Goal: Task Accomplishment & Management: Use online tool/utility

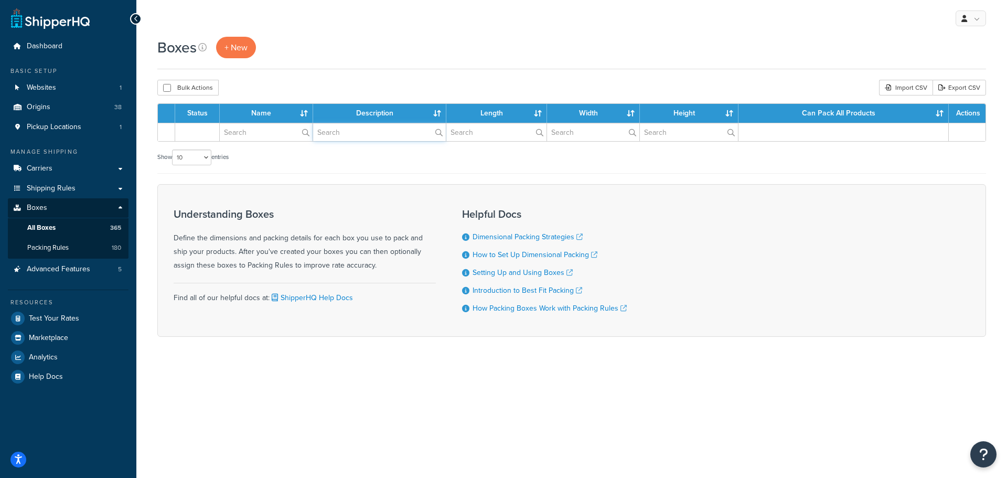
click at [357, 132] on input "text" at bounding box center [379, 132] width 133 height 18
type input "Anni"
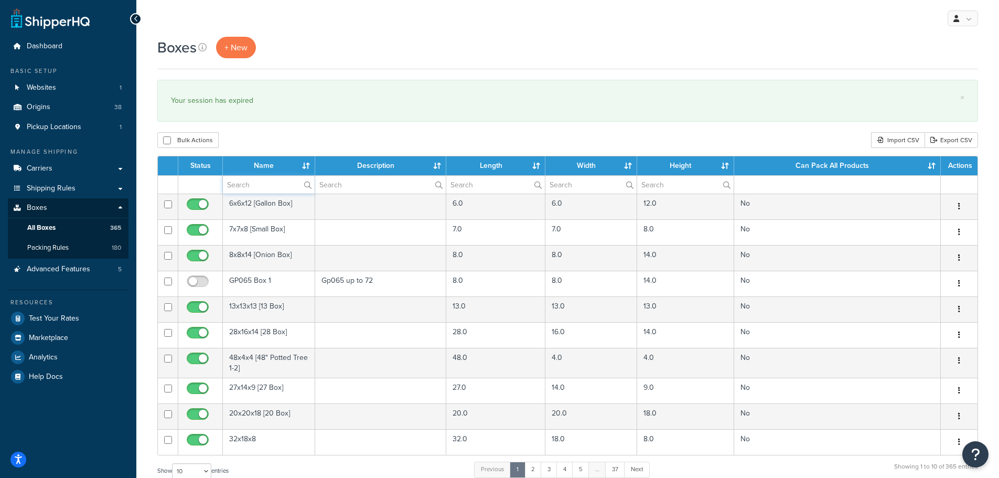
click at [252, 184] on input "text" at bounding box center [269, 185] width 92 height 18
type input "[PERSON_NAME]"
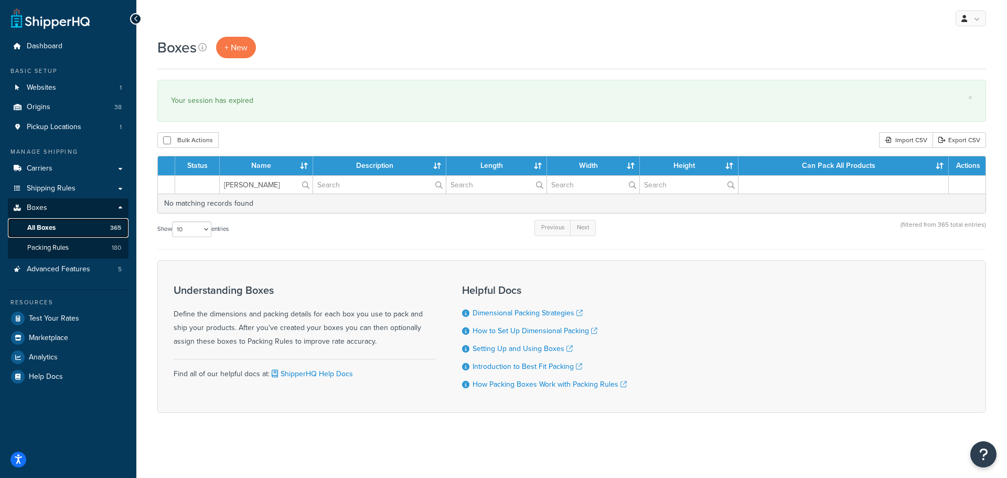
click at [47, 226] on span "All Boxes" at bounding box center [41, 227] width 28 height 9
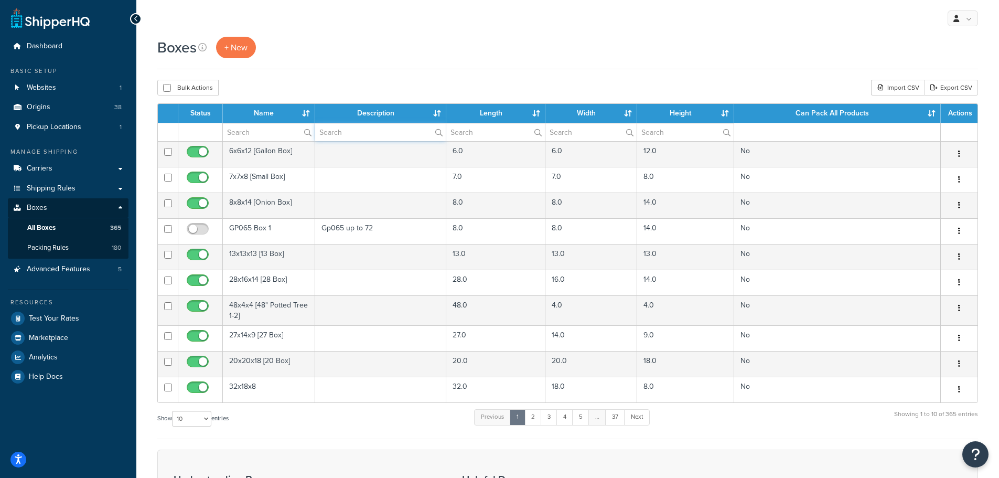
click at [351, 133] on input "text" at bounding box center [380, 132] width 131 height 18
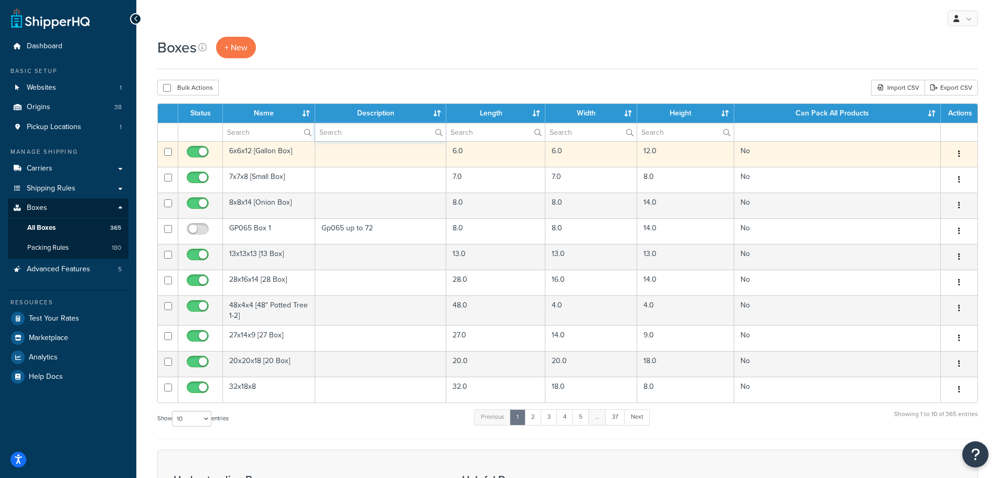
type input "[PERSON_NAME]"
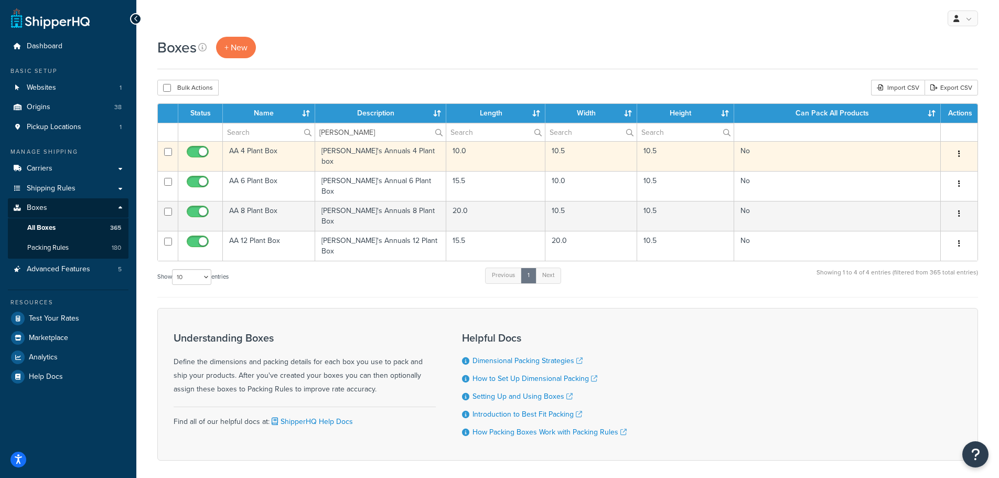
click at [250, 149] on td "AA 4 Plant Box" at bounding box center [269, 156] width 92 height 30
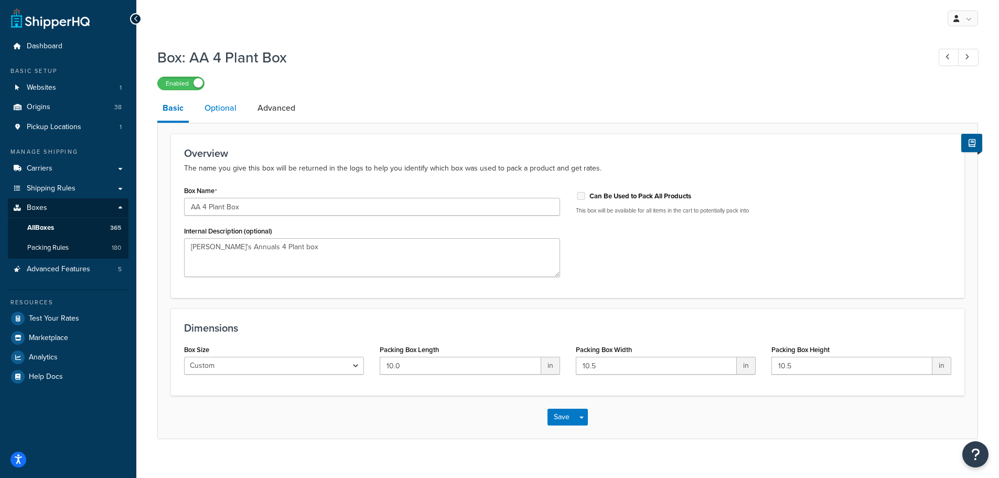
click at [220, 111] on link "Optional" at bounding box center [220, 107] width 42 height 25
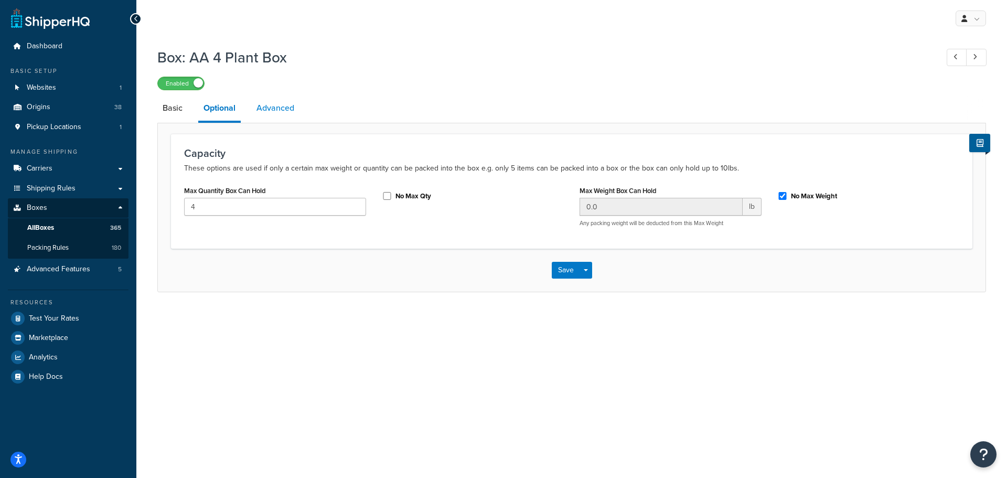
click at [273, 106] on link "Advanced" at bounding box center [275, 107] width 48 height 25
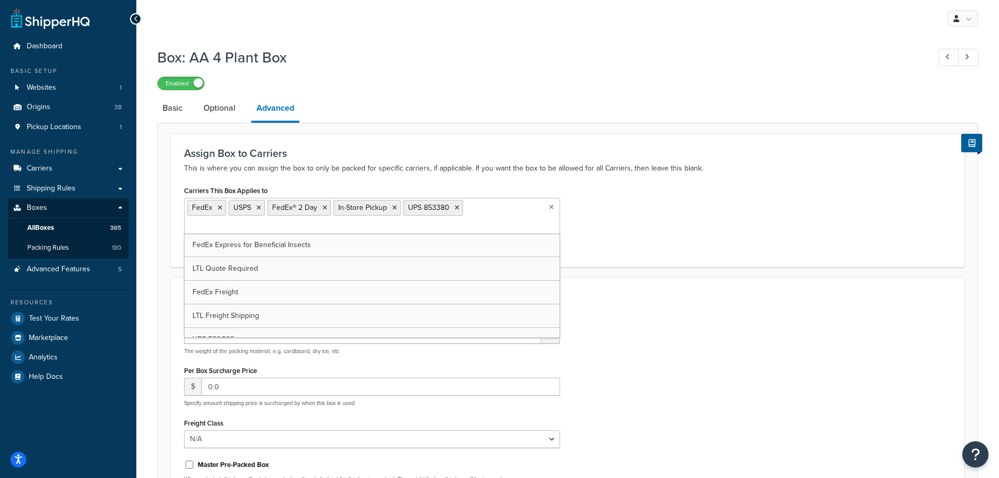
click at [486, 214] on ul "FedEx USPS FedEx® 2 Day In-Store Pickup UPS 853380" at bounding box center [372, 216] width 376 height 36
click at [637, 304] on div "Other Advanced Settings Packing Weight 1.25 lb The weight of the packing materi…" at bounding box center [567, 408] width 793 height 262
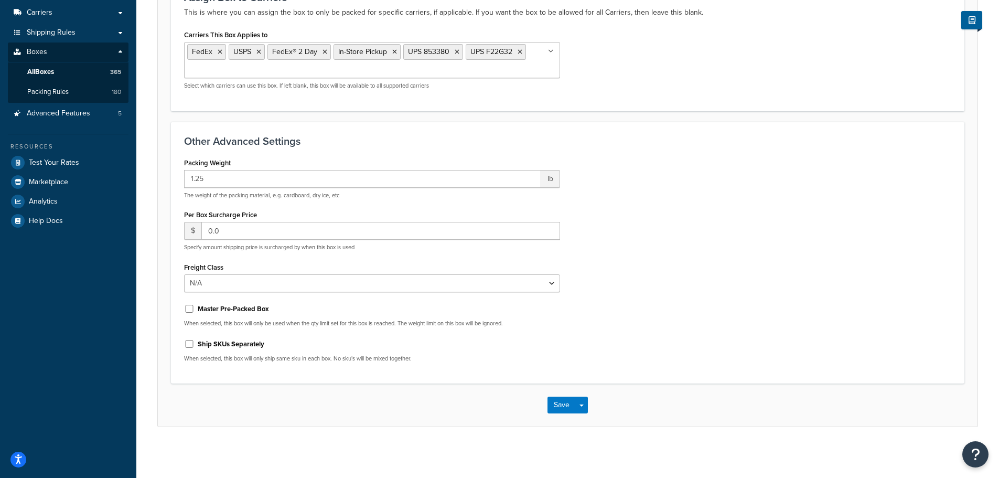
scroll to position [158, 0]
click at [558, 401] on button "Save" at bounding box center [561, 403] width 28 height 17
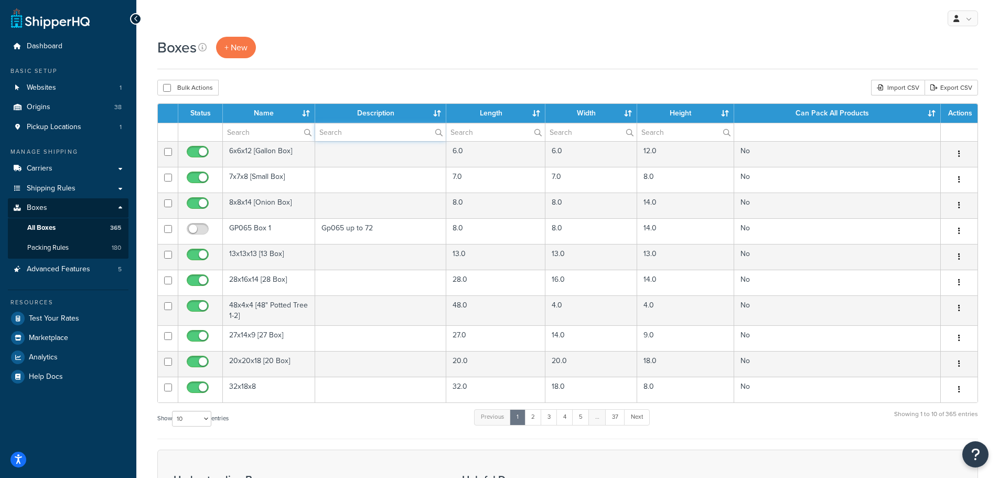
click at [355, 136] on input "text" at bounding box center [380, 132] width 131 height 18
type input "Annie"
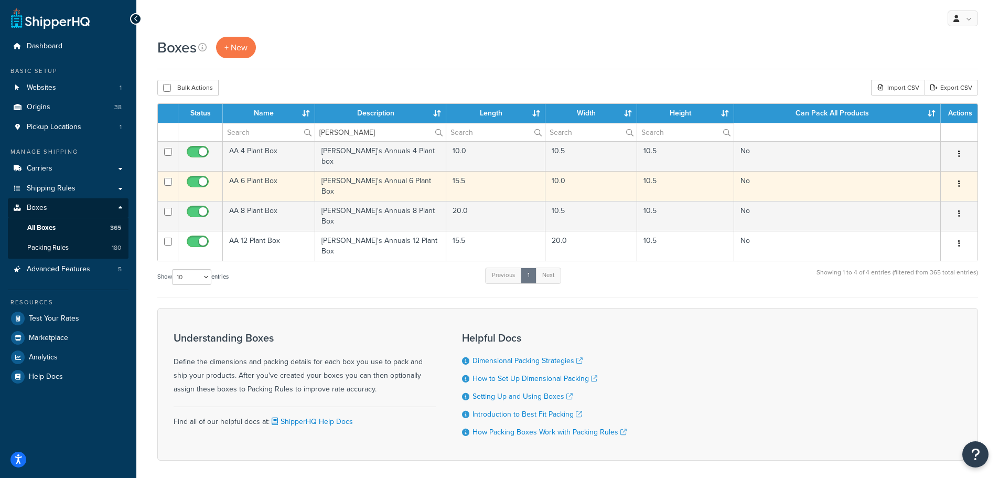
click at [263, 177] on td "AA 6 Plant Box" at bounding box center [269, 186] width 92 height 30
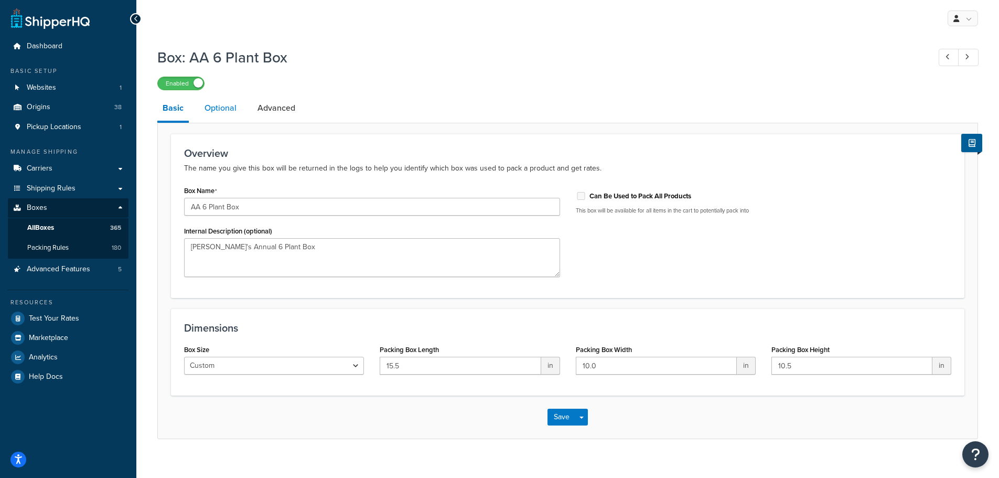
click at [218, 110] on link "Optional" at bounding box center [220, 107] width 42 height 25
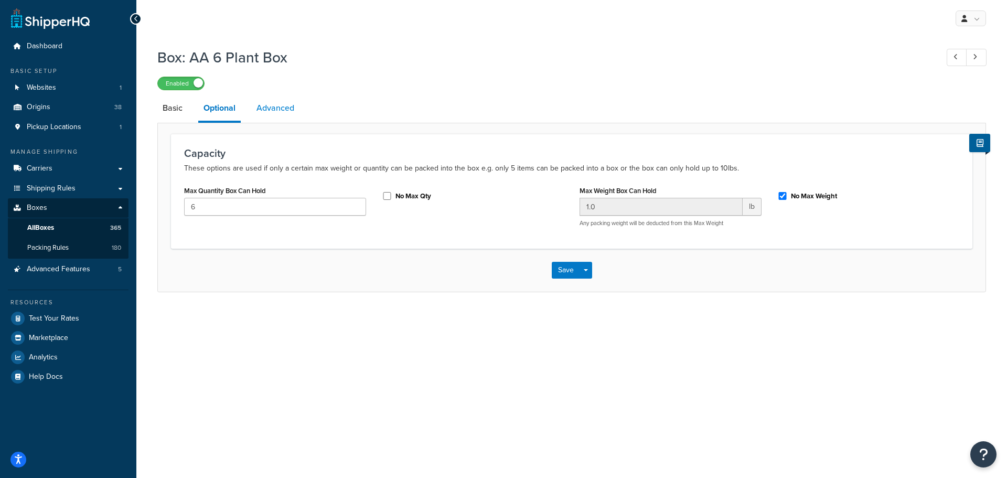
click at [277, 111] on link "Advanced" at bounding box center [275, 107] width 48 height 25
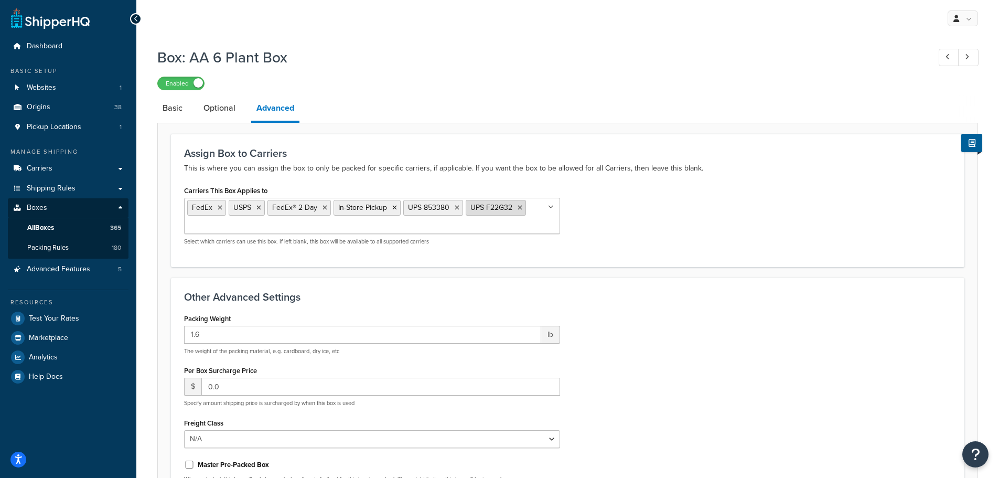
click at [518, 207] on icon at bounding box center [520, 208] width 5 height 6
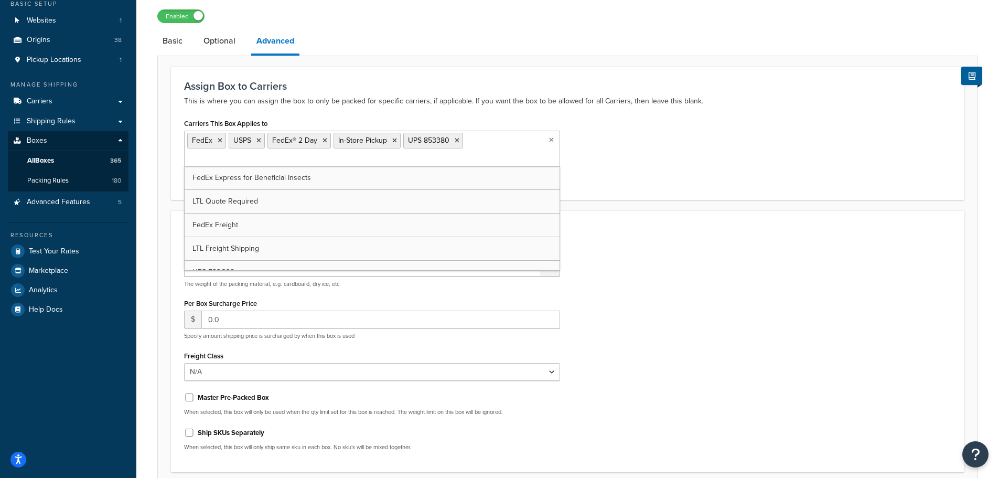
scroll to position [158, 0]
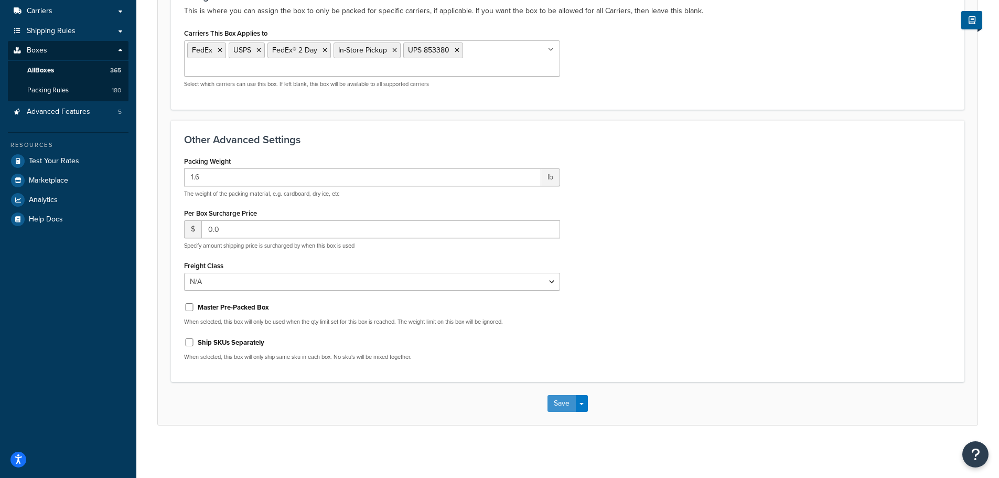
click at [560, 407] on button "Save" at bounding box center [561, 403] width 28 height 17
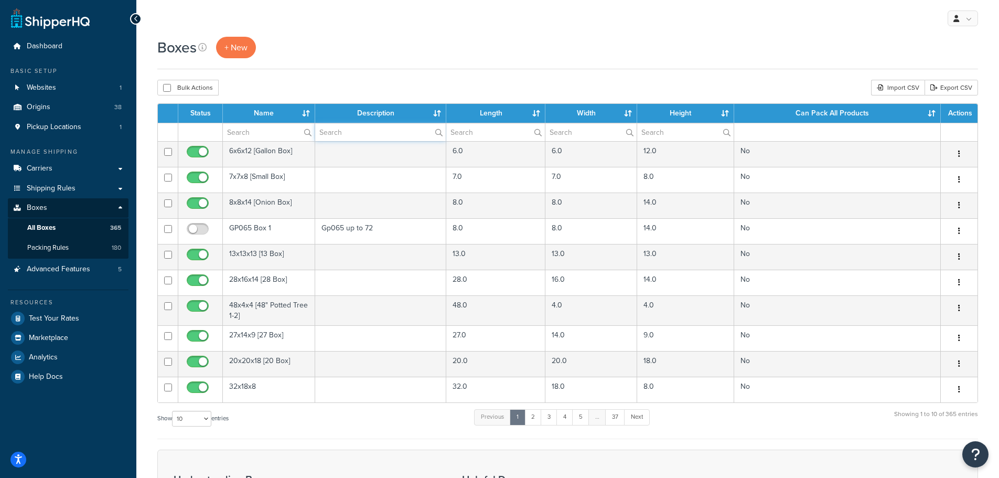
click at [352, 132] on input "text" at bounding box center [380, 132] width 131 height 18
type input "Annie"
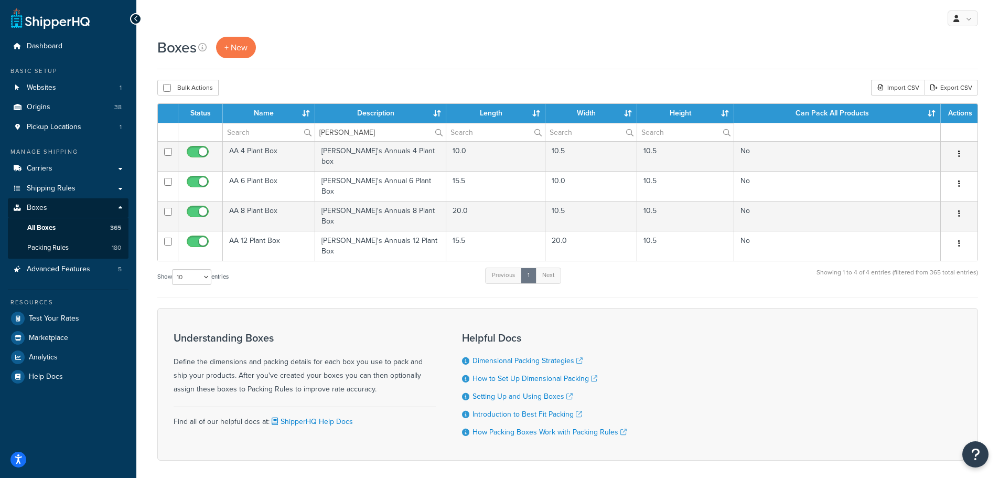
drag, startPoint x: 248, startPoint y: 202, endPoint x: 217, endPoint y: 275, distance: 79.2
click at [217, 288] on form "Status Name Description Length Width Height Can Pack All Products Actions Annie…" at bounding box center [567, 281] width 821 height 357
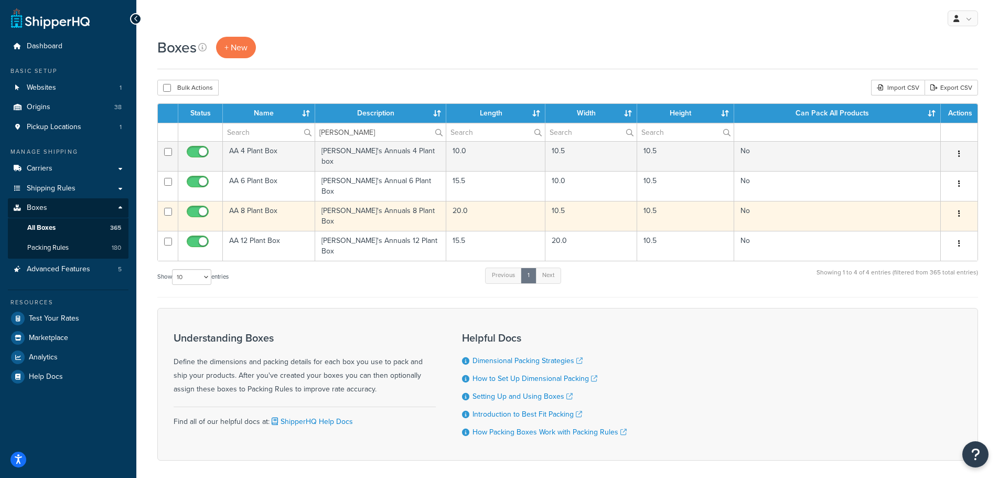
click at [253, 202] on td "AA 8 Plant Box" at bounding box center [269, 216] width 92 height 30
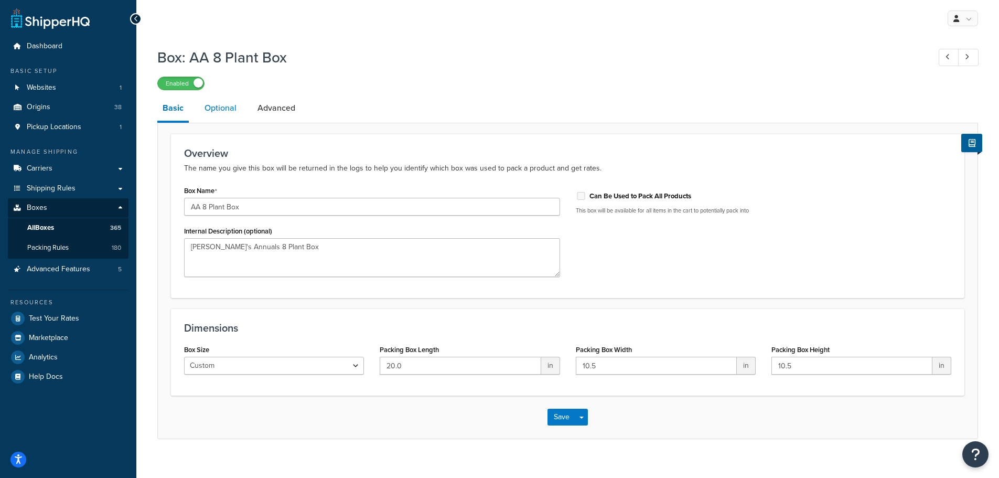
click at [217, 110] on link "Optional" at bounding box center [220, 107] width 42 height 25
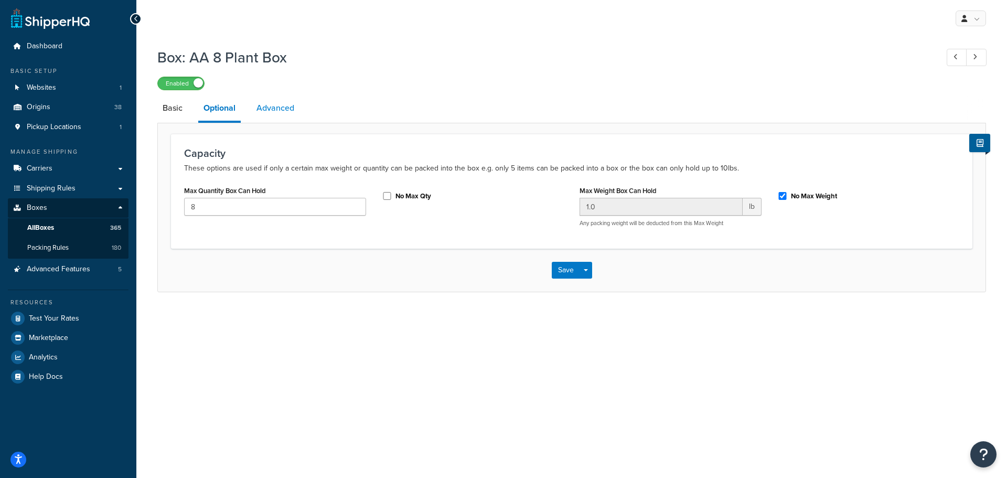
click at [278, 109] on link "Advanced" at bounding box center [275, 107] width 48 height 25
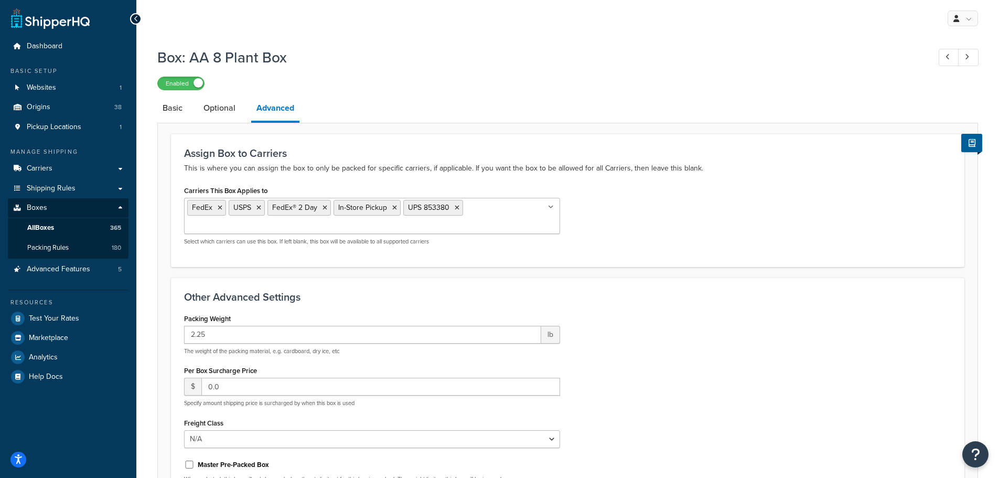
click at [499, 214] on ul "FedEx USPS FedEx® 2 Day In-Store Pickup UPS 853380" at bounding box center [372, 216] width 376 height 36
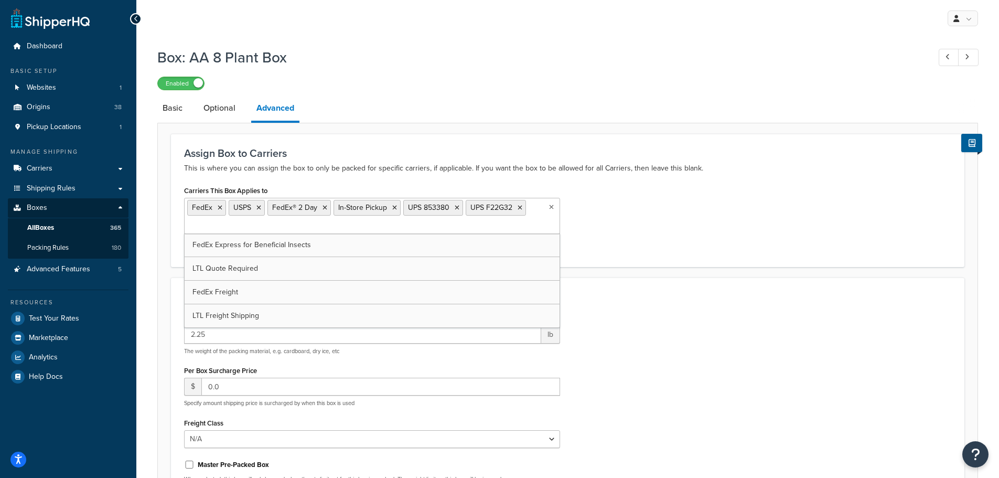
click at [722, 207] on div "Carriers This Box Applies to FedEx USPS FedEx® 2 Day In-Store Pickup UPS 853380…" at bounding box center [567, 218] width 783 height 70
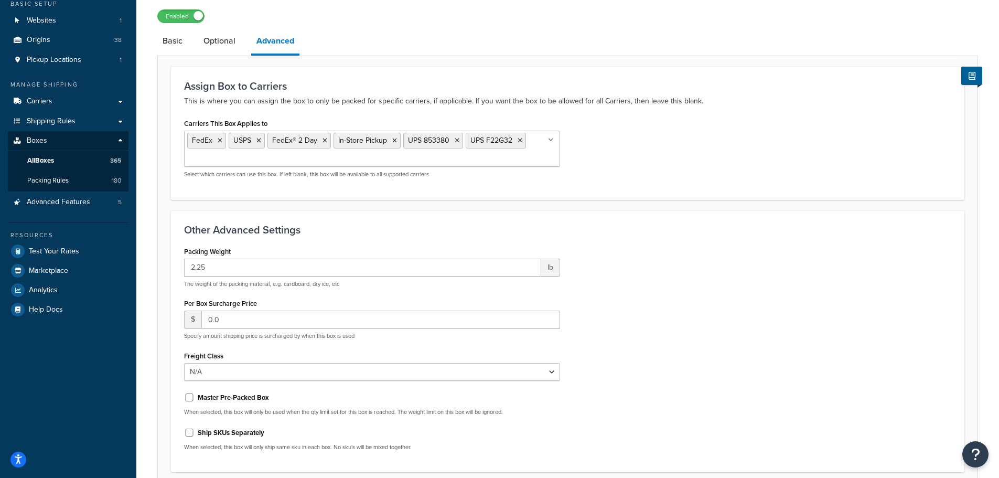
scroll to position [158, 0]
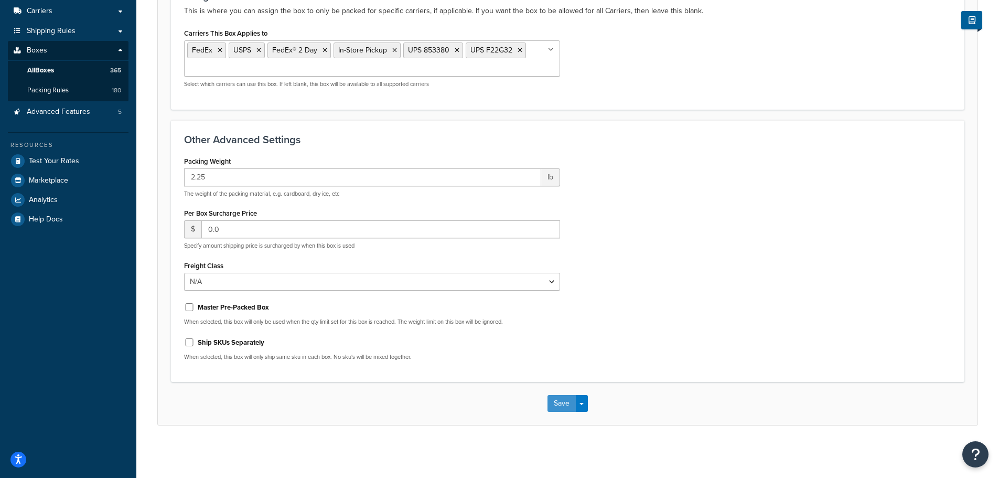
click at [555, 401] on button "Save" at bounding box center [561, 403] width 28 height 17
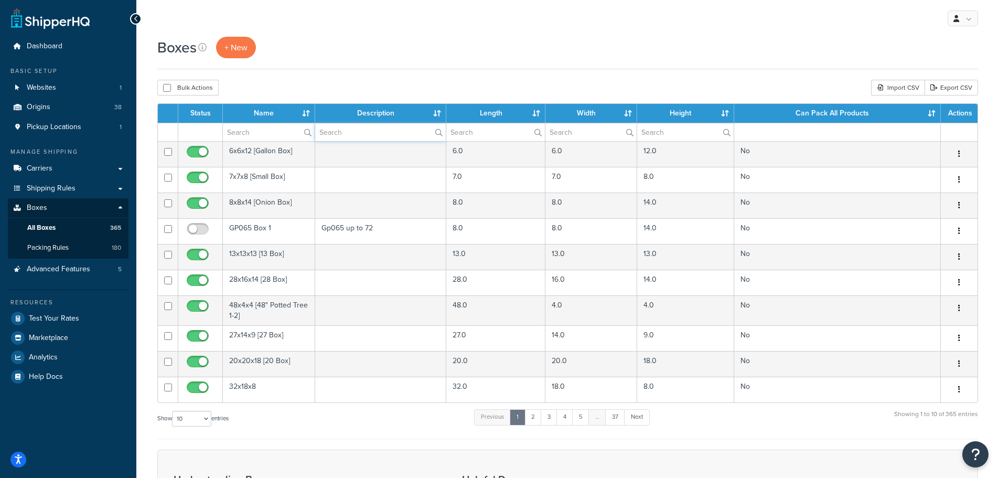
click at [343, 127] on input "text" at bounding box center [380, 132] width 131 height 18
type input "[PERSON_NAME]"
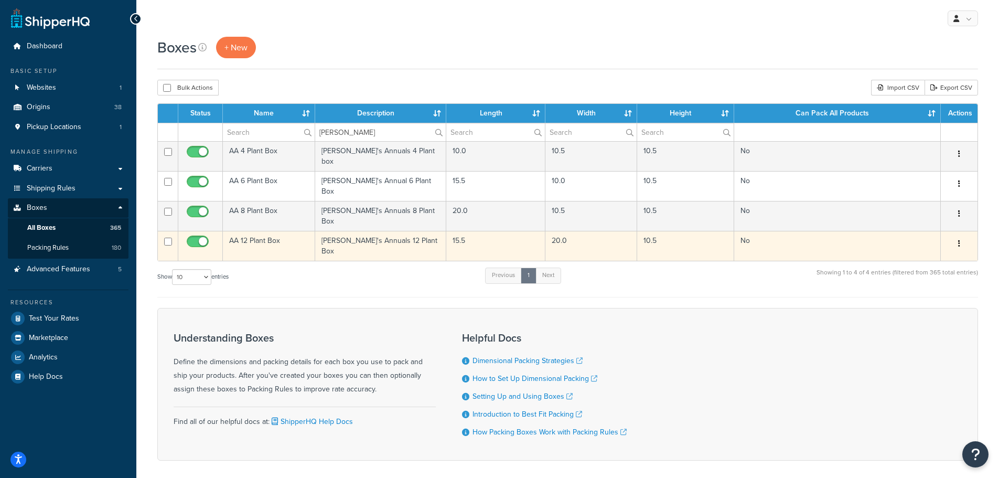
click at [264, 231] on td "AA 12 Plant Box" at bounding box center [269, 246] width 92 height 30
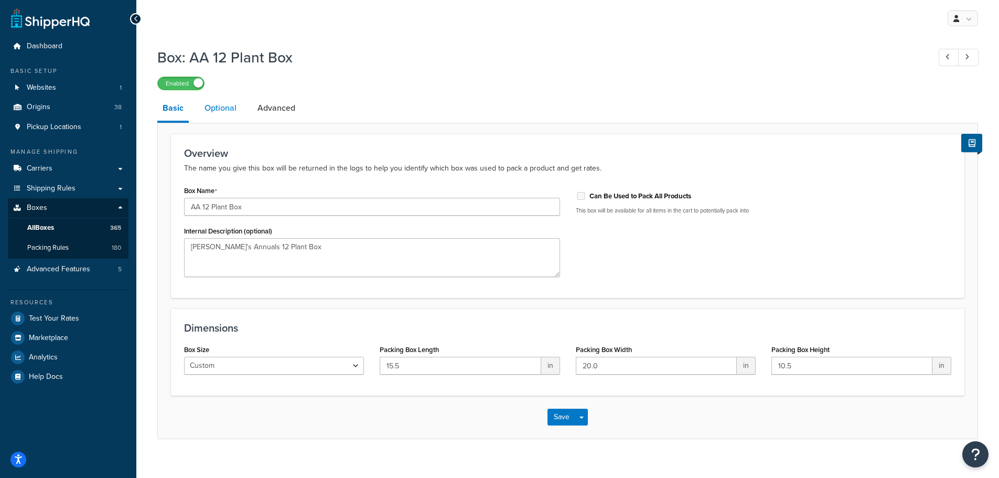
click at [218, 110] on link "Optional" at bounding box center [220, 107] width 42 height 25
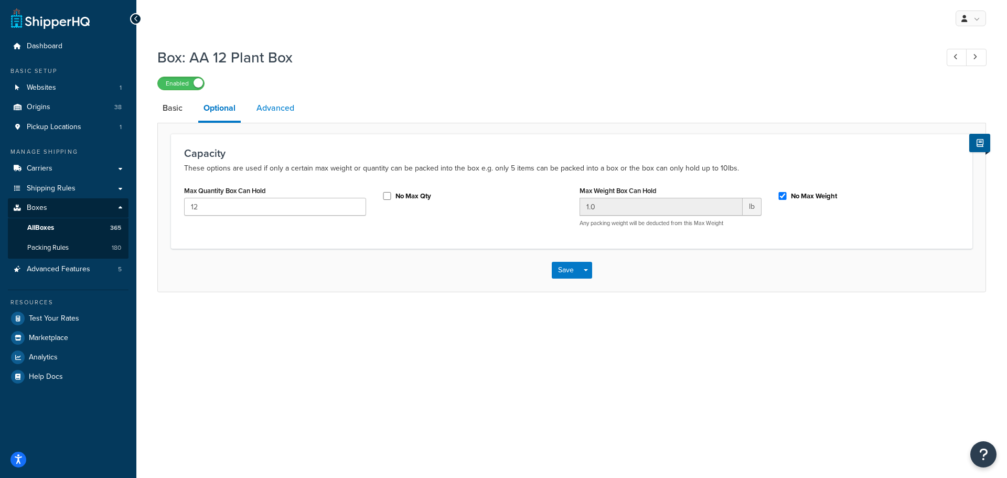
click at [272, 107] on link "Advanced" at bounding box center [275, 107] width 48 height 25
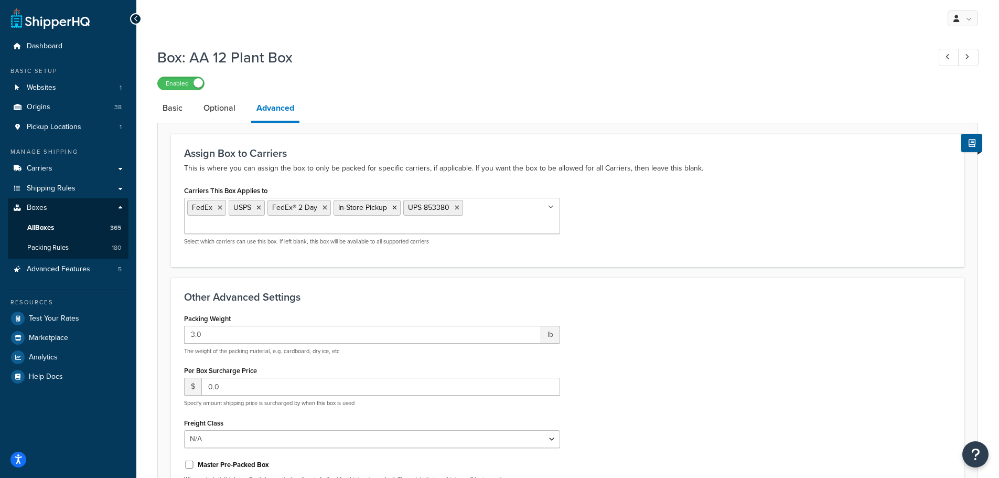
click at [489, 214] on ul "FedEx USPS FedEx® 2 Day In-Store Pickup UPS 853380" at bounding box center [372, 216] width 376 height 36
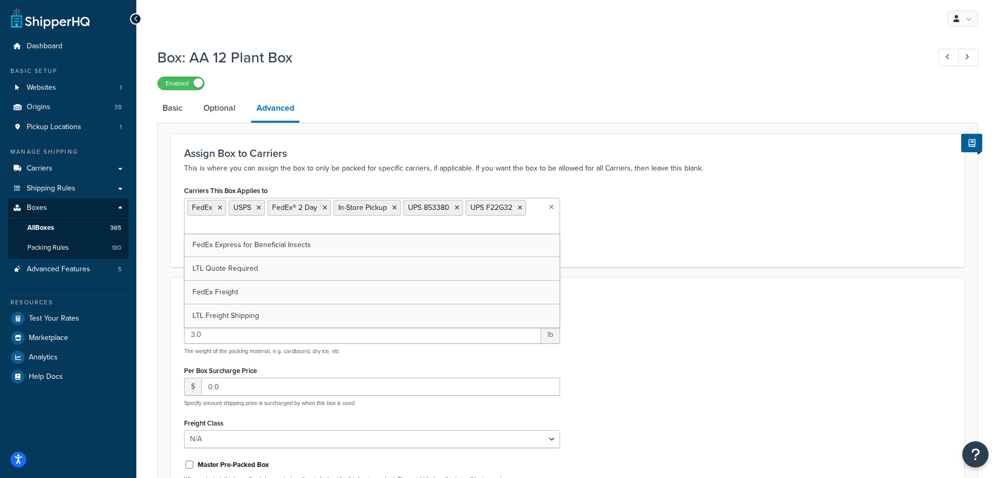
click at [739, 323] on div "Packing Weight 3.0 lb The weight of the packing material, e.g. cardboard, dry i…" at bounding box center [567, 419] width 783 height 216
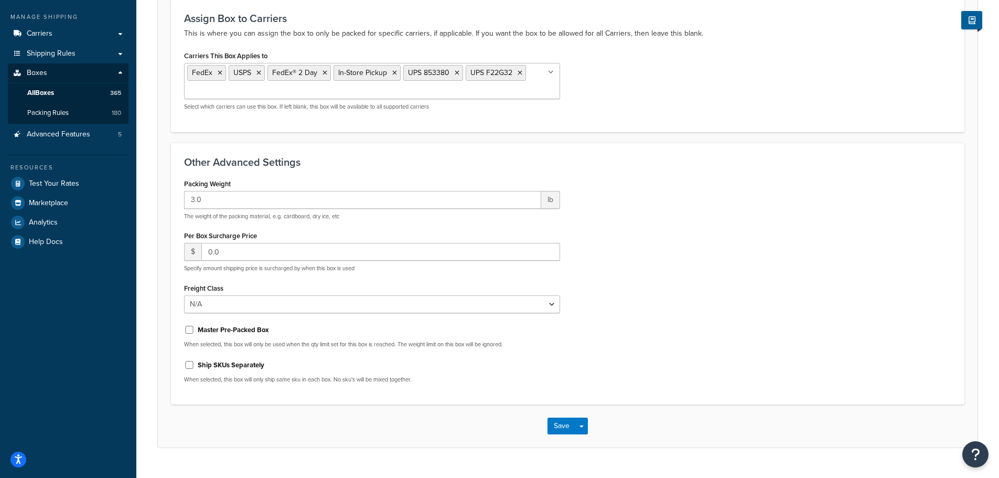
scroll to position [158, 0]
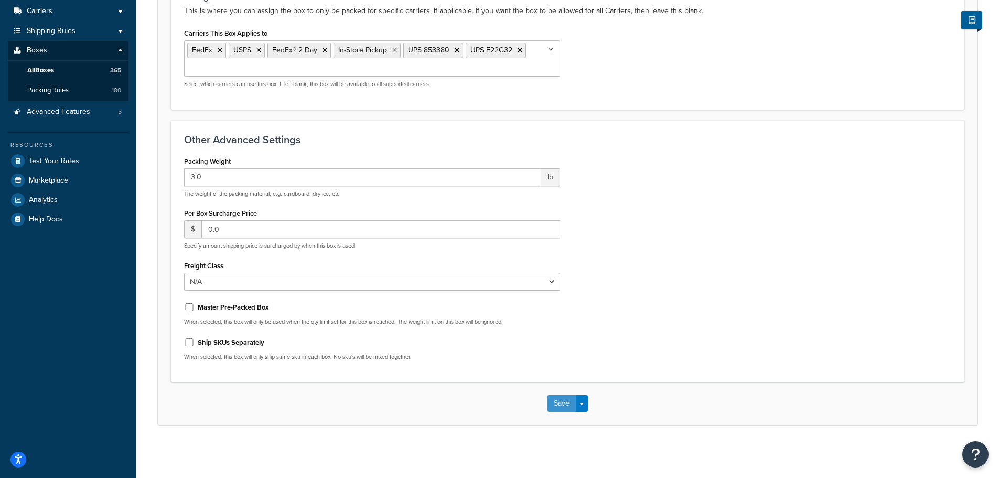
click at [559, 404] on button "Save" at bounding box center [561, 403] width 28 height 17
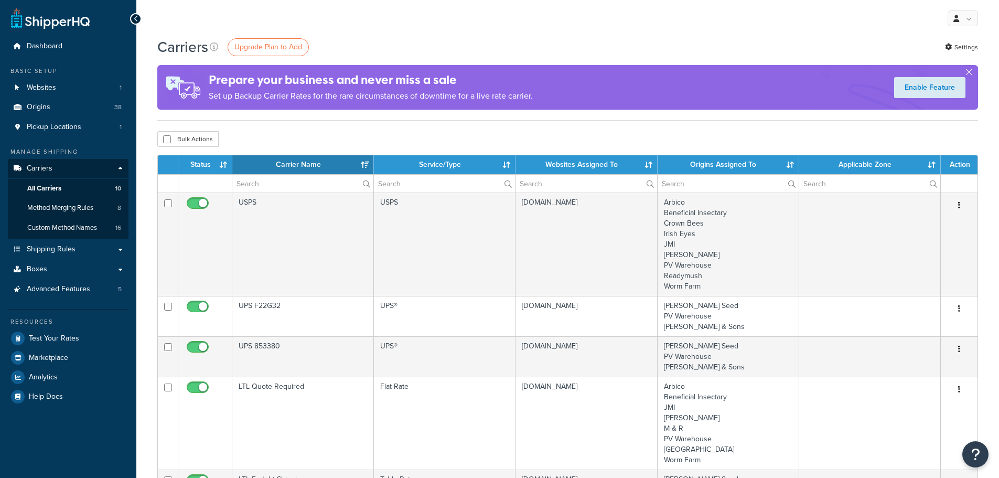
select select "15"
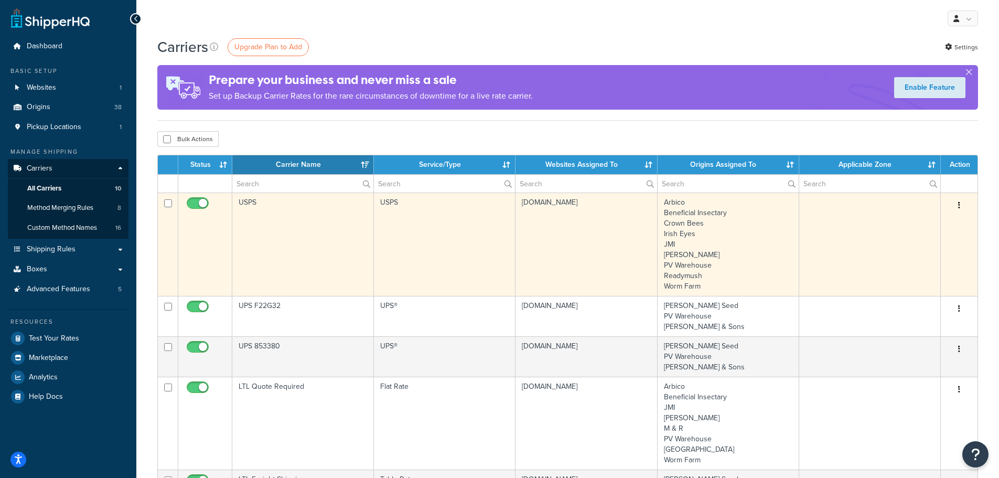
scroll to position [52, 0]
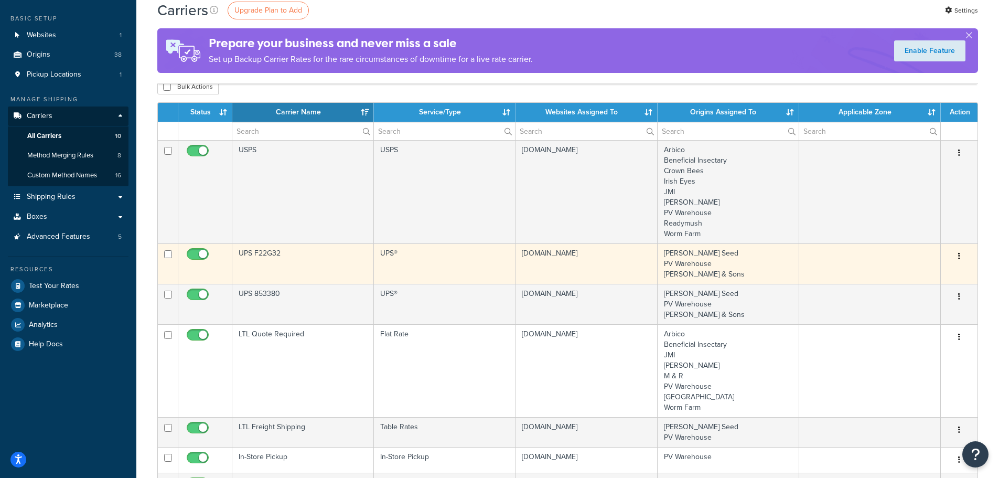
click at [253, 253] on td "UPS F22G32" at bounding box center [303, 263] width 142 height 40
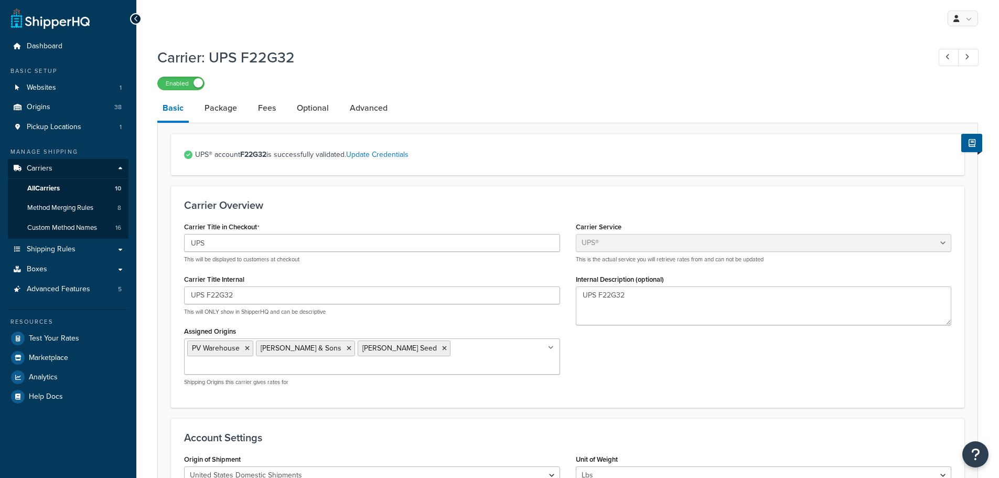
select select "ups"
click at [219, 106] on link "Package" at bounding box center [220, 107] width 43 height 25
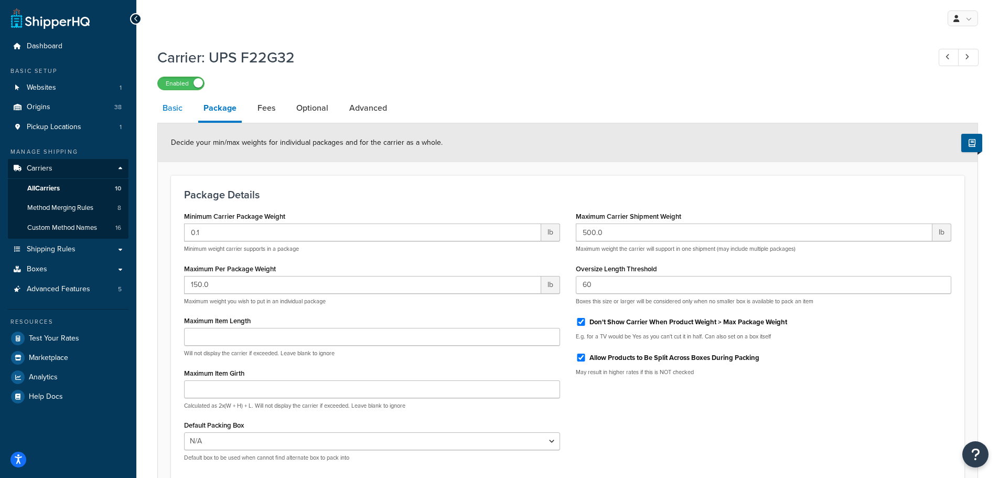
click at [158, 109] on link "Basic" at bounding box center [172, 107] width 30 height 25
select select "ups"
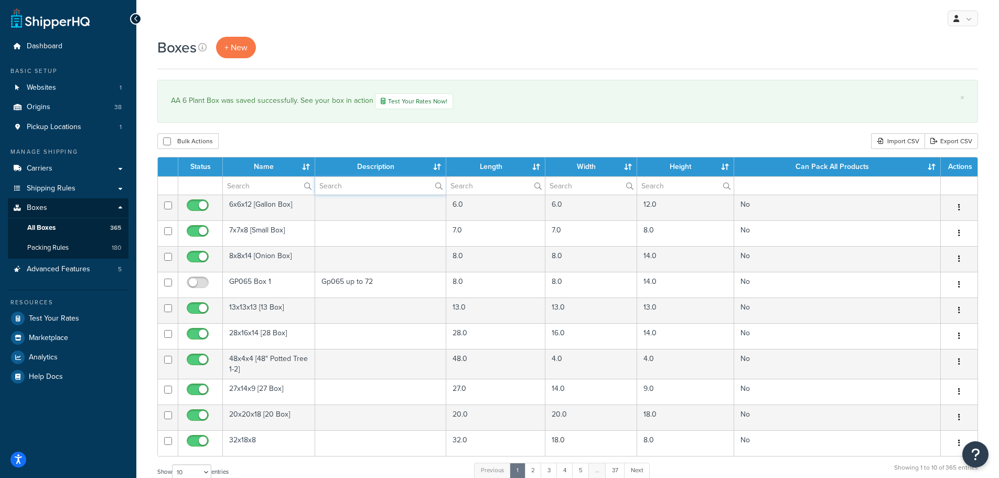
click at [342, 187] on input "text" at bounding box center [380, 186] width 131 height 18
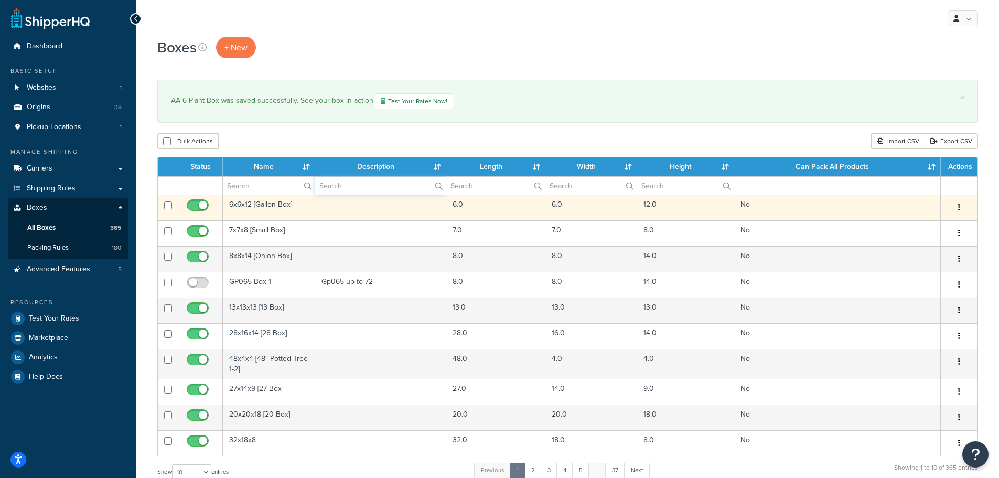
type input "Annie"
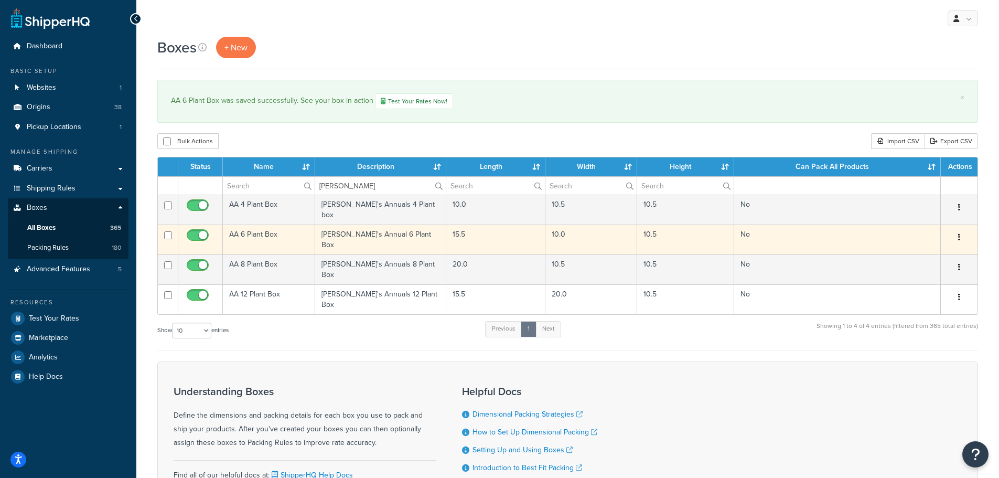
click at [252, 229] on td "AA 6 Plant Box" at bounding box center [269, 239] width 92 height 30
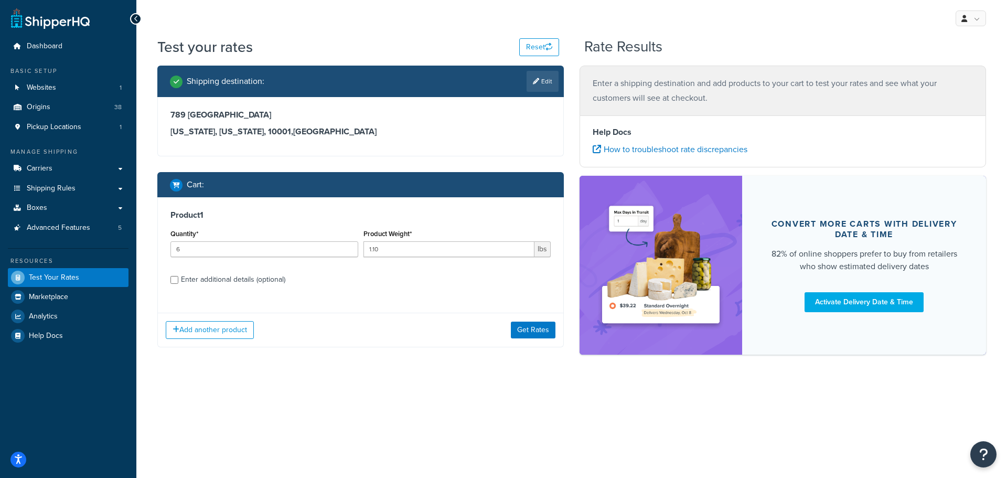
click at [429, 25] on div "My Profile Billing Global Settings Contact Us Logout" at bounding box center [571, 18] width 870 height 37
click at [529, 335] on button "Get Rates" at bounding box center [533, 329] width 45 height 17
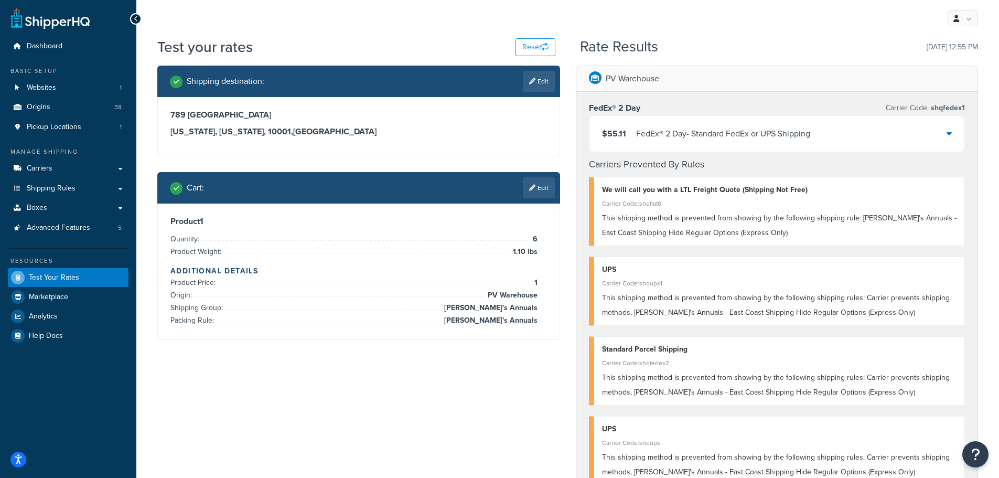
click at [949, 134] on icon at bounding box center [949, 133] width 5 height 8
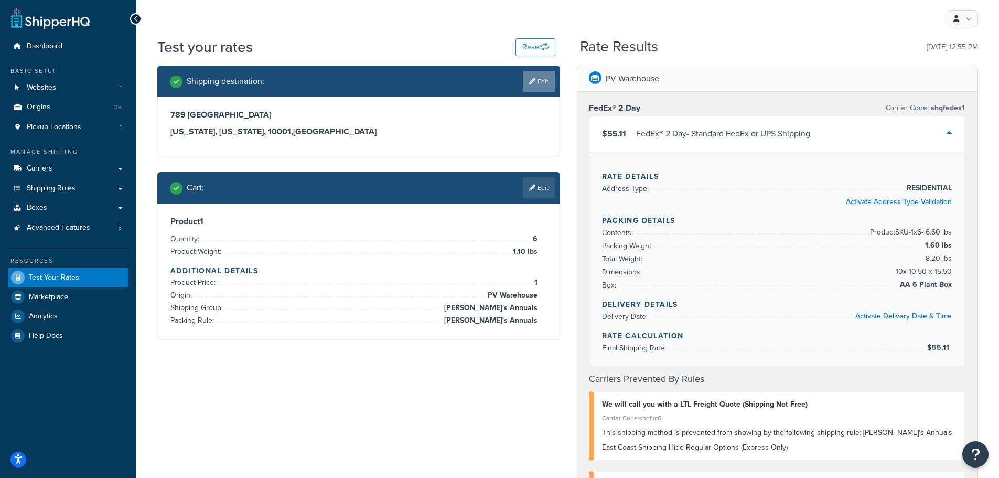
click at [543, 80] on link "Edit" at bounding box center [539, 81] width 32 height 21
select select "NY"
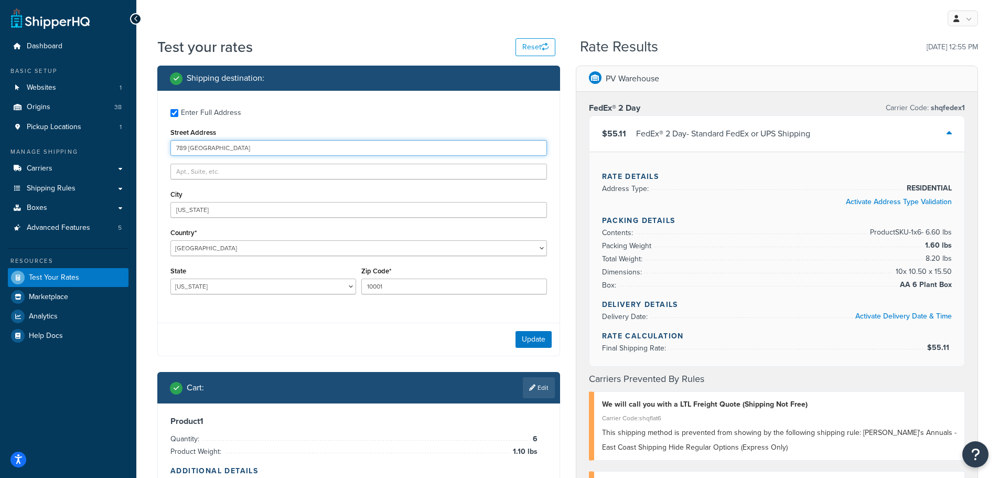
drag, startPoint x: 238, startPoint y: 149, endPoint x: 165, endPoint y: 148, distance: 72.9
click at [165, 148] on div "Enter Full Address Street Address 789 Broadway City New York Country* United St…" at bounding box center [359, 203] width 402 height 224
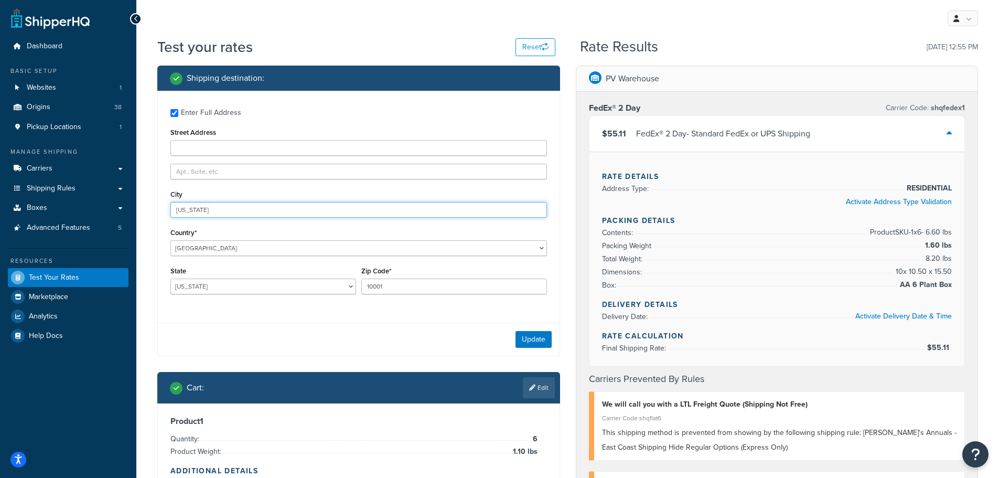
drag, startPoint x: 217, startPoint y: 210, endPoint x: 169, endPoint y: 211, distance: 47.7
click at [169, 211] on div "Enter Full Address Street Address City New York Country* United States United K…" at bounding box center [359, 203] width 402 height 224
drag, startPoint x: 230, startPoint y: 249, endPoint x: 133, endPoint y: 249, distance: 97.0
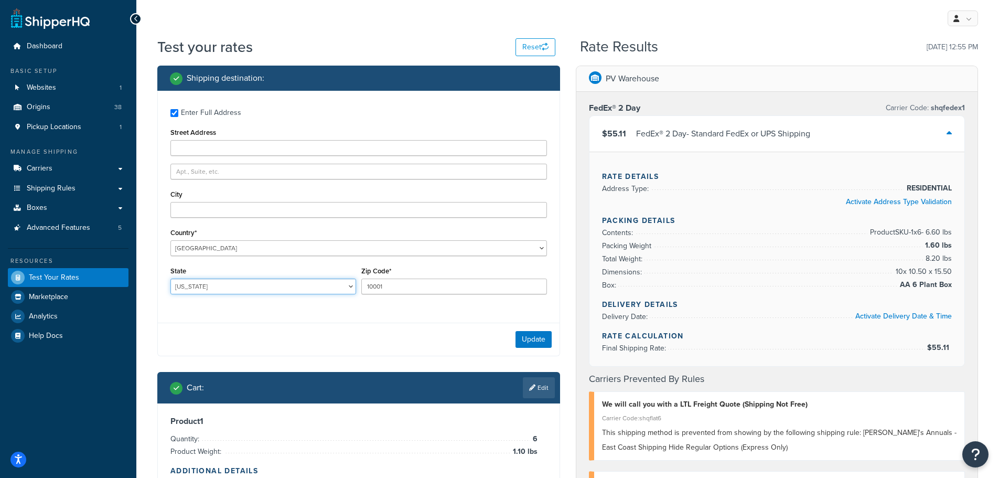
drag, startPoint x: 219, startPoint y: 291, endPoint x: 174, endPoint y: 291, distance: 45.1
click at [174, 291] on select "Alabama Alaska American Samoa Arizona Arkansas Armed Forces Americas Armed Forc…" at bounding box center [263, 286] width 186 height 16
drag, startPoint x: 213, startPoint y: 283, endPoint x: 175, endPoint y: 285, distance: 38.3
click at [175, 285] on select "Alabama Alaska American Samoa Arizona Arkansas Armed Forces Americas Armed Forc…" at bounding box center [263, 286] width 186 height 16
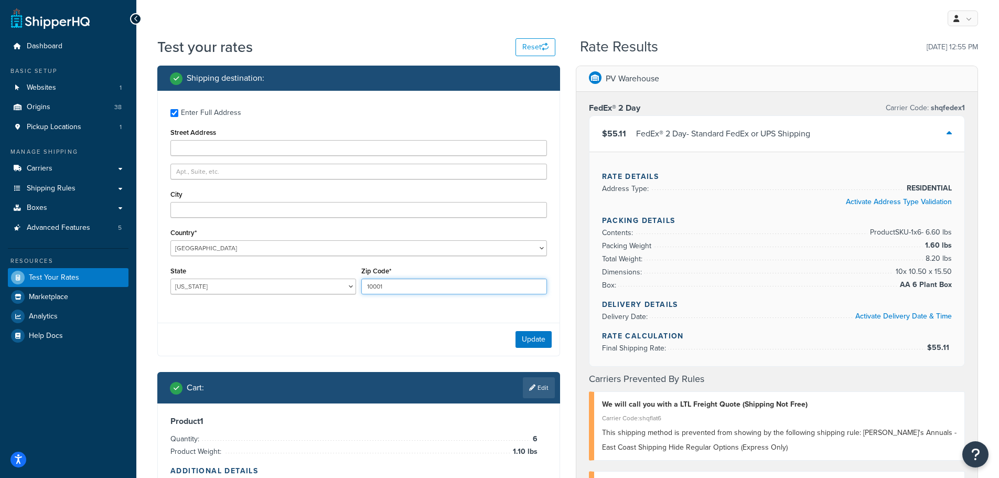
drag, startPoint x: 390, startPoint y: 288, endPoint x: 352, endPoint y: 288, distance: 37.2
click at [352, 288] on div "State Alabama Alaska American Samoa Arizona Arkansas Armed Forces Americas Arme…" at bounding box center [359, 283] width 382 height 38
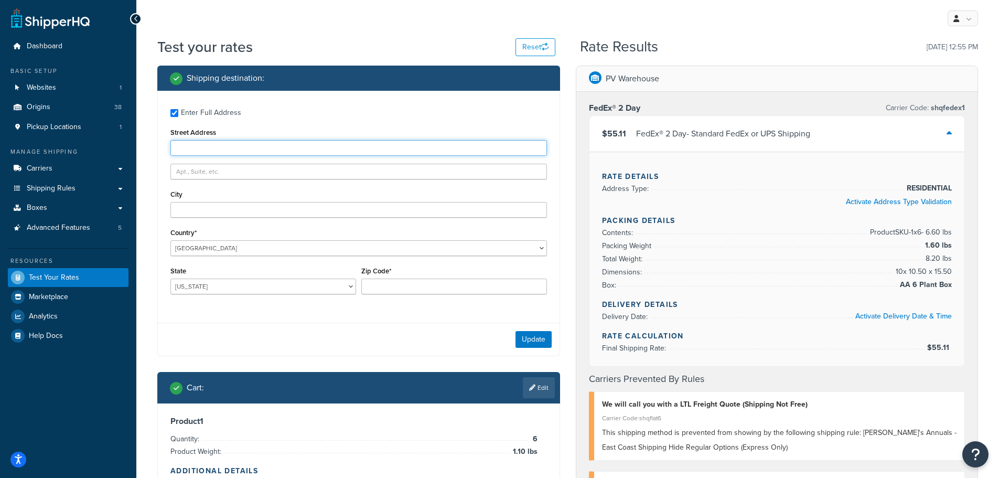
click at [191, 145] on input "Street Address" at bounding box center [358, 148] width 377 height 16
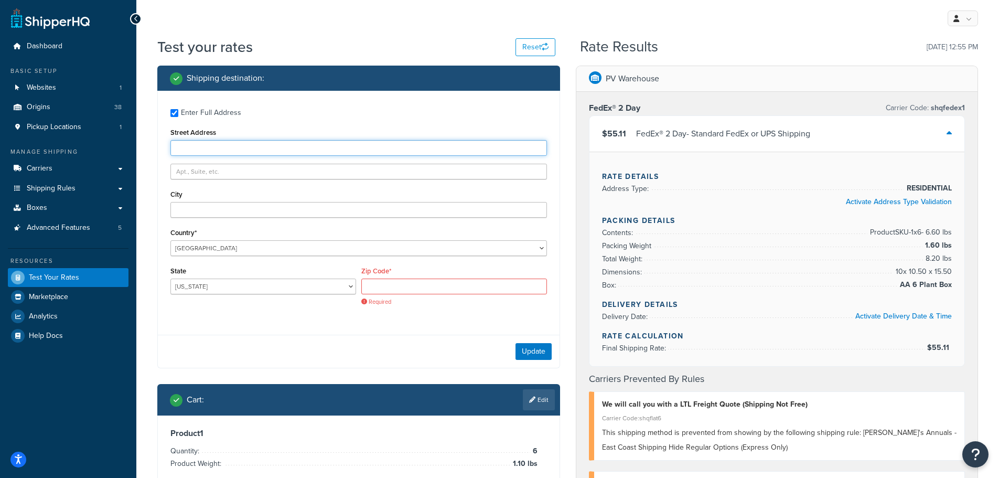
type input "495 S Idaho St."
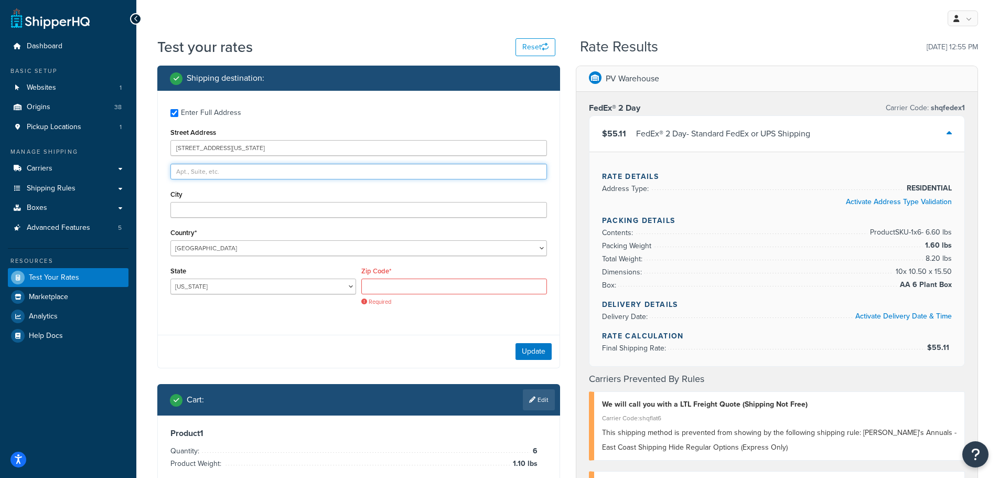
click at [210, 170] on input "text" at bounding box center [358, 172] width 377 height 16
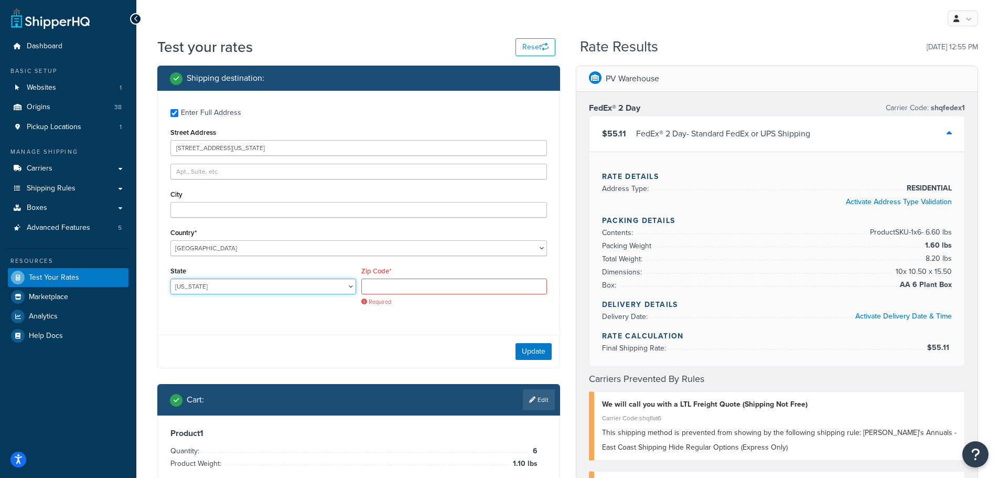
click at [228, 287] on select "Alabama Alaska American Samoa Arizona Arkansas Armed Forces Americas Armed Forc…" at bounding box center [263, 286] width 186 height 16
drag, startPoint x: 237, startPoint y: 341, endPoint x: 237, endPoint y: 331, distance: 10.0
click at [237, 341] on div "Update" at bounding box center [359, 351] width 402 height 33
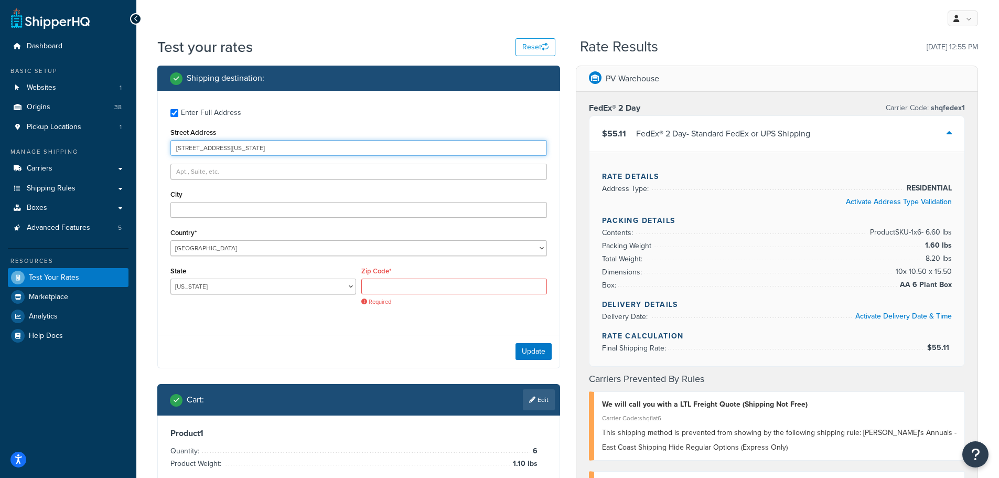
click at [230, 150] on input "495 S Idaho St." at bounding box center [358, 148] width 377 height 16
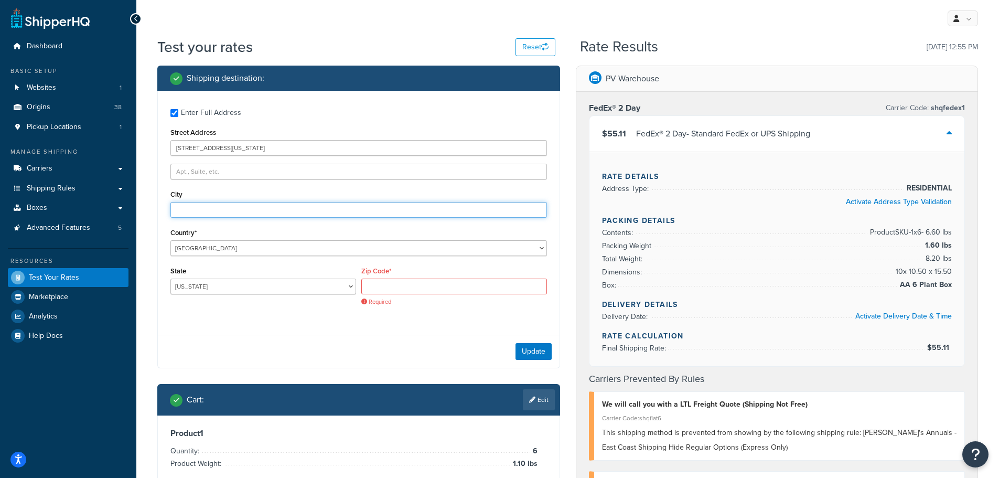
click at [200, 210] on input "City" at bounding box center [358, 210] width 377 height 16
type input "Wendell"
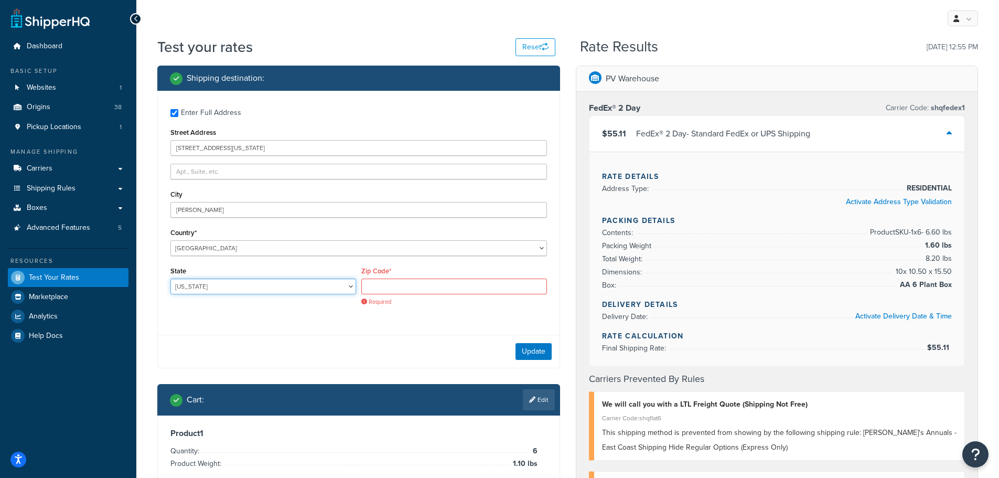
click at [220, 287] on select "Alabama Alaska American Samoa Arizona Arkansas Armed Forces Americas Armed Forc…" at bounding box center [263, 286] width 186 height 16
select select "IL"
click at [170, 278] on select "Alabama Alaska American Samoa Arizona Arkansas Armed Forces Americas Armed Forc…" at bounding box center [263, 286] width 186 height 16
click at [381, 288] on input "Zip Code*" at bounding box center [454, 286] width 186 height 16
type input "83355"
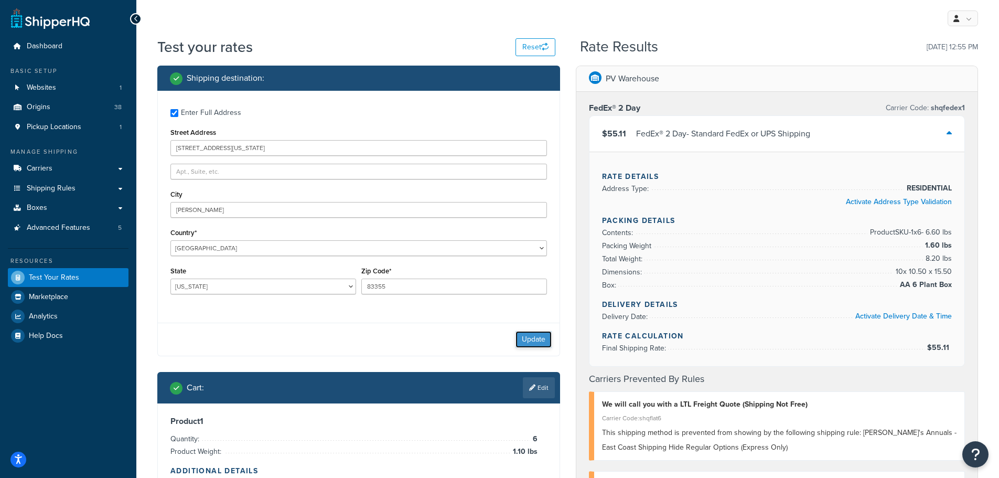
click at [530, 338] on button "Update" at bounding box center [533, 339] width 36 height 17
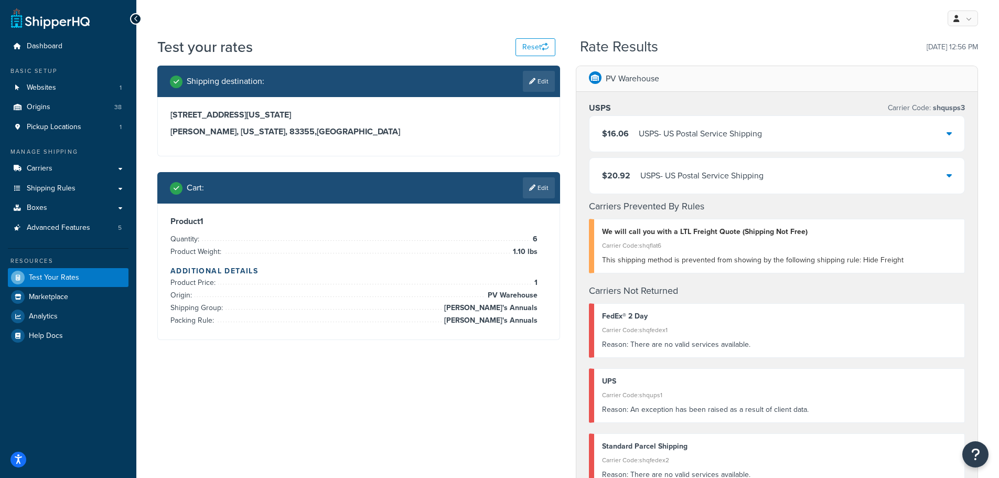
click at [947, 176] on icon at bounding box center [949, 175] width 5 height 8
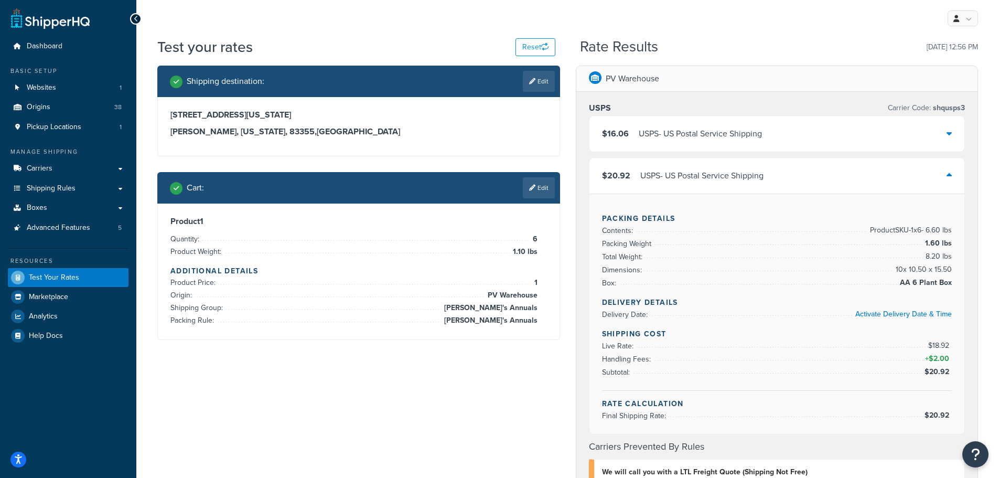
click at [947, 177] on icon at bounding box center [949, 175] width 5 height 8
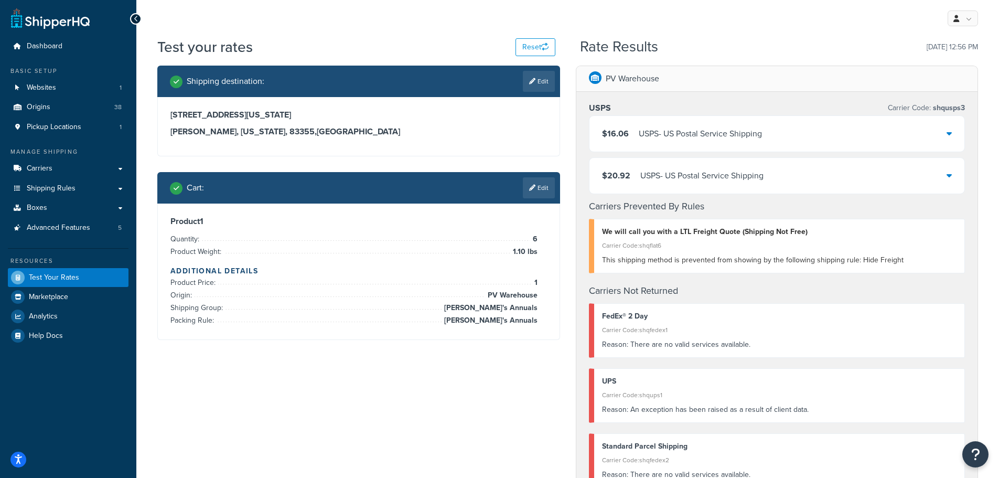
click at [950, 178] on icon at bounding box center [949, 175] width 5 height 8
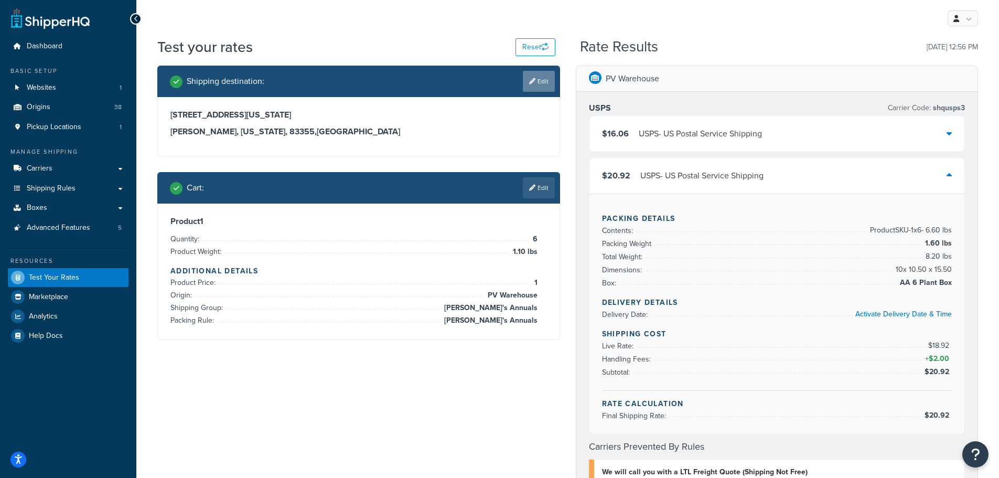
click at [538, 88] on link "Edit" at bounding box center [539, 81] width 32 height 21
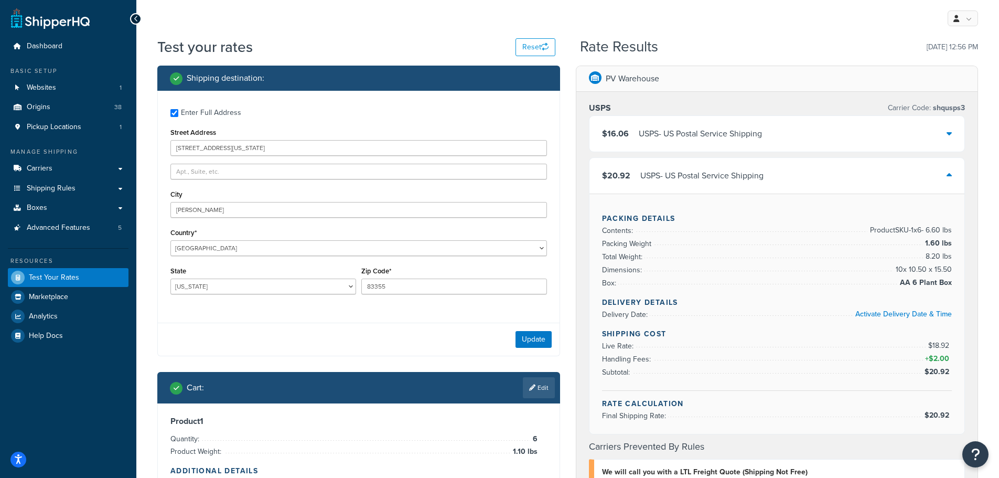
click at [399, 48] on div "Test your rates Reset" at bounding box center [356, 47] width 398 height 20
click at [952, 176] on div "$20.92 USPS - US Postal Service Shipping" at bounding box center [776, 176] width 375 height 36
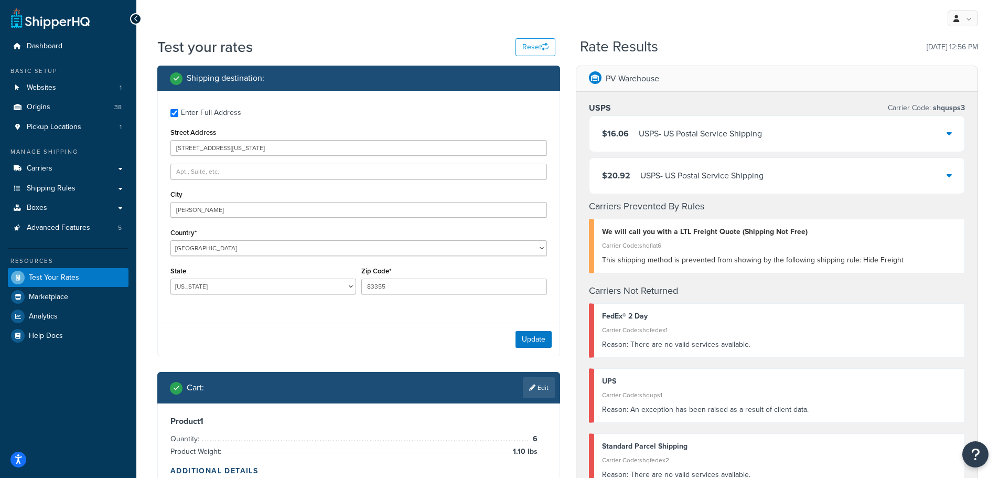
click at [950, 176] on icon at bounding box center [949, 175] width 5 height 8
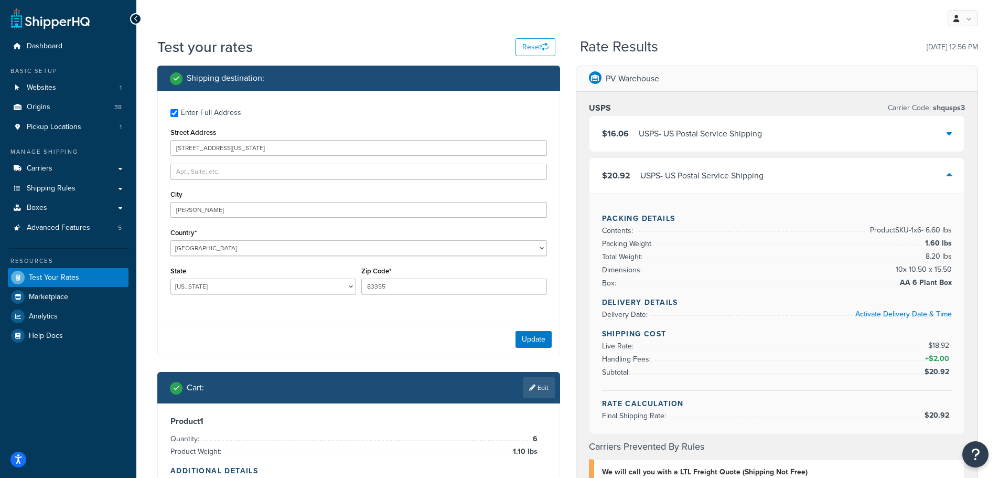
click at [950, 174] on icon at bounding box center [949, 175] width 5 height 8
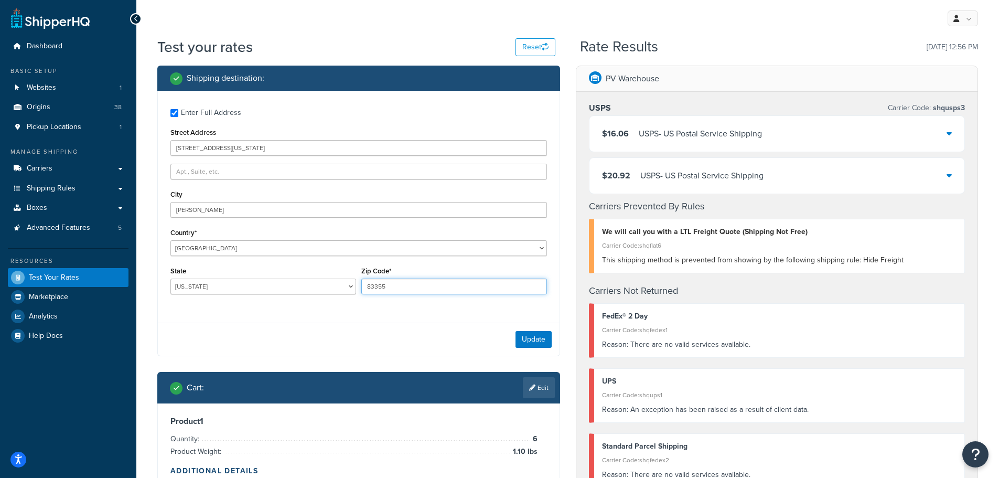
drag, startPoint x: 403, startPoint y: 287, endPoint x: 353, endPoint y: 285, distance: 49.9
click at [353, 285] on div "State Alabama Alaska American Samoa Arizona Arkansas Armed Forces Americas Arme…" at bounding box center [359, 283] width 382 height 38
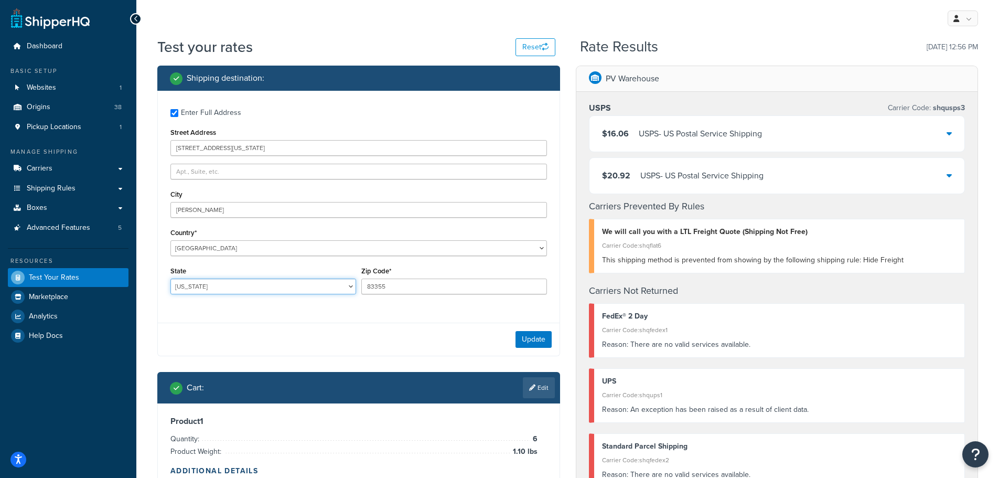
click at [204, 287] on select "Alabama Alaska American Samoa Arizona Arkansas Armed Forces Americas Armed Forc…" at bounding box center [263, 286] width 186 height 16
select select "ID"
click at [170, 278] on select "Alabama Alaska American Samoa Arizona Arkansas Armed Forces Americas Armed Forc…" at bounding box center [263, 286] width 186 height 16
click at [530, 337] on button "Update" at bounding box center [533, 339] width 36 height 17
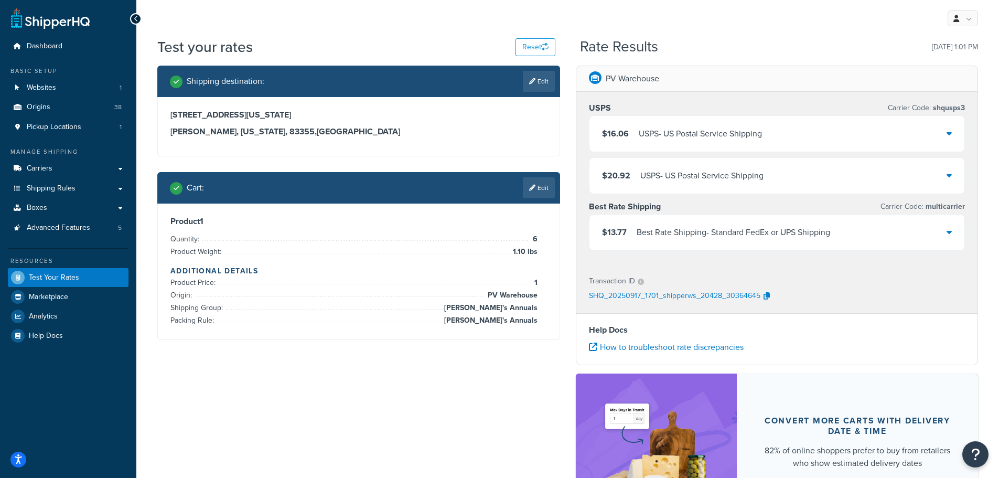
click at [953, 235] on div "$13.77 Best Rate Shipping - Standard FedEx or UPS Shipping" at bounding box center [776, 232] width 375 height 36
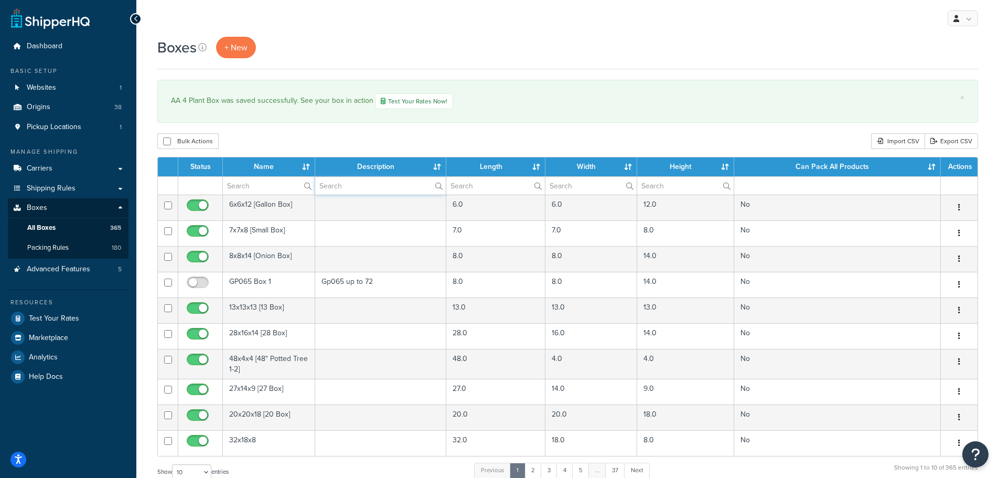
click at [354, 182] on input "text" at bounding box center [380, 186] width 131 height 18
type input "[PERSON_NAME]"
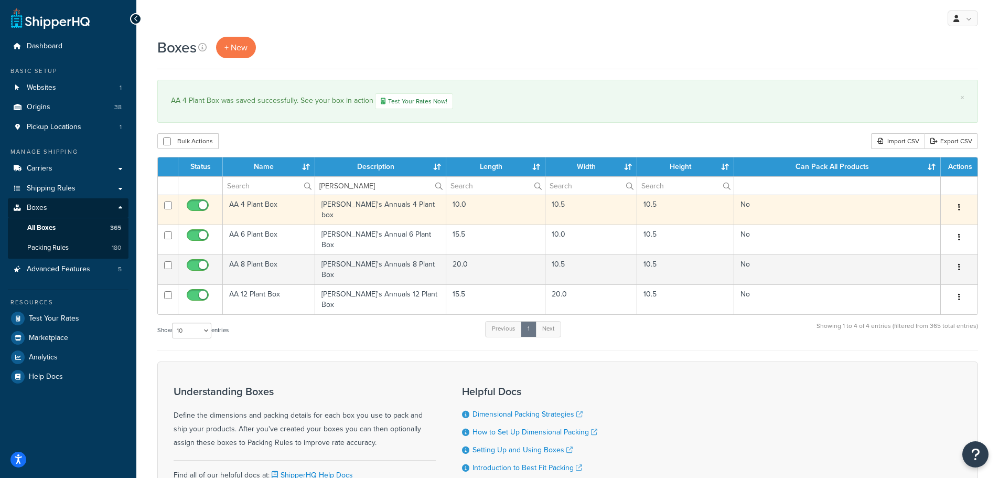
click at [243, 204] on td "AA 4 Plant Box" at bounding box center [269, 210] width 92 height 30
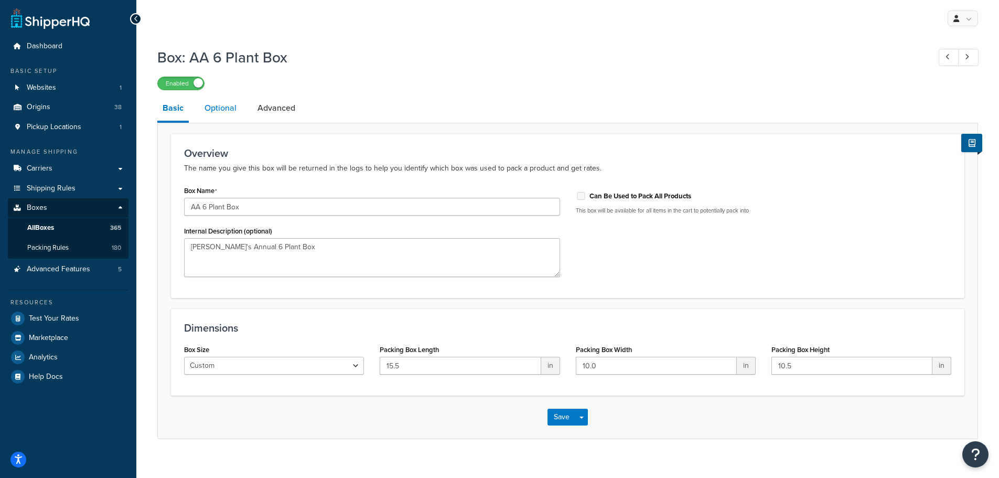
click at [220, 113] on link "Optional" at bounding box center [220, 107] width 42 height 25
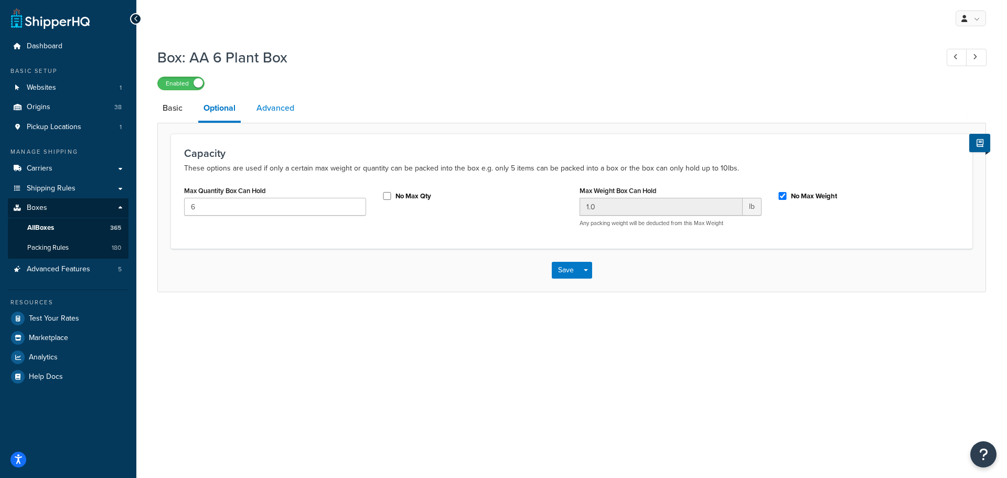
click at [268, 115] on link "Advanced" at bounding box center [275, 107] width 48 height 25
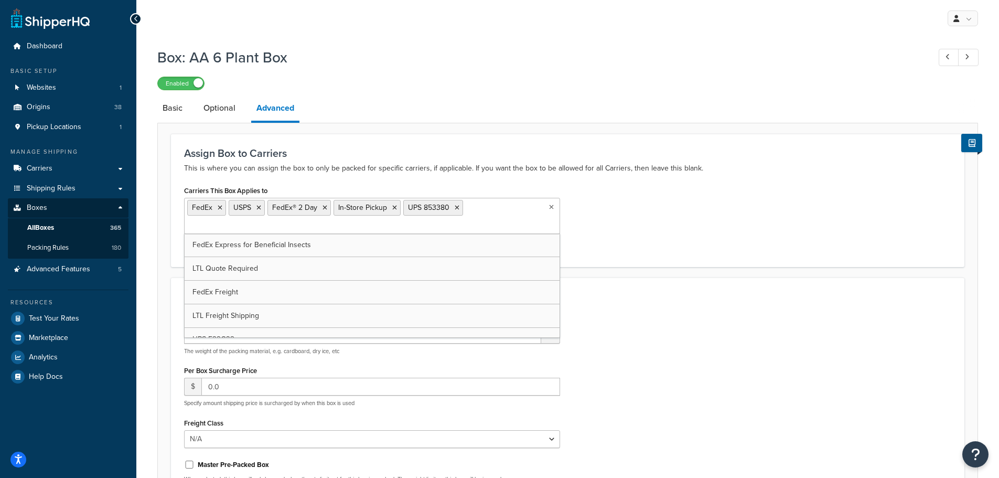
drag, startPoint x: 497, startPoint y: 212, endPoint x: 502, endPoint y: 205, distance: 9.3
click at [499, 211] on ul "FedEx USPS FedEx® 2 Day In-Store Pickup UPS 853380" at bounding box center [372, 216] width 376 height 36
click at [714, 322] on div "Packing Weight 1.6 lb The weight of the packing material, e.g. cardboard, dry i…" at bounding box center [567, 419] width 783 height 216
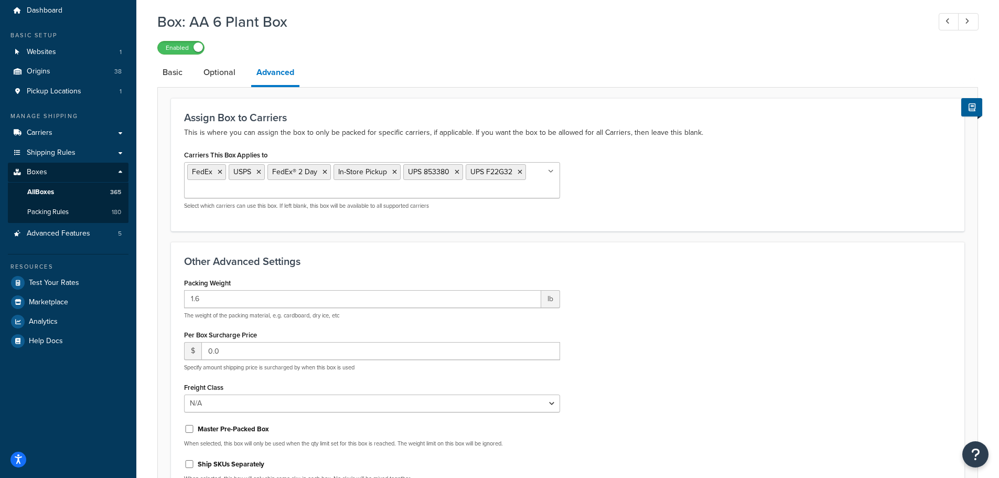
scroll to position [158, 0]
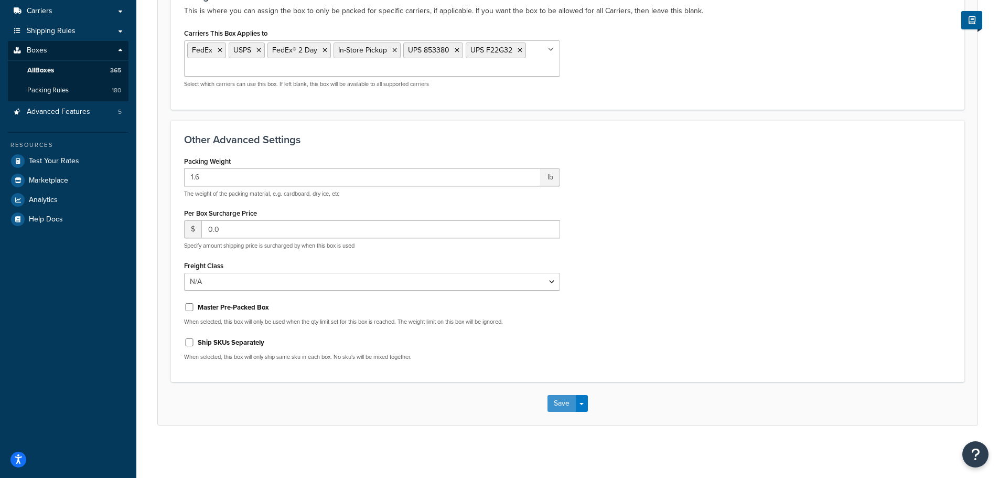
drag, startPoint x: 560, startPoint y: 404, endPoint x: 568, endPoint y: 403, distance: 8.5
click at [562, 404] on button "Save" at bounding box center [561, 403] width 28 height 17
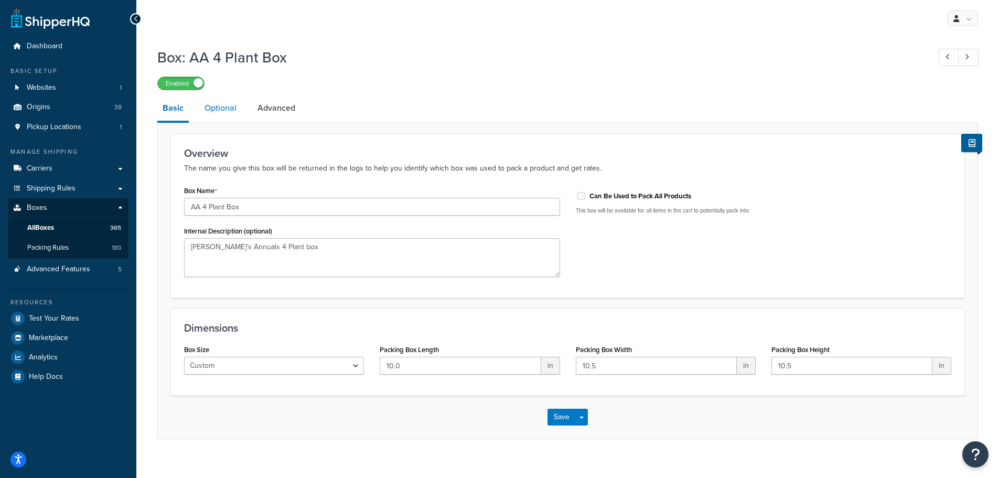
click at [221, 113] on link "Optional" at bounding box center [220, 107] width 42 height 25
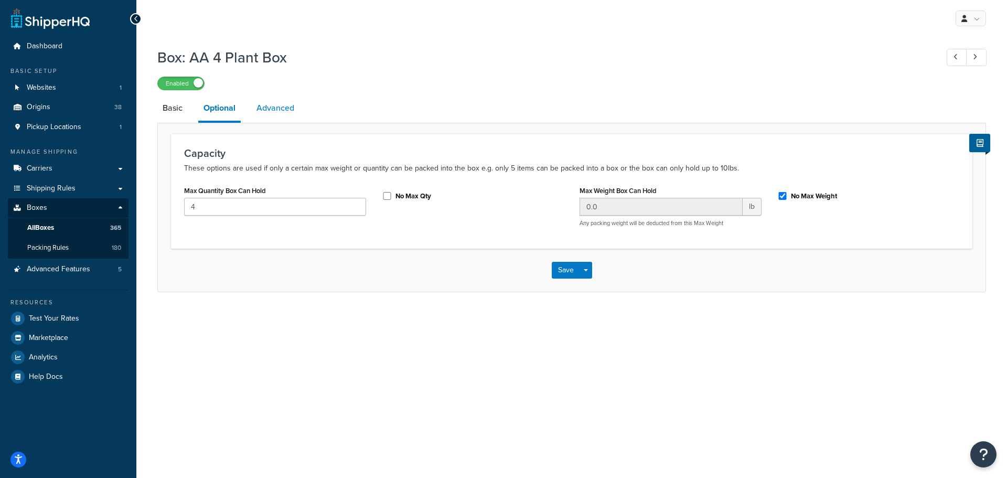
click at [288, 115] on link "Advanced" at bounding box center [275, 107] width 48 height 25
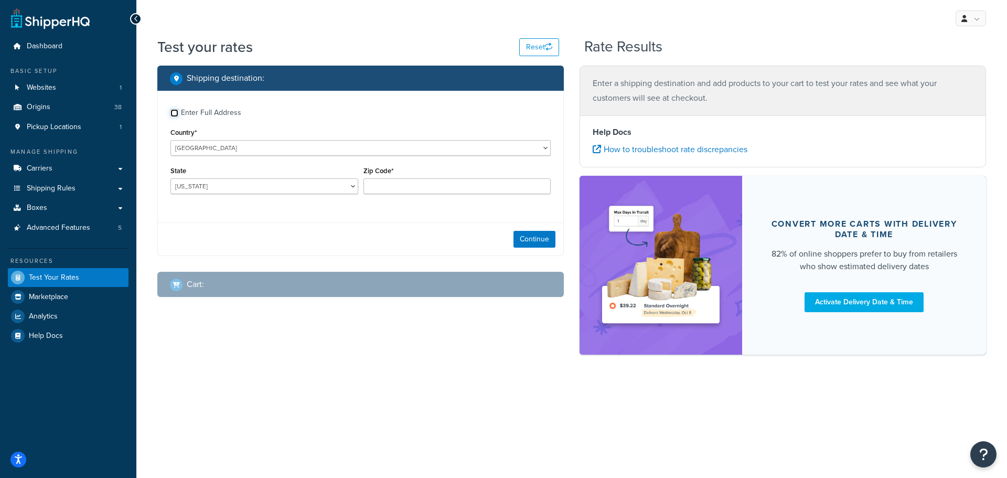
click at [174, 113] on input "Enter Full Address" at bounding box center [174, 113] width 8 height 8
checkbox input "true"
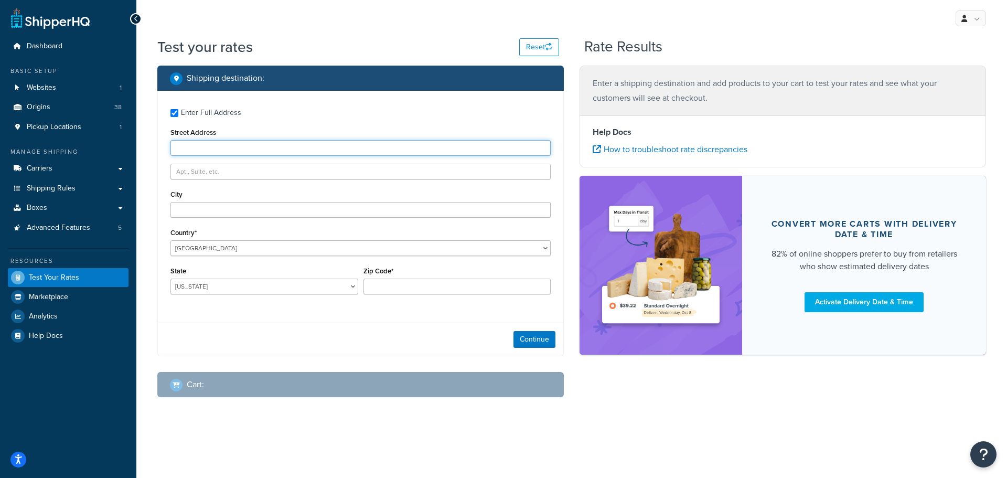
click at [193, 151] on input "Street Address" at bounding box center [360, 148] width 380 height 16
paste input "456 Palm Dr, Honolulu, HI 96815"
type input "456 Palm Dr, Honolulu, HI 96815"
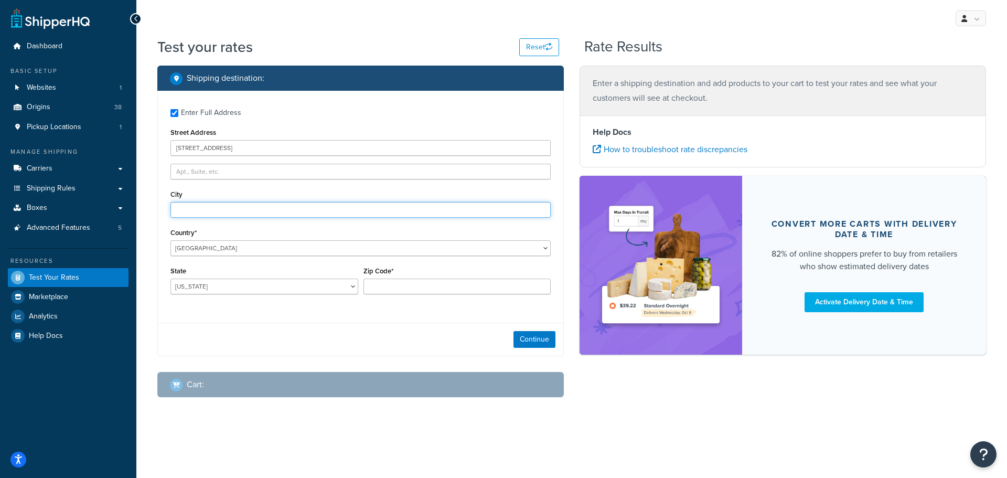
paste input "456 Palm Dr, Honolulu, HI 96815"
type input "456 Palm Dr, Honolulu, HI 96815"
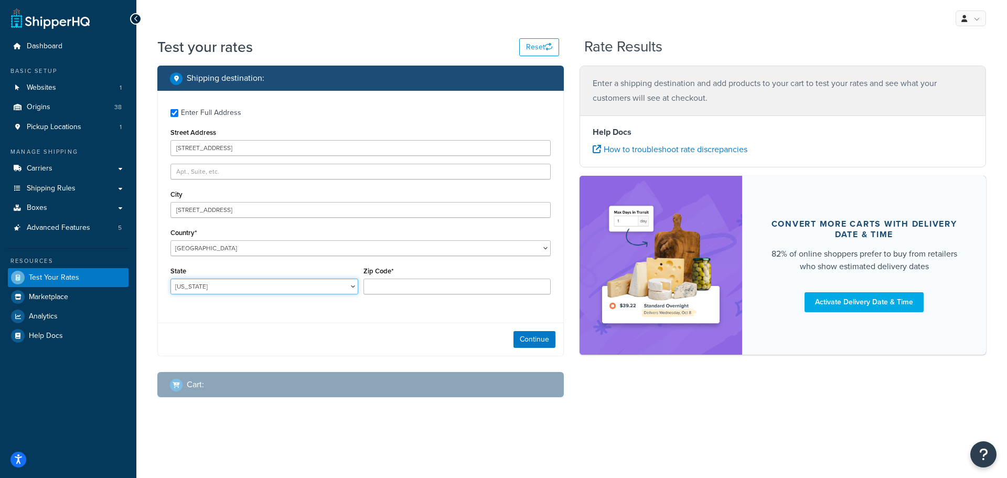
click at [207, 288] on select "[US_STATE] [US_STATE] [US_STATE] [US_STATE] [US_STATE] Armed Forces Americas Ar…" at bounding box center [264, 286] width 188 height 16
select select "HI"
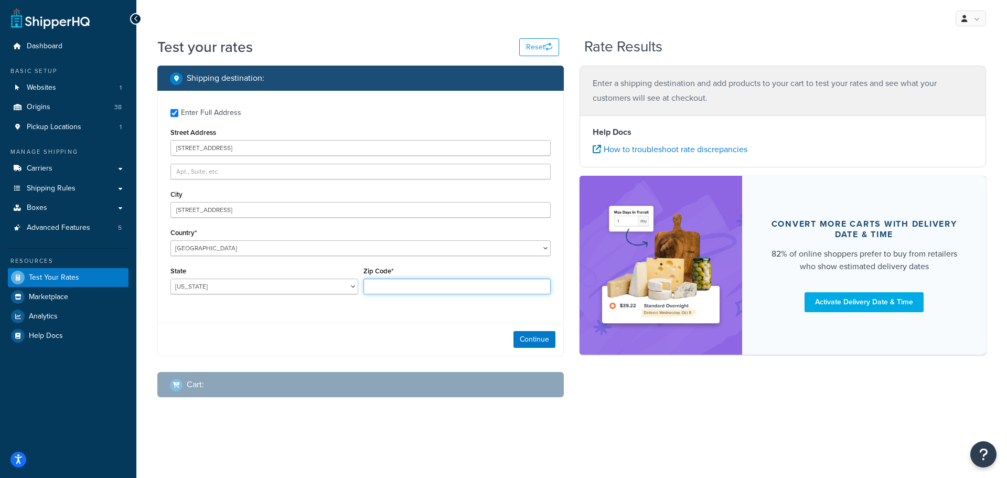
click at [421, 287] on input "Zip Code*" at bounding box center [457, 286] width 188 height 16
paste input "456 Palm Dr, Honolulu, HI 96815"
drag, startPoint x: 441, startPoint y: 285, endPoint x: 329, endPoint y: 285, distance: 111.7
click at [329, 285] on div "State Alabama Alaska American Samoa Arizona Arkansas Armed Forces Americas Arme…" at bounding box center [360, 283] width 385 height 38
type input "96815"
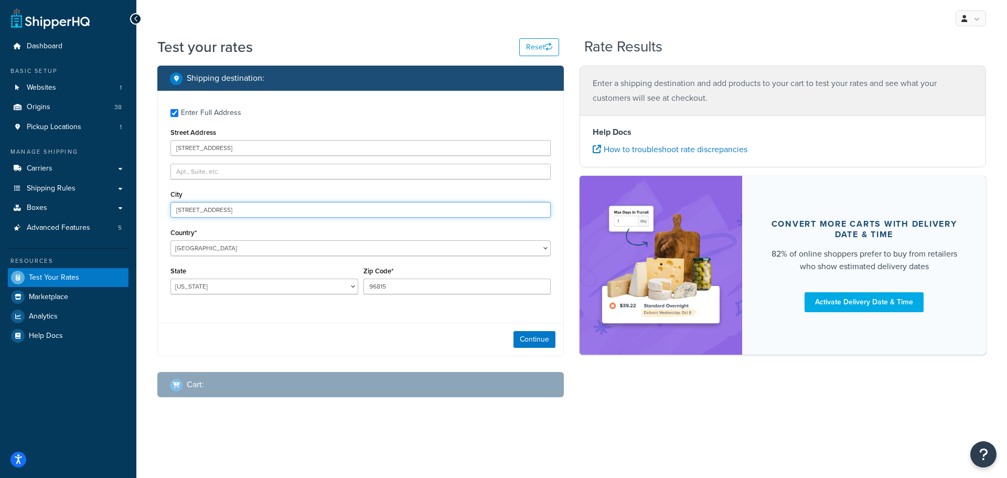
drag, startPoint x: 214, startPoint y: 208, endPoint x: 165, endPoint y: 209, distance: 49.3
click at [155, 207] on div "Shipping destination : Enter Full Address Street Address 456 Palm Dr, Honolulu,…" at bounding box center [360, 240] width 422 height 348
drag, startPoint x: 203, startPoint y: 209, endPoint x: 270, endPoint y: 212, distance: 67.2
click at [270, 212] on input "Honolulu, HI 96815" at bounding box center [360, 210] width 380 height 16
type input "Honolulu"
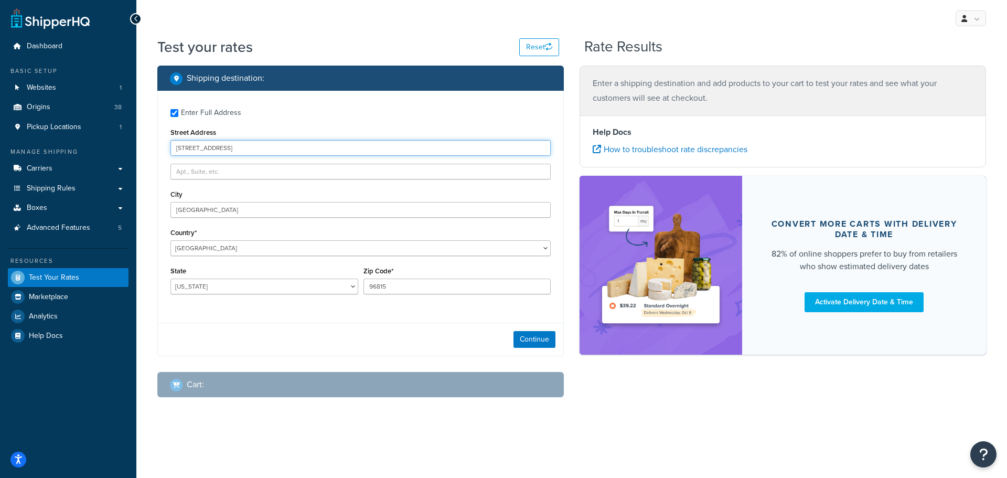
drag, startPoint x: 218, startPoint y: 150, endPoint x: 331, endPoint y: 155, distance: 113.4
click at [332, 155] on input "456 Palm Dr, Honolulu, HI 96815" at bounding box center [360, 148] width 380 height 16
type input "456 Palm Dr."
click at [524, 339] on button "Continue" at bounding box center [534, 339] width 42 height 17
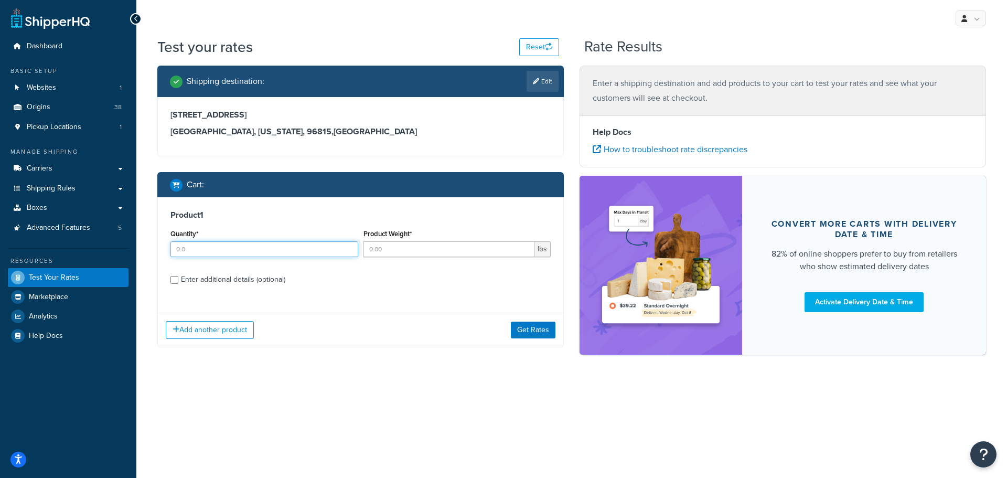
click at [200, 248] on input "Quantity*" at bounding box center [264, 249] width 188 height 16
type input "12"
click at [381, 249] on input "Product Weight*" at bounding box center [448, 249] width 171 height 16
type input "1.1"
click at [176, 277] on input "Enter additional details (optional)" at bounding box center [174, 280] width 8 height 8
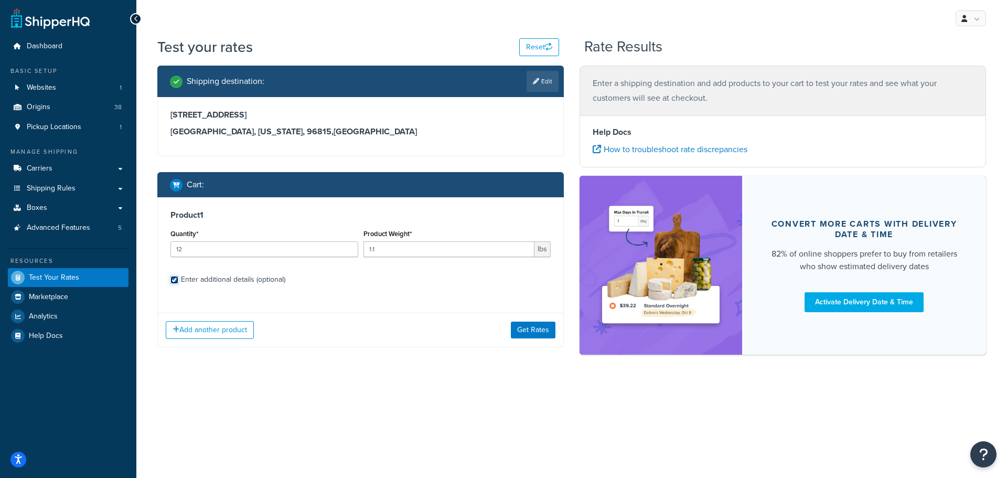
checkbox input "true"
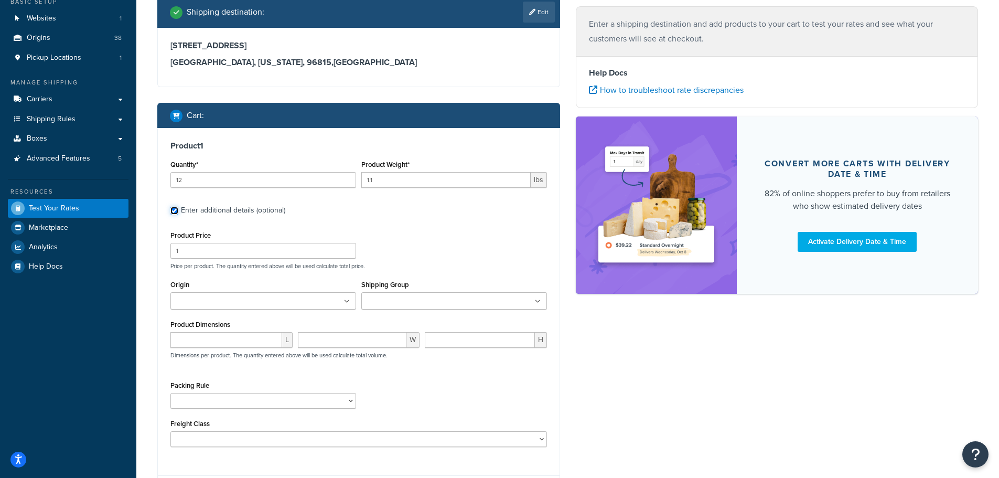
scroll to position [76, 0]
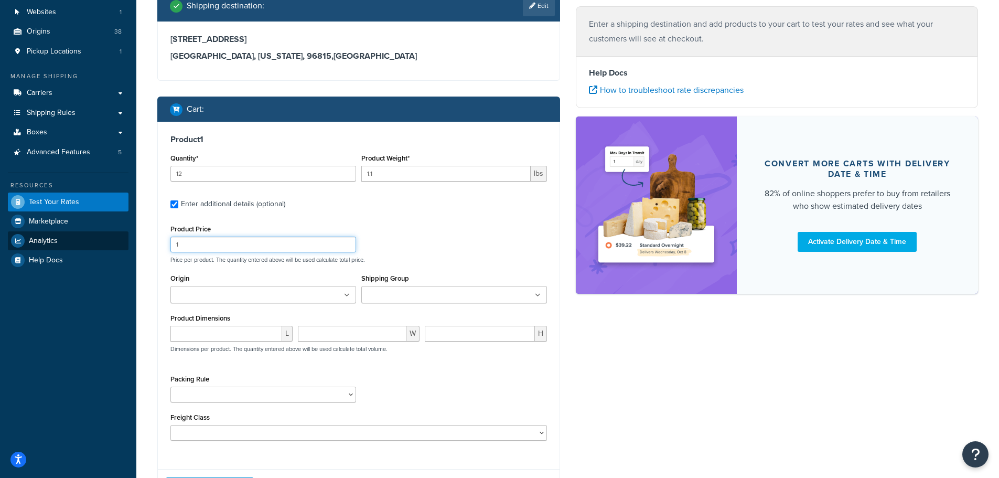
drag, startPoint x: 196, startPoint y: 250, endPoint x: 101, endPoint y: 240, distance: 95.4
click at [101, 240] on div "Dashboard Basic Setup Websites 1 Origins 38 Pickup Locations 1 Manage Shipping …" at bounding box center [499, 247] width 999 height 647
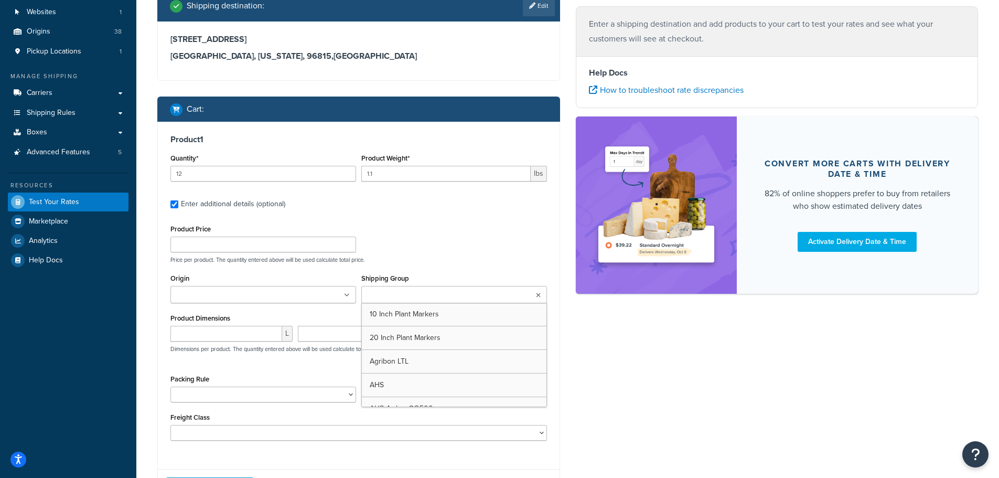
click at [382, 291] on input "Shipping Group" at bounding box center [410, 295] width 93 height 12
type input "[PERSON_NAME]"
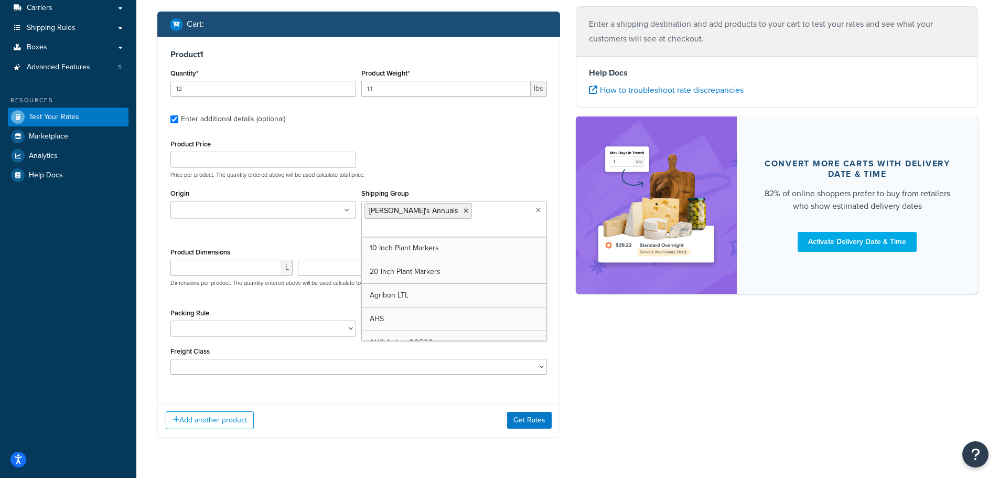
scroll to position [164, 0]
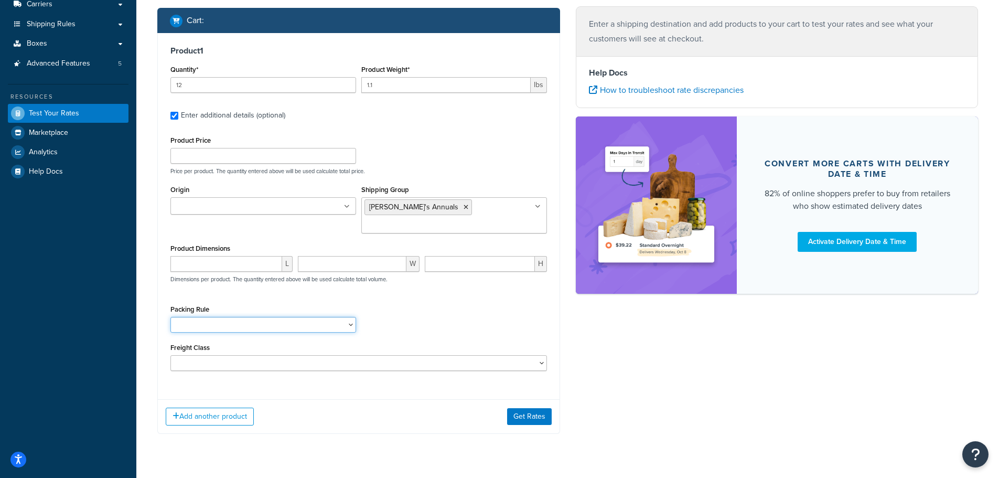
click at [200, 317] on select "1 Gallon 10 Inch Plant Markers 20 Inch Plant Markers AHS 4 claw GO500 AHS 5 Gal…" at bounding box center [263, 325] width 186 height 16
select select "84863"
click at [170, 317] on select "1 Gallon 10 Inch Plant Markers 20 Inch Plant Markers AHS 4 claw GO500 AHS 5 Gal…" at bounding box center [263, 325] width 186 height 16
click at [197, 256] on input "number" at bounding box center [226, 264] width 112 height 16
click at [409, 312] on div "Packing Rule 1 Gallon 10 Inch Plant Markers 20 Inch Plant Markers AHS 4 claw GO…" at bounding box center [359, 321] width 382 height 38
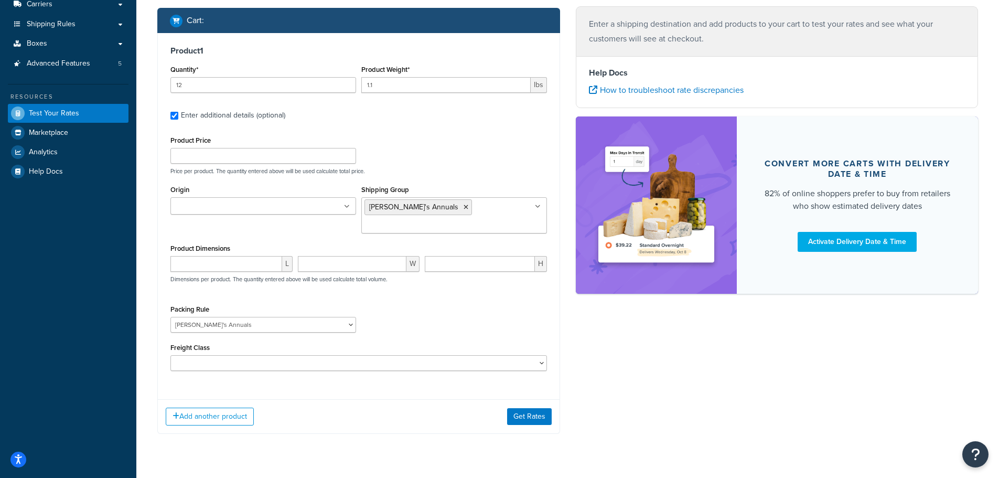
click at [186, 194] on label "Origin" at bounding box center [179, 190] width 19 height 8
click at [186, 201] on input "Origin" at bounding box center [220, 207] width 93 height 12
type input "pv"
click at [324, 361] on div "Product 1 Quantity* 12 Product Weight* 1.1 lbs Enter additional details (option…" at bounding box center [359, 212] width 402 height 358
click at [527, 408] on button "Get Rates" at bounding box center [529, 416] width 45 height 17
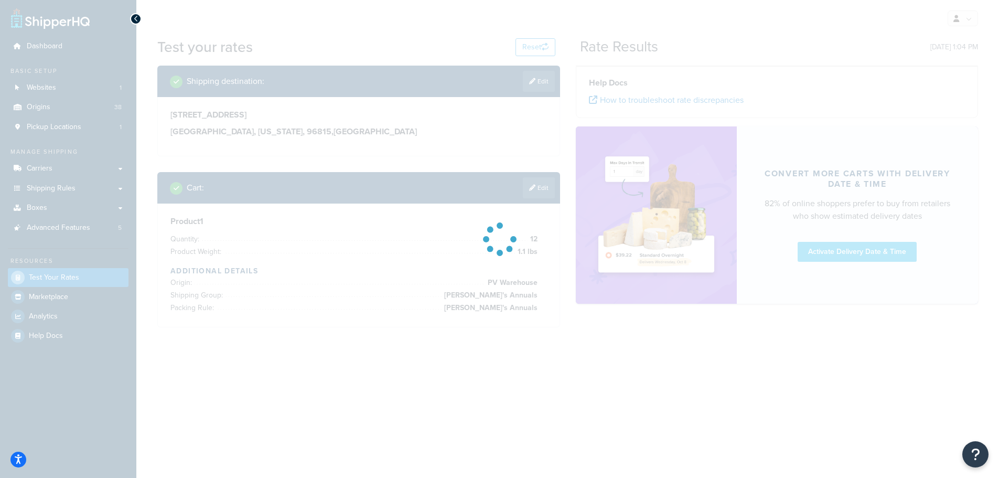
scroll to position [0, 0]
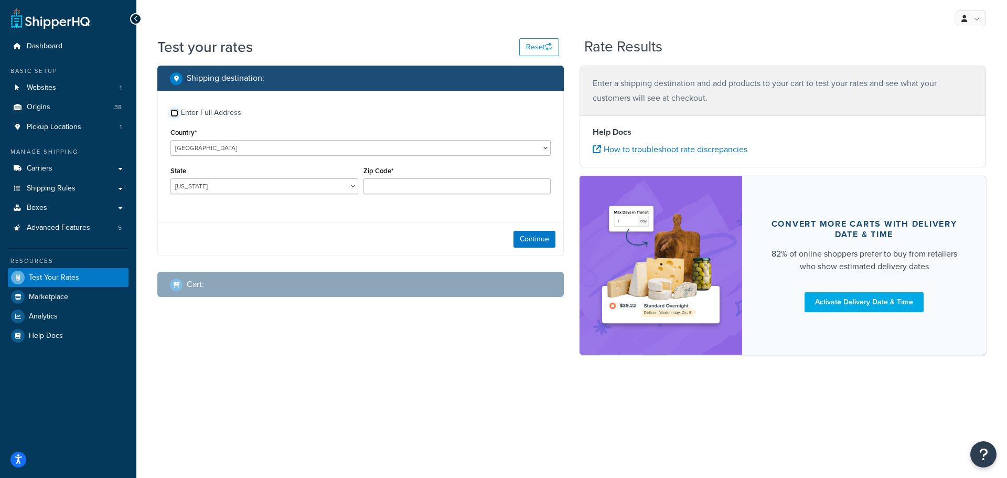
click at [175, 111] on input "Enter Full Address" at bounding box center [174, 113] width 8 height 8
checkbox input "true"
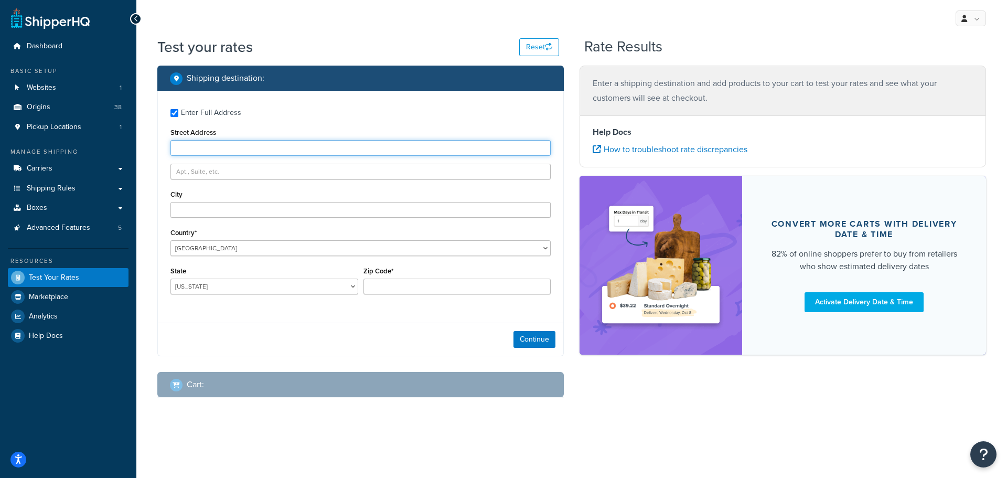
paste input "[STREET_ADDRESS]"
type input "[STREET_ADDRESS]"
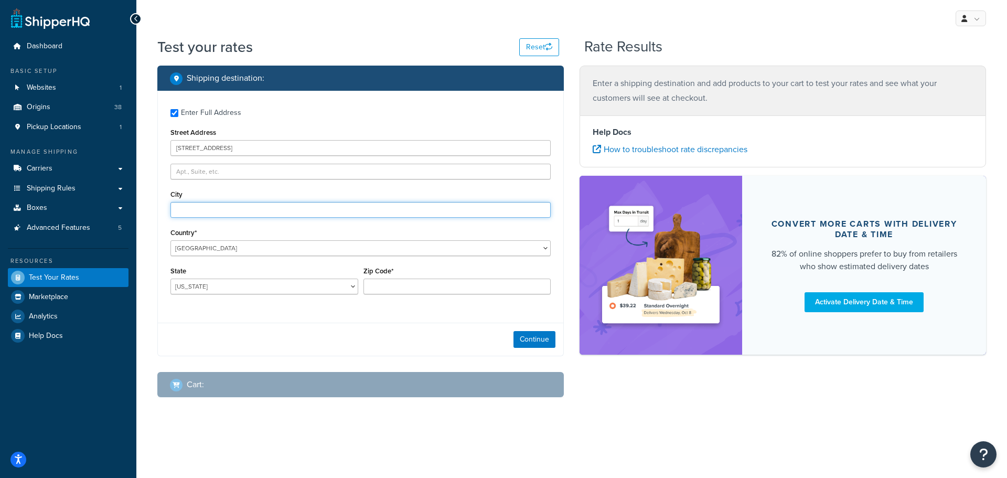
paste input "[STREET_ADDRESS]"
type input "[STREET_ADDRESS]"
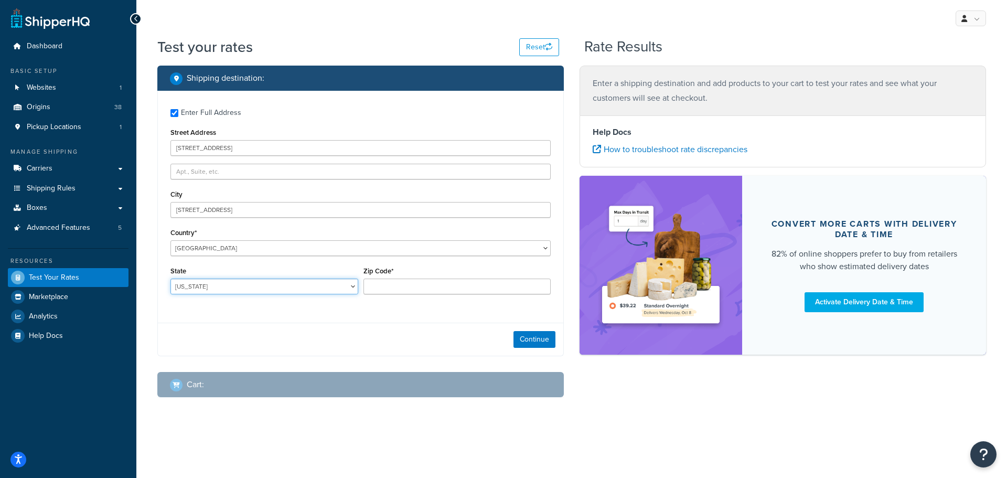
click at [212, 285] on select "[US_STATE] [US_STATE] [US_STATE] [US_STATE] [US_STATE] Armed Forces Americas Ar…" at bounding box center [264, 286] width 188 height 16
select select "GU"
click at [170, 278] on select "[US_STATE] [US_STATE] [US_STATE] [US_STATE] [US_STATE] Armed Forces Americas Ar…" at bounding box center [264, 286] width 188 height 16
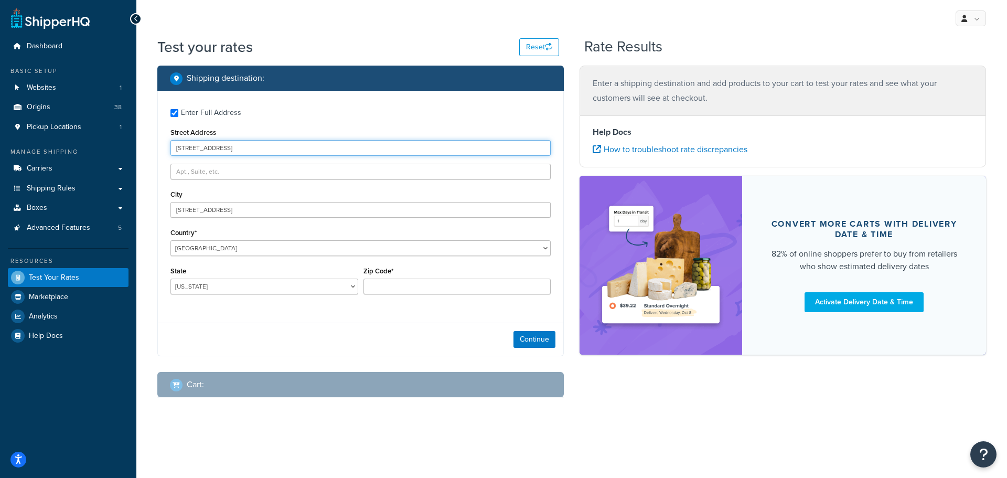
drag, startPoint x: 223, startPoint y: 148, endPoint x: 329, endPoint y: 151, distance: 105.9
click at [329, 151] on input "123 Marine Corps Dr, Hagatna, GU 96910" at bounding box center [360, 148] width 380 height 16
type input "123 Marine Corps"
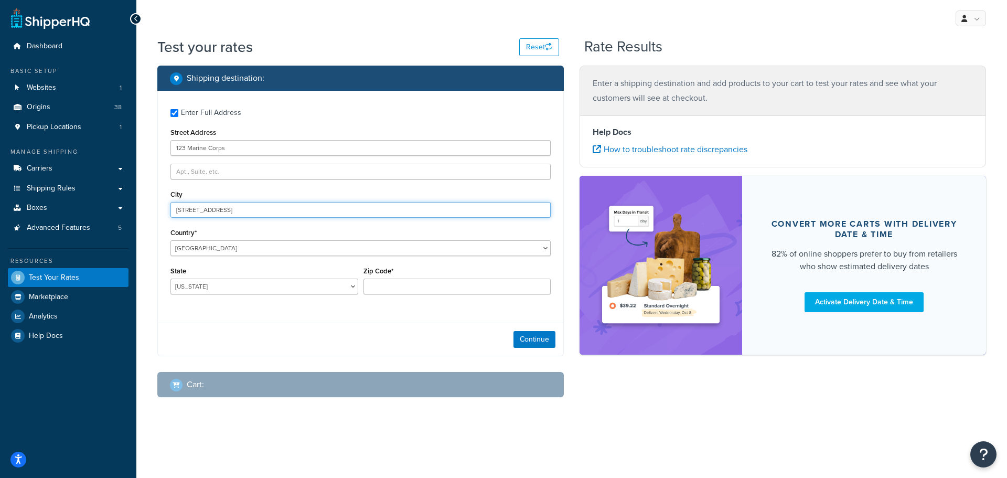
drag, startPoint x: 224, startPoint y: 209, endPoint x: 166, endPoint y: 207, distance: 58.8
click at [156, 207] on div "Shipping destination : Enter Full Address Street Address 123 Marine Corps City …" at bounding box center [360, 240] width 422 height 348
drag, startPoint x: 216, startPoint y: 211, endPoint x: 273, endPoint y: 216, distance: 57.4
click at [273, 216] on input "Dr, Hagatna, GU 96910" at bounding box center [360, 210] width 380 height 16
type input "Dr, Hagatna"
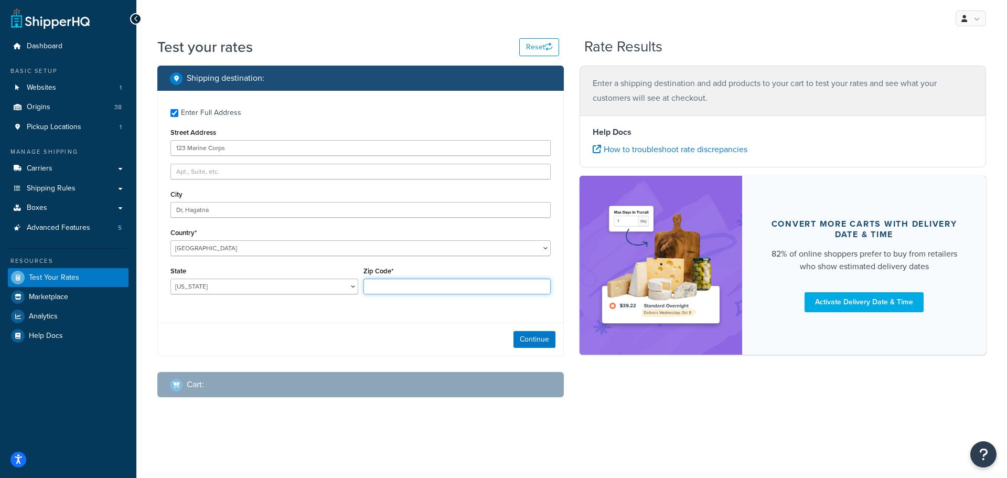
click at [383, 285] on input "Zip Code*" at bounding box center [457, 286] width 188 height 16
paste input "123 Marine Corps Dr, Hagatna, GU 96910"
drag, startPoint x: 448, startPoint y: 286, endPoint x: 330, endPoint y: 280, distance: 118.7
click at [330, 280] on div "State Alabama Alaska American Samoa Arizona Arkansas Armed Forces Americas Arme…" at bounding box center [360, 283] width 385 height 38
type input "96910"
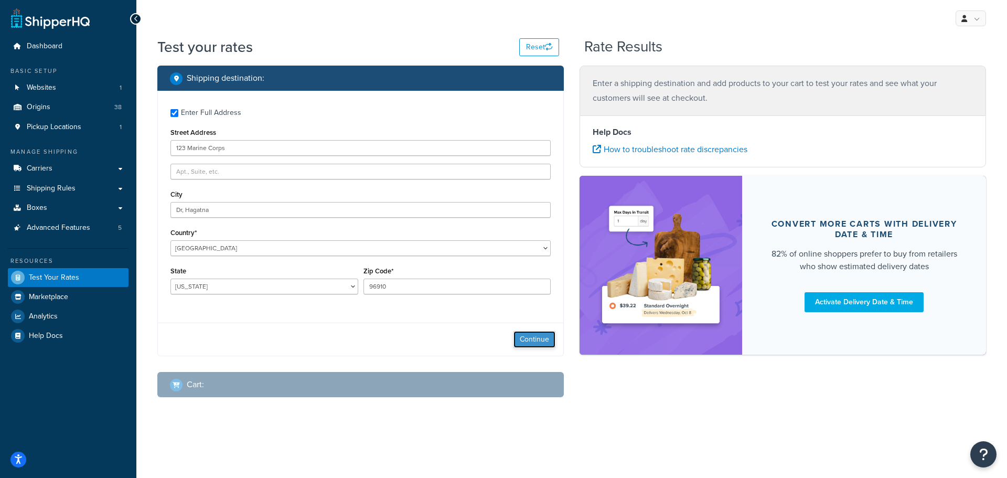
click at [536, 340] on button "Continue" at bounding box center [534, 339] width 42 height 17
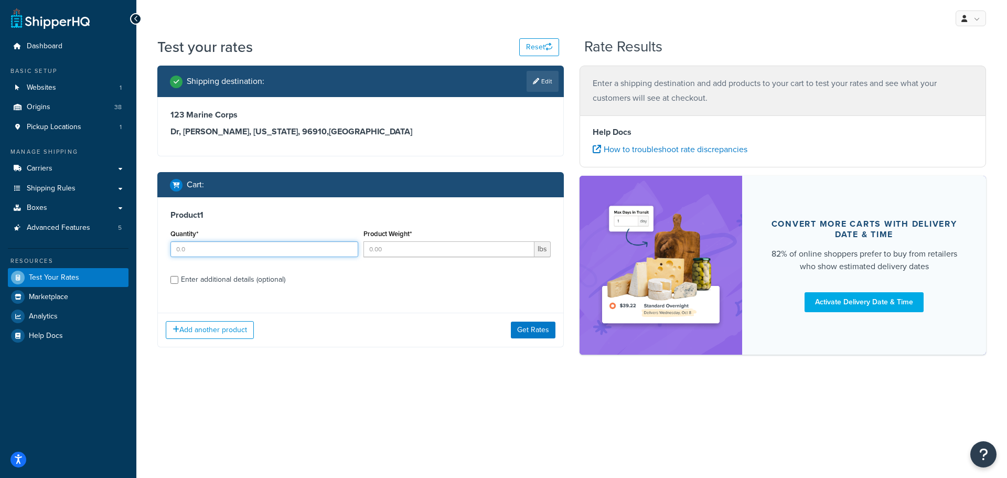
click at [196, 252] on input "Quantity*" at bounding box center [264, 249] width 188 height 16
type input "10"
click at [381, 251] on input "Product Weight*" at bounding box center [448, 249] width 171 height 16
type input "1.1"
click at [171, 282] on input "Enter additional details (optional)" at bounding box center [174, 280] width 8 height 8
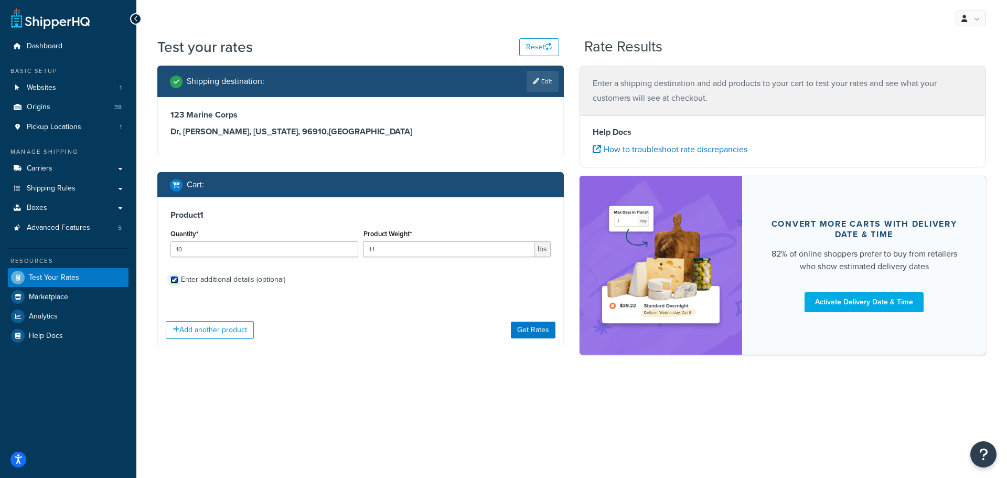
checkbox input "true"
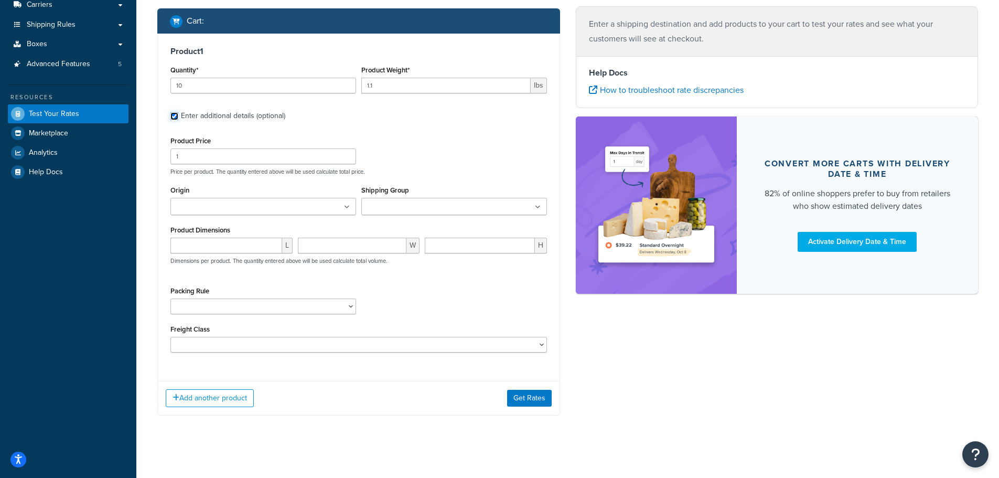
scroll to position [169, 0]
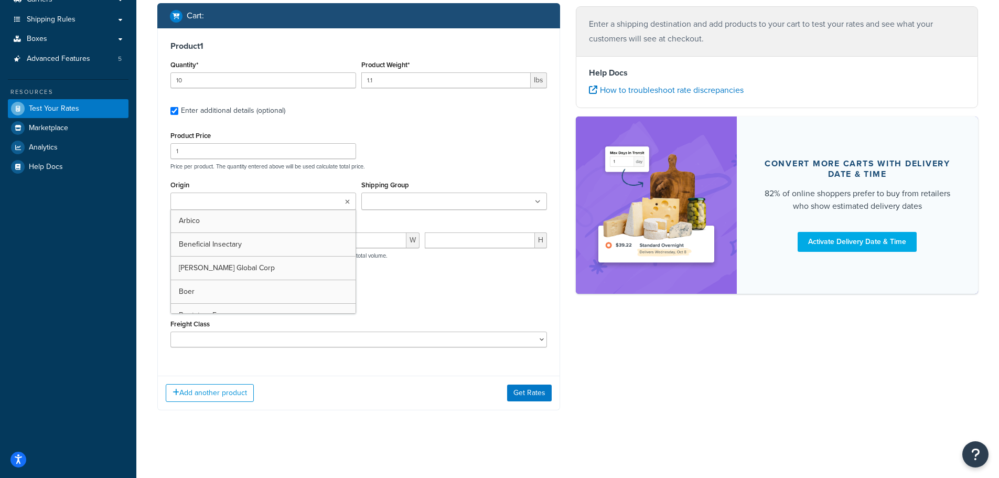
click at [202, 201] on input "Origin" at bounding box center [220, 202] width 93 height 12
type input "pv"
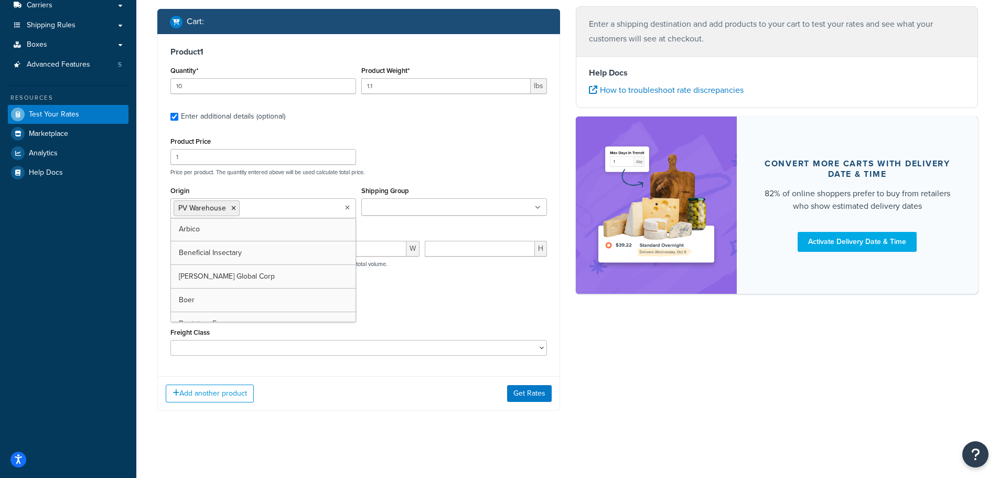
scroll to position [164, 0]
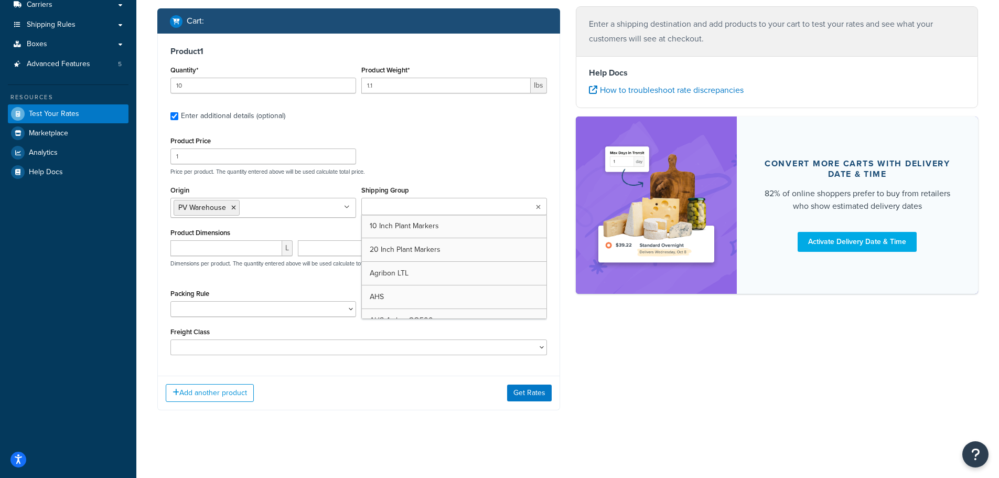
click at [388, 209] on input "Shipping Group" at bounding box center [410, 207] width 93 height 12
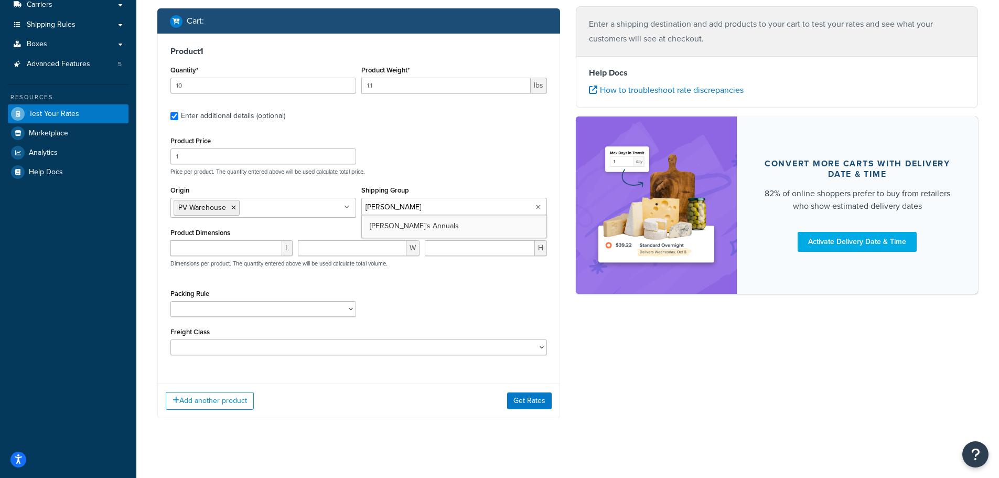
type input "anni"
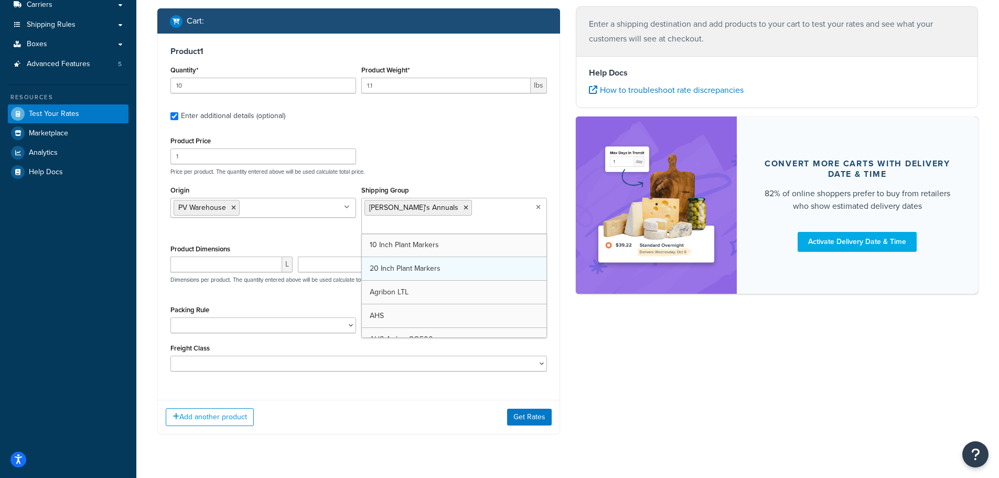
drag, startPoint x: 395, startPoint y: 226, endPoint x: 384, endPoint y: 243, distance: 20.5
click at [199, 317] on select "1 Gallon 10 Inch Plant Markers 20 Inch Plant Markers AHS 4 claw GO500 AHS 5 Gal…" at bounding box center [263, 325] width 186 height 16
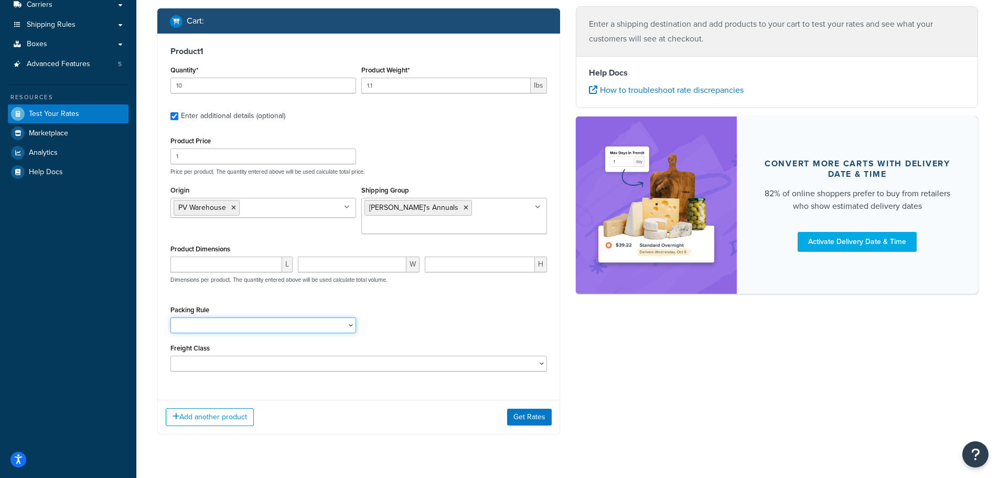
select select "84863"
click at [170, 317] on select "1 Gallon 10 Inch Plant Markers 20 Inch Plant Markers AHS 4 claw GO500 AHS 5 Gal…" at bounding box center [263, 325] width 186 height 16
click at [390, 303] on div "Packing Rule 1 Gallon 10 Inch Plant Markers 20 Inch Plant Markers AHS 4 claw GO…" at bounding box center [359, 322] width 382 height 38
click at [521, 409] on button "Get Rates" at bounding box center [529, 417] width 45 height 17
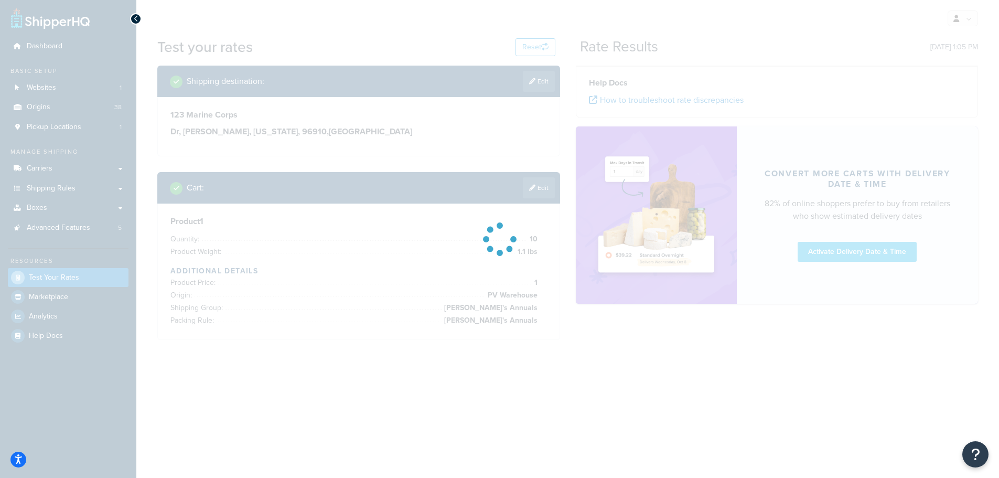
scroll to position [0, 0]
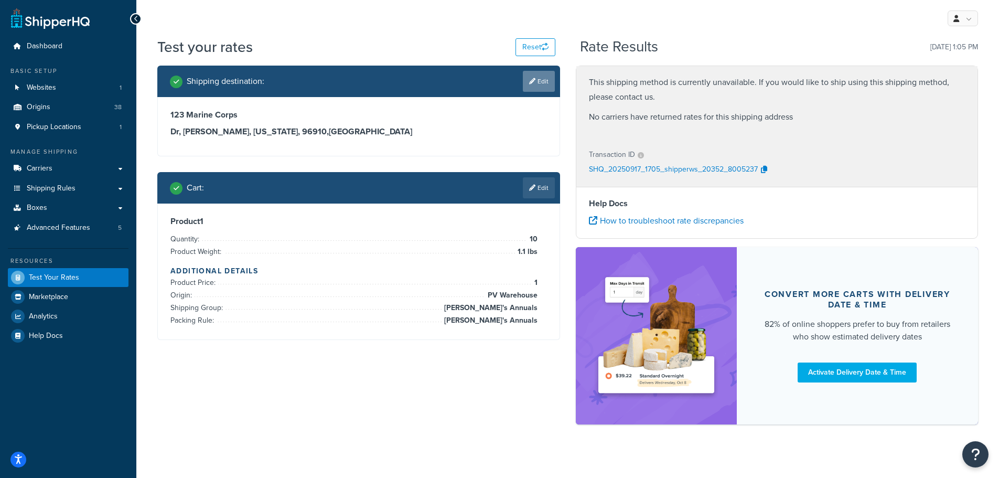
click at [541, 79] on link "Edit" at bounding box center [539, 81] width 32 height 21
select select "GU"
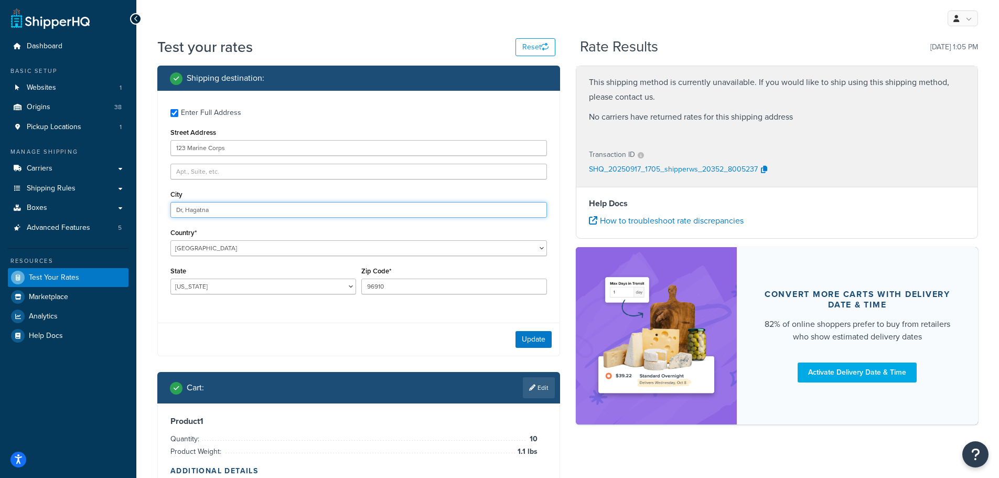
click at [185, 211] on input "Dr, Hagatna" at bounding box center [358, 210] width 377 height 16
type input "Dr. Hagatna"
click at [420, 322] on div "Enter Full Address Street Address 123 Marine Corps City Dr. Hagatna Country* Un…" at bounding box center [358, 223] width 403 height 265
click at [526, 338] on button "Update" at bounding box center [533, 339] width 36 height 17
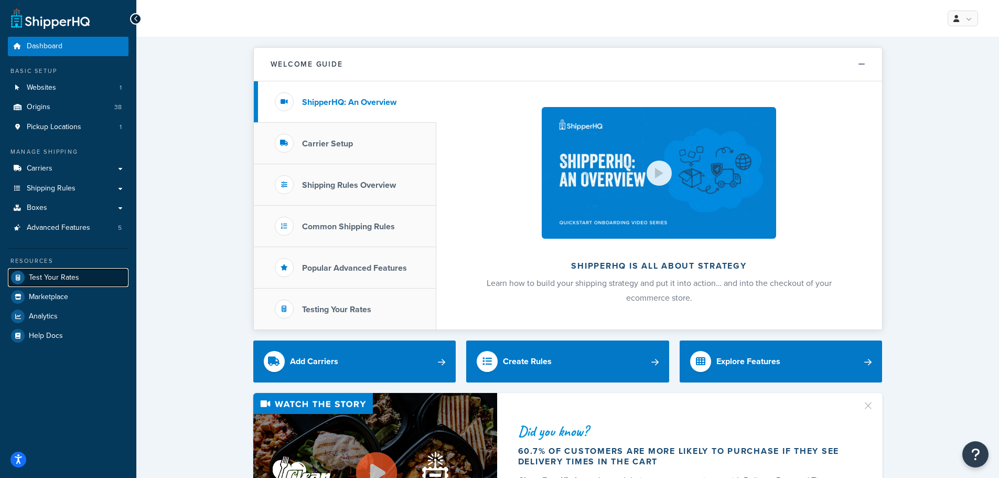
click at [40, 274] on span "Test Your Rates" at bounding box center [54, 277] width 50 height 9
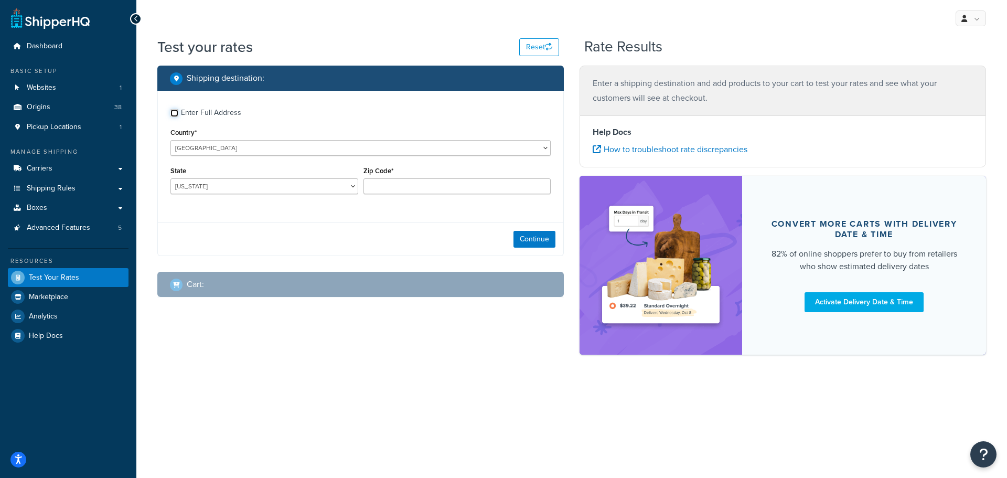
click at [175, 111] on input "Enter Full Address" at bounding box center [174, 113] width 8 height 8
checkbox input "true"
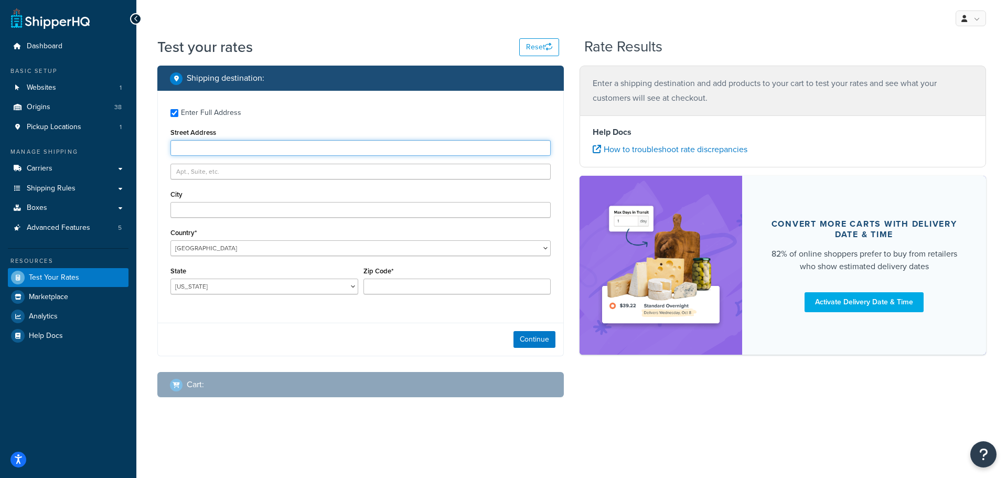
paste input "[STREET_ADDRESS][PERSON_NAME]"
type input "[STREET_ADDRESS][PERSON_NAME]"
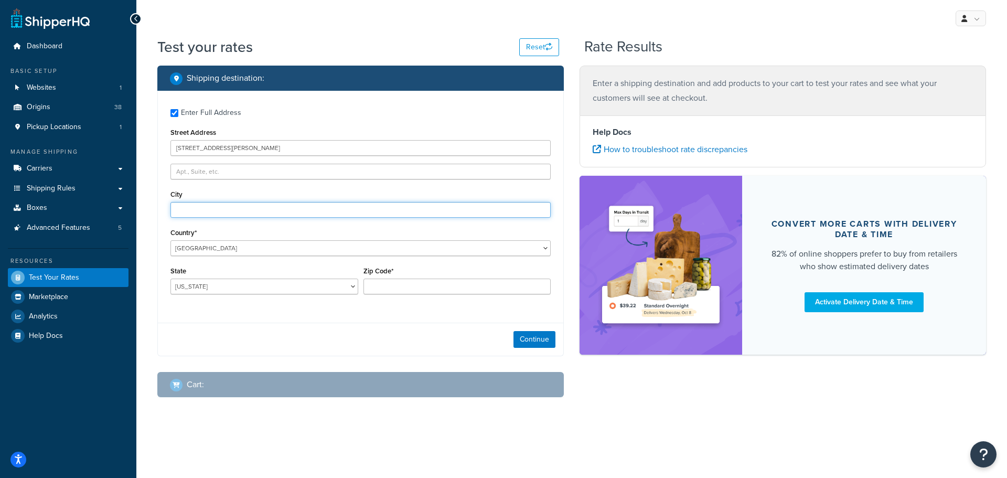
paste input "123 Ocean View, San Juan, PR 00901"
type input "123 Ocean View, San Juan, PR 00901"
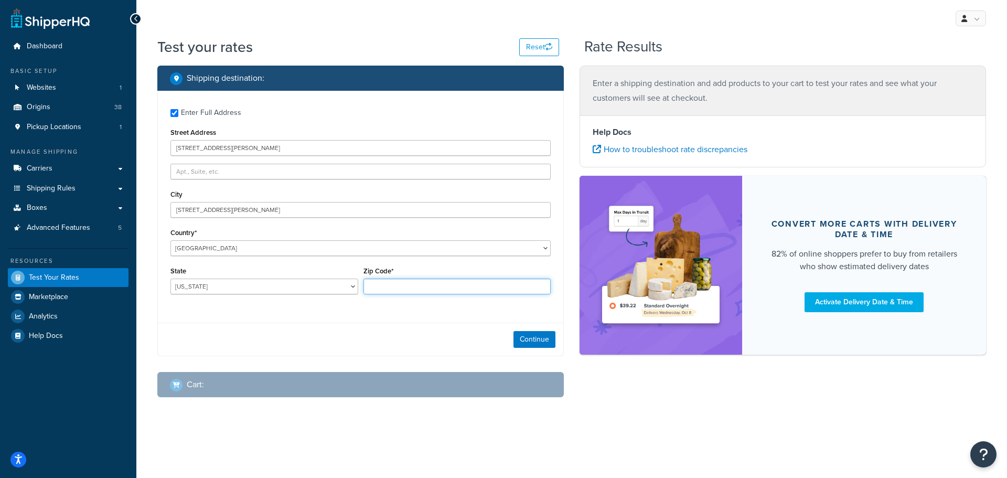
paste input "123 Ocean View, San Juan, PR 00901"
type input "123 Ocean View, San Juan, PR 00901"
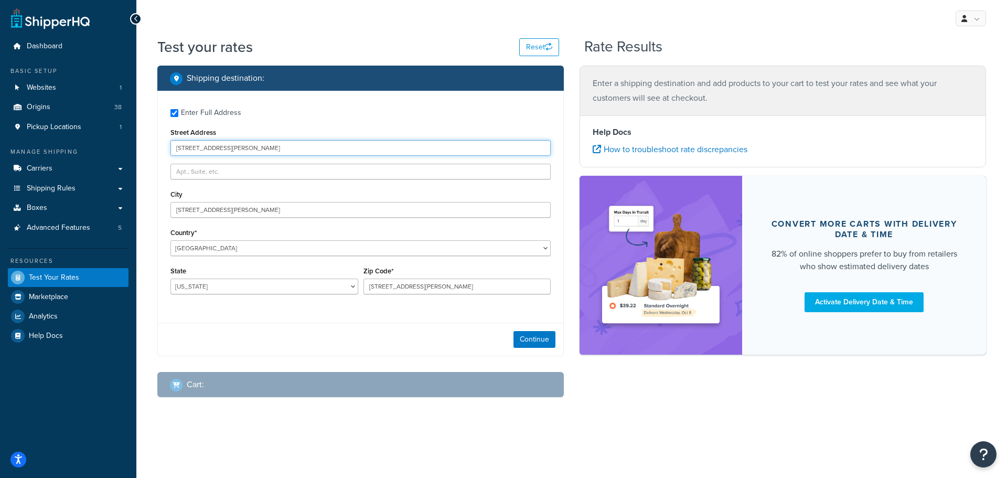
drag, startPoint x: 232, startPoint y: 150, endPoint x: 310, endPoint y: 155, distance: 78.3
click at [310, 155] on input "123 Ocean View, San Juan, PR 00901" at bounding box center [360, 148] width 380 height 16
type input "123 Ocean View"
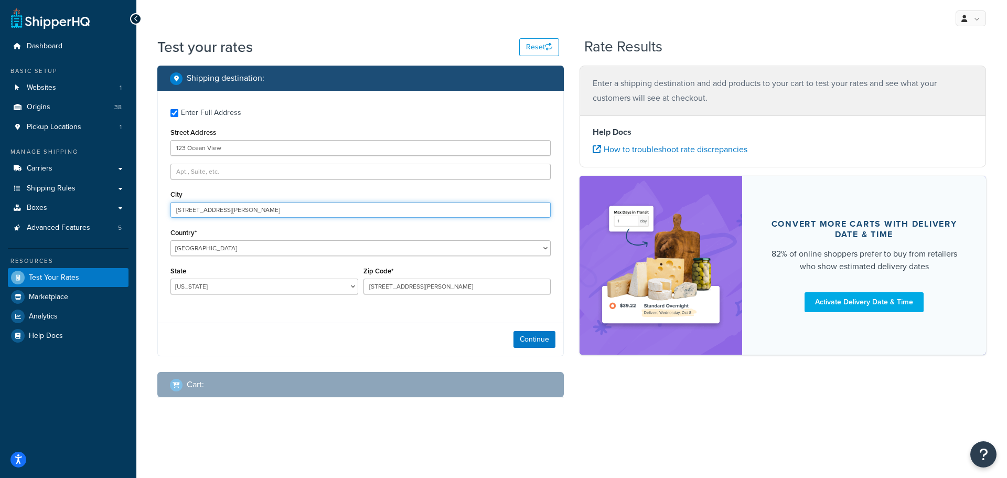
drag, startPoint x: 200, startPoint y: 213, endPoint x: 139, endPoint y: 213, distance: 61.4
click at [139, 213] on div "Test your rates Reset Rate Results Shipping destination : Enter Full Address St…" at bounding box center [571, 238] width 870 height 403
drag, startPoint x: 202, startPoint y: 211, endPoint x: 278, endPoint y: 216, distance: 75.7
click at [277, 216] on input "San Juan, PR 00901" at bounding box center [360, 210] width 380 height 16
type input "San Juan"
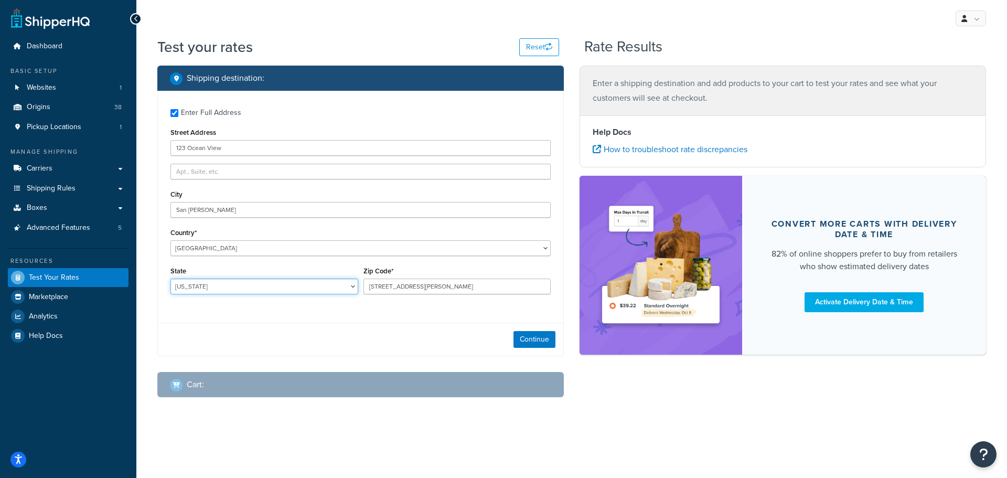
click at [204, 286] on select "[US_STATE] [US_STATE] [US_STATE] [US_STATE] [US_STATE] Armed Forces Americas Ar…" at bounding box center [264, 286] width 188 height 16
select select "PR"
click at [170, 278] on select "[US_STATE] [US_STATE] [US_STATE] [US_STATE] [US_STATE] Armed Forces Americas Ar…" at bounding box center [264, 286] width 188 height 16
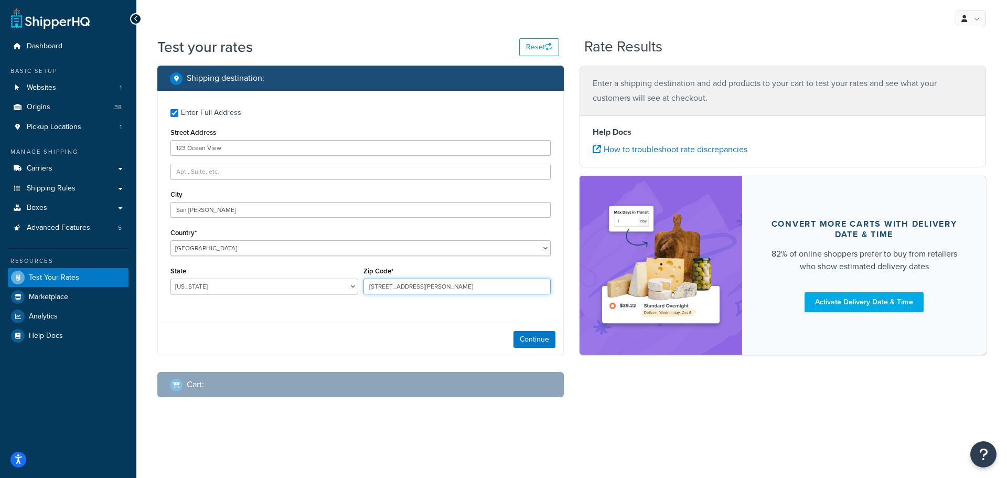
drag, startPoint x: 455, startPoint y: 285, endPoint x: 354, endPoint y: 285, distance: 100.2
click at [354, 285] on div "State Alabama Alaska American Samoa Arizona Arkansas Armed Forces Americas Arme…" at bounding box center [360, 283] width 385 height 38
type input "00901"
click at [531, 341] on button "Continue" at bounding box center [534, 339] width 42 height 17
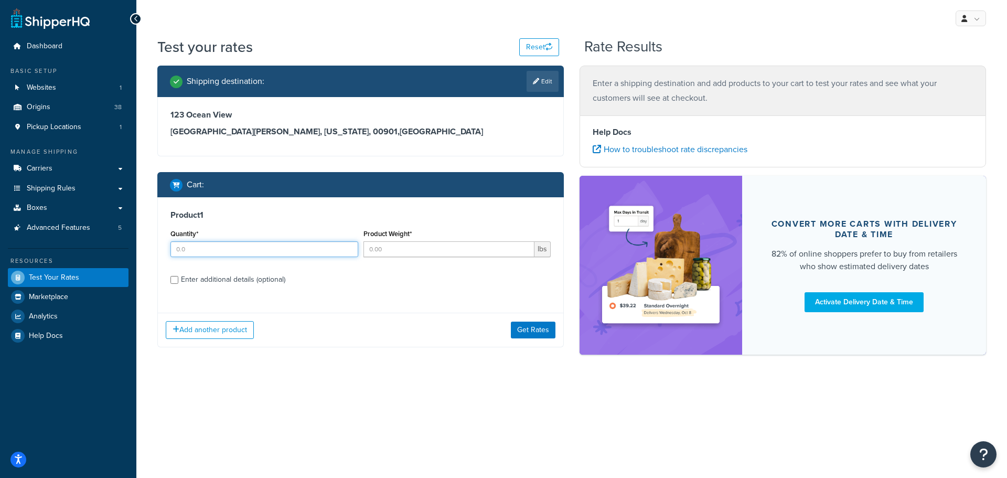
click at [200, 246] on input "Quantity*" at bounding box center [264, 249] width 188 height 16
type input "6"
click at [401, 248] on input "Product Weight*" at bounding box center [448, 249] width 171 height 16
type input "1.1"
click at [174, 280] on input "Enter additional details (optional)" at bounding box center [174, 280] width 8 height 8
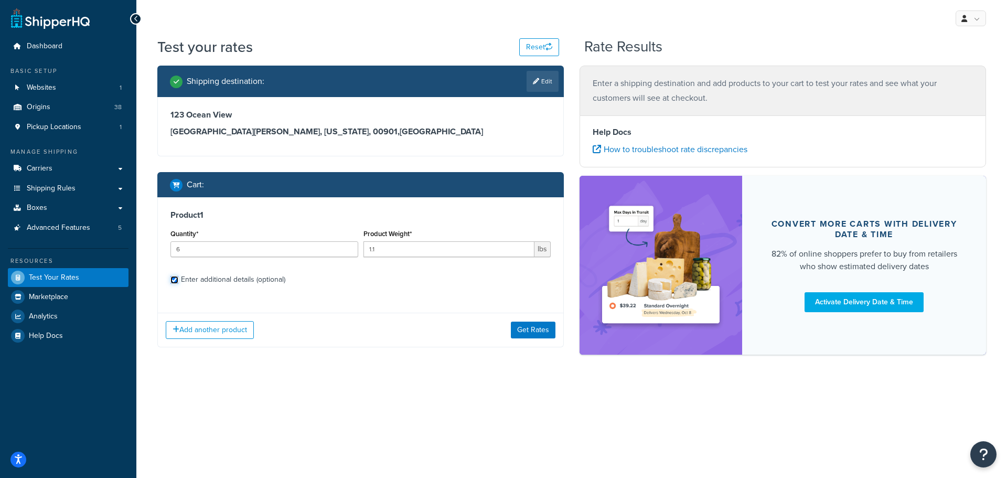
checkbox input "true"
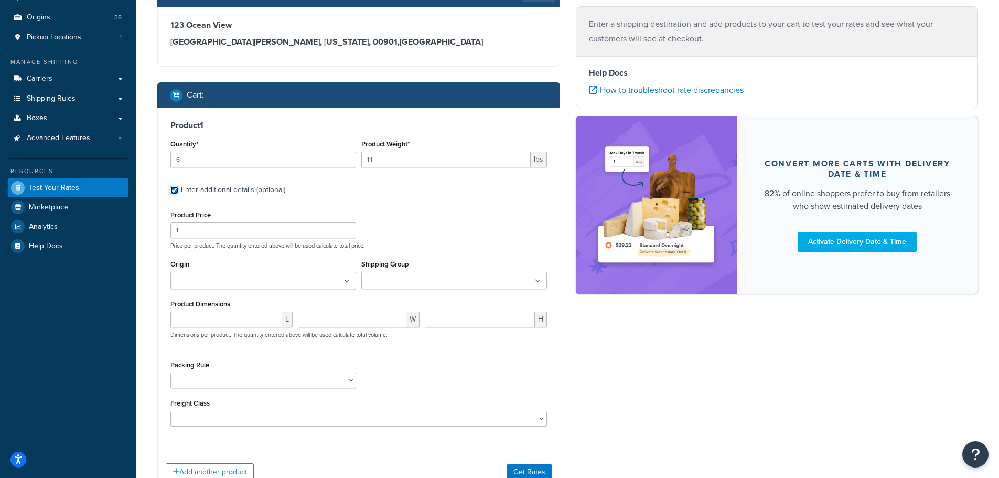
scroll to position [105, 0]
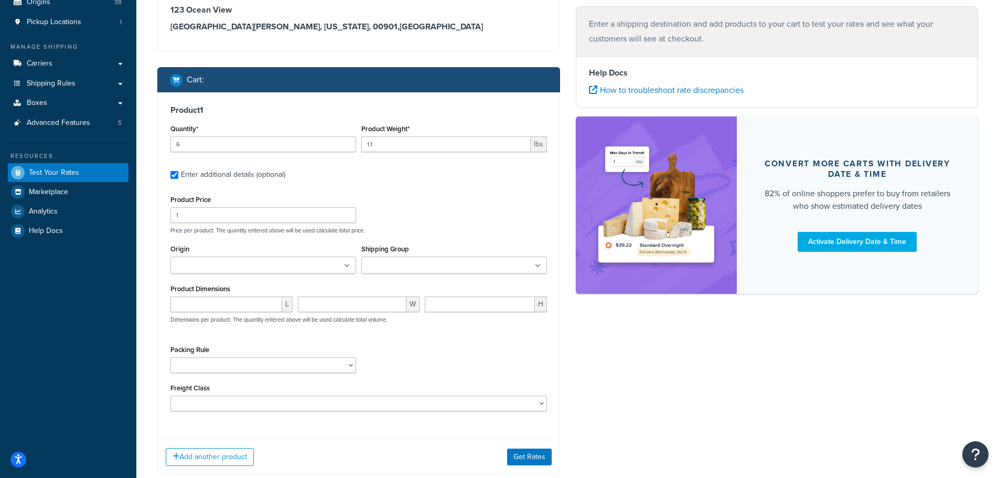
click at [211, 267] on input "Origin" at bounding box center [220, 266] width 93 height 12
type input "pv"
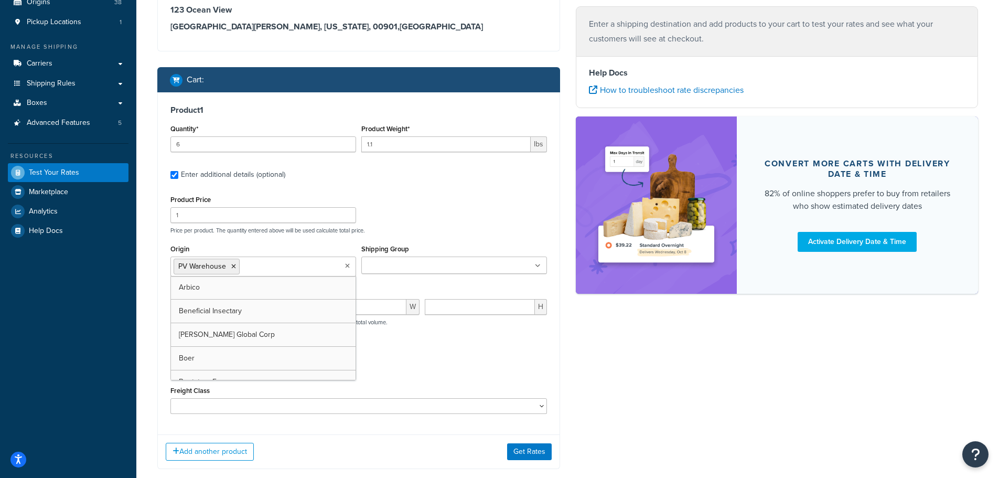
click at [393, 258] on ul at bounding box center [454, 264] width 186 height 17
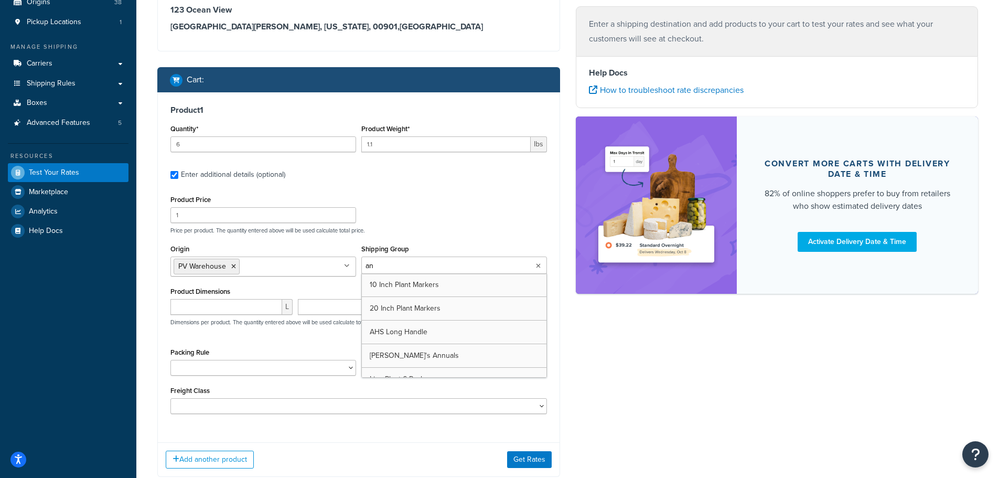
type input "[PERSON_NAME]"
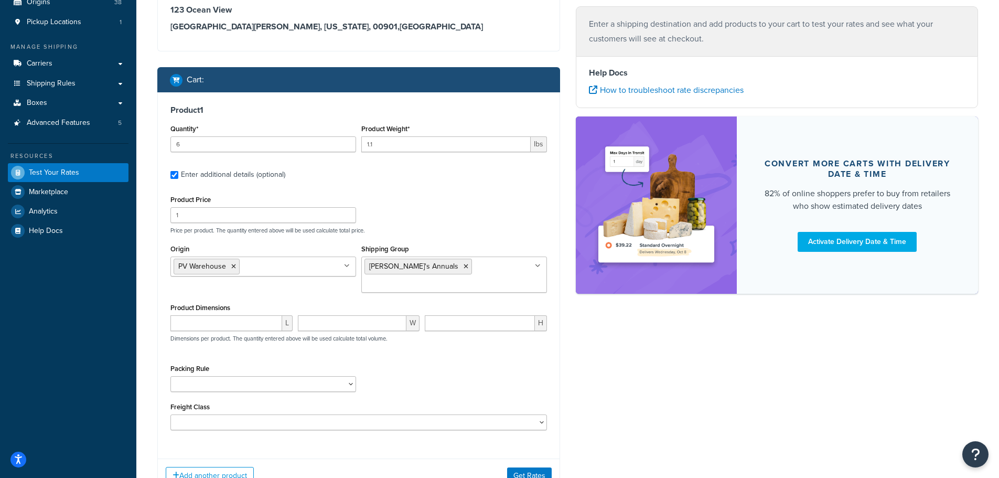
click at [601, 363] on div "Shipping destination : Edit 123 Ocean View San Juan, Puerto Rico, 00901 , Unite…" at bounding box center [567, 235] width 836 height 548
click at [206, 376] on select "1 Gallon 10 Inch Plant Markers 20 Inch Plant Markers AHS 4 claw GO500 AHS 5 Gal…" at bounding box center [263, 384] width 186 height 16
select select "84863"
click at [203, 376] on select "1 Gallon 10 Inch Plant Markers 20 Inch Plant Markers AHS 4 claw GO500 AHS 5 Gal…" at bounding box center [263, 384] width 186 height 16
click at [544, 381] on div "Packing Rule 1 Gallon 10 Inch Plant Markers 20 Inch Plant Markers AHS 4 claw GO…" at bounding box center [359, 380] width 382 height 38
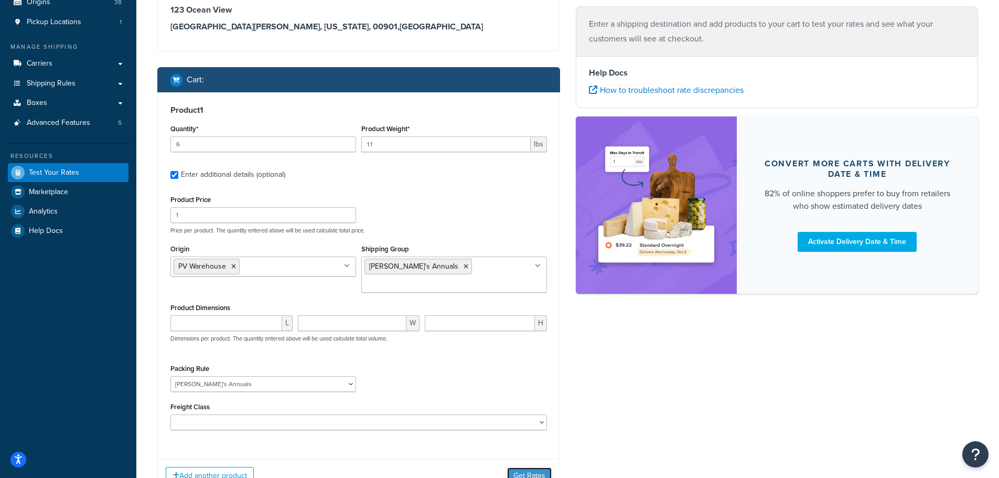
drag, startPoint x: 526, startPoint y: 455, endPoint x: 535, endPoint y: 444, distance: 13.8
click at [527, 467] on button "Get Rates" at bounding box center [529, 475] width 45 height 17
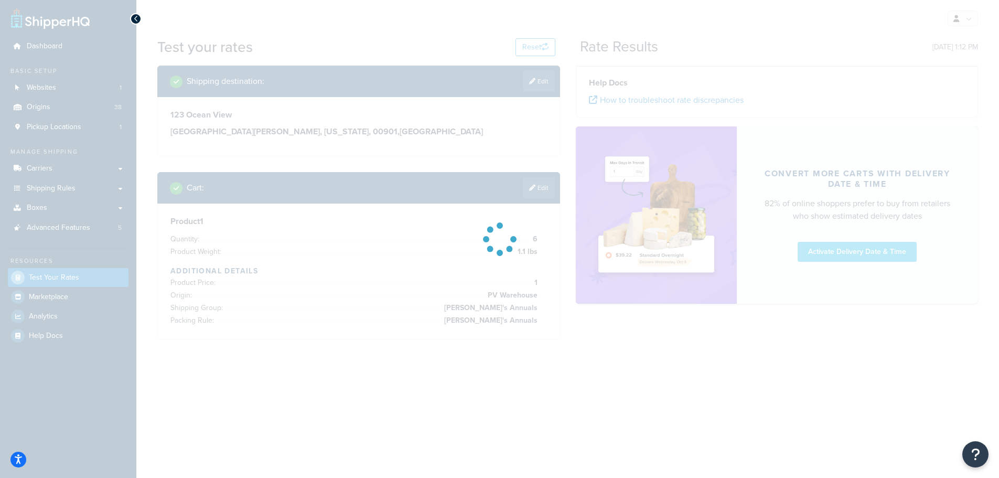
scroll to position [0, 0]
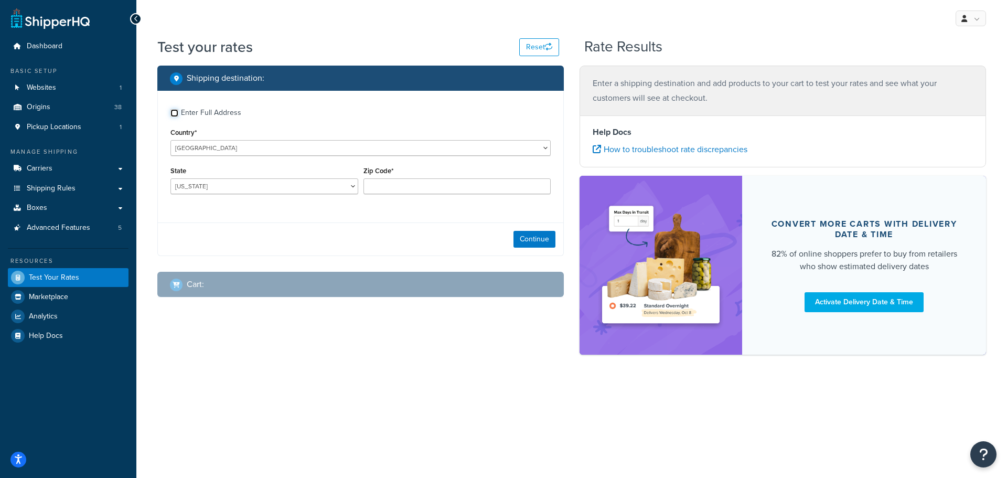
click at [170, 112] on input "Enter Full Address" at bounding box center [174, 113] width 8 height 8
checkbox input "true"
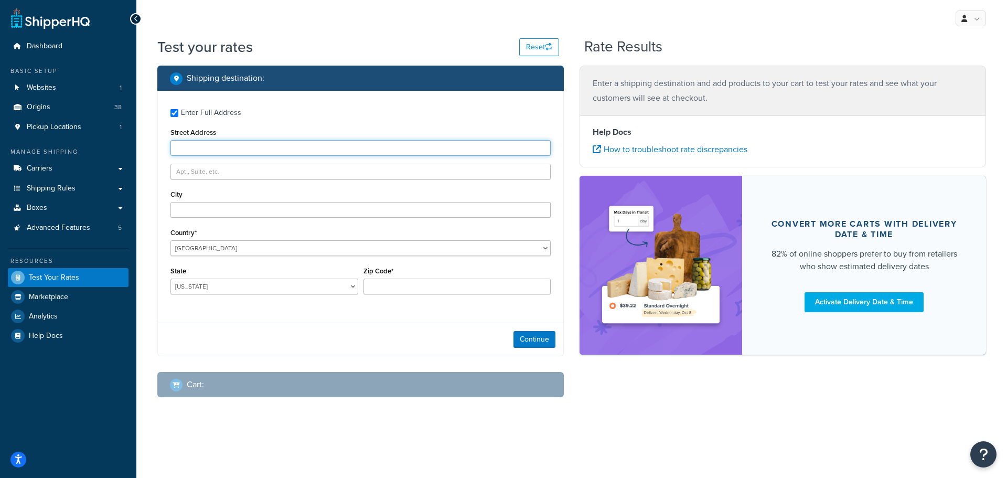
paste input "[STREET_ADDRESS]"
type input "[STREET_ADDRESS]"
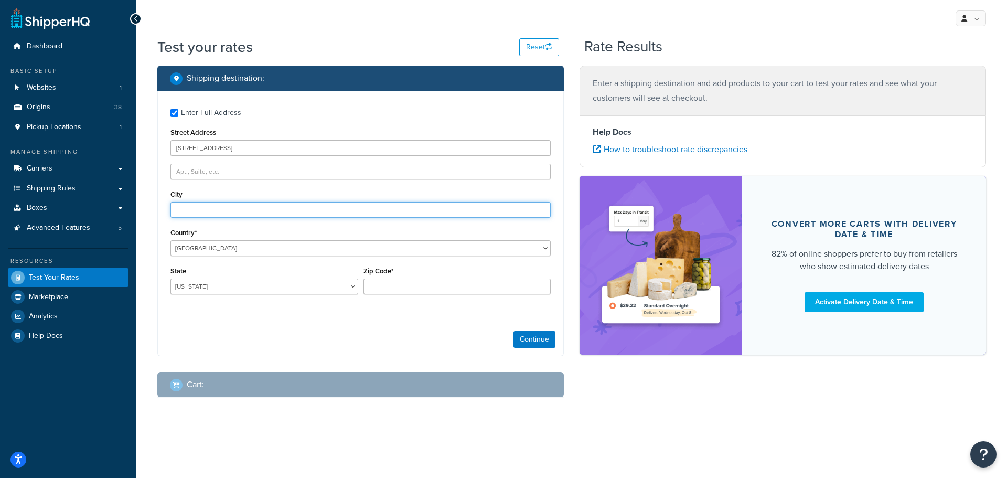
paste input "[STREET_ADDRESS]"
type input "456 Bay St, Charlotte Amalie, VI 00802"
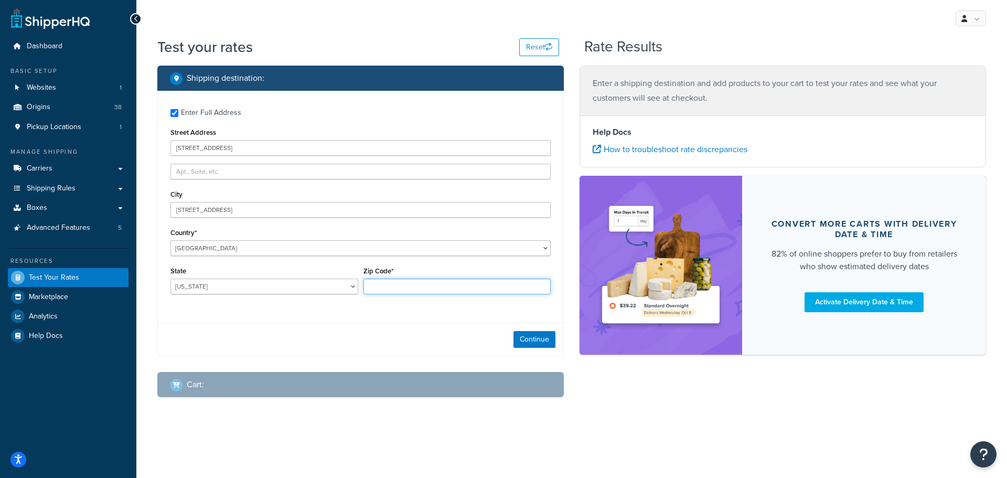
paste input "456 Bay St, Charlotte Amalie, VI 00802"
type input "456 Bay St, Charlotte Amalie, VI 00802"
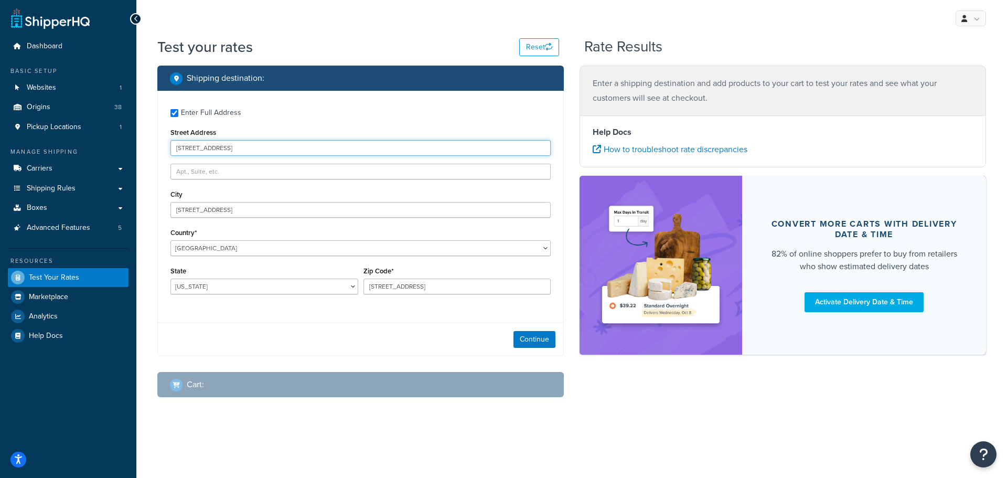
drag, startPoint x: 208, startPoint y: 146, endPoint x: 438, endPoint y: 168, distance: 230.7
click at [438, 168] on div "Enter Full Address Street Address 456 Bay St, Charlotte Amalie, VI 00802 City 4…" at bounding box center [360, 203] width 405 height 224
type input "456 Bay St,"
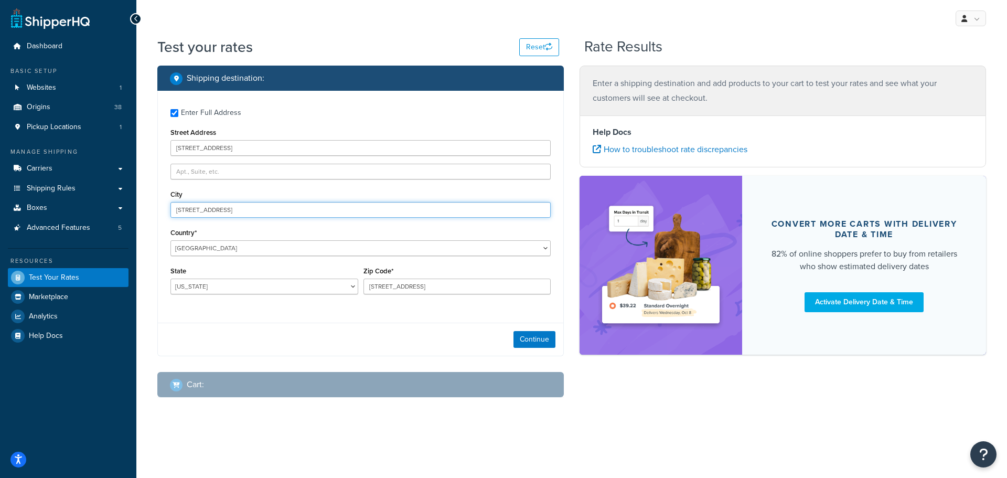
drag, startPoint x: 176, startPoint y: 208, endPoint x: 149, endPoint y: 208, distance: 26.2
click at [149, 208] on div "Shipping destination : Enter Full Address Street Address 456 Bay St, City 456 B…" at bounding box center [360, 240] width 422 height 348
drag, startPoint x: 224, startPoint y: 211, endPoint x: 300, endPoint y: 232, distance: 78.9
click at [286, 220] on div "Enter Full Address Street Address 456 Bay St, City Charlotte Amalie, VI 00802 C…" at bounding box center [360, 203] width 405 height 224
type input "Charlotte Amalie"
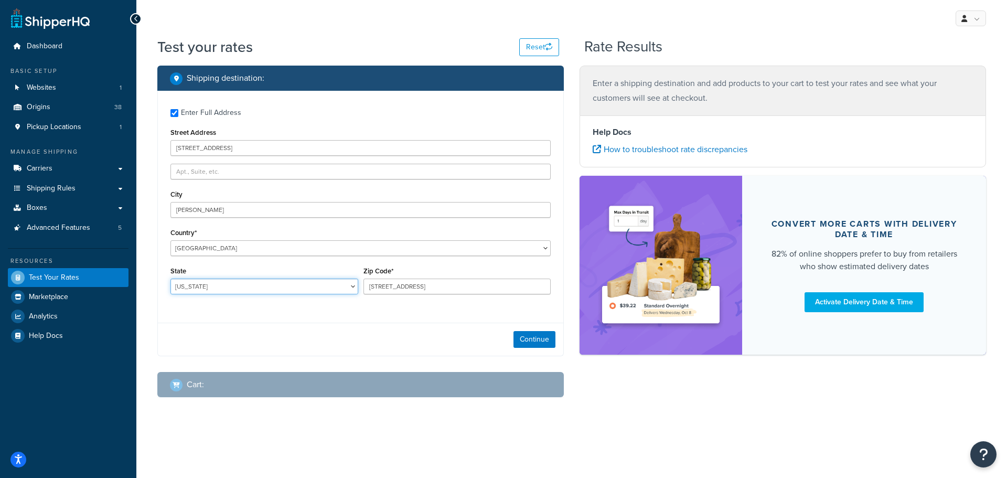
click at [201, 287] on select "[US_STATE] [US_STATE] [US_STATE] [US_STATE] [US_STATE] Armed Forces Americas Ar…" at bounding box center [264, 286] width 188 height 16
select select "VI"
click at [170, 278] on select "[US_STATE] [US_STATE] [US_STATE] [US_STATE] [US_STATE] Armed Forces Americas Ar…" at bounding box center [264, 286] width 188 height 16
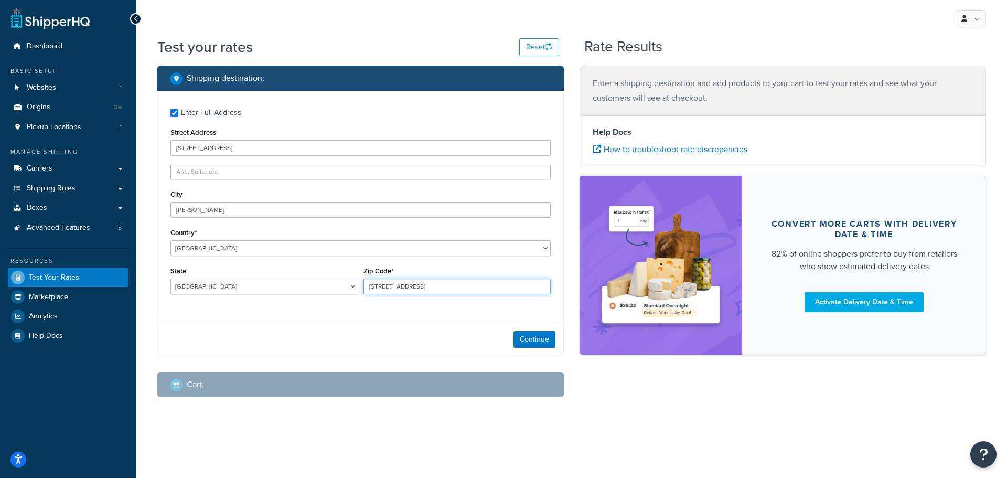
drag, startPoint x: 459, startPoint y: 287, endPoint x: 342, endPoint y: 286, distance: 116.4
click at [342, 286] on div "State Alabama Alaska American Samoa Arizona Arkansas Armed Forces Americas Arme…" at bounding box center [360, 283] width 385 height 38
type input "00802"
click at [536, 339] on button "Continue" at bounding box center [534, 339] width 42 height 17
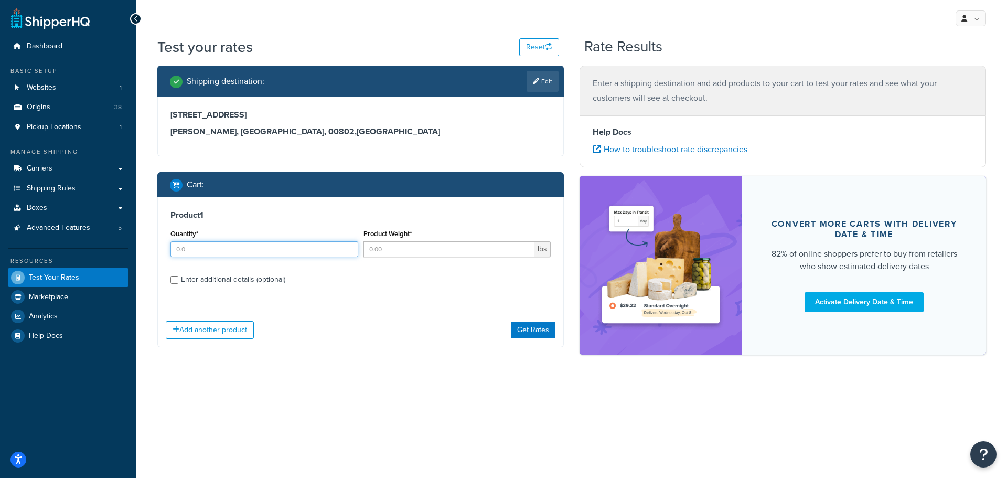
click at [214, 250] on input "Quantity*" at bounding box center [264, 249] width 188 height 16
type input "4"
click at [428, 245] on input "Product Weight*" at bounding box center [448, 249] width 171 height 16
type input "1.1"
click at [173, 277] on input "Enter additional details (optional)" at bounding box center [174, 280] width 8 height 8
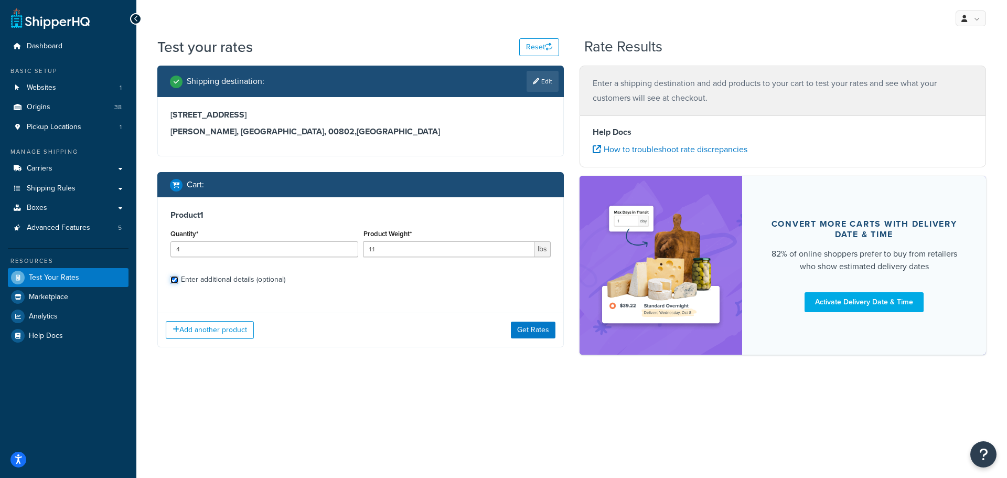
checkbox input "true"
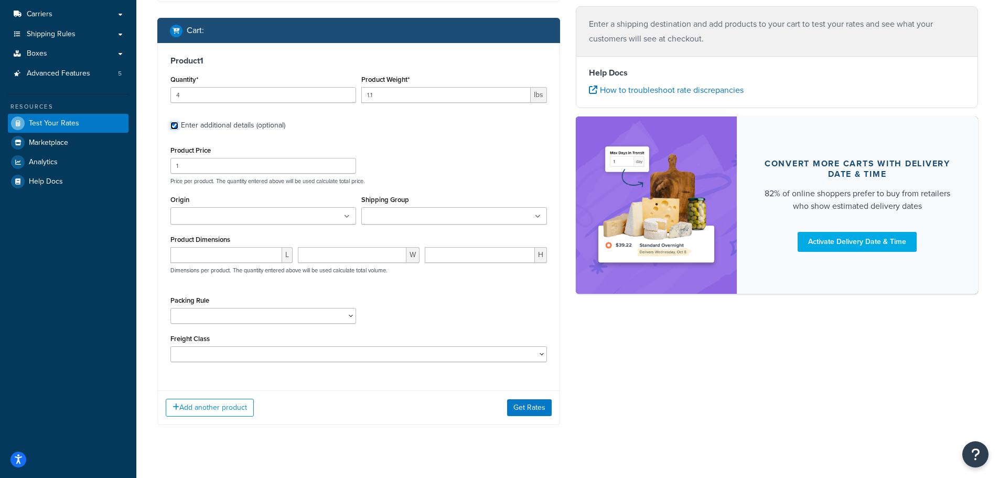
scroll to position [157, 0]
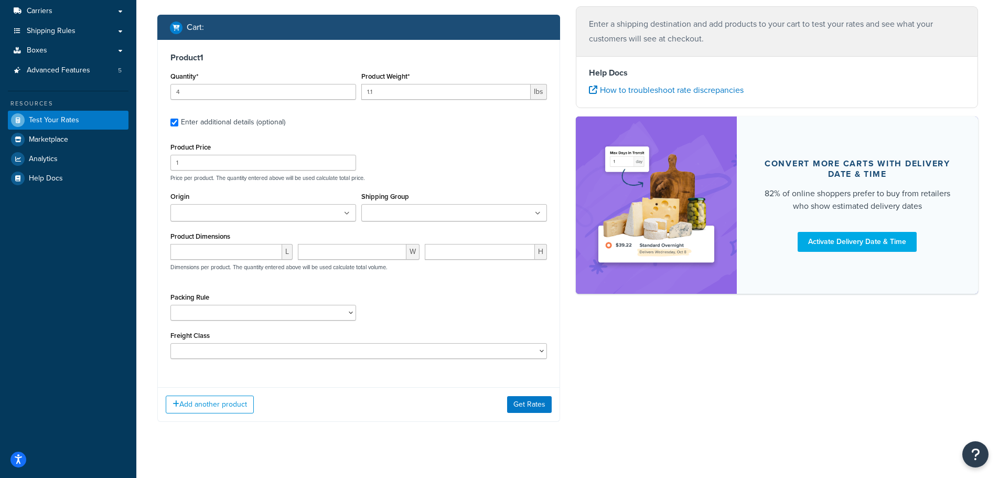
click at [386, 212] on input "Shipping Group" at bounding box center [410, 214] width 93 height 12
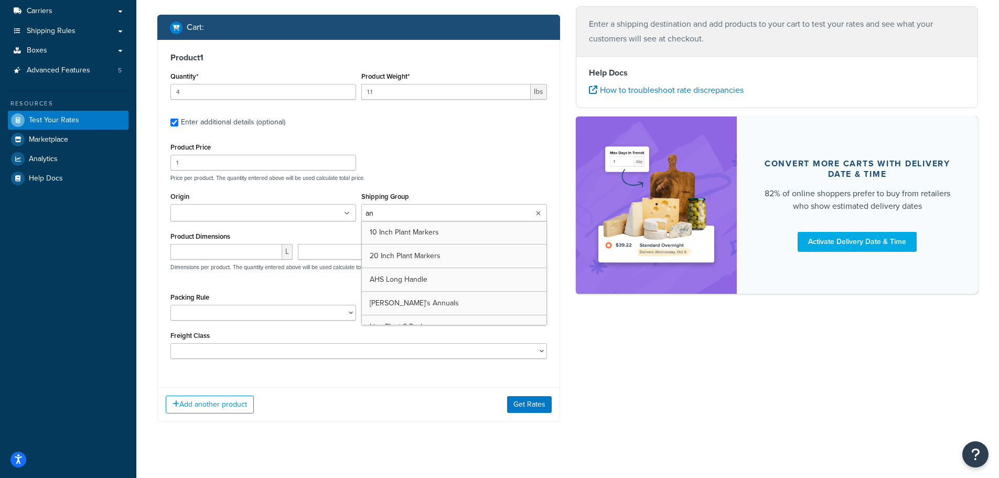
type input "ann"
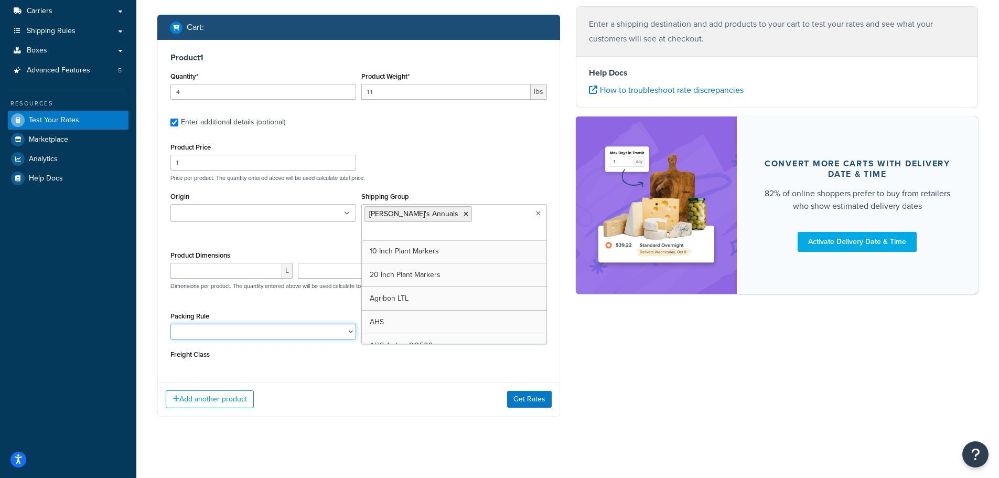
click at [204, 324] on select "1 Gallon 10 Inch Plant Markers 20 Inch Plant Markers AHS 4 claw GO500 AHS 5 Gal…" at bounding box center [263, 332] width 186 height 16
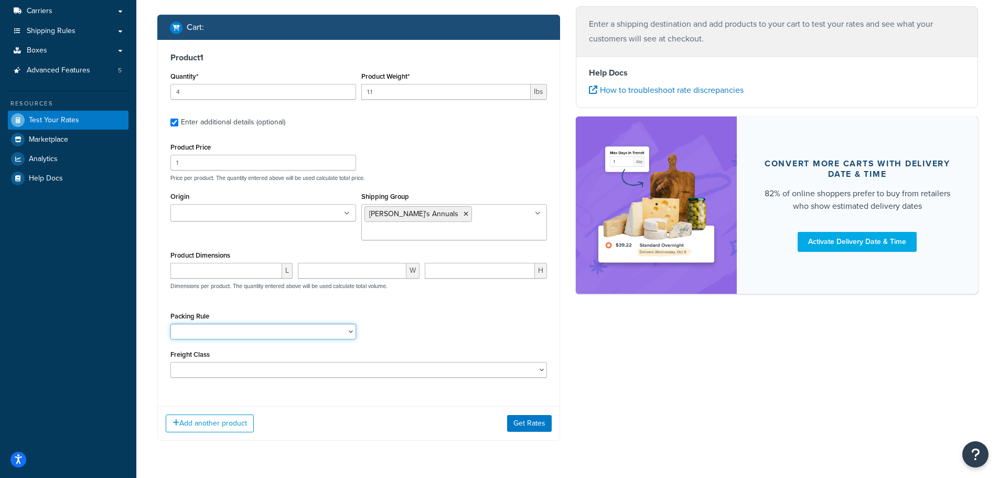
select select "84863"
click at [205, 324] on select "1 Gallon 10 Inch Plant Markers 20 Inch Plant Markers AHS 4 claw GO500 AHS 5 Gal…" at bounding box center [263, 332] width 186 height 16
click at [414, 315] on div "Packing Rule 1 Gallon 10 Inch Plant Markers 20 Inch Plant Markers AHS 4 claw GO…" at bounding box center [359, 328] width 382 height 38
click at [257, 212] on ul at bounding box center [263, 212] width 186 height 17
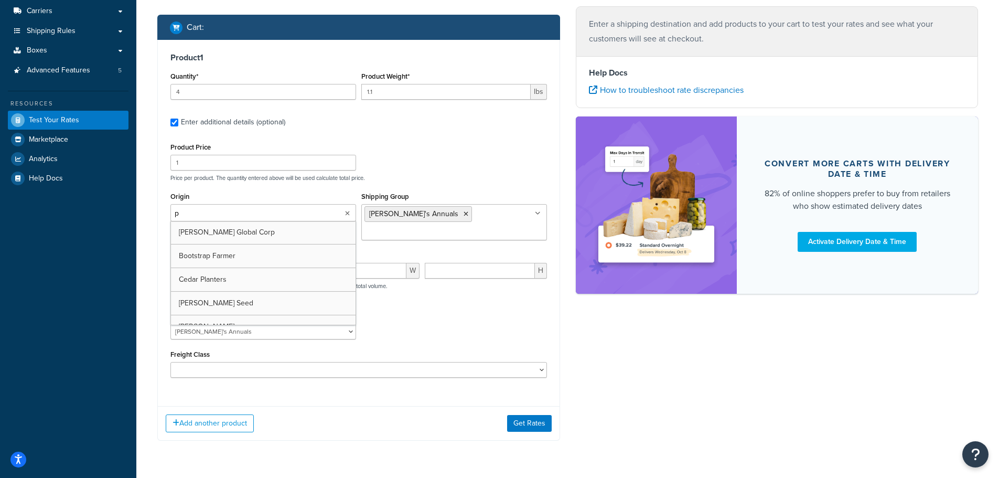
type input "pv"
click at [454, 309] on div "Packing Rule 1 Gallon 10 Inch Plant Markers 20 Inch Plant Markers AHS 4 claw GO…" at bounding box center [359, 328] width 382 height 38
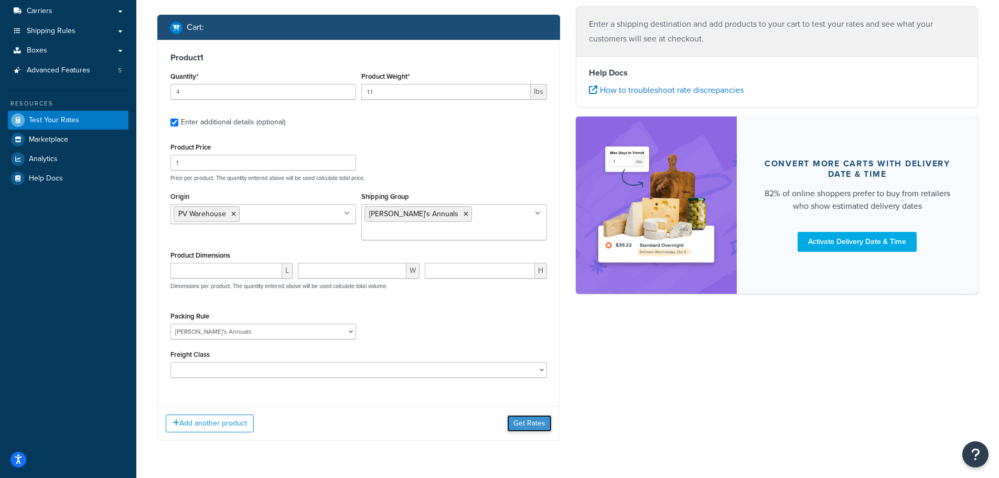
click at [529, 415] on button "Get Rates" at bounding box center [529, 423] width 45 height 17
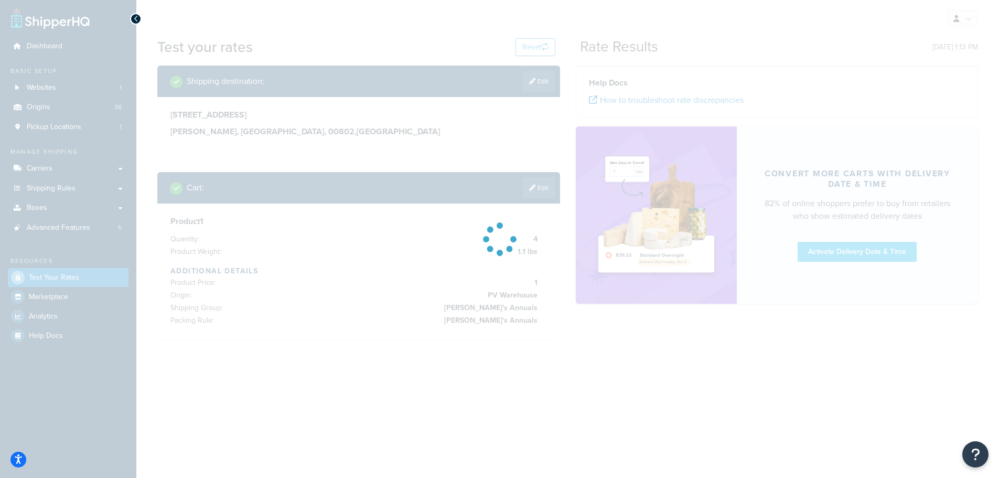
scroll to position [0, 0]
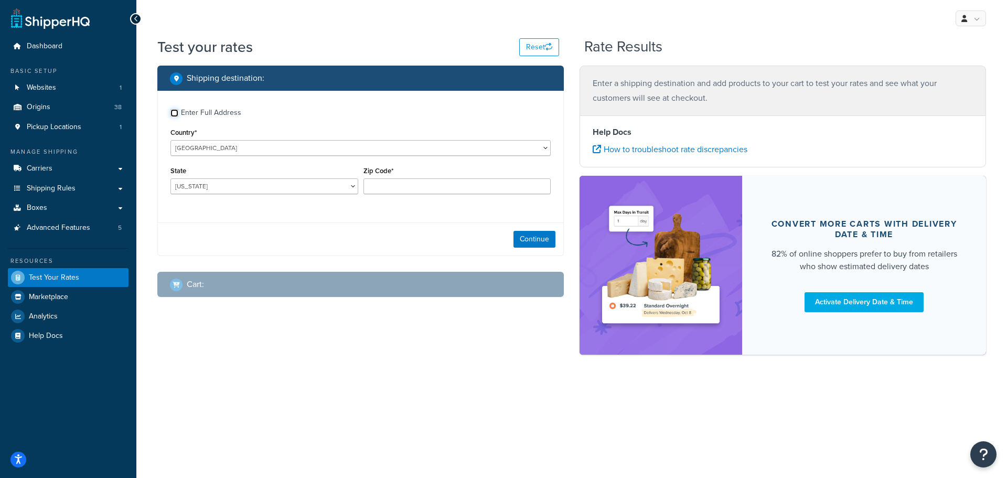
click at [175, 112] on input "Enter Full Address" at bounding box center [174, 113] width 8 height 8
checkbox input "true"
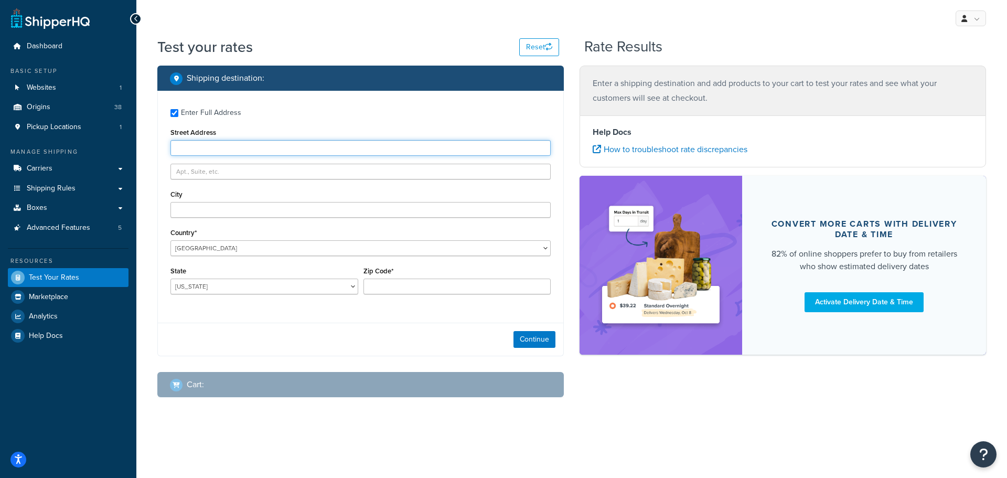
click at [190, 150] on input "Street Address" at bounding box center [360, 148] width 380 height 16
paste input "123 Capitol St, Charleston, WV 25301"
type input "123 Capitol St, Charleston, WV 25301"
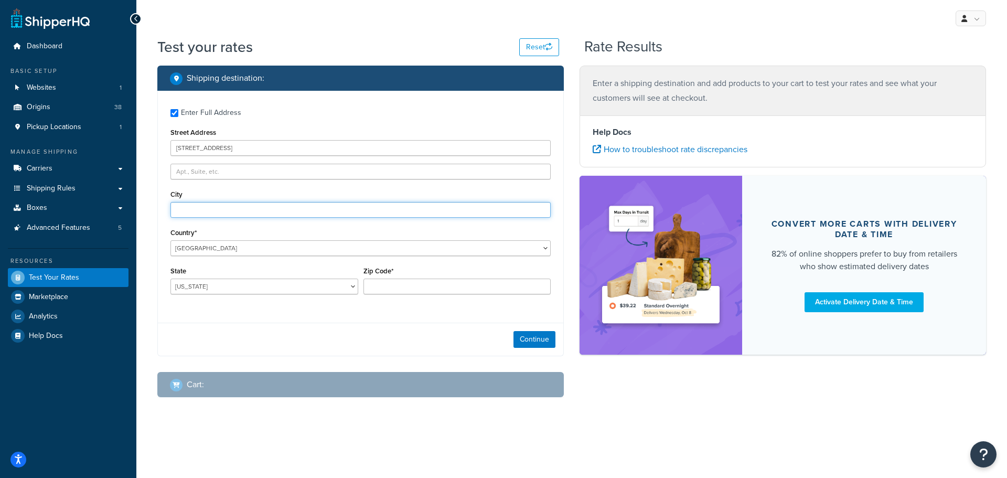
click at [197, 211] on input "City" at bounding box center [360, 210] width 380 height 16
paste input "123 Capitol St, Charleston, WV 25301"
type input "123 Capitol St, Charleston, WV 25301"
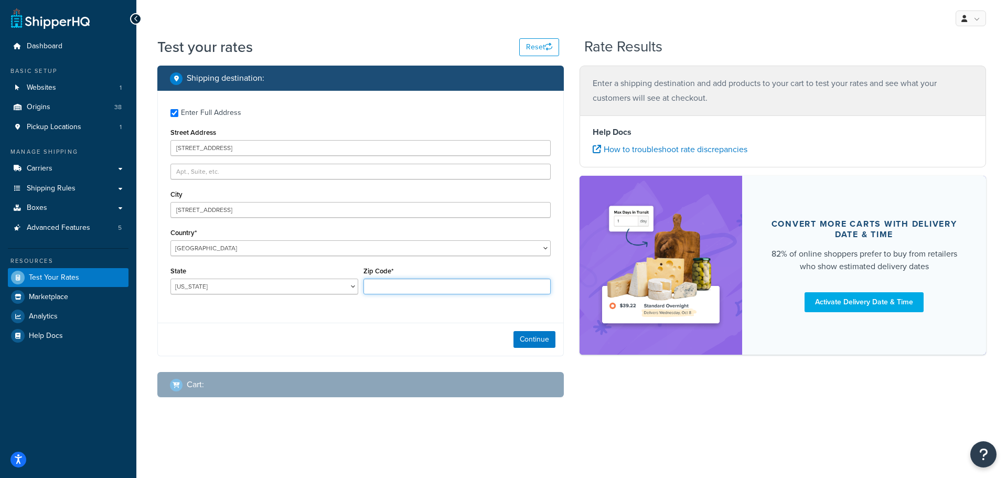
click at [393, 294] on input "Zip Code*" at bounding box center [457, 286] width 188 height 16
paste input "123 Capitol St, Charleston, WV 25301"
type input "123 Capitol St, Charleston, WV 25301"
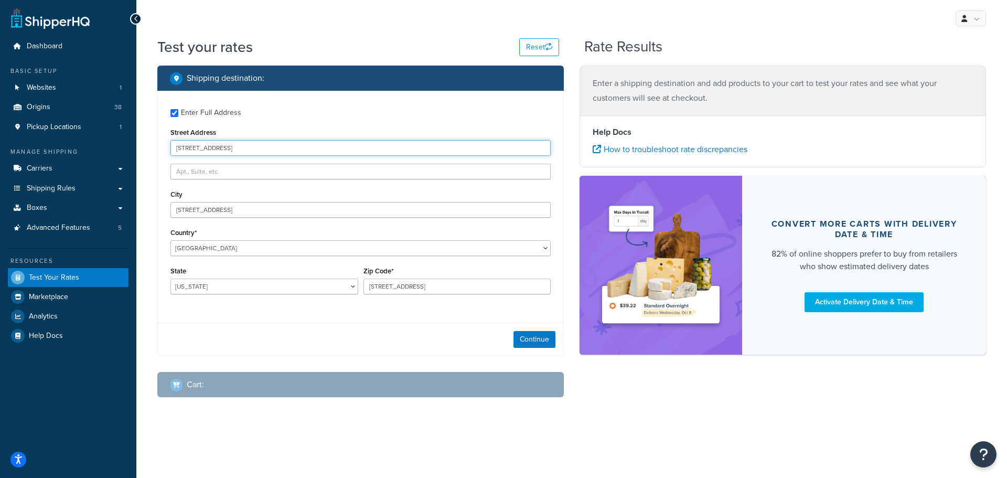
drag, startPoint x: 219, startPoint y: 148, endPoint x: 344, endPoint y: 154, distance: 125.4
click at [344, 154] on input "123 Capitol St, Charleston, WV 25301" at bounding box center [360, 148] width 380 height 16
type input "123 Capitol St."
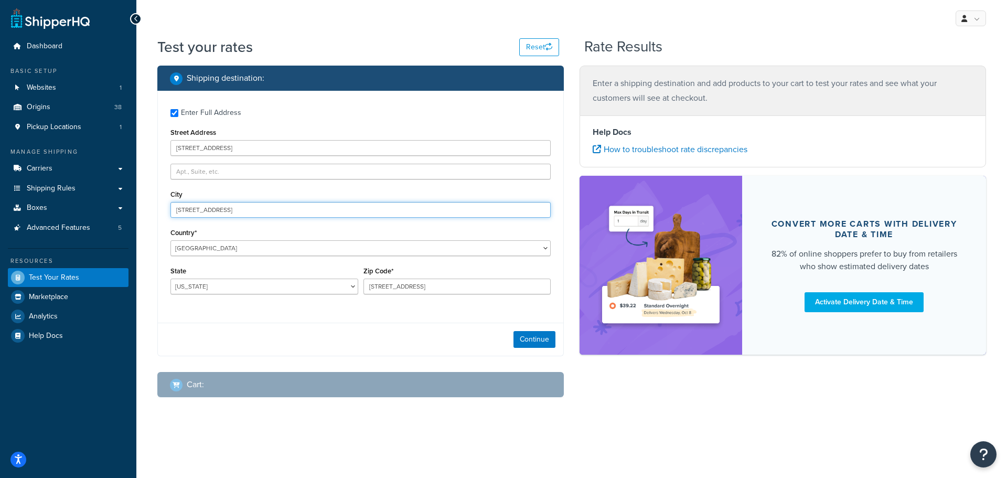
drag, startPoint x: 218, startPoint y: 210, endPoint x: 152, endPoint y: 205, distance: 66.3
click at [152, 205] on div "Shipping destination : Enter Full Address Street Address 123 Capitol St. City 1…" at bounding box center [360, 240] width 422 height 348
drag, startPoint x: 208, startPoint y: 210, endPoint x: 292, endPoint y: 211, distance: 84.4
click at [291, 211] on input "Charleston, WV 25301" at bounding box center [360, 210] width 380 height 16
type input "Charleston"
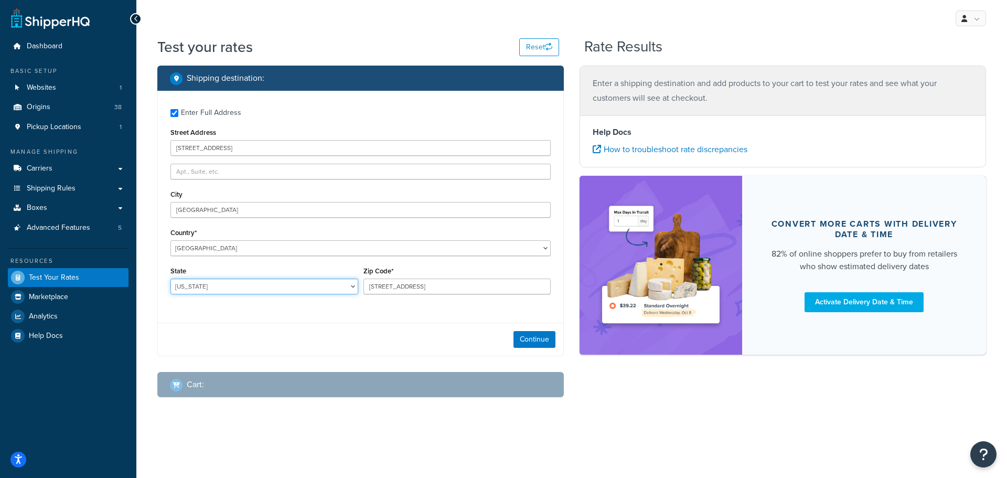
click at [227, 285] on select "[US_STATE] [US_STATE] [US_STATE] [US_STATE] [US_STATE] Armed Forces Americas Ar…" at bounding box center [264, 286] width 188 height 16
select select "WV"
click at [170, 278] on select "[US_STATE] [US_STATE] [US_STATE] [US_STATE] [US_STATE] Armed Forces Americas Ar…" at bounding box center [264, 286] width 188 height 16
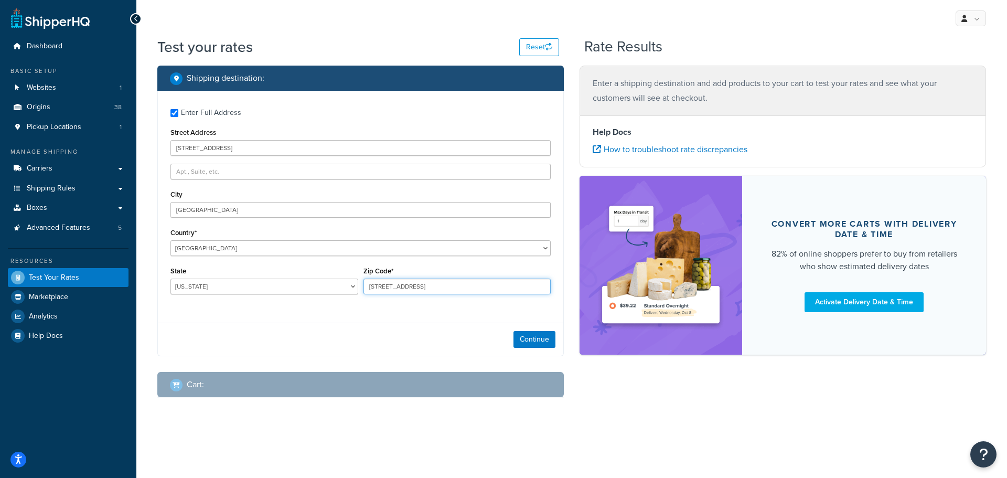
drag, startPoint x: 455, startPoint y: 287, endPoint x: 327, endPoint y: 284, distance: 127.5
click at [327, 284] on div "State Alabama Alaska American Samoa Arizona Arkansas Armed Forces Americas Arme…" at bounding box center [360, 283] width 385 height 38
type input "25301"
click at [533, 339] on button "Continue" at bounding box center [534, 339] width 42 height 17
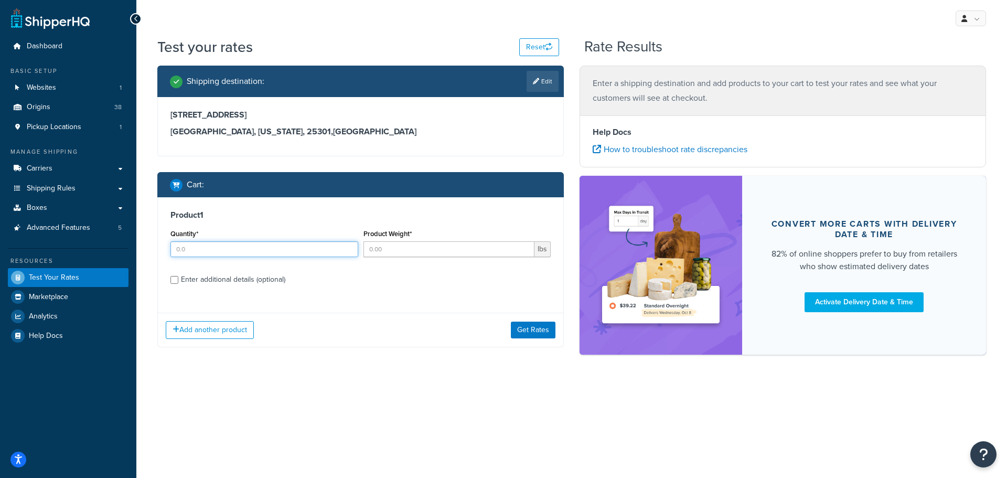
click at [204, 252] on input "Quantity*" at bounding box center [264, 249] width 188 height 16
type input "6"
click at [392, 254] on input "Product Weight*" at bounding box center [448, 249] width 171 height 16
type input "1.1"
click at [177, 280] on div "Enter additional details (optional)" at bounding box center [360, 278] width 380 height 17
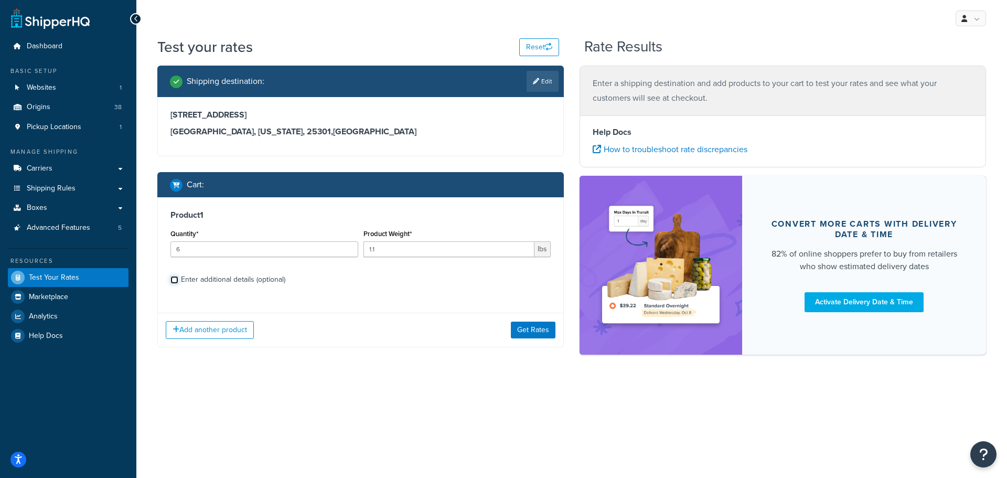
click at [177, 283] on input "Enter additional details (optional)" at bounding box center [174, 280] width 8 height 8
checkbox input "true"
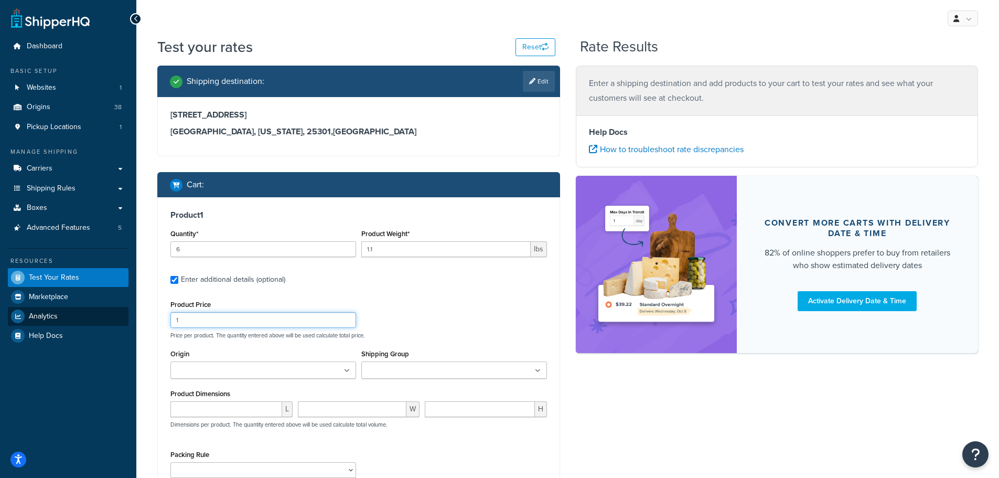
drag, startPoint x: 192, startPoint y: 317, endPoint x: 122, endPoint y: 320, distance: 70.9
click at [122, 320] on div "Dashboard Basic Setup Websites 1 Origins 38 Pickup Locations 1 Manage Shipping …" at bounding box center [499, 323] width 999 height 647
click at [392, 365] on input "Shipping Group" at bounding box center [410, 371] width 93 height 12
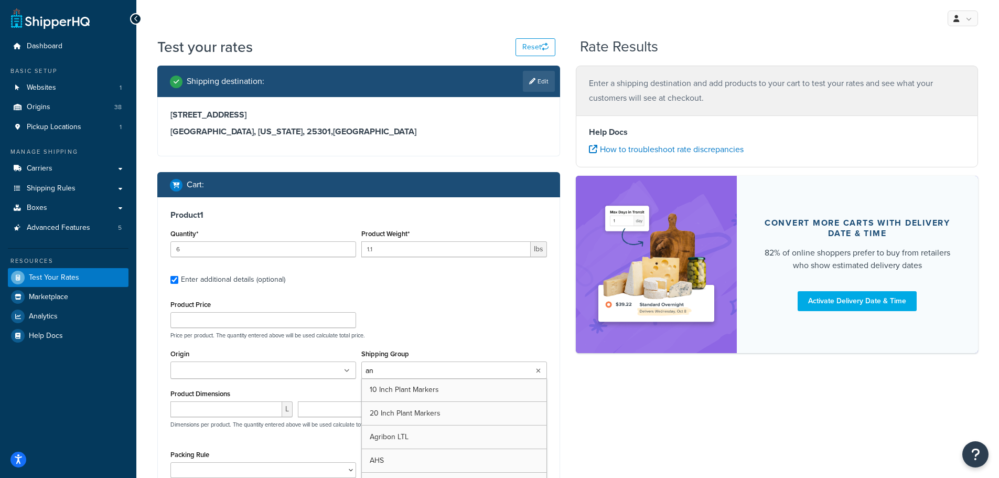
type input "[PERSON_NAME]"
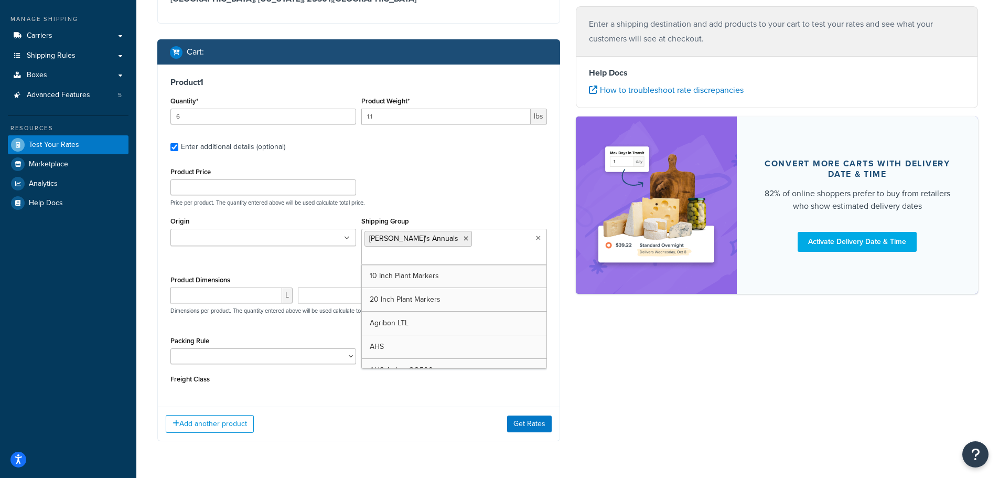
scroll to position [163, 0]
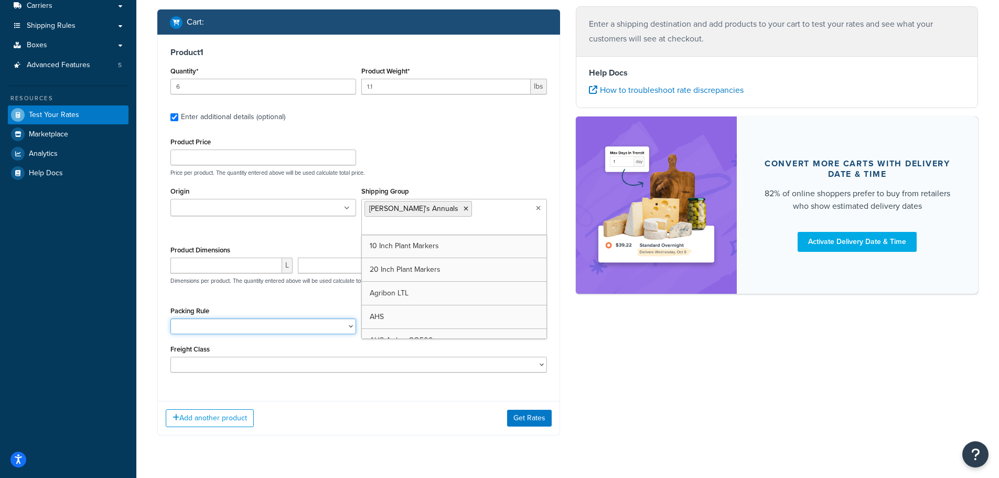
click at [192, 318] on select "1 Gallon 10 Inch Plant Markers 20 Inch Plant Markers AHS 4 claw GO500 AHS 5 Gal…" at bounding box center [263, 326] width 186 height 16
select select "84863"
click at [170, 318] on select "1 Gallon 10 Inch Plant Markers 20 Inch Plant Markers AHS 4 claw GO500 AHS 5 Gal…" at bounding box center [263, 326] width 186 height 16
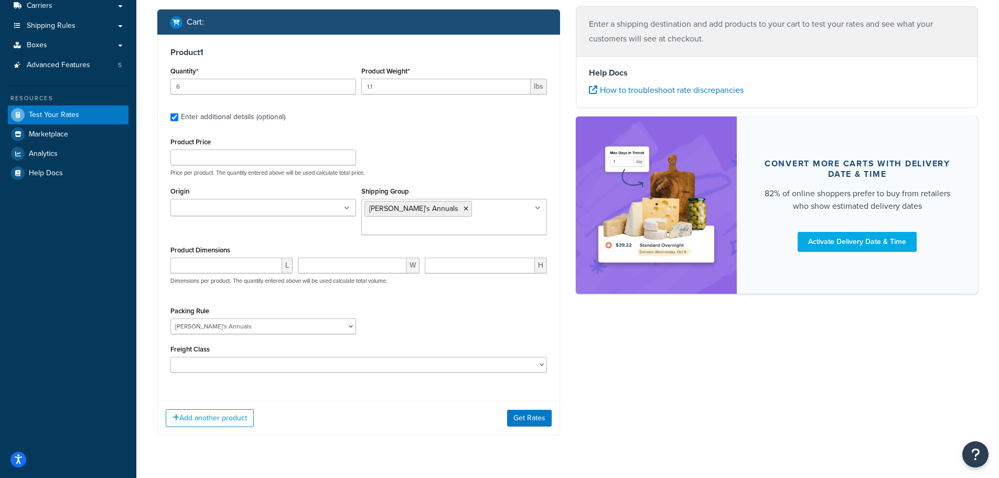
click at [399, 304] on div "Packing Rule 1 Gallon 10 Inch Plant Markers 20 Inch Plant Markers AHS 4 claw GO…" at bounding box center [359, 323] width 382 height 38
drag, startPoint x: 195, startPoint y: 207, endPoint x: 200, endPoint y: 211, distance: 6.7
click at [198, 209] on input "Origin" at bounding box center [220, 208] width 93 height 12
type input "pv"
drag, startPoint x: 210, startPoint y: 226, endPoint x: 255, endPoint y: 272, distance: 64.5
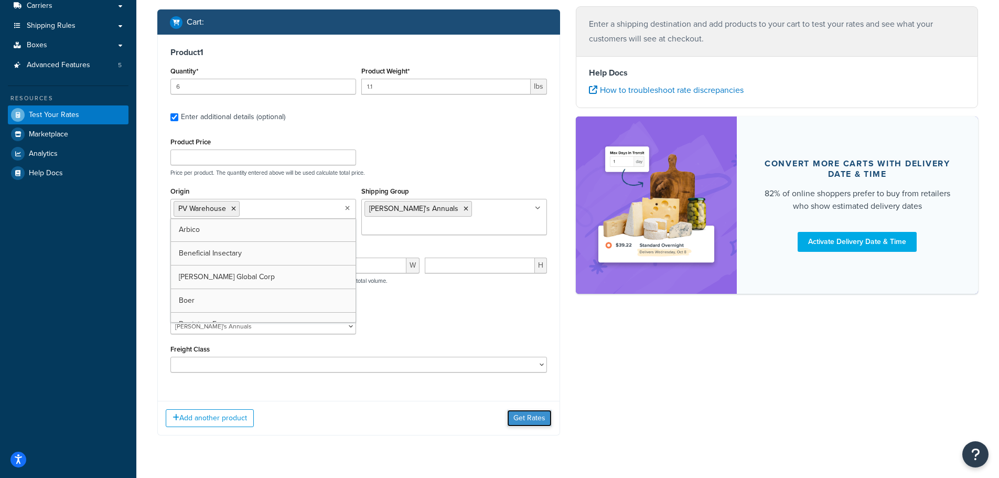
click at [528, 410] on button "Get Rates" at bounding box center [529, 418] width 45 height 17
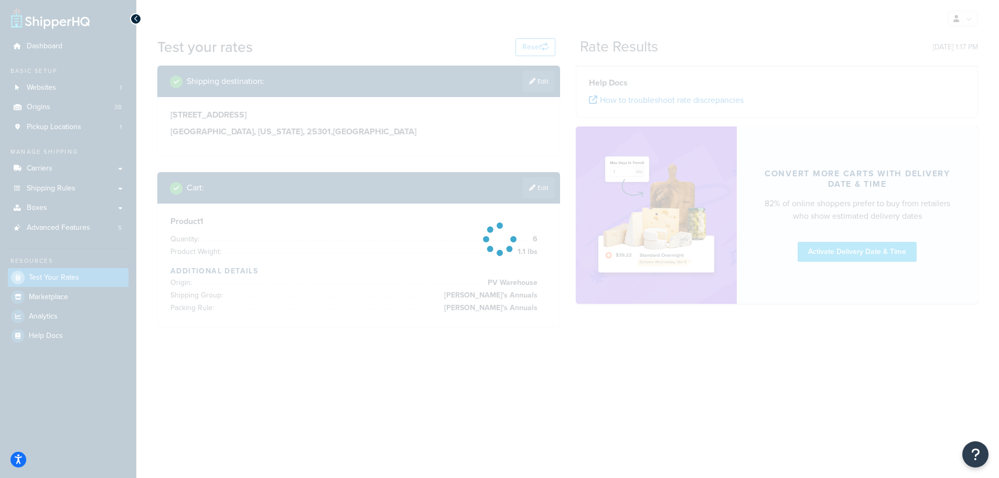
scroll to position [0, 0]
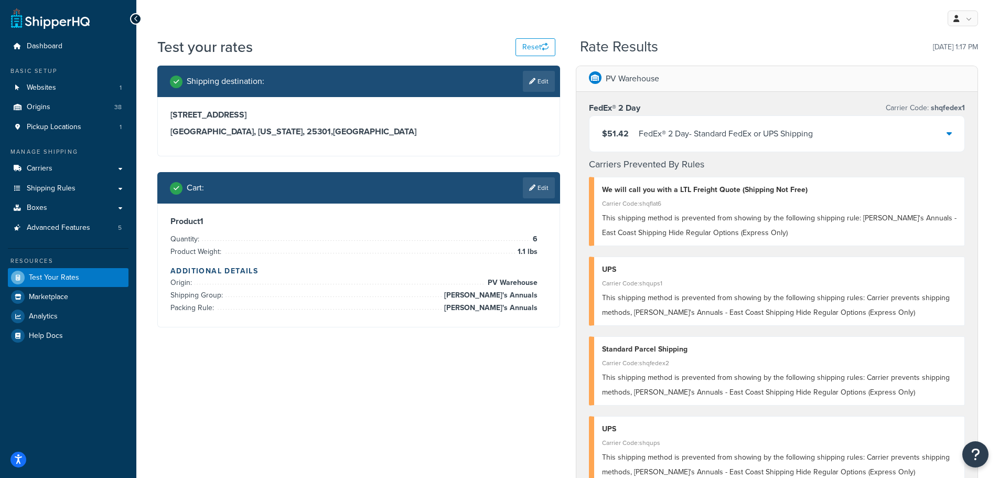
click at [952, 133] on div "$51.42 FedEx® 2 Day - Standard FedEx or UPS Shipping" at bounding box center [776, 134] width 375 height 36
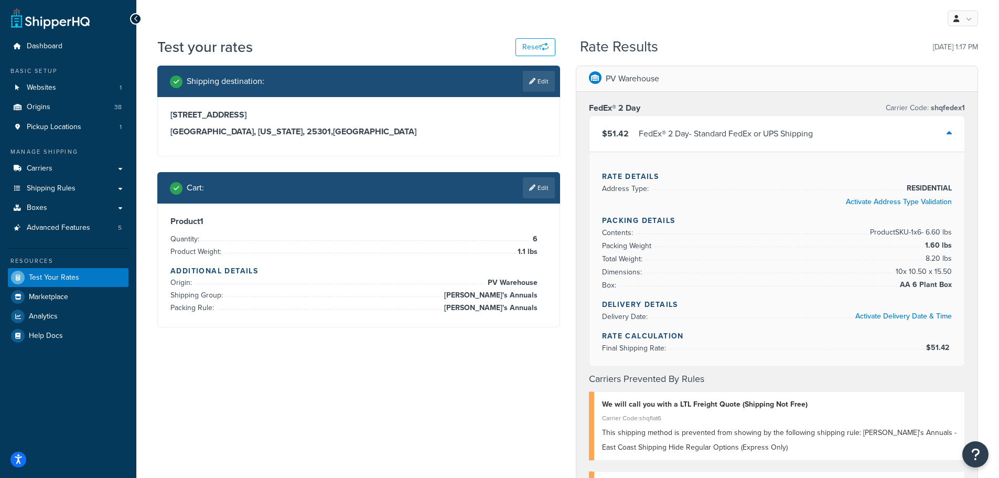
click at [953, 133] on div "$51.42 FedEx® 2 Day - Standard FedEx or UPS Shipping" at bounding box center [776, 134] width 375 height 36
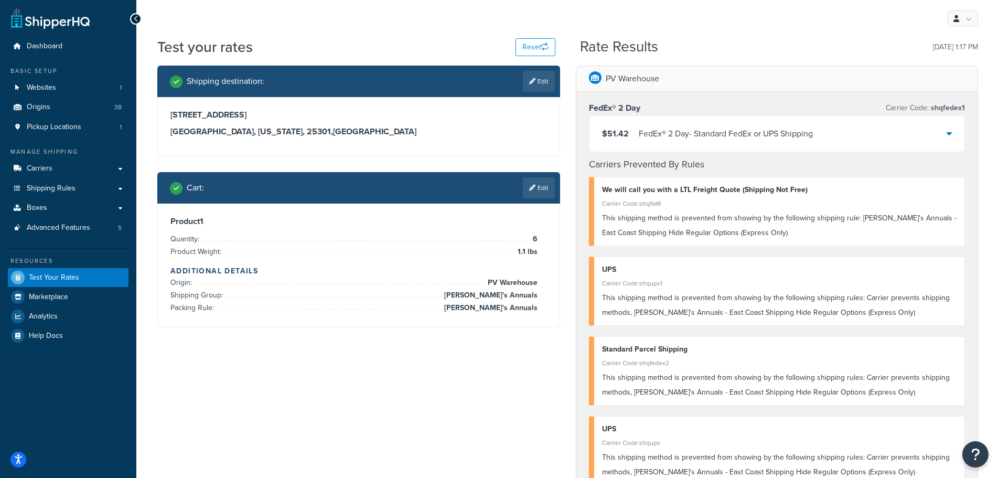
click at [946, 141] on div "$51.42 FedEx® 2 Day - Standard FedEx or UPS Shipping" at bounding box center [776, 134] width 375 height 36
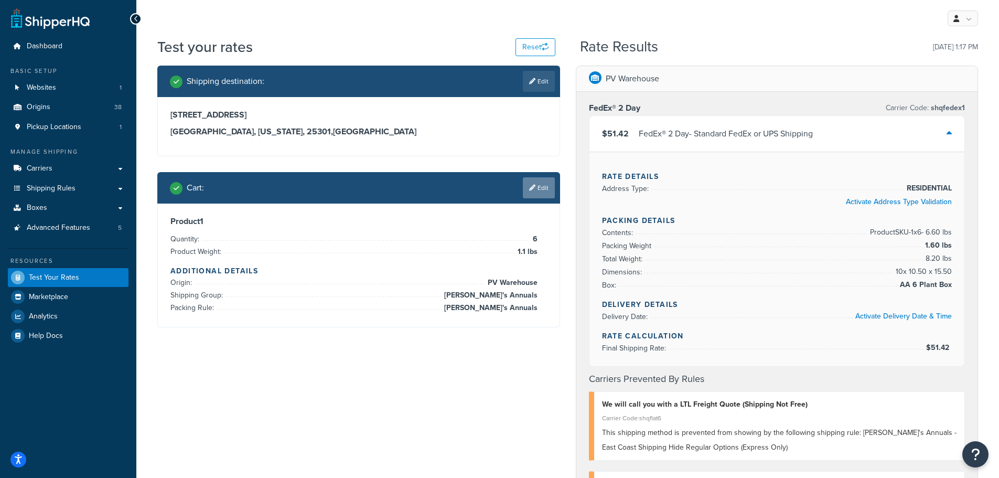
click at [543, 190] on link "Edit" at bounding box center [539, 187] width 32 height 21
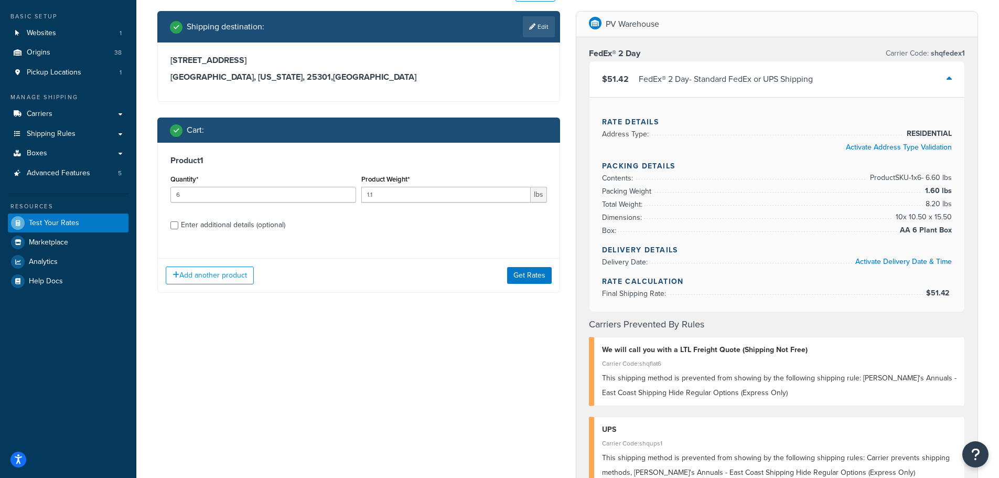
scroll to position [52, 0]
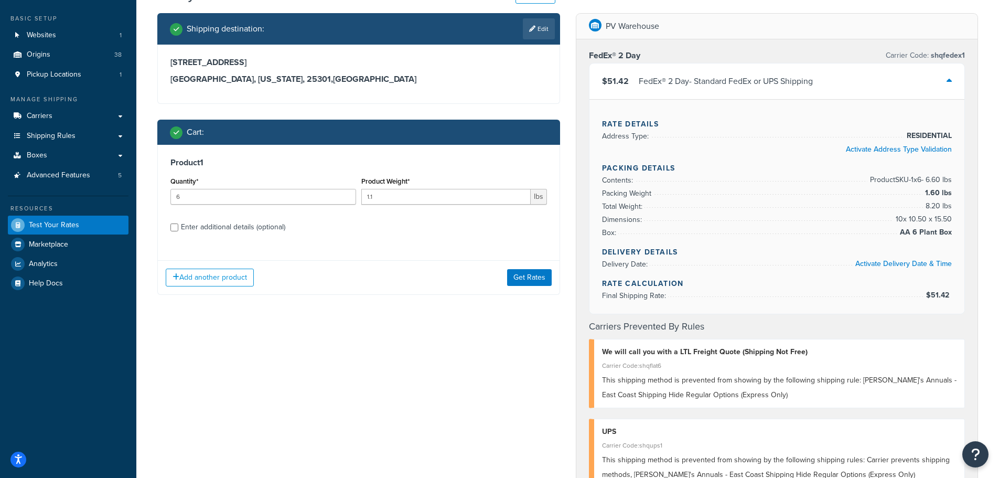
click at [179, 227] on div "Enter additional details (optional)" at bounding box center [358, 226] width 377 height 17
drag, startPoint x: 175, startPoint y: 226, endPoint x: 197, endPoint y: 238, distance: 24.4
click at [176, 226] on input "Enter additional details (optional)" at bounding box center [174, 227] width 8 height 8
checkbox input "true"
select select "84863"
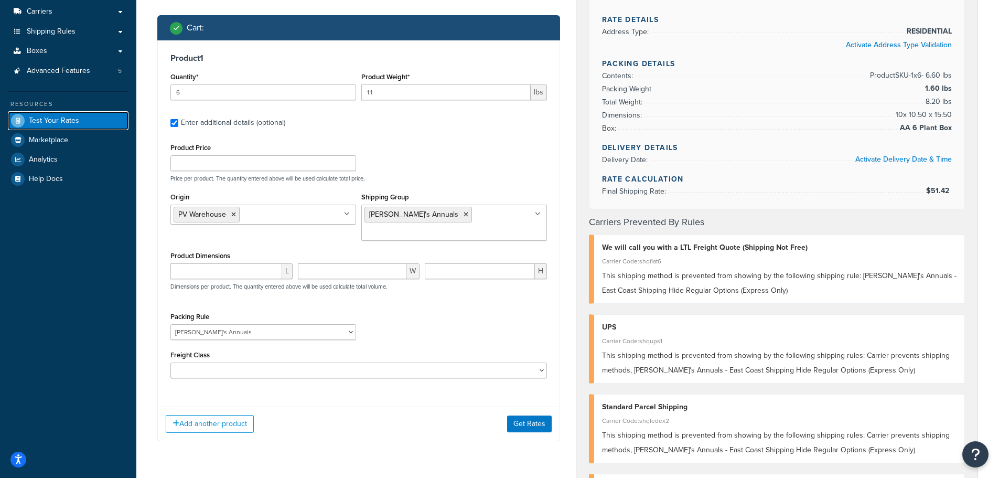
scroll to position [157, 0]
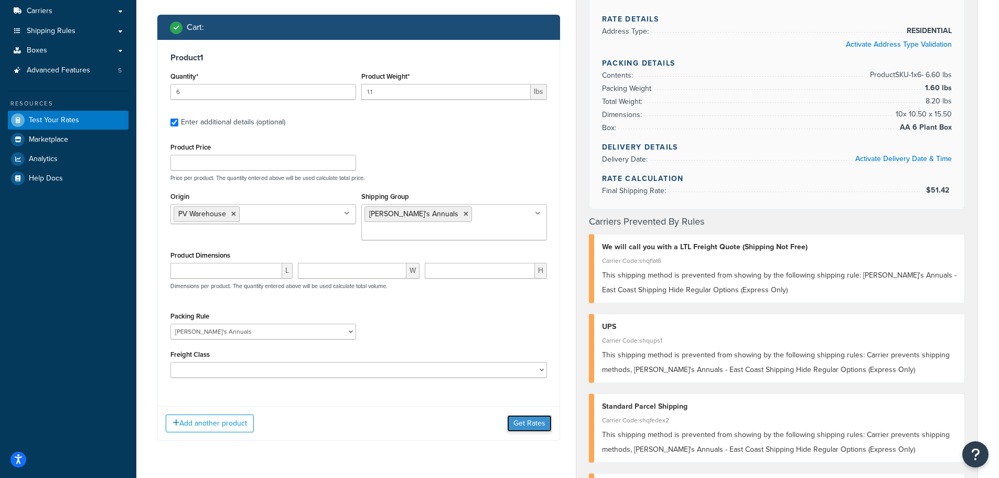
click at [513, 415] on button "Get Rates" at bounding box center [529, 423] width 45 height 17
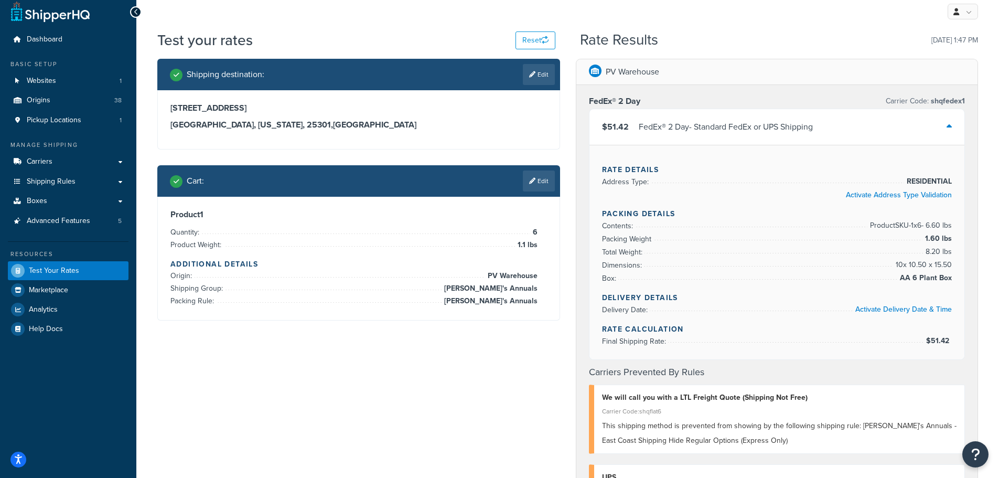
scroll to position [0, 0]
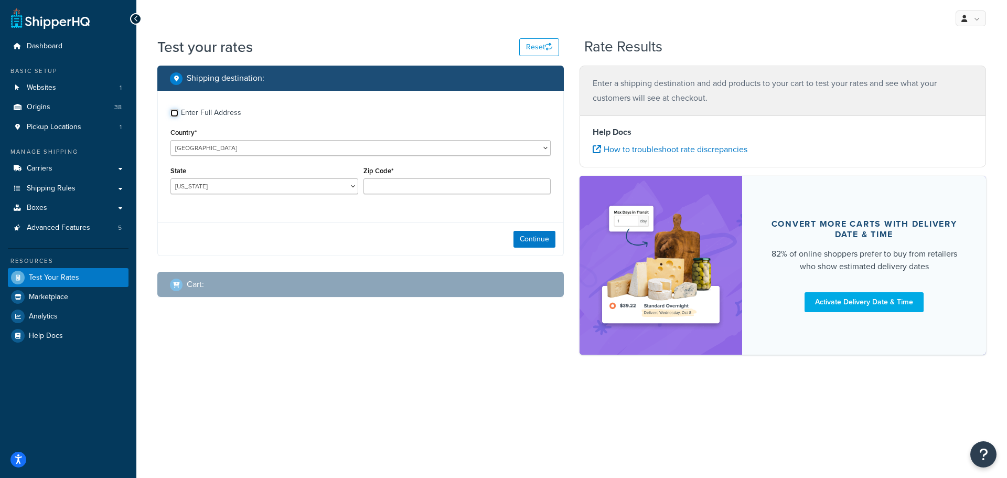
click at [175, 112] on input "Enter Full Address" at bounding box center [174, 113] width 8 height 8
checkbox input "true"
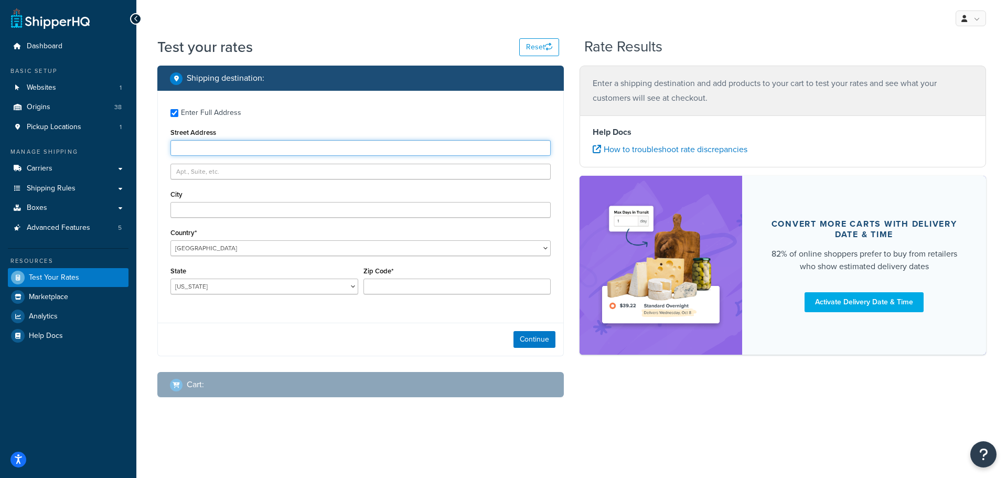
click at [194, 147] on input "Street Address" at bounding box center [360, 148] width 380 height 16
type input "[STREET_ADDRESS]"
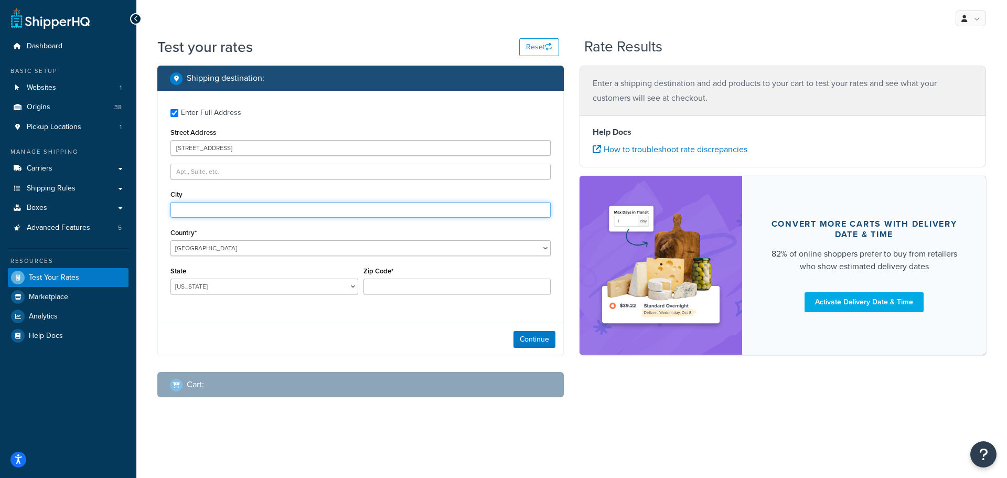
type input "[GEOGRAPHIC_DATA]"
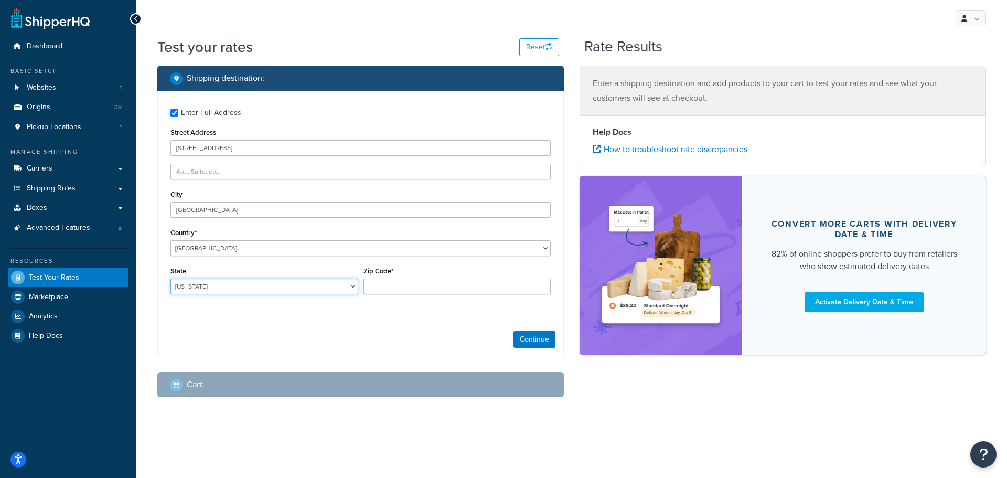
select select "CA"
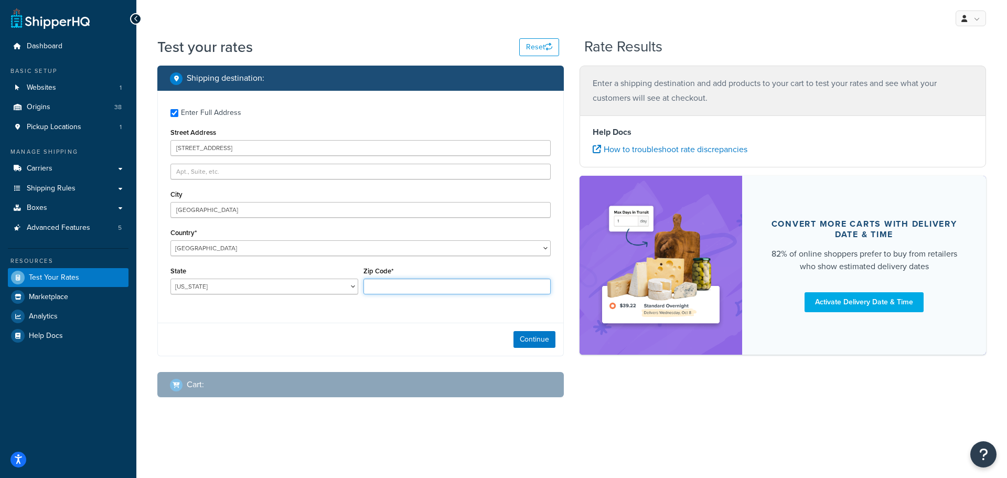
type input "95946"
click at [520, 337] on button "Continue" at bounding box center [534, 339] width 42 height 17
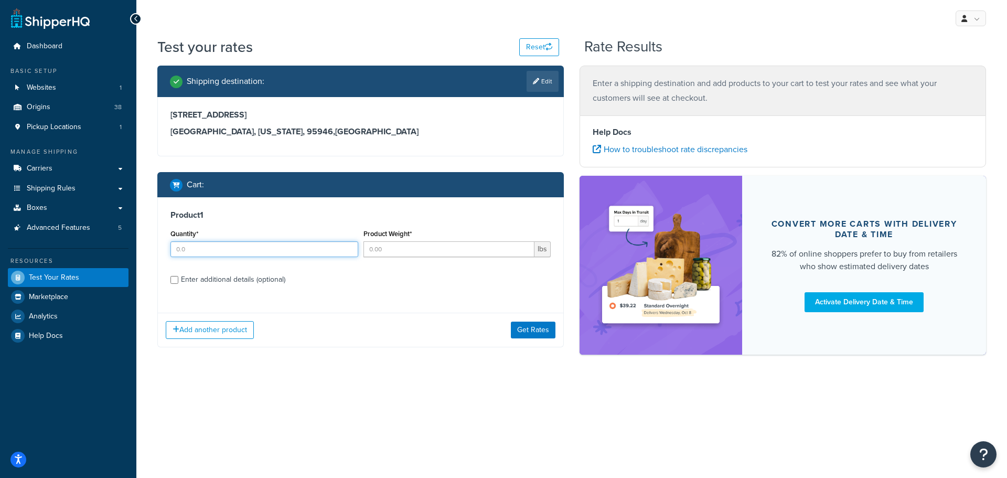
click at [191, 252] on input "Quantity*" at bounding box center [264, 249] width 188 height 16
type input "5"
click at [416, 254] on input "Product Weight*" at bounding box center [448, 249] width 171 height 16
drag, startPoint x: 389, startPoint y: 248, endPoint x: 255, endPoint y: 245, distance: 133.8
click at [255, 245] on div "Quantity* 5 Product Weight* .1 lbs" at bounding box center [360, 246] width 385 height 38
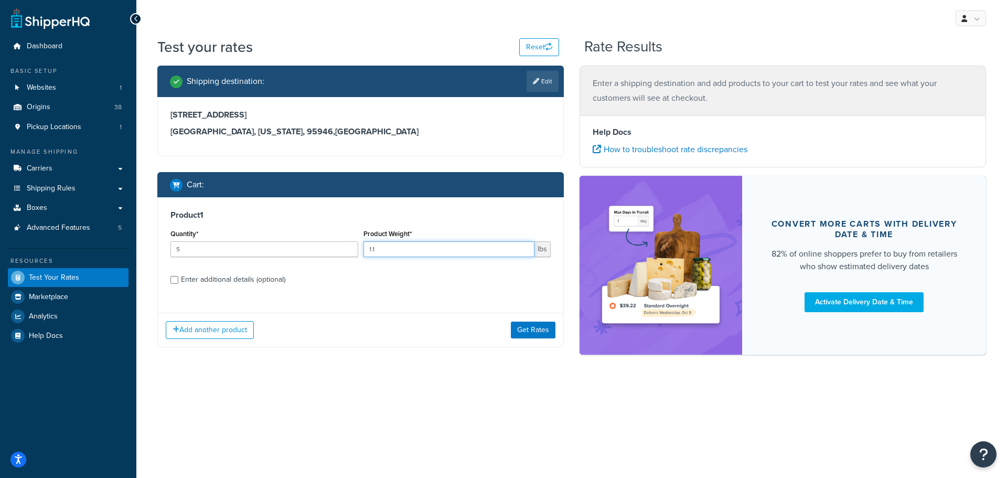
type input "1.1"
click at [178, 278] on input "Enter additional details (optional)" at bounding box center [174, 280] width 8 height 8
checkbox input "true"
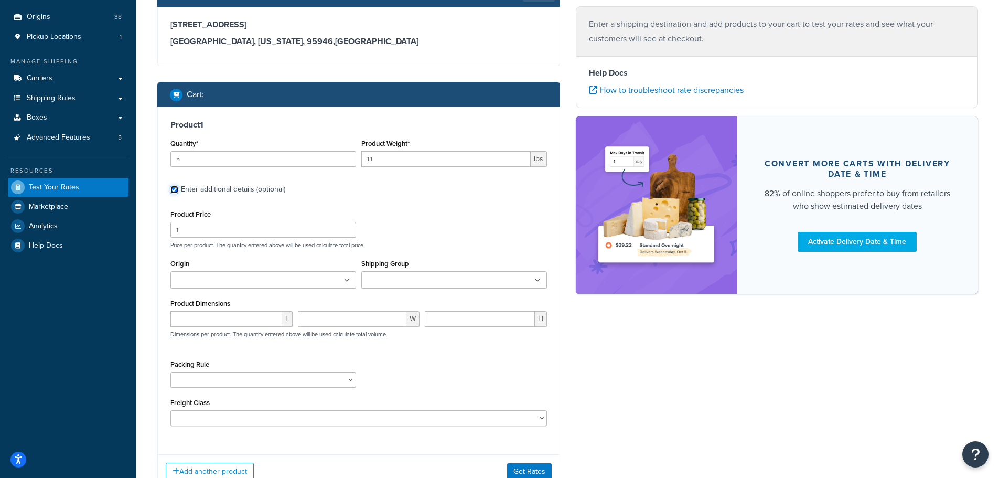
scroll to position [105, 0]
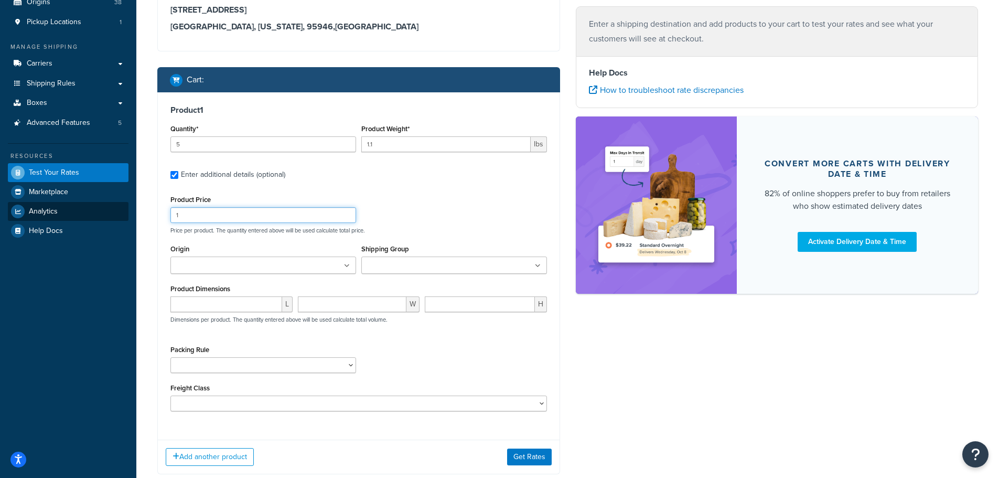
drag, startPoint x: 185, startPoint y: 217, endPoint x: 49, endPoint y: 205, distance: 136.4
click at [50, 205] on div "Dashboard Basic Setup Websites 1 Origins 38 Pickup Locations 1 Manage Shipping …" at bounding box center [499, 218] width 999 height 647
type input "5.00"
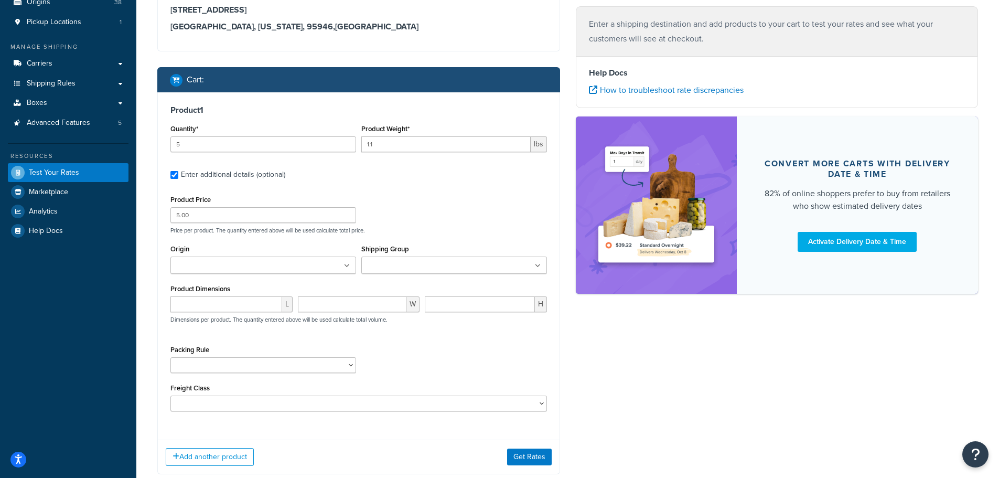
click at [221, 267] on input "Origin" at bounding box center [220, 266] width 93 height 12
type input "pv"
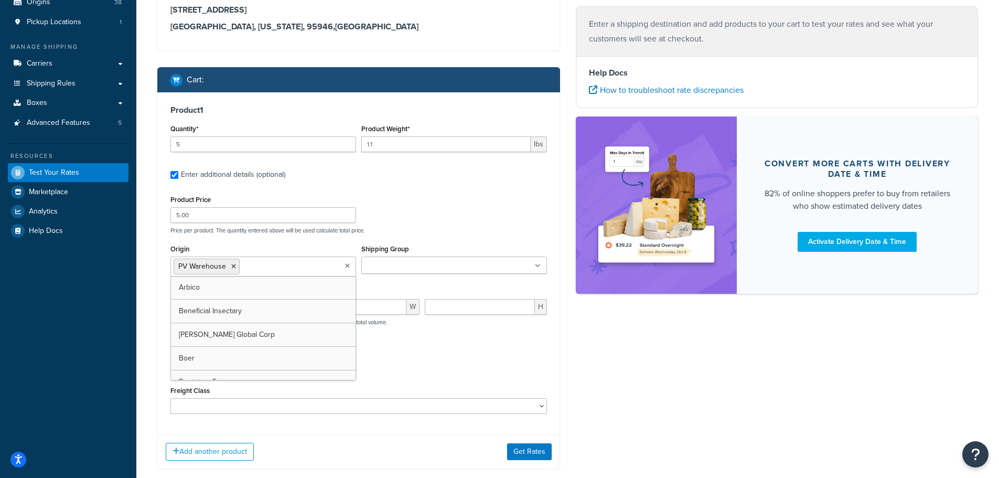
click at [409, 263] on input "Shipping Group" at bounding box center [410, 266] width 93 height 12
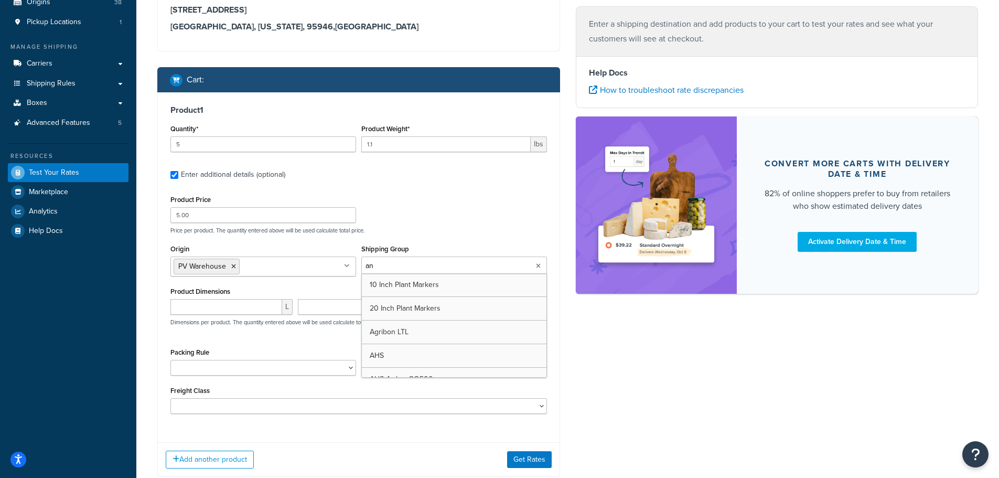
type input "[PERSON_NAME]"
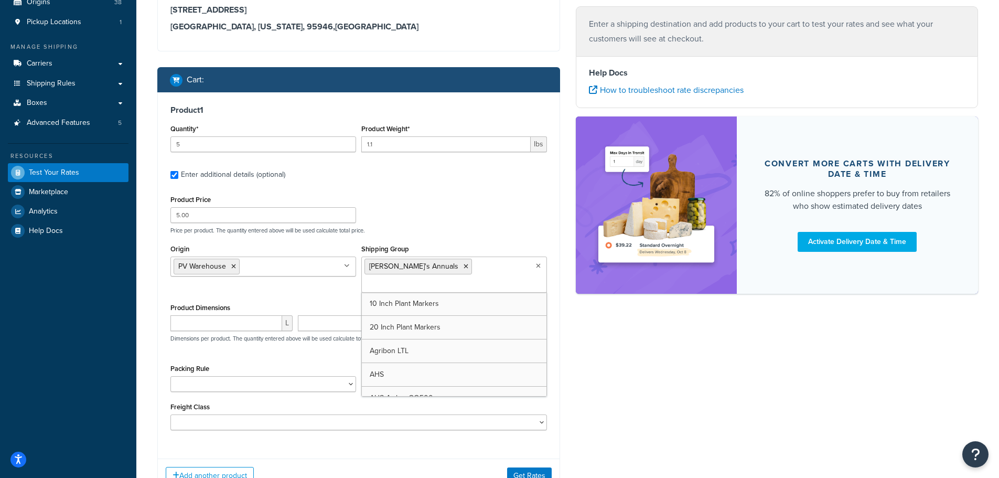
drag, startPoint x: 403, startPoint y: 285, endPoint x: 249, endPoint y: 344, distance: 165.0
click at [212, 361] on div "Packing Rule 1 Gallon 10 Inch Plant Markers 20 Inch Plant Markers AHS 4 claw GO…" at bounding box center [263, 376] width 186 height 30
click at [195, 376] on select "1 Gallon 10 Inch Plant Markers 20 Inch Plant Markers AHS 4 claw GO500 AHS 5 Gal…" at bounding box center [263, 384] width 186 height 16
select select "84863"
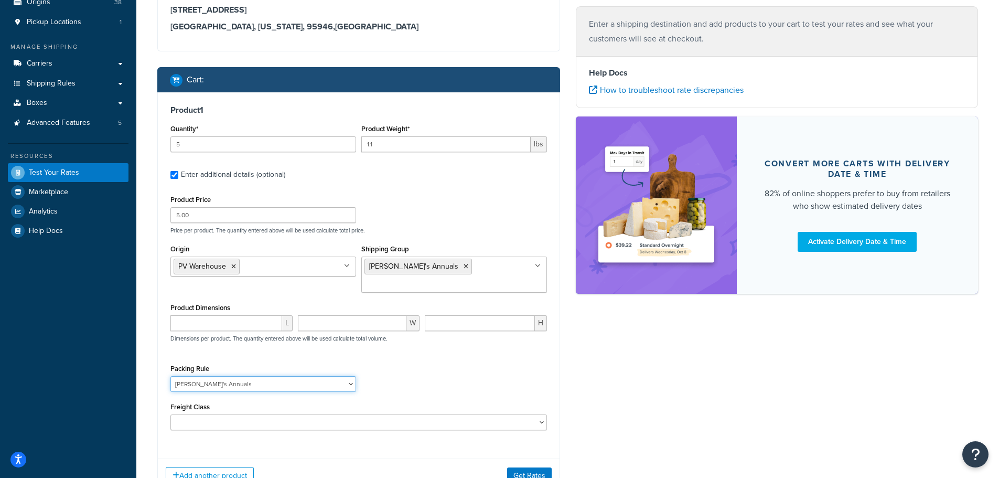
click at [170, 376] on select "1 Gallon 10 Inch Plant Markers 20 Inch Plant Markers AHS 4 claw GO500 AHS 5 Gal…" at bounding box center [263, 384] width 186 height 16
click at [436, 361] on div "Packing Rule 1 Gallon 10 Inch Plant Markers 20 Inch Plant Markers AHS 4 claw GO…" at bounding box center [359, 380] width 382 height 38
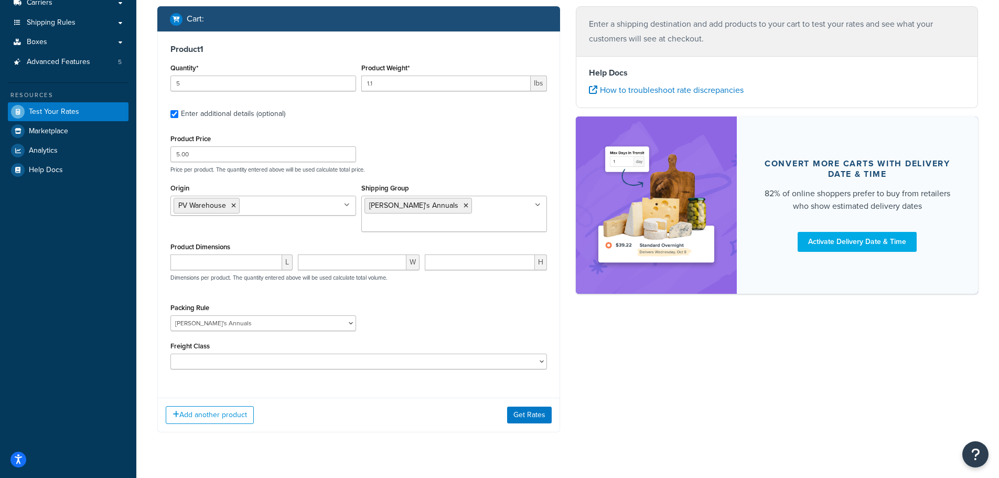
scroll to position [172, 0]
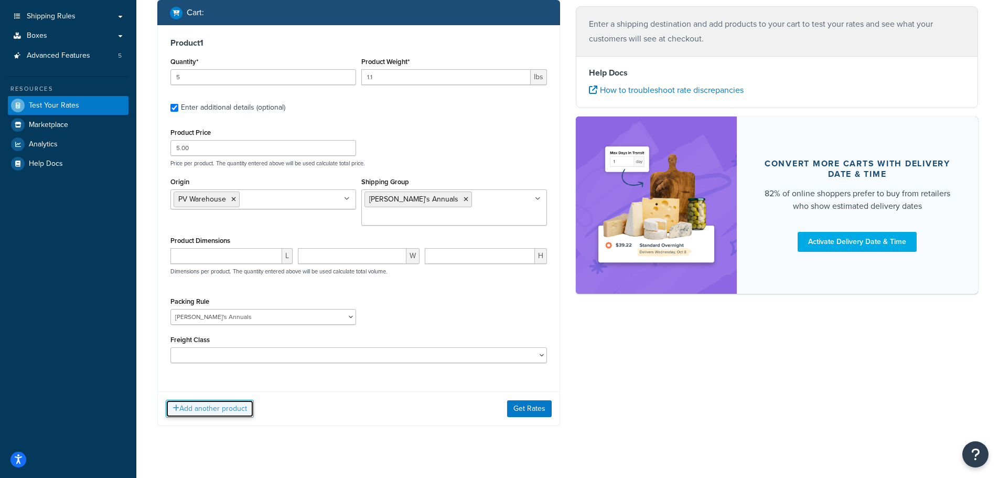
click at [204, 400] on button "Add another product" at bounding box center [210, 409] width 88 height 18
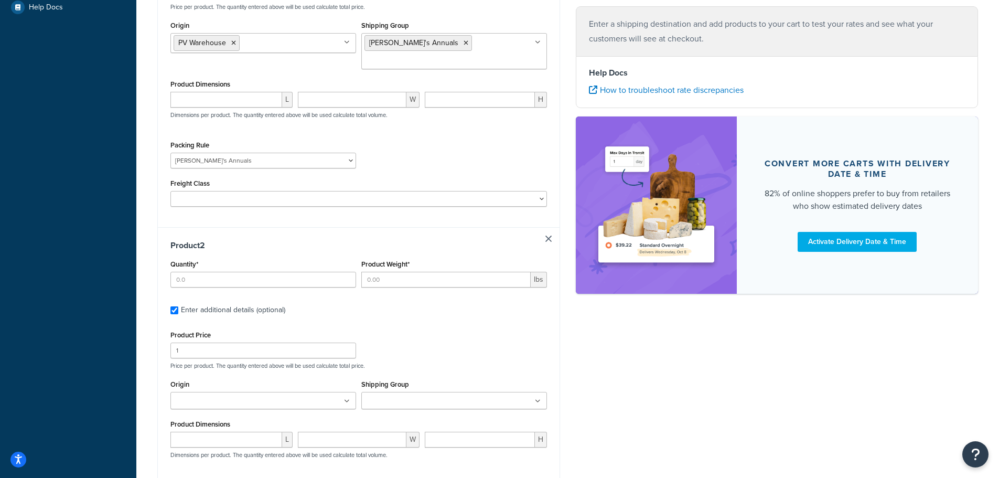
scroll to position [329, 0]
click at [202, 271] on input "Quantity*" at bounding box center [263, 279] width 186 height 16
type input "1"
click at [401, 271] on input "Product Weight*" at bounding box center [445, 279] width 169 height 16
type input "41"
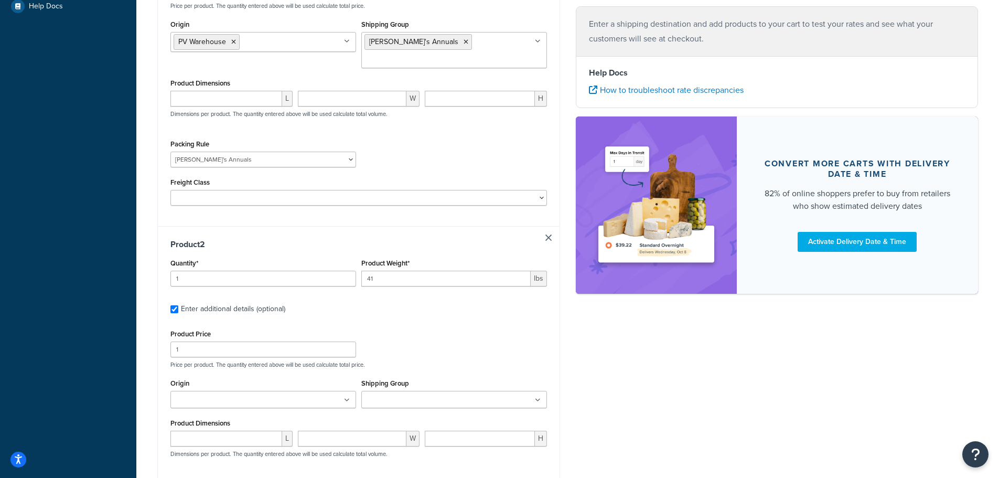
click at [425, 327] on div "Product Price 1 Price per product. The quantity entered above will be used calc…" at bounding box center [359, 347] width 382 height 41
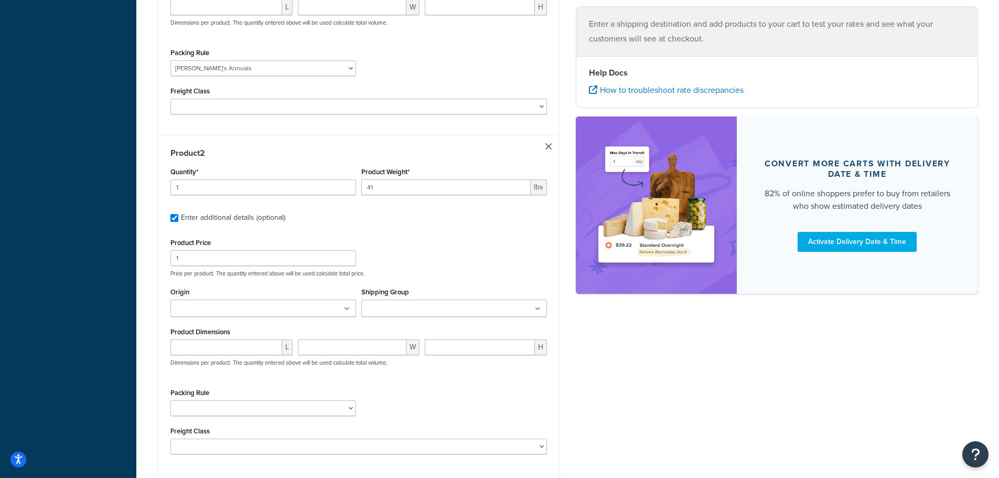
scroll to position [434, 0]
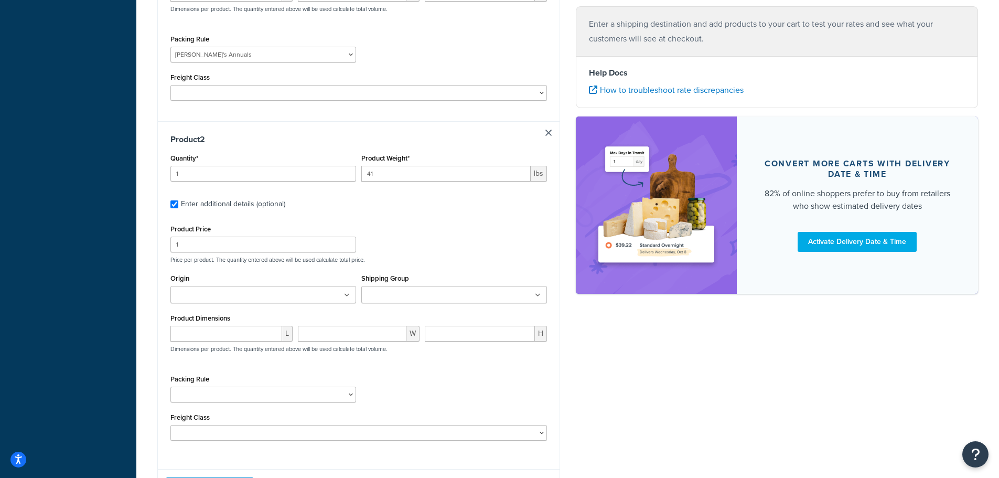
click at [428, 289] on input "Shipping Group" at bounding box center [410, 295] width 93 height 12
type input "bulky"
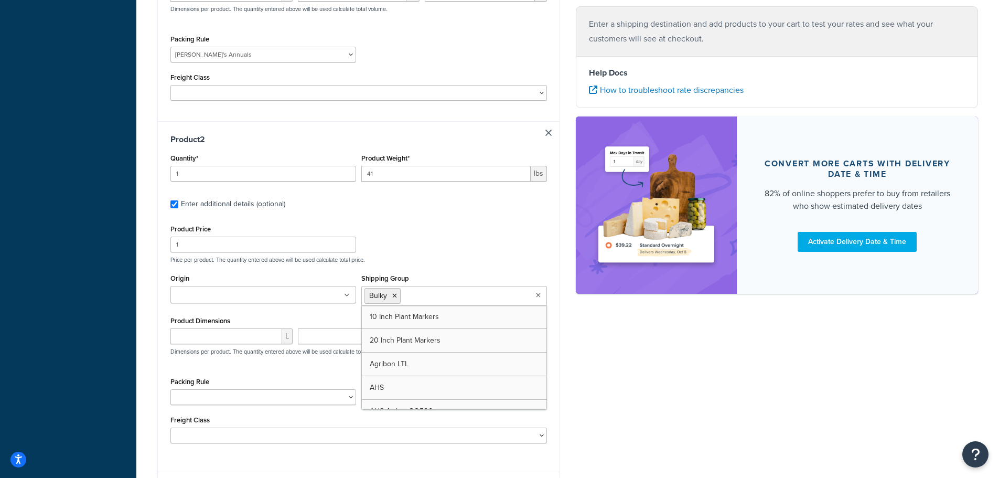
drag, startPoint x: 139, startPoint y: 331, endPoint x: 166, endPoint y: 363, distance: 41.7
click at [151, 336] on div "Test your rates Reset Rate Results Shipping destination : Edit 10944 Chances R …" at bounding box center [567, 75] width 863 height 945
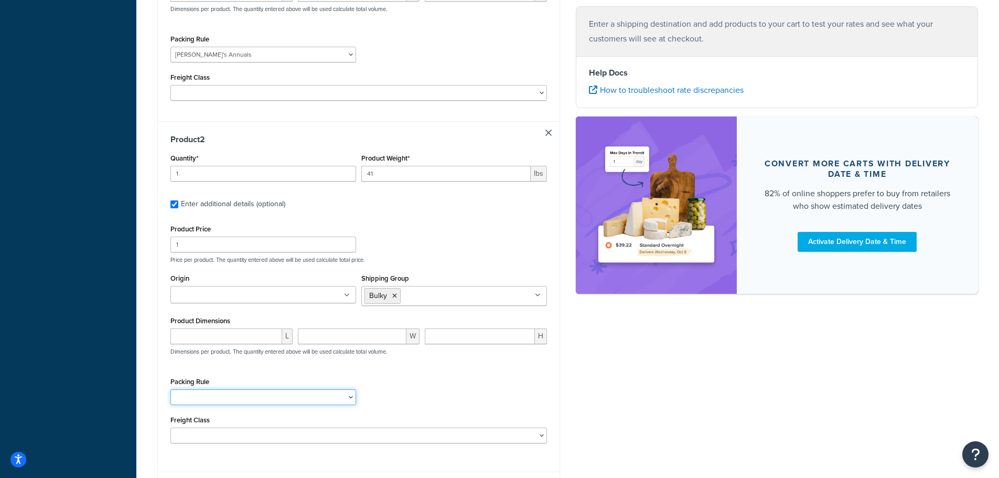
click at [195, 389] on select "1 Gallon 10 Inch Plant Markers 20 Inch Plant Markers AHS 4 claw GO500 AHS 5 Gal…" at bounding box center [263, 397] width 186 height 16
select select "82090"
click at [170, 389] on select "1 Gallon 10 Inch Plant Markers 20 Inch Plant Markers AHS 4 claw GO500 AHS 5 Gal…" at bounding box center [263, 397] width 186 height 16
click at [209, 289] on input "Origin" at bounding box center [220, 295] width 93 height 12
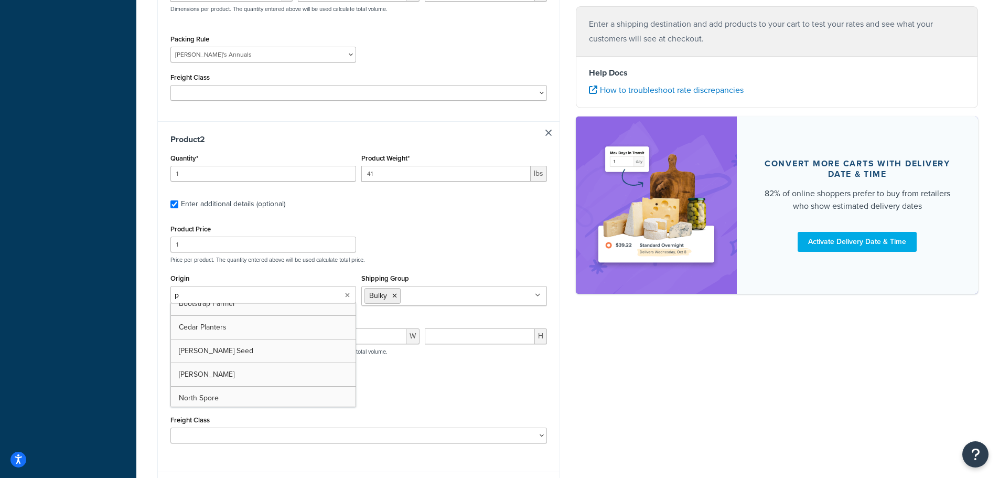
type input "pv"
click at [644, 369] on div "Shipping destination : Edit 10944 Chances R Rd. Penn Valley, California, 95946 …" at bounding box center [567, 76] width 836 height 890
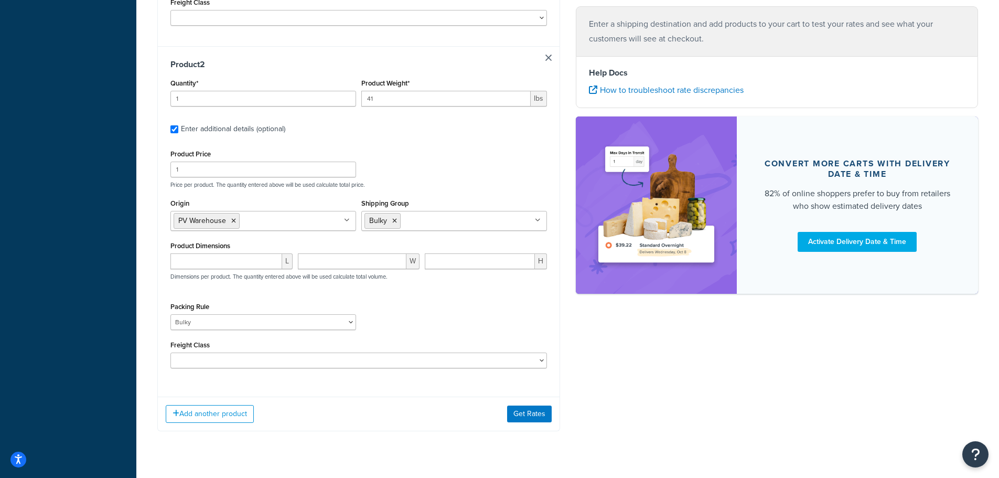
scroll to position [514, 0]
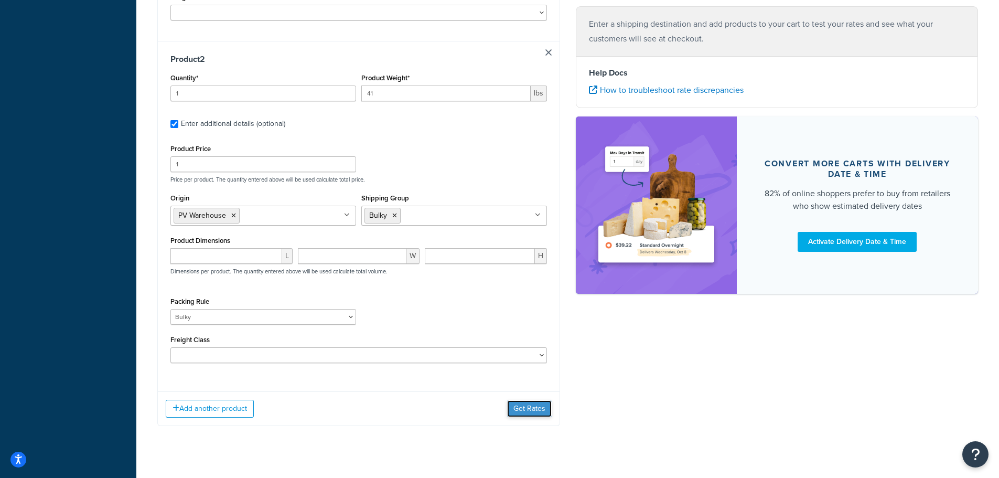
click at [526, 400] on button "Get Rates" at bounding box center [529, 408] width 45 height 17
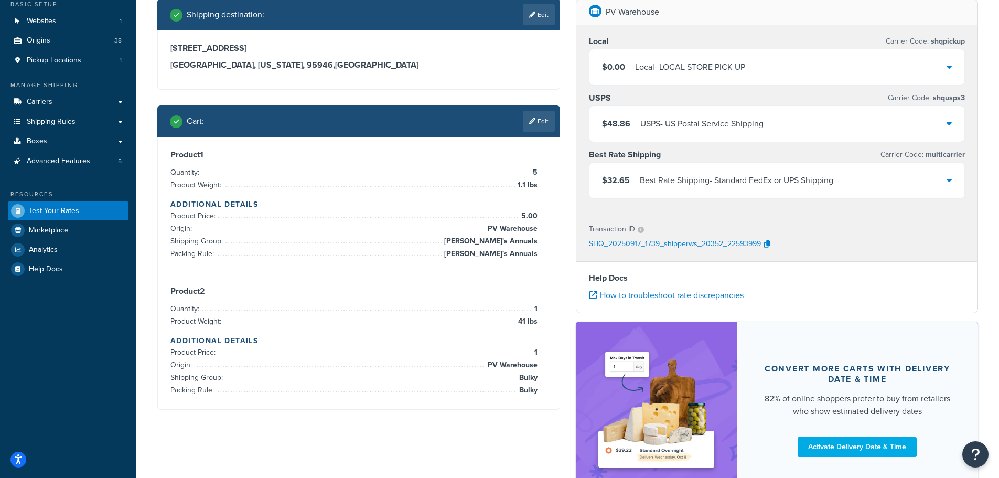
scroll to position [152, 0]
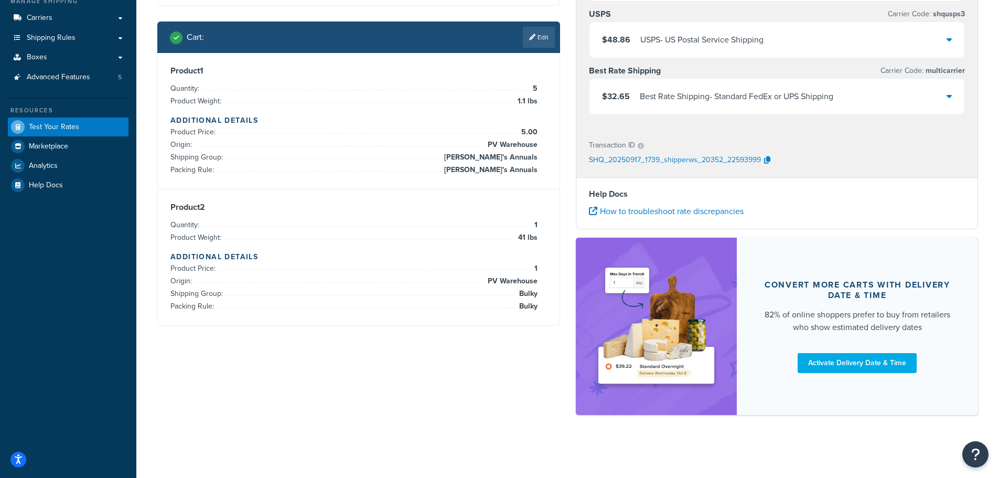
click at [951, 93] on icon at bounding box center [949, 96] width 5 height 8
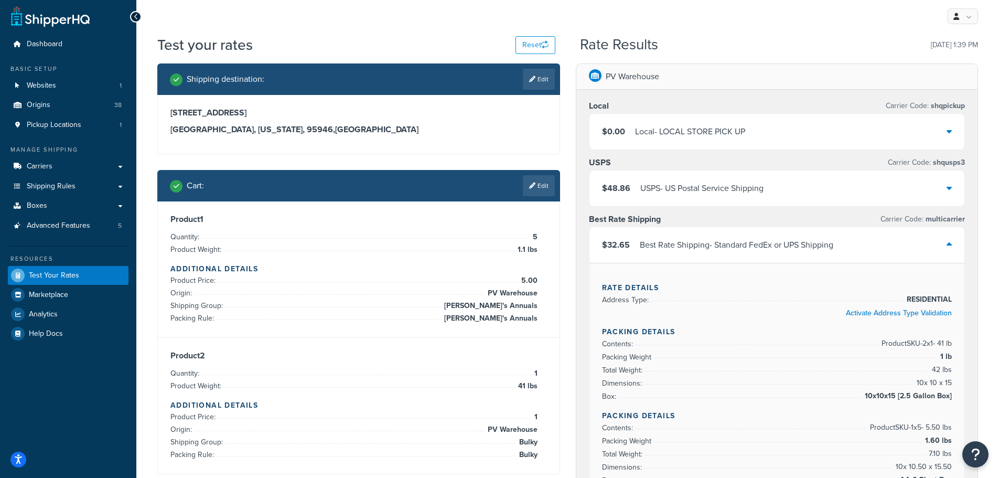
scroll to position [0, 0]
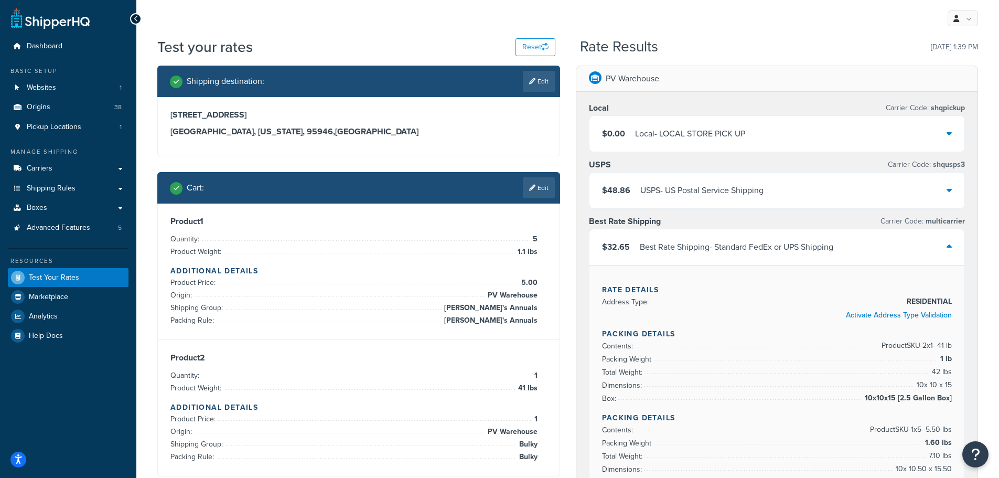
drag, startPoint x: 535, startPoint y: 81, endPoint x: 422, endPoint y: 149, distance: 131.9
click at [535, 82] on link "Edit" at bounding box center [539, 81] width 32 height 21
select select "CA"
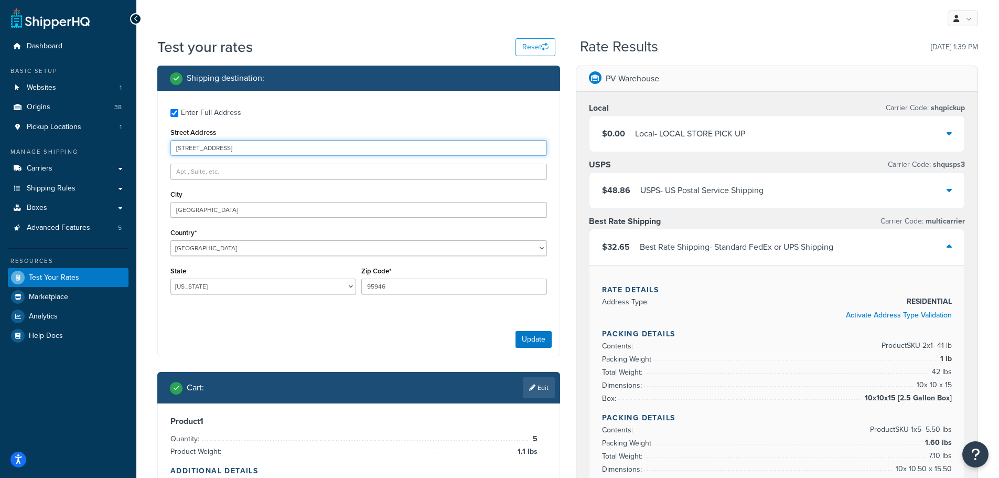
drag, startPoint x: 255, startPoint y: 147, endPoint x: 119, endPoint y: 146, distance: 136.3
click at [119, 146] on div "Dashboard Basic Setup Websites 1 Origins 38 Pickup Locations 1 Manage Shipping …" at bounding box center [499, 476] width 999 height 952
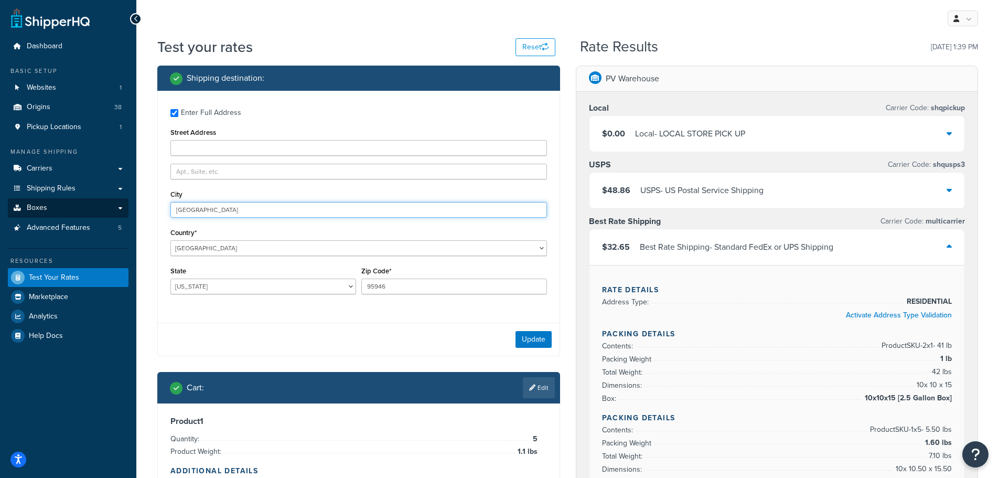
drag, startPoint x: 220, startPoint y: 212, endPoint x: 119, endPoint y: 205, distance: 101.4
click at [119, 205] on div "Dashboard Basic Setup Websites 1 Origins 38 Pickup Locations 1 Manage Shipping …" at bounding box center [499, 476] width 999 height 952
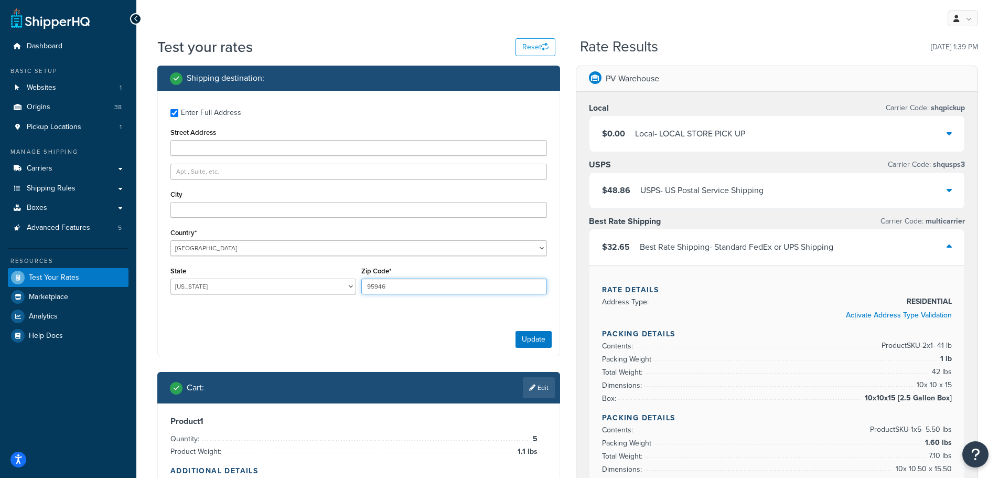
drag, startPoint x: 421, startPoint y: 286, endPoint x: 297, endPoint y: 282, distance: 123.8
click at [296, 282] on div "State Alabama Alaska American Samoa Arizona Arkansas Armed Forces Americas Arme…" at bounding box center [359, 283] width 382 height 38
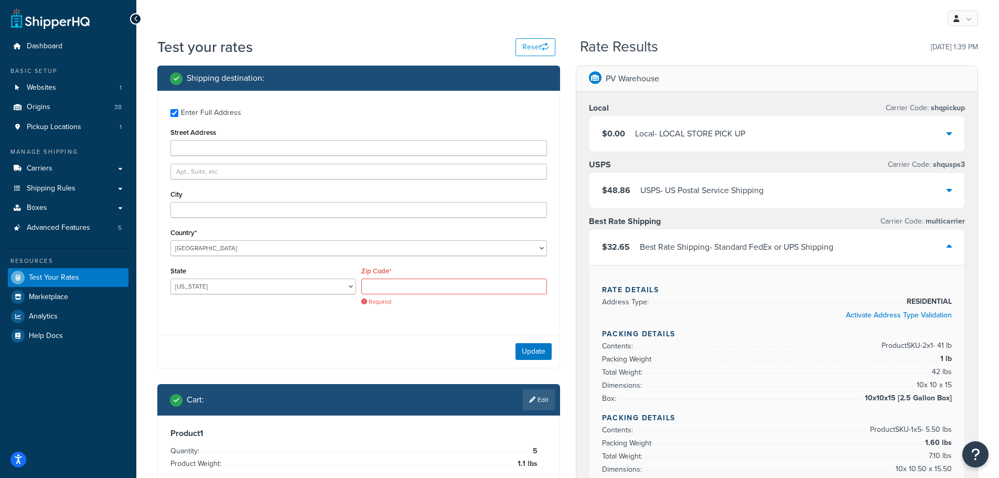
drag, startPoint x: 187, startPoint y: 147, endPoint x: 240, endPoint y: 140, distance: 53.9
click at [290, 120] on label "Enter Full Address" at bounding box center [364, 111] width 366 height 17
click at [178, 117] on input "Enter Full Address" at bounding box center [174, 113] width 8 height 8
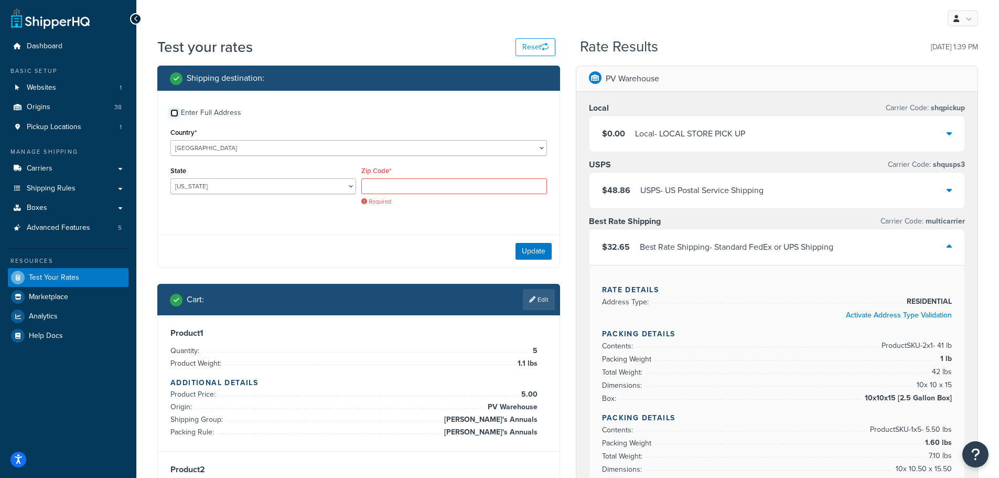
click at [171, 110] on input "Enter Full Address" at bounding box center [174, 113] width 8 height 8
checkbox input "true"
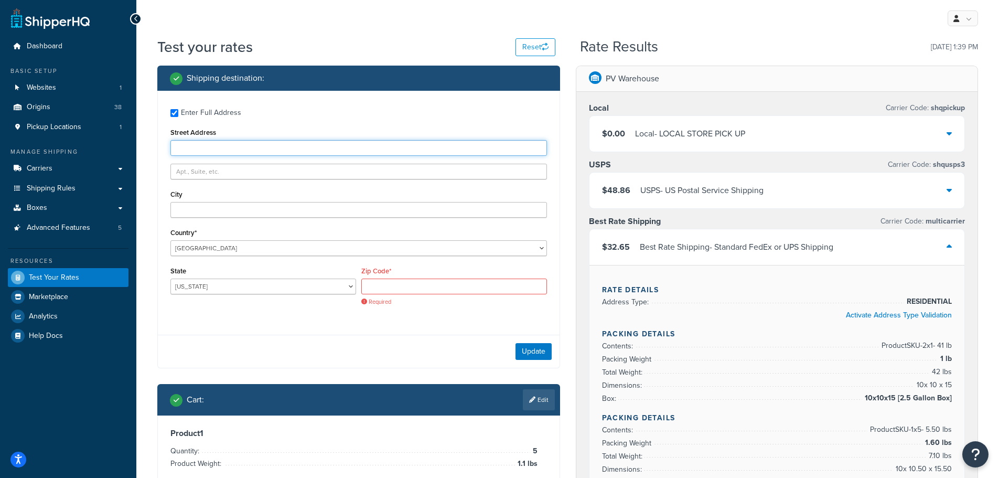
click at [208, 152] on input "Street Address" at bounding box center [358, 148] width 377 height 16
type input "19 Doyers St"
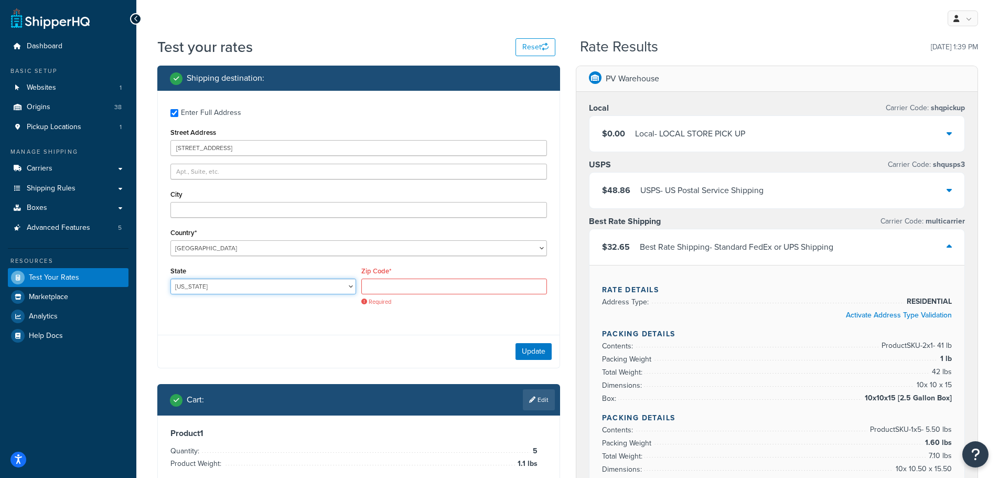
select select "NY"
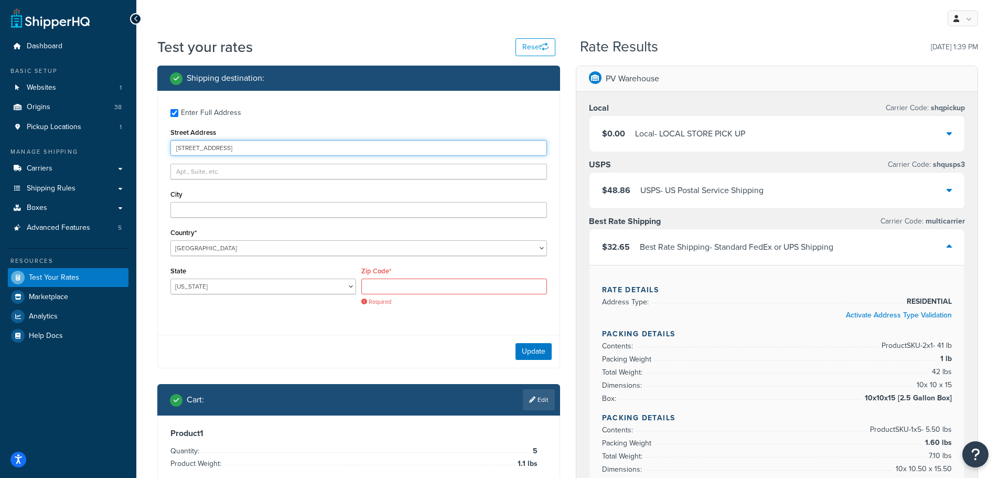
click at [218, 149] on input "19 Doyers St" at bounding box center [358, 148] width 377 height 16
click at [379, 285] on input "Zip Code*" at bounding box center [454, 286] width 186 height 16
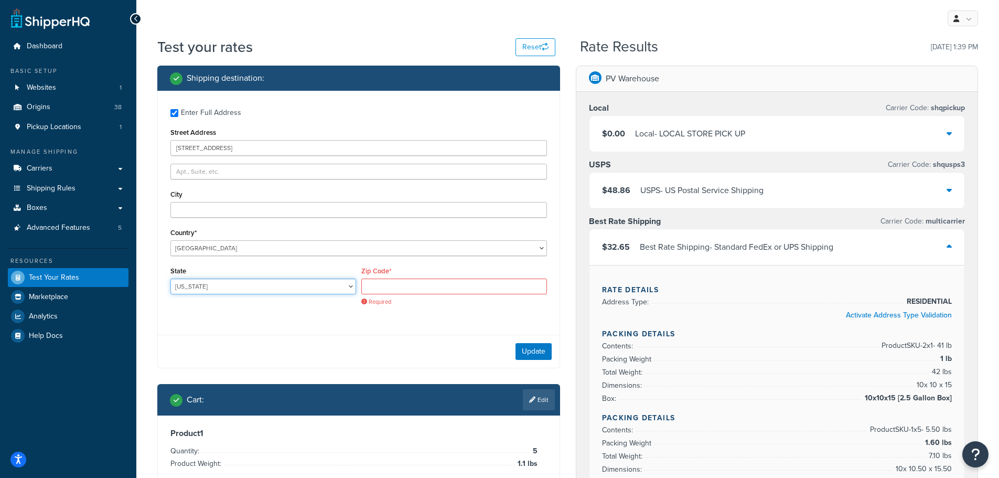
click at [206, 294] on select "Alabama Alaska American Samoa Arizona Arkansas Armed Forces Americas Armed Forc…" at bounding box center [263, 286] width 186 height 16
click at [239, 323] on div "Enter Full Address Street Address 19 Doyers St. City Country* United States Uni…" at bounding box center [359, 208] width 402 height 235
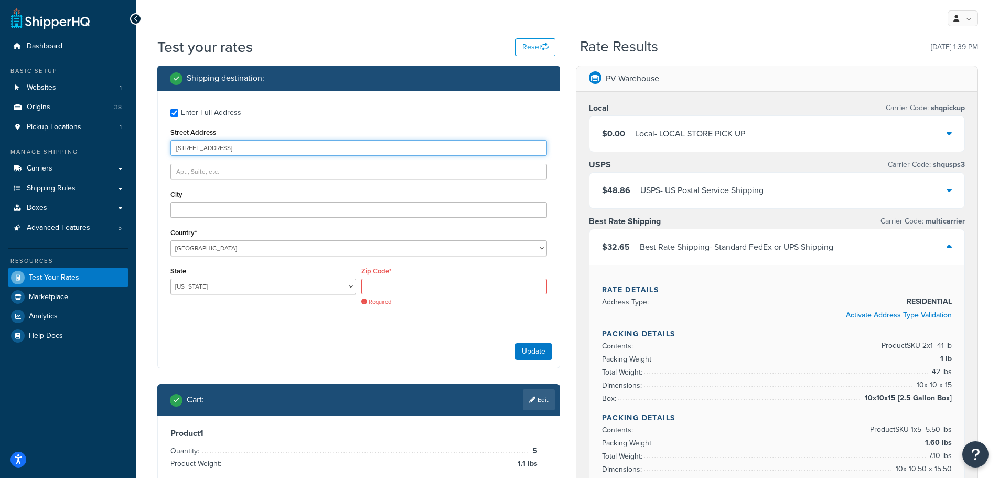
click at [237, 151] on input "19 Doyers St." at bounding box center [358, 148] width 377 height 16
type input "19 Doyers St"
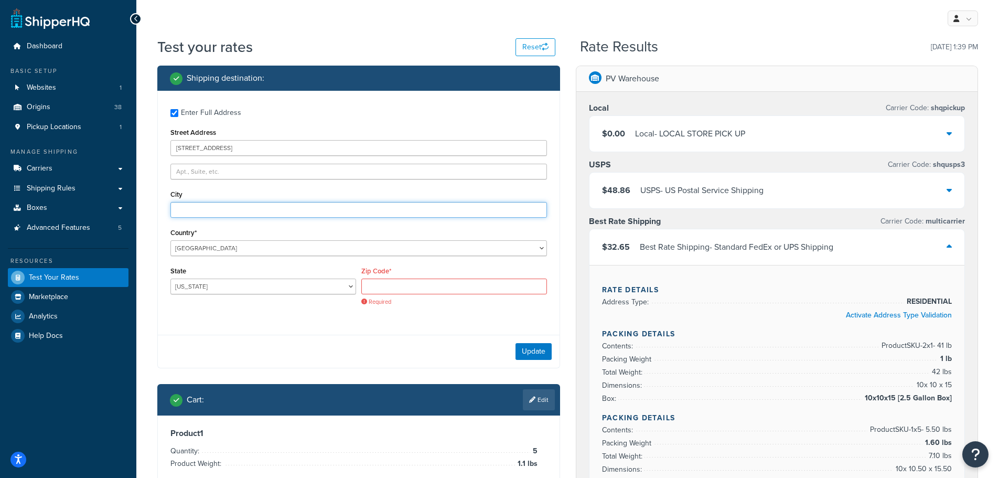
click at [198, 208] on input "City" at bounding box center [358, 210] width 377 height 16
type input "New York"
click at [372, 286] on input "Zip Code*" at bounding box center [454, 286] width 186 height 16
type input "10013"
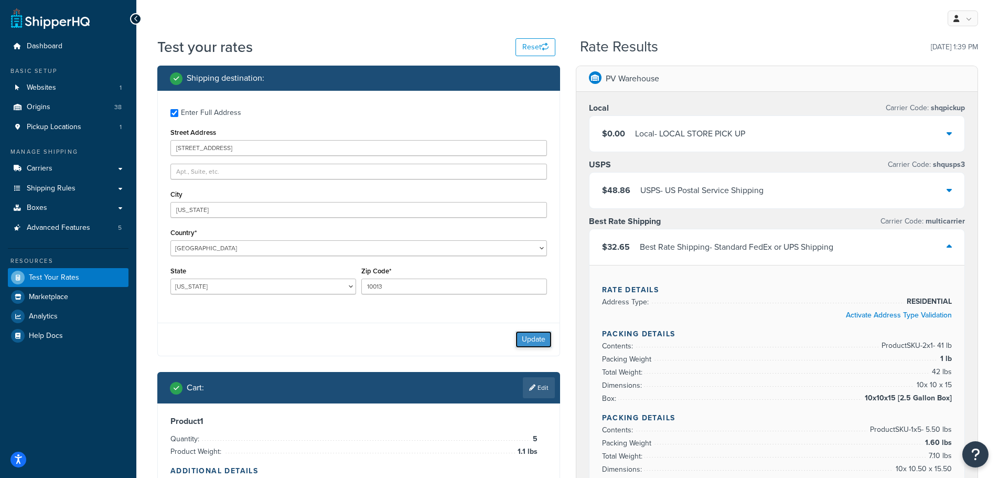
click at [534, 337] on button "Update" at bounding box center [533, 339] width 36 height 17
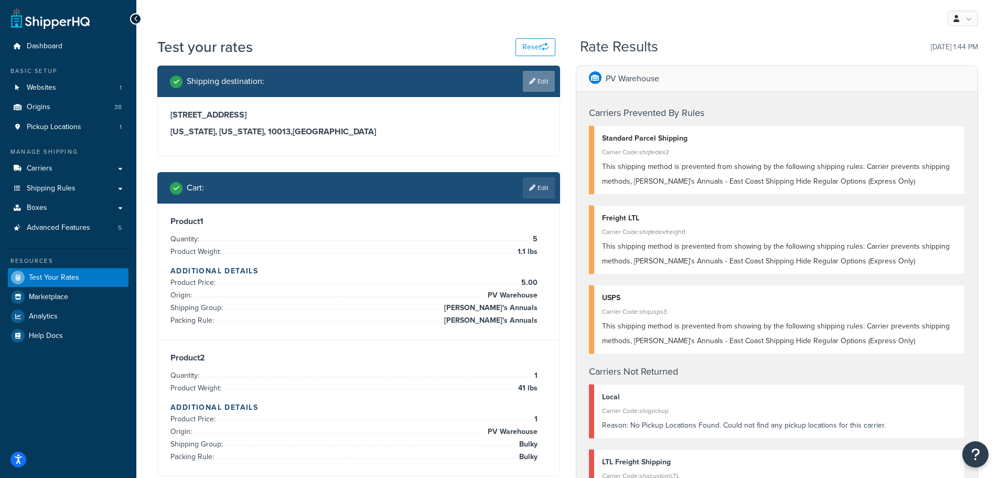
click at [539, 84] on link "Edit" at bounding box center [539, 81] width 32 height 21
select select "NY"
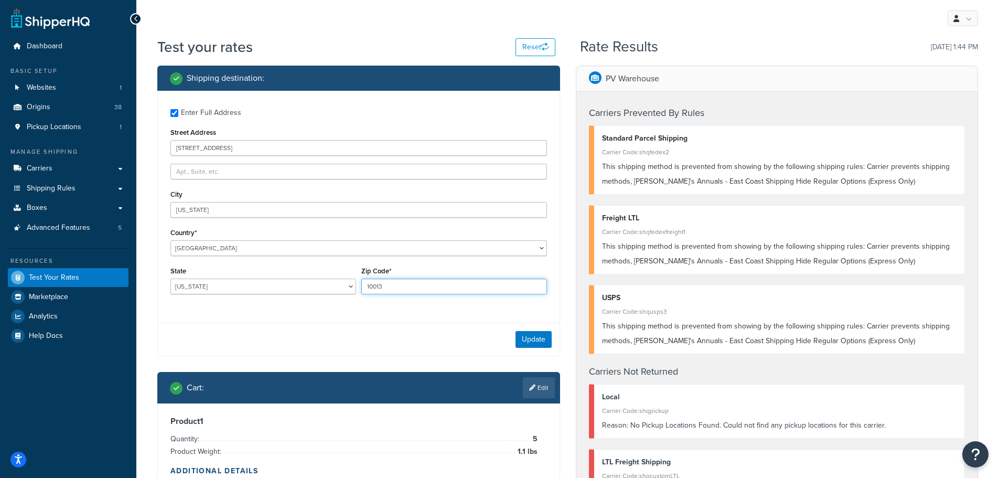
drag, startPoint x: 399, startPoint y: 290, endPoint x: 270, endPoint y: 286, distance: 129.1
click at [270, 286] on div "State Alabama Alaska American Samoa Arizona Arkansas Armed Forces Americas Arme…" at bounding box center [359, 283] width 382 height 38
type input "10001"
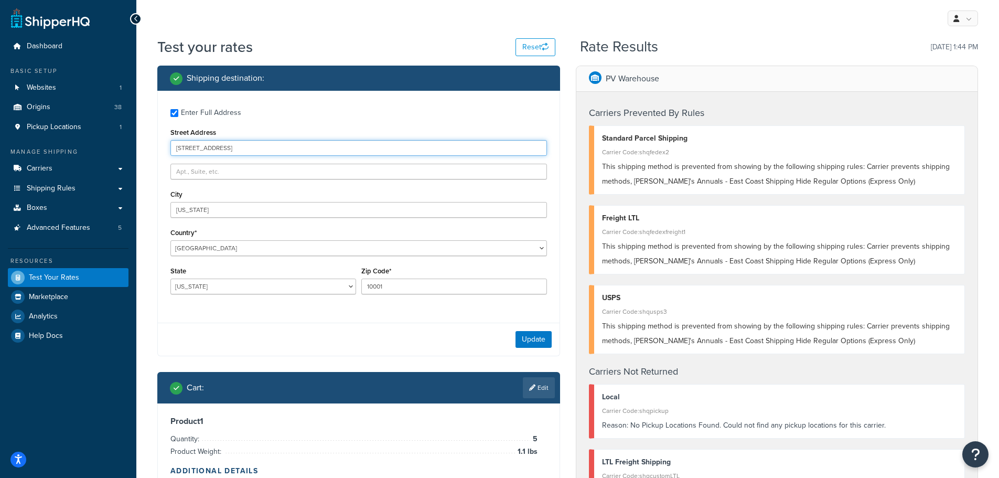
drag, startPoint x: 216, startPoint y: 149, endPoint x: 132, endPoint y: 146, distance: 84.5
click at [133, 146] on div "Dashboard Basic Setup Websites 1 Origins 38 Pickup Locations 1 Manage Shipping …" at bounding box center [499, 436] width 999 height 872
type input "789 Broadway"
click at [532, 339] on button "Update" at bounding box center [533, 339] width 36 height 17
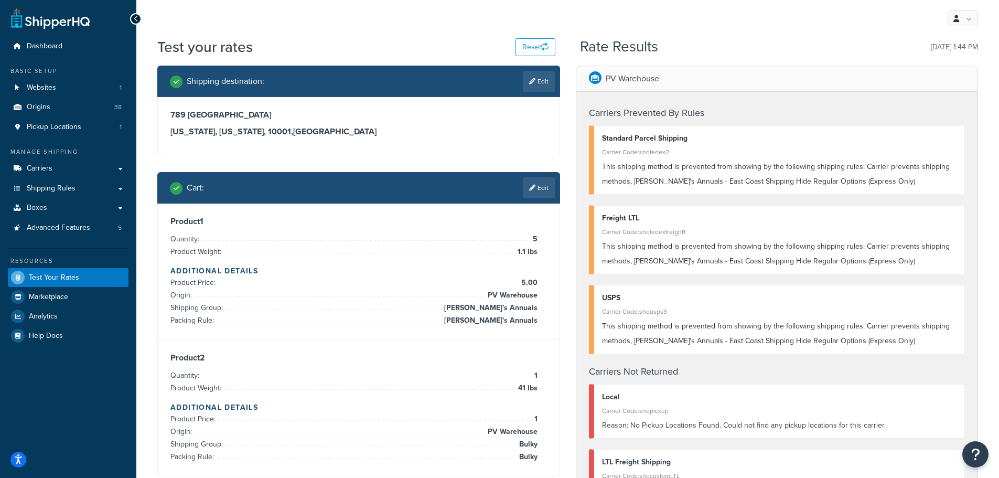
click at [534, 183] on link "Edit" at bounding box center [539, 187] width 32 height 21
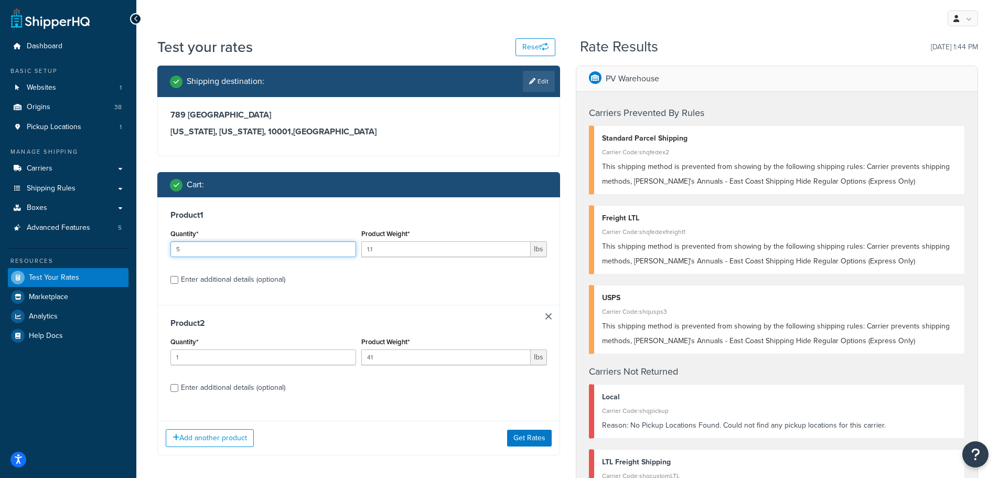
drag, startPoint x: 182, startPoint y: 248, endPoint x: 134, endPoint y: 248, distance: 47.7
click at [134, 248] on div "Dashboard Basic Setup Websites 1 Origins 38 Pickup Locations 1 Manage Shipping …" at bounding box center [499, 436] width 999 height 872
type input "6"
click at [533, 437] on button "Get Rates" at bounding box center [529, 437] width 45 height 17
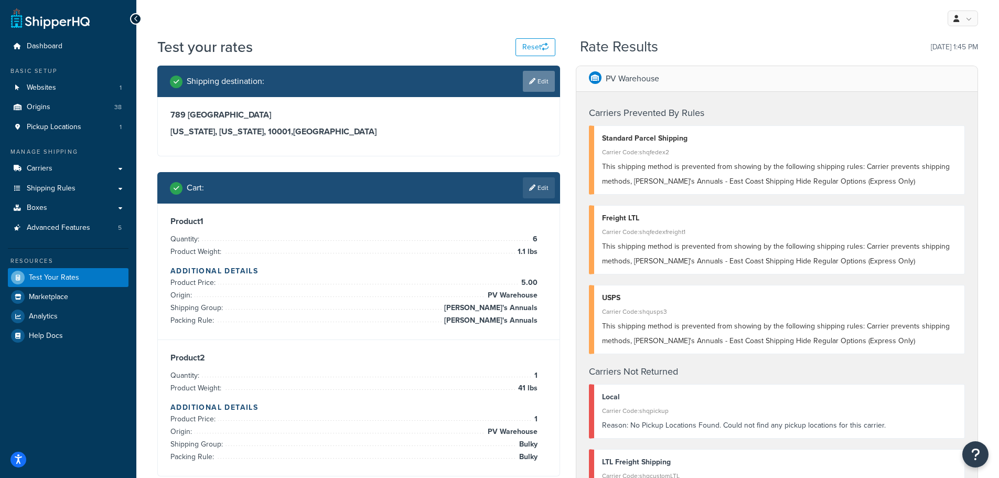
click at [539, 81] on link "Edit" at bounding box center [539, 81] width 32 height 21
select select "NY"
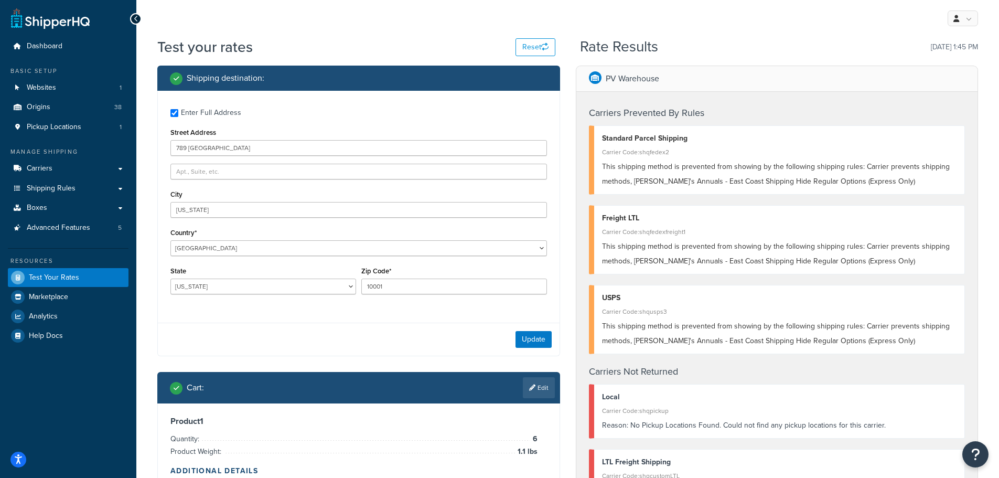
click at [309, 33] on div "My Profile Billing Global Settings Contact Us Logout" at bounding box center [567, 18] width 863 height 37
drag, startPoint x: 153, startPoint y: 146, endPoint x: 127, endPoint y: 146, distance: 25.7
click at [127, 146] on div "Dashboard Basic Setup Websites 1 Origins 38 Pickup Locations 1 Manage Shipping …" at bounding box center [499, 436] width 999 height 872
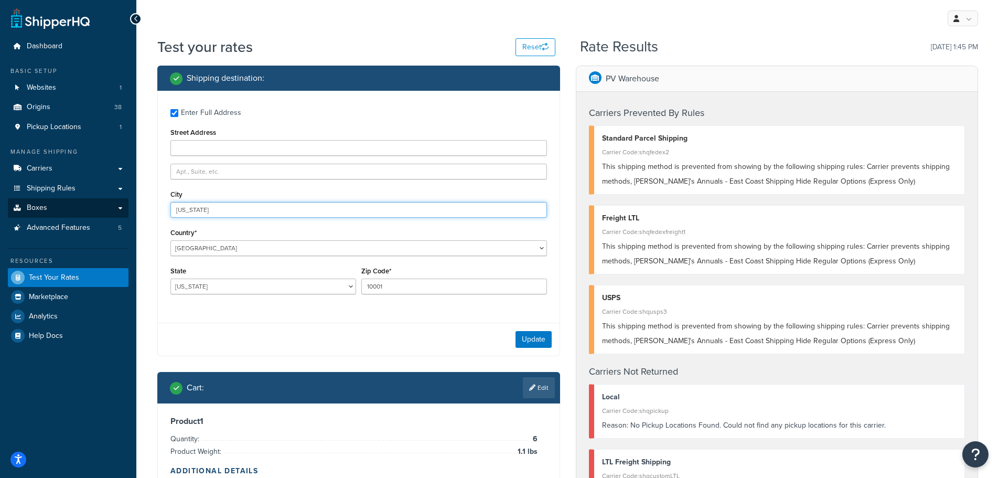
click at [93, 210] on div "Dashboard Basic Setup Websites 1 Origins 38 Pickup Locations 1 Manage Shipping …" at bounding box center [499, 436] width 999 height 872
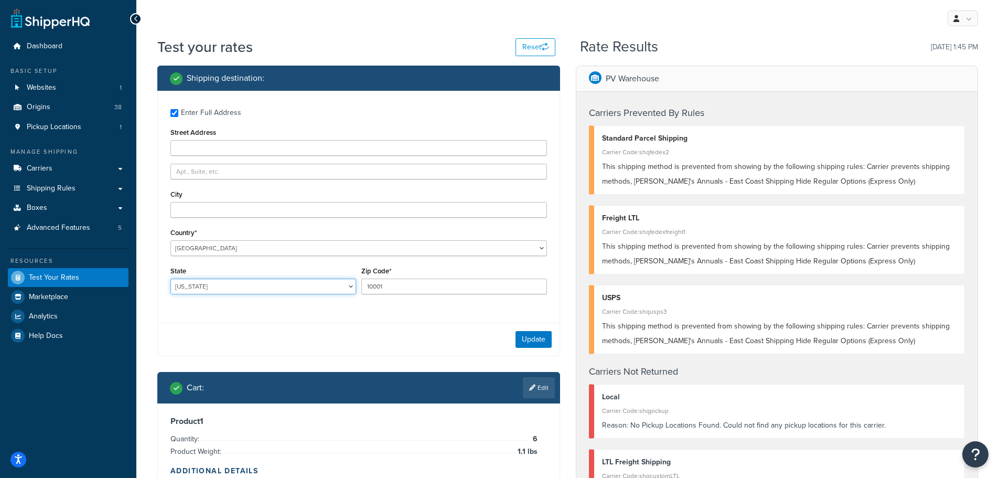
drag, startPoint x: 227, startPoint y: 280, endPoint x: 130, endPoint y: 279, distance: 96.5
click at [130, 279] on div "Dashboard Basic Setup Websites 1 Origins 38 Pickup Locations 1 Manage Shipping …" at bounding box center [499, 436] width 999 height 872
click at [285, 314] on div "Enter Full Address Street Address City Country* United States United Kingdom Af…" at bounding box center [359, 203] width 402 height 224
drag, startPoint x: 196, startPoint y: 143, endPoint x: 245, endPoint y: 141, distance: 49.3
click at [314, 106] on label "Enter Full Address" at bounding box center [364, 111] width 366 height 17
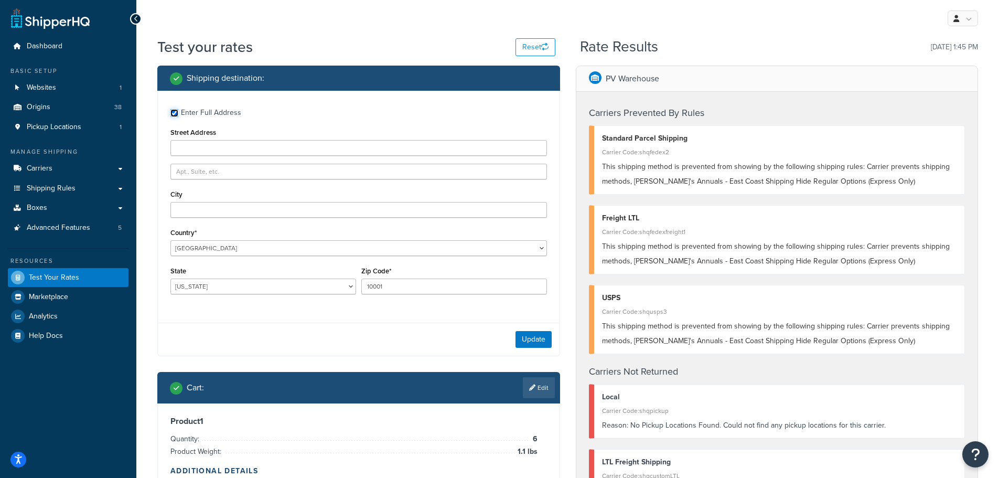
click at [178, 109] on input "Enter Full Address" at bounding box center [174, 113] width 8 height 8
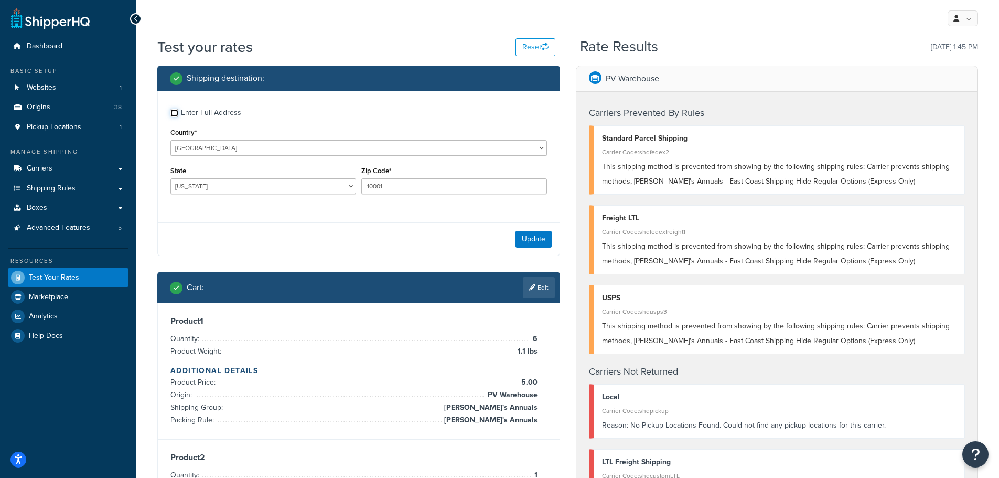
click at [175, 113] on input "Enter Full Address" at bounding box center [174, 113] width 8 height 8
checkbox input "true"
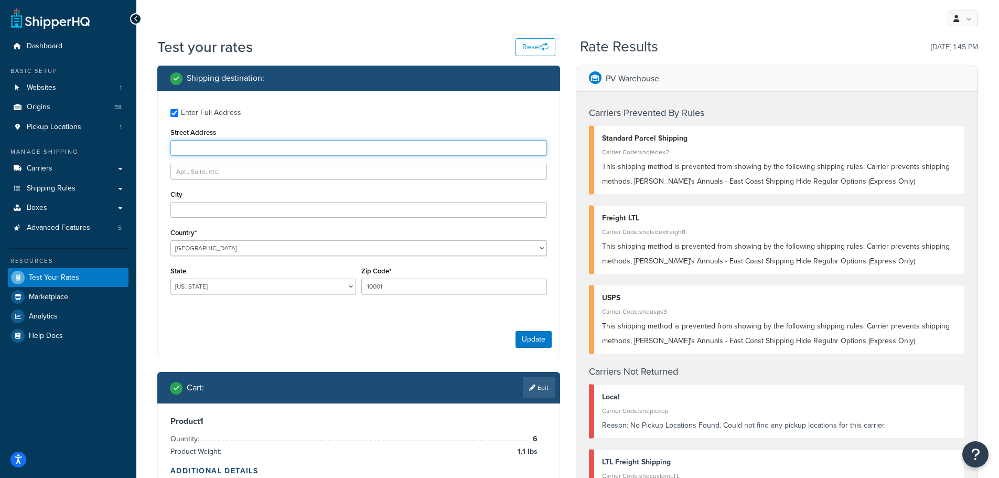
click at [188, 153] on input "Street Address" at bounding box center [358, 148] width 377 height 16
type input "19 Doyers St"
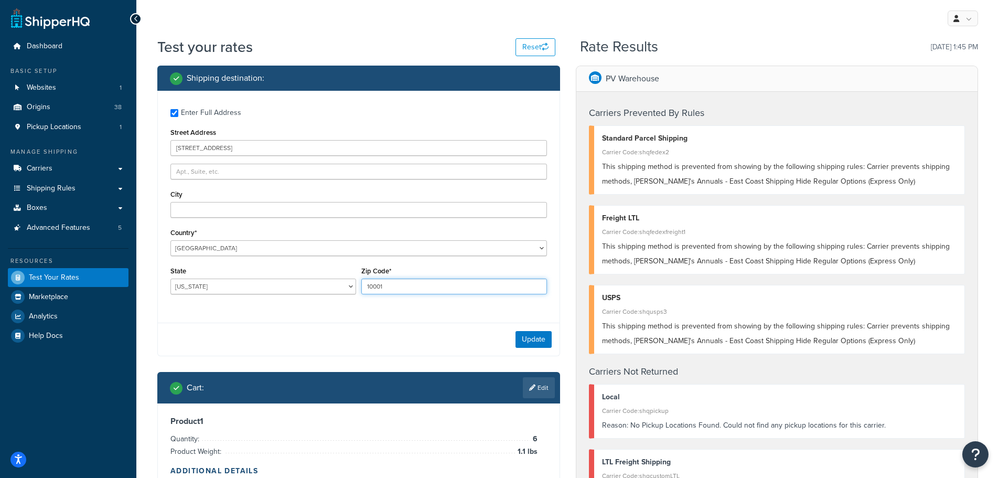
click at [400, 288] on input "10001" at bounding box center [454, 286] width 186 height 16
click at [537, 339] on button "Update" at bounding box center [533, 339] width 36 height 17
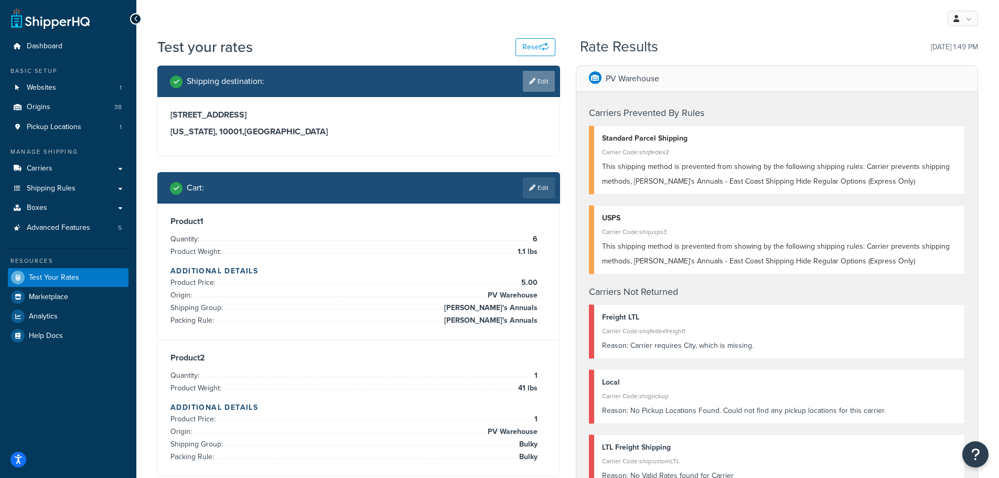
click at [539, 79] on link "Edit" at bounding box center [539, 81] width 32 height 21
select select "NY"
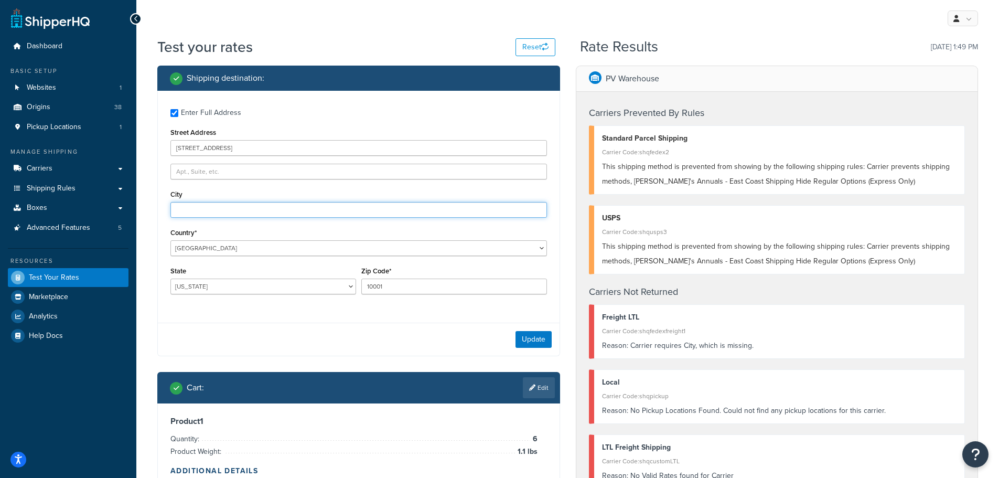
click at [194, 209] on input "City" at bounding box center [358, 210] width 377 height 16
type input "New York"
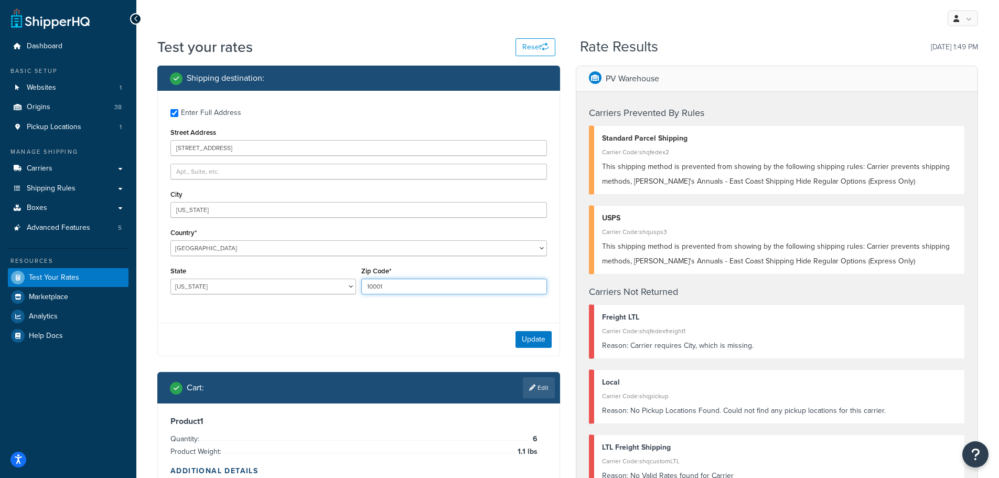
click at [405, 286] on input "10001" at bounding box center [454, 286] width 186 height 16
click at [405, 285] on input "Zip Code*" at bounding box center [454, 286] width 186 height 16
type input "10013"
click at [534, 340] on button "Update" at bounding box center [533, 339] width 36 height 17
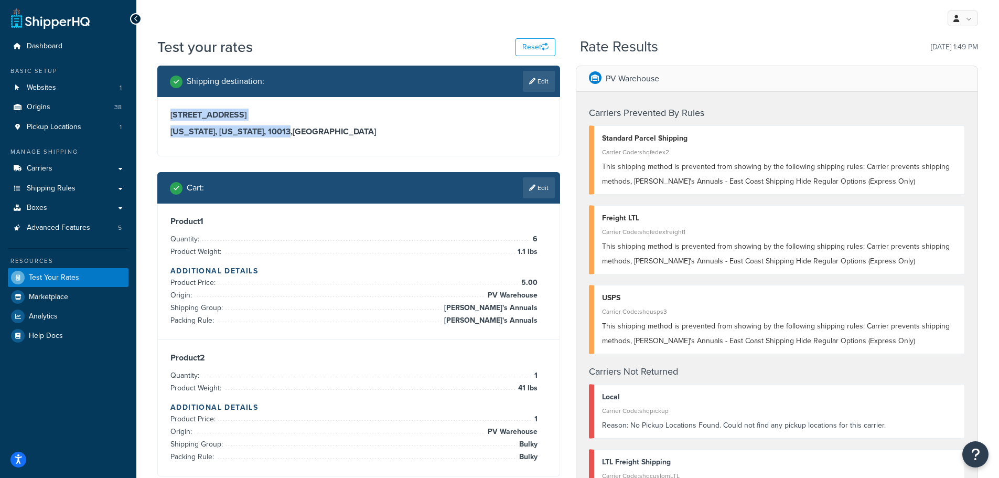
drag, startPoint x: 272, startPoint y: 130, endPoint x: 169, endPoint y: 116, distance: 103.8
click at [169, 116] on div "19 Doyers St New York, New York, 10013 , United States" at bounding box center [359, 126] width 402 height 59
copy div "19 Doyers St New York, New York, 10013"
drag, startPoint x: 724, startPoint y: 105, endPoint x: 578, endPoint y: 110, distance: 146.4
click at [581, 111] on div "Carriers Prevented By Rules Standard Parcel Shipping Carrier Code: shqfedex2 Th…" at bounding box center [777, 307] width 402 height 431
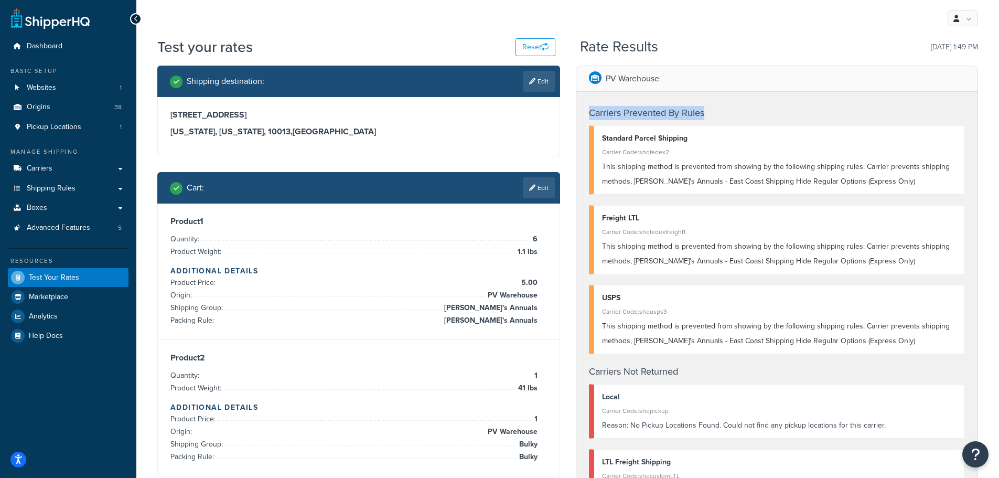
copy h4 "Carriers Prevented By Rules"
click at [534, 78] on link "Edit" at bounding box center [539, 81] width 32 height 21
select select "NY"
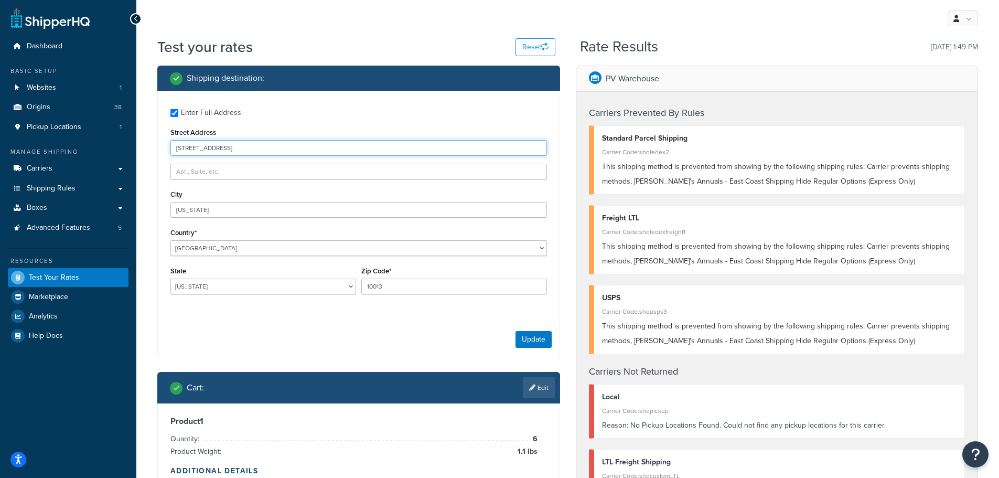
drag, startPoint x: 221, startPoint y: 147, endPoint x: 90, endPoint y: 144, distance: 131.1
click at [90, 144] on div "Dashboard Basic Setup Websites 1 Origins 38 Pickup Locations 1 Manage Shipping …" at bounding box center [499, 436] width 999 height 872
type input "789 Broadway"
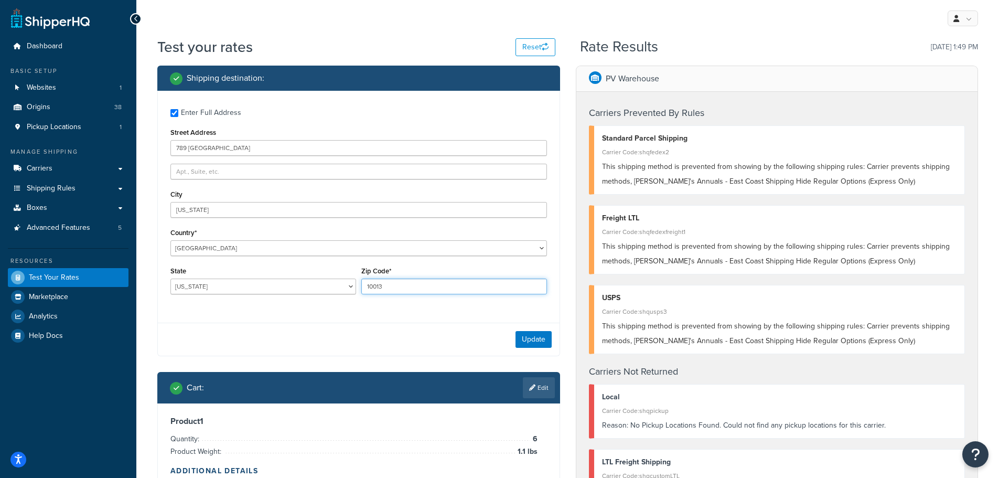
drag, startPoint x: 386, startPoint y: 285, endPoint x: 341, endPoint y: 285, distance: 44.6
click at [341, 285] on div "State Alabama Alaska American Samoa Arizona Arkansas Armed Forces Americas Arme…" at bounding box center [359, 283] width 382 height 38
type input "10001"
click at [529, 340] on button "Update" at bounding box center [533, 339] width 36 height 17
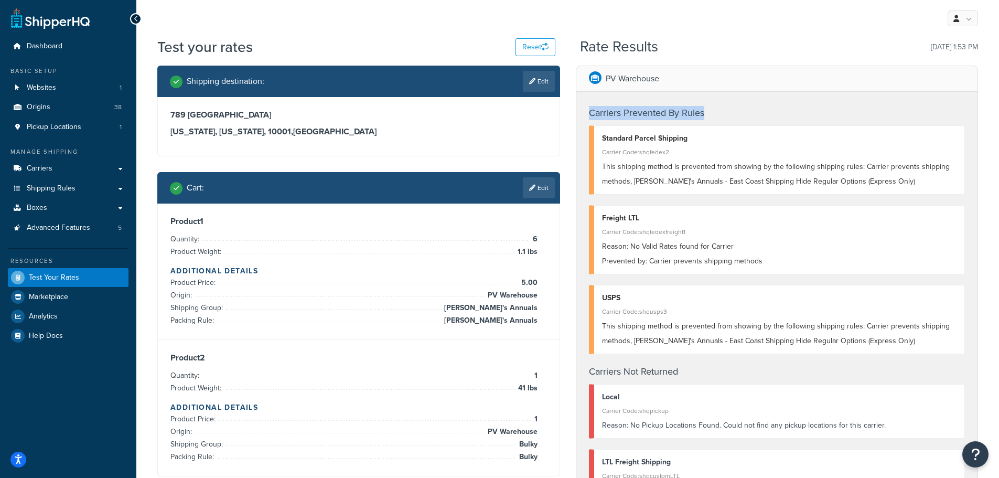
drag, startPoint x: 711, startPoint y: 112, endPoint x: 588, endPoint y: 111, distance: 122.7
click at [589, 111] on h4 "Carriers Prevented By Rules" at bounding box center [777, 113] width 377 height 14
copy h4 "Carriers Prevented By Rules"
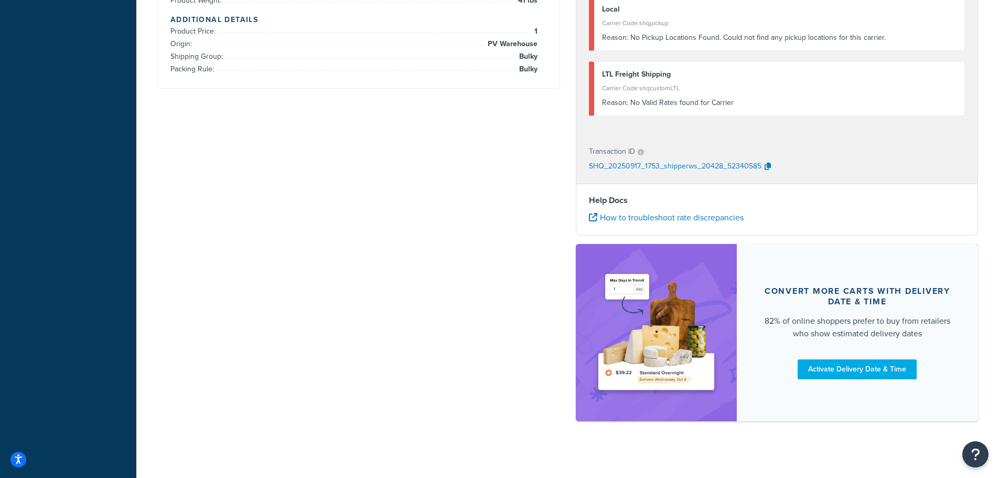
scroll to position [394, 0]
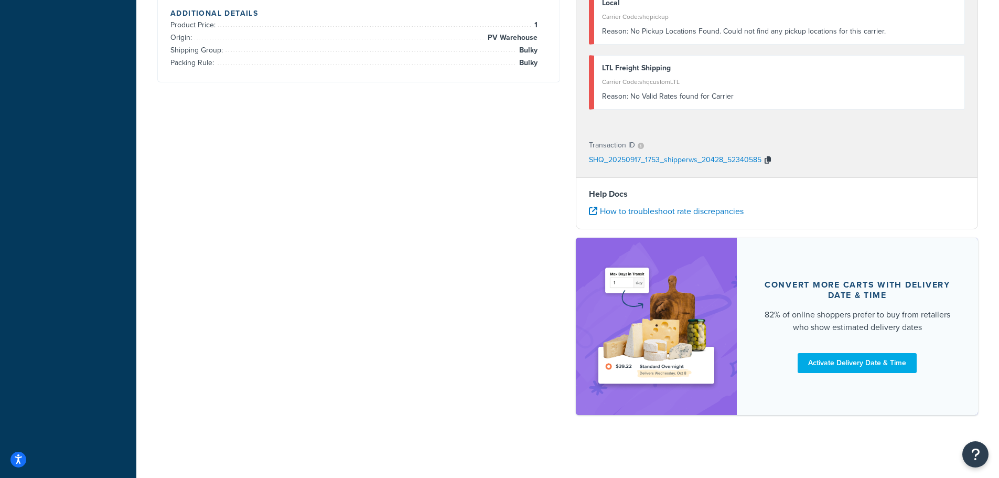
click at [765, 158] on icon "button" at bounding box center [768, 159] width 6 height 7
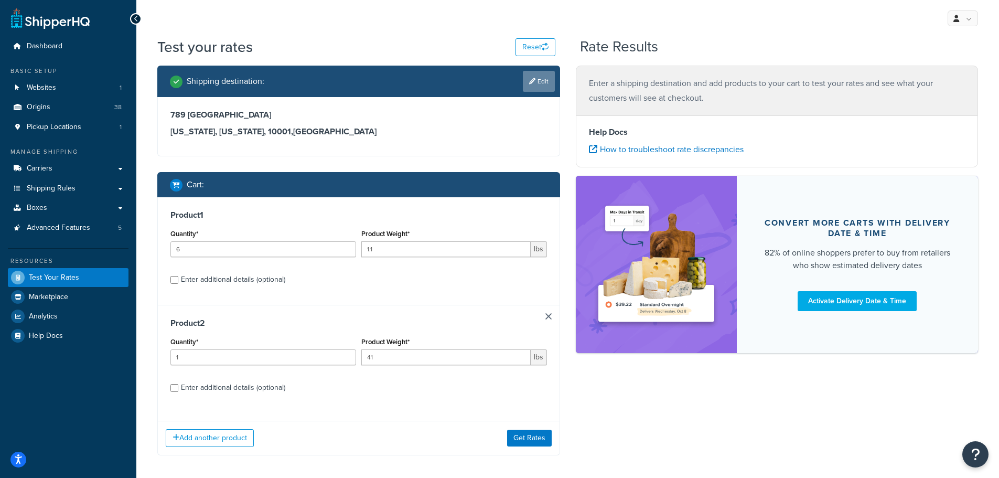
click at [536, 80] on link "Edit" at bounding box center [539, 81] width 32 height 21
select select "NY"
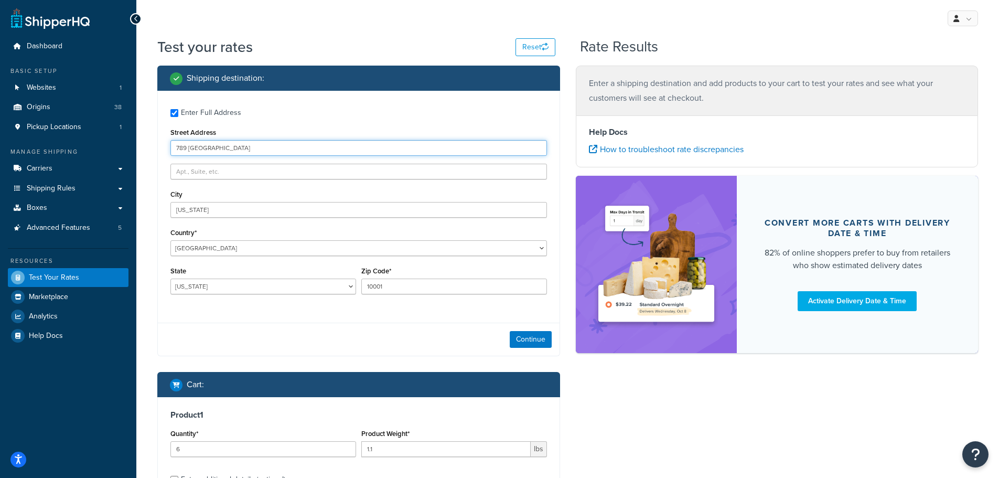
drag, startPoint x: 236, startPoint y: 151, endPoint x: 90, endPoint y: 155, distance: 145.8
click at [91, 155] on div "Dashboard Basic Setup Websites 1 Origins 38 Pickup Locations 1 Manage Shipping …" at bounding box center [499, 361] width 999 height 723
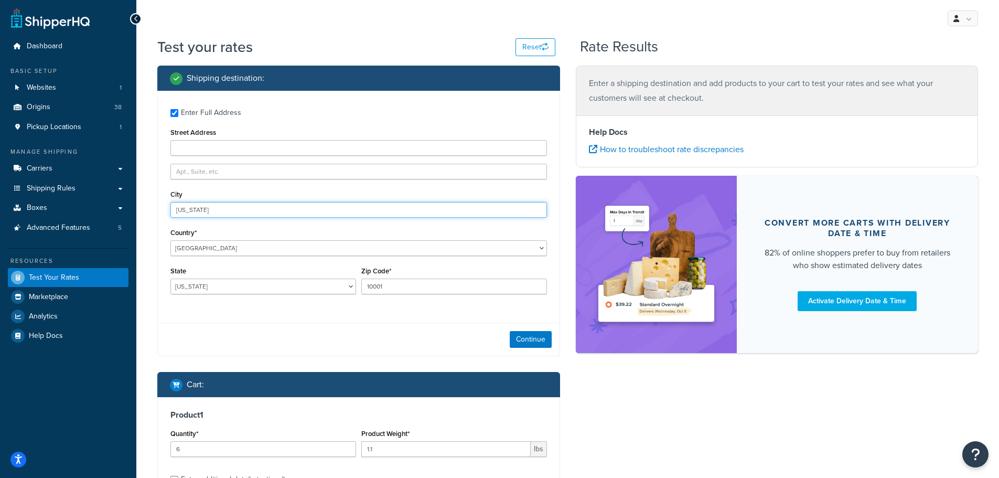
drag, startPoint x: 216, startPoint y: 211, endPoint x: 202, endPoint y: 288, distance: 78.3
click at [146, 209] on div "Test your rates Reset Rate Results Shipping destination : Enter Full Address St…" at bounding box center [567, 367] width 863 height 660
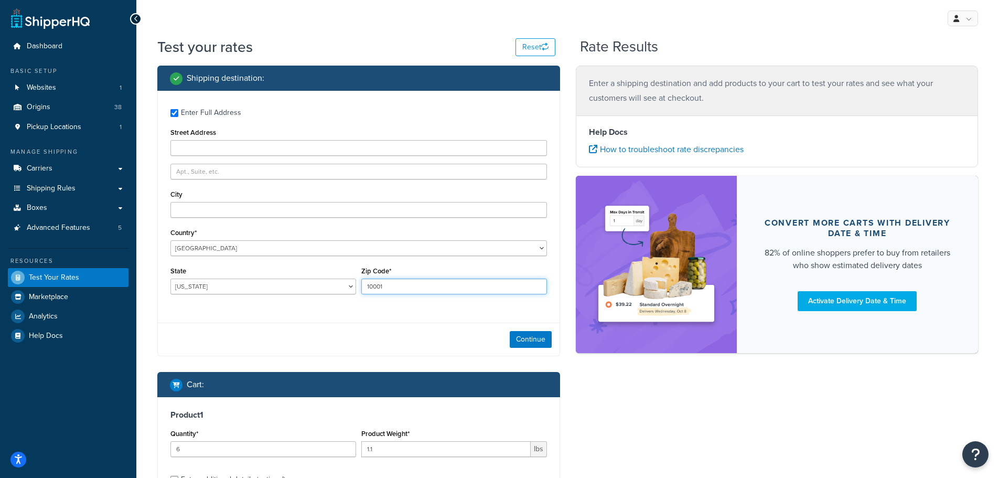
drag, startPoint x: 394, startPoint y: 288, endPoint x: 321, endPoint y: 288, distance: 73.4
click at [321, 288] on div "State [US_STATE] [US_STATE] [US_STATE] [US_STATE] [US_STATE] Armed Forces Ameri…" at bounding box center [359, 283] width 382 height 38
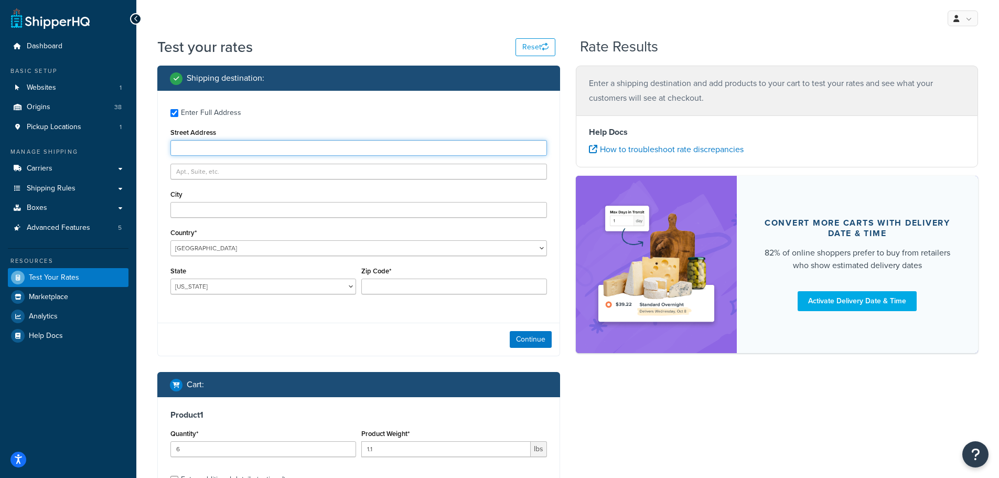
click at [199, 150] on input "Street Address" at bounding box center [358, 148] width 377 height 16
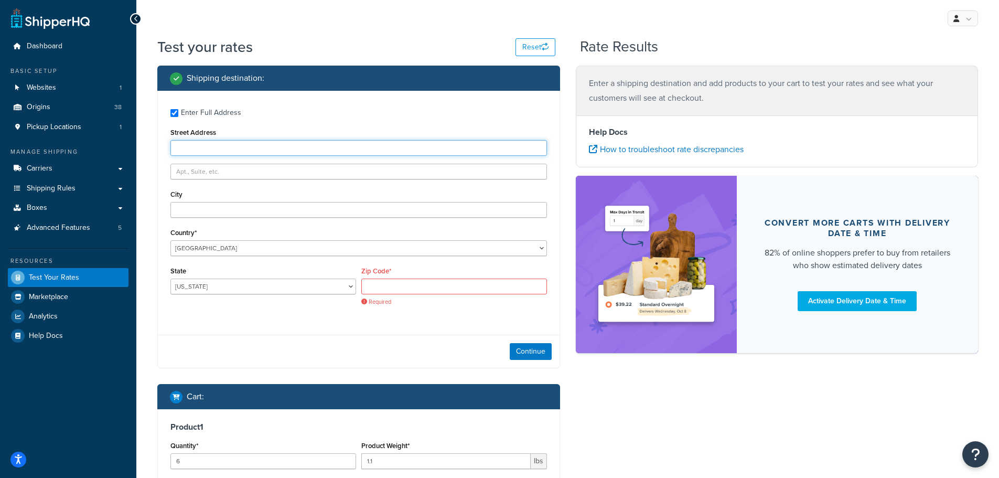
type input "[STREET_ADDRESS]"
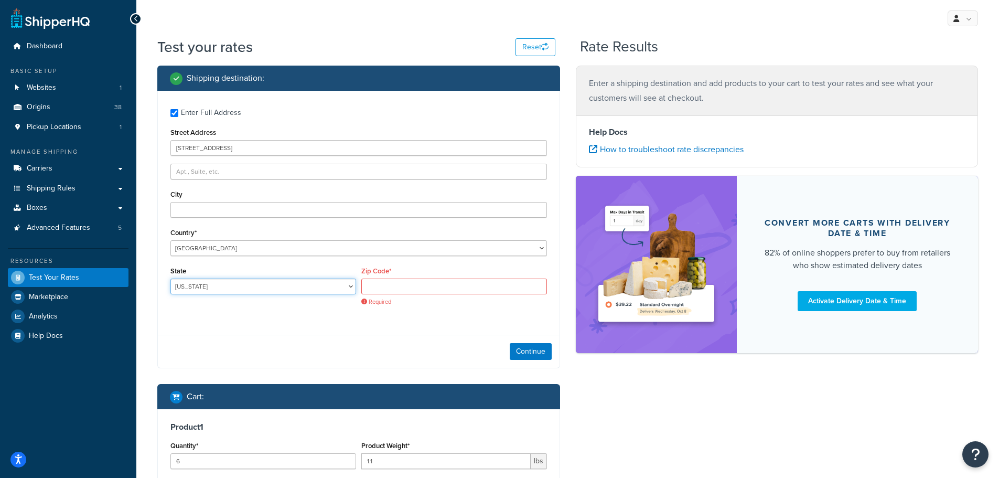
select select "CA"
click at [385, 283] on input "Zip Code*" at bounding box center [454, 286] width 186 height 16
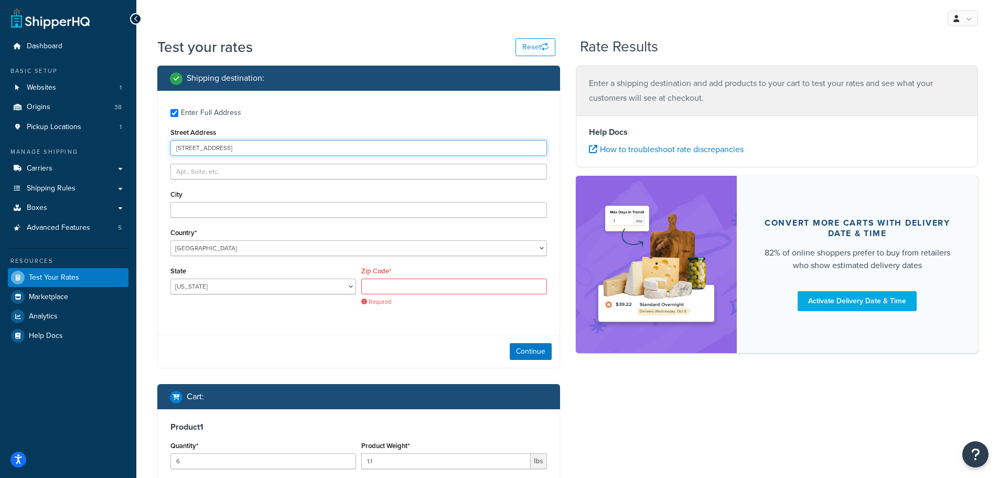
drag, startPoint x: 220, startPoint y: 148, endPoint x: 338, endPoint y: 144, distance: 118.1
click at [318, 148] on input "[STREET_ADDRESS]" at bounding box center [358, 148] width 377 height 16
type input "[STREET_ADDRESS]"
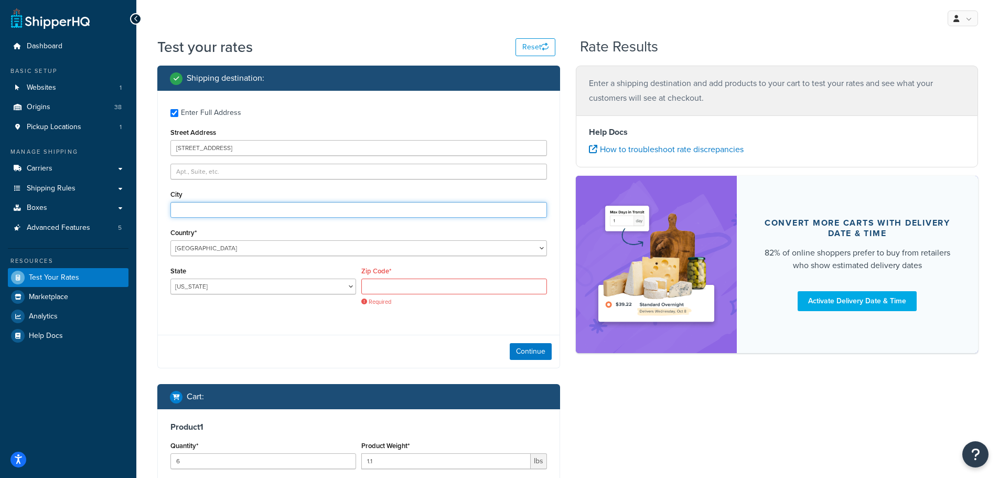
click at [179, 211] on input "City" at bounding box center [358, 210] width 377 height 16
paste input "Sacramento, CA 95814"
drag, startPoint x: 224, startPoint y: 211, endPoint x: 255, endPoint y: 211, distance: 30.4
click at [254, 211] on input "Sacramento, CA 95814" at bounding box center [358, 210] width 377 height 16
type input "[GEOGRAPHIC_DATA]"
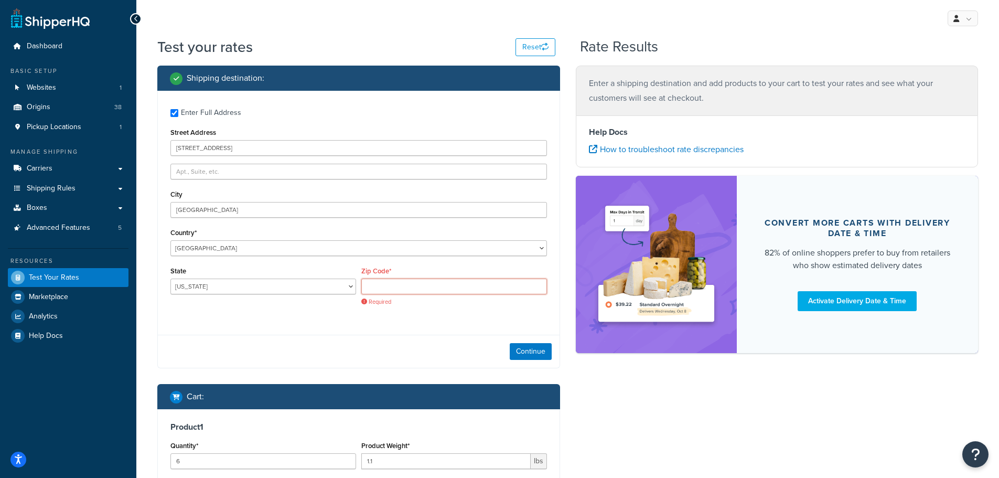
paste input "95814"
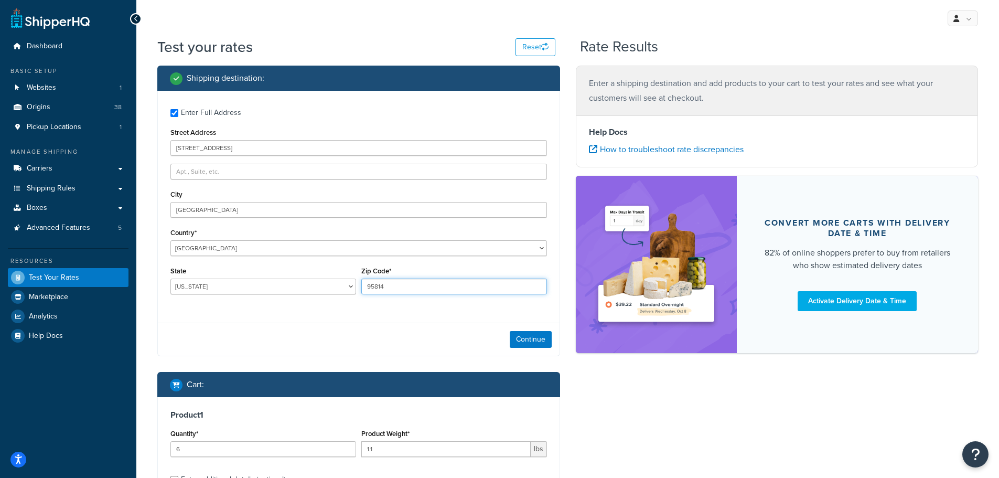
type input "95814"
click at [347, 310] on div "Enter Full Address Street Address 123 Main St, City Sacramento Country* United …" at bounding box center [359, 203] width 402 height 224
click at [532, 337] on button "Continue" at bounding box center [531, 339] width 42 height 17
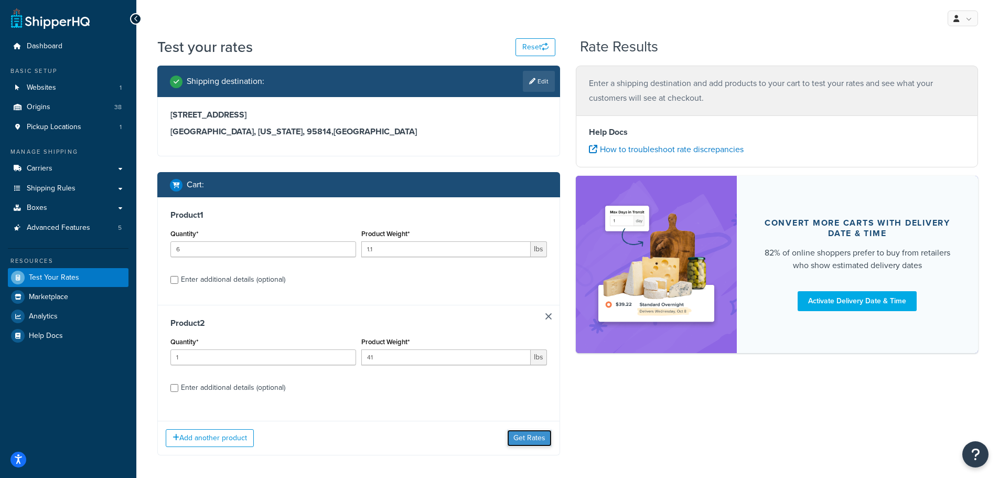
click at [529, 436] on button "Get Rates" at bounding box center [529, 437] width 45 height 17
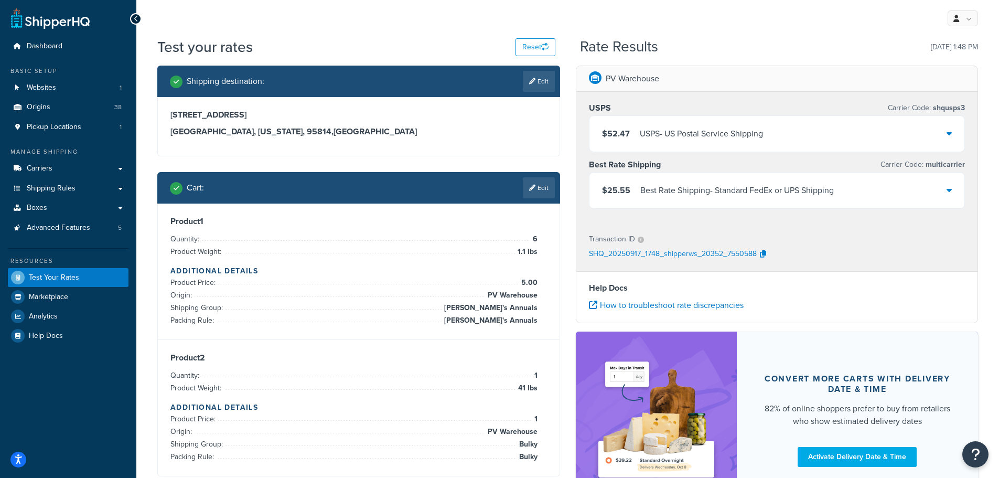
click at [953, 191] on div "$25.55 Best Rate Shipping - Standard FedEx or UPS Shipping" at bounding box center [776, 191] width 375 height 36
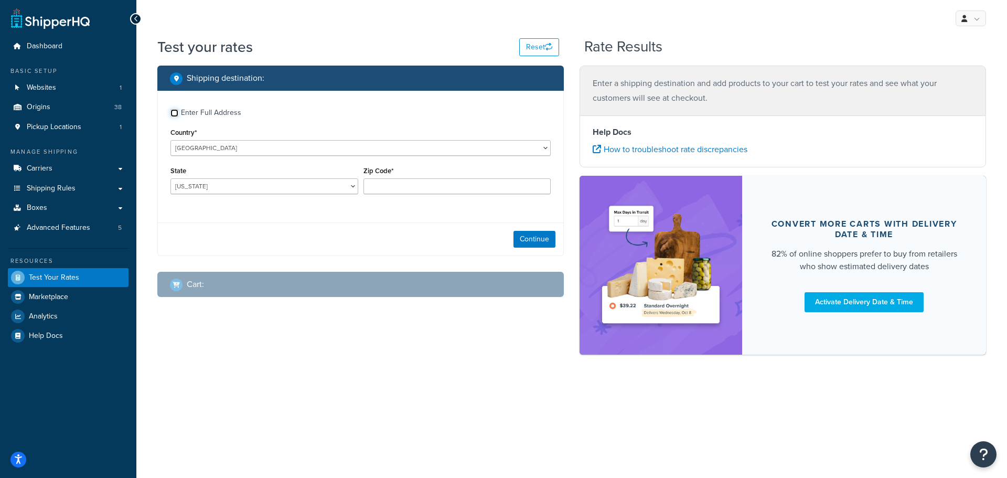
click at [170, 112] on input "Enter Full Address" at bounding box center [174, 113] width 8 height 8
checkbox input "true"
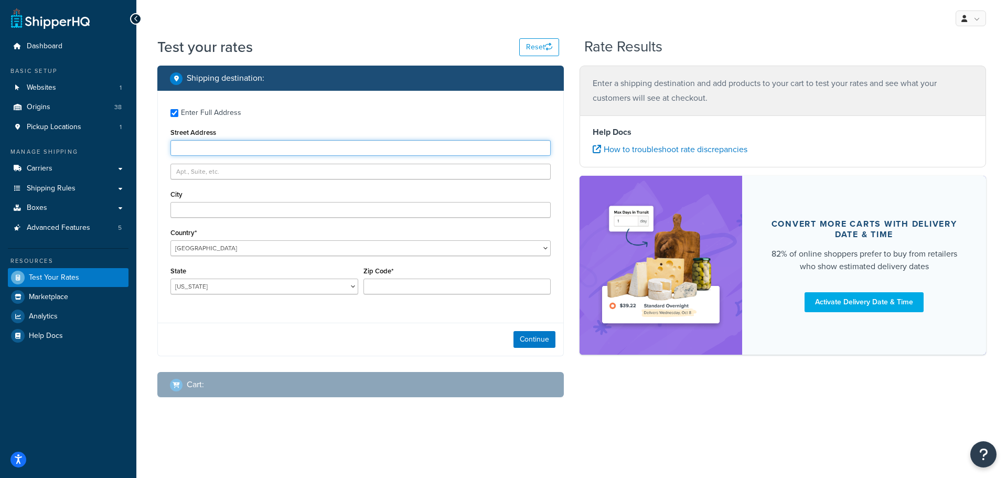
paste input "[STREET_ADDRESS]"
type input "[STREET_ADDRESS]"
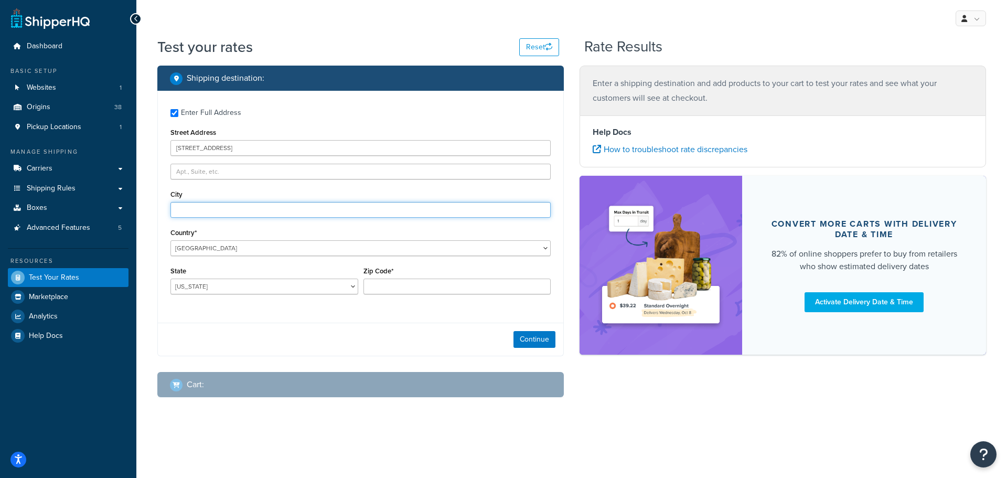
type input "[GEOGRAPHIC_DATA]"
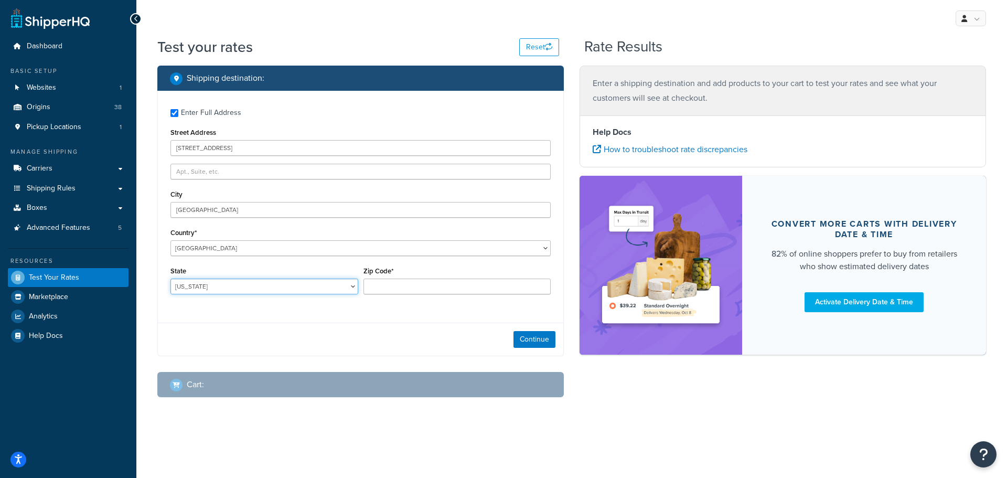
select select "CA"
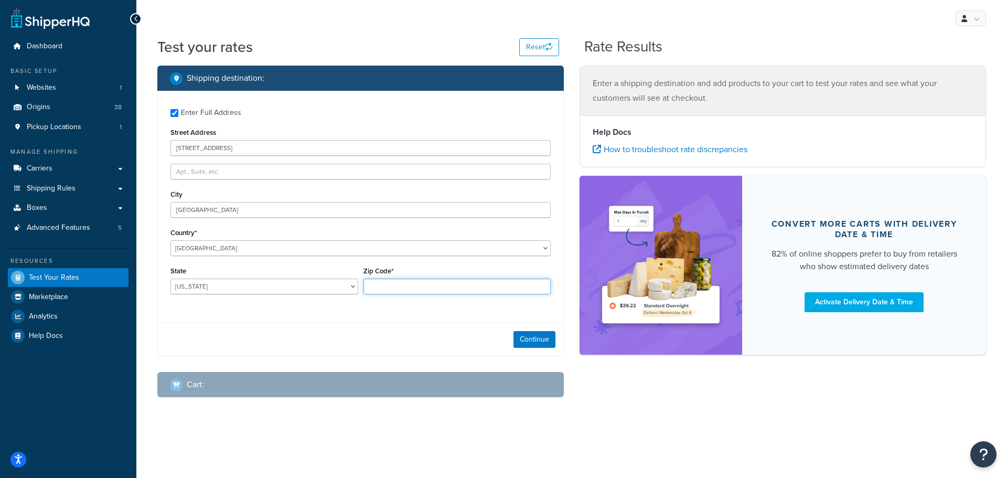
type input "95814"
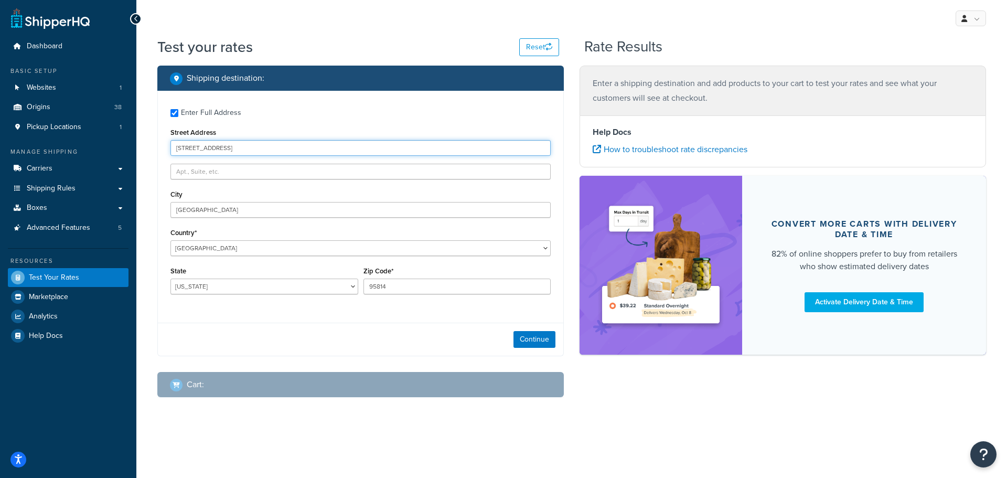
drag, startPoint x: 211, startPoint y: 147, endPoint x: 385, endPoint y: 146, distance: 174.1
click at [385, 146] on input "[STREET_ADDRESS]" at bounding box center [360, 148] width 380 height 16
type input "[STREET_ADDRESS]"
click at [591, 401] on div "Shipping destination : Enter Full Address Street Address [STREET_ADDRESS] [GEOG…" at bounding box center [571, 240] width 844 height 348
click at [544, 338] on button "Continue" at bounding box center [534, 339] width 42 height 17
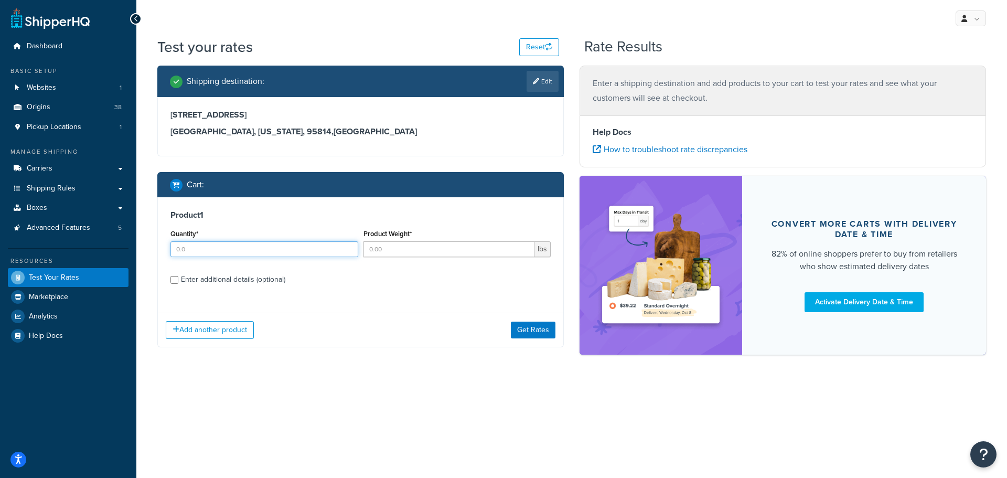
click at [202, 245] on input "Quantity*" at bounding box center [264, 249] width 188 height 16
type input "4"
click at [385, 248] on input "Product Weight*" at bounding box center [448, 249] width 171 height 16
type input "1.1"
click at [174, 278] on input "Enter additional details (optional)" at bounding box center [174, 280] width 8 height 8
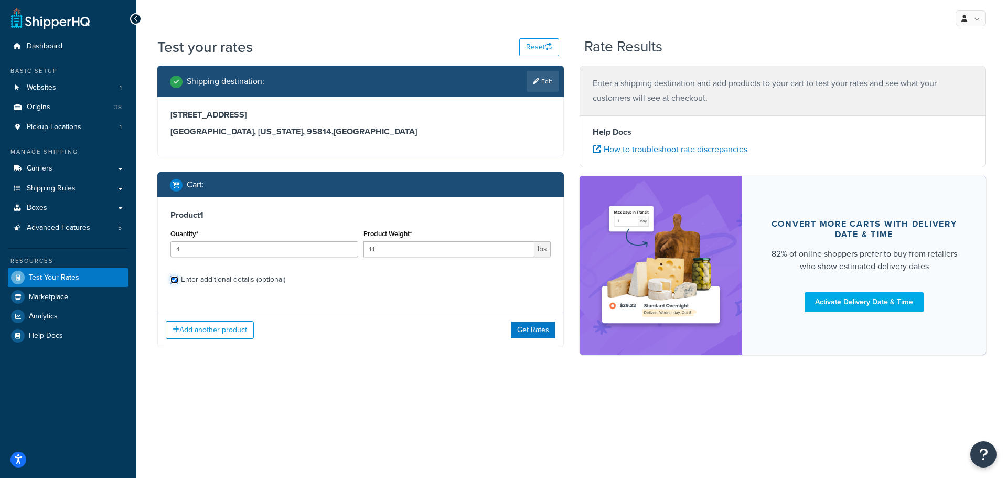
checkbox input "true"
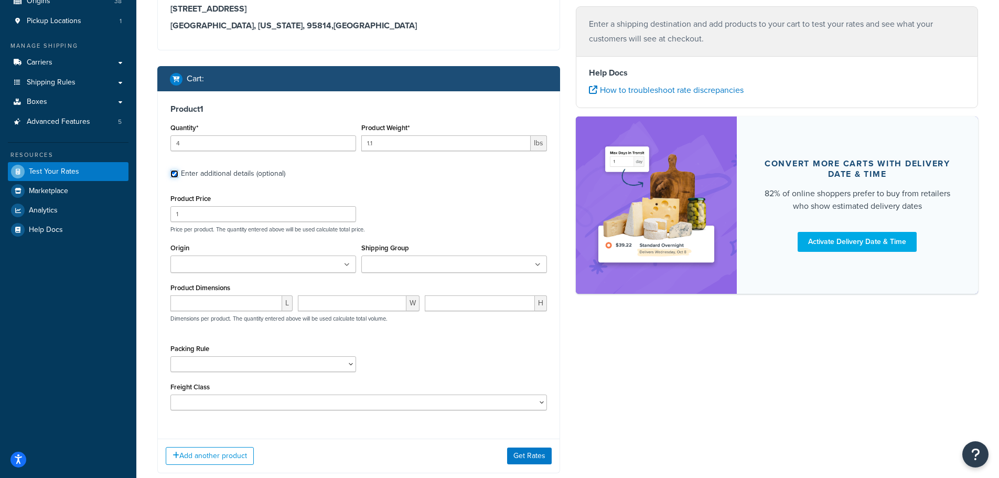
scroll to position [154, 0]
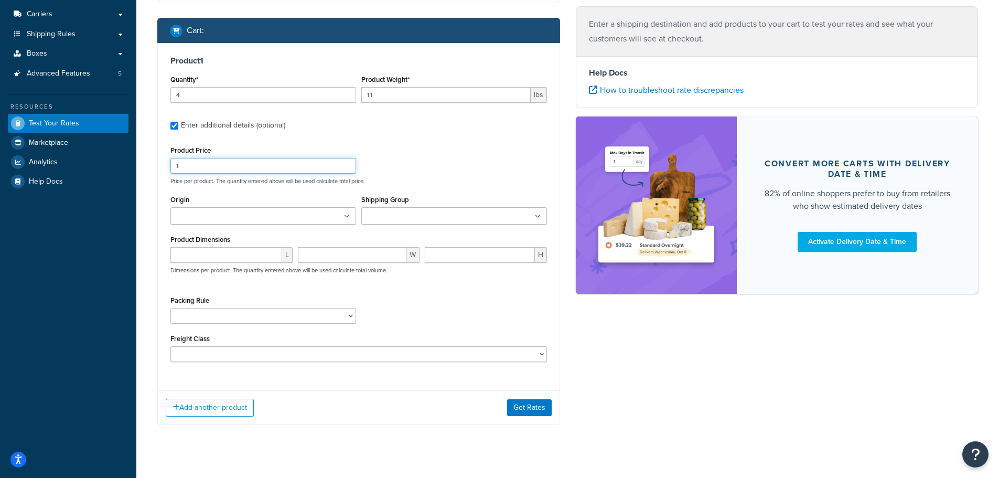
drag, startPoint x: 191, startPoint y: 165, endPoint x: 128, endPoint y: 157, distance: 62.9
click at [131, 158] on div "Dashboard Basic Setup Websites 1 Origins 38 Pickup Locations 1 Manage Shipping …" at bounding box center [499, 169] width 999 height 647
type input "5.00"
click at [399, 217] on input "Shipping Group" at bounding box center [410, 217] width 93 height 12
type input "ann"
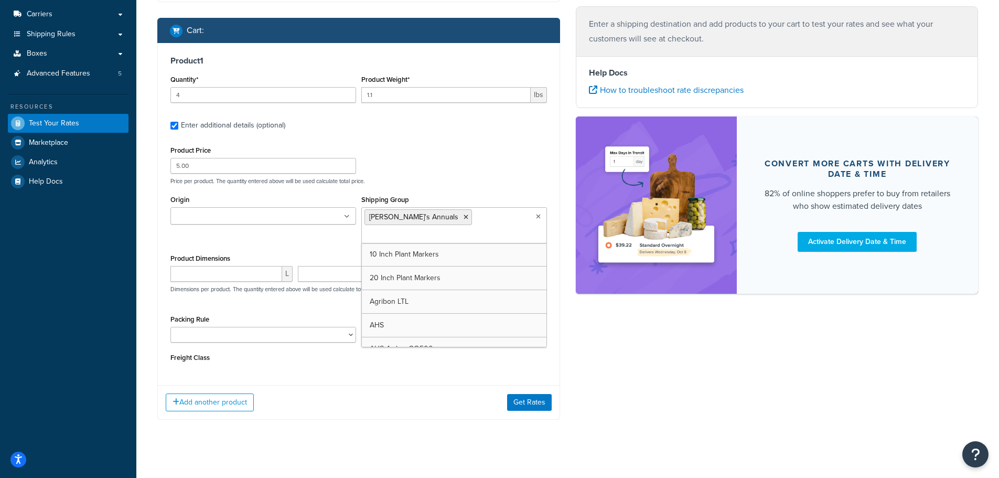
drag, startPoint x: 404, startPoint y: 234, endPoint x: 238, endPoint y: 303, distance: 180.6
click at [206, 327] on select "1 Gallon 10 Inch Plant Markers 20 Inch Plant Markers AHS 4 claw GO500 AHS 5 Gal…" at bounding box center [263, 335] width 186 height 16
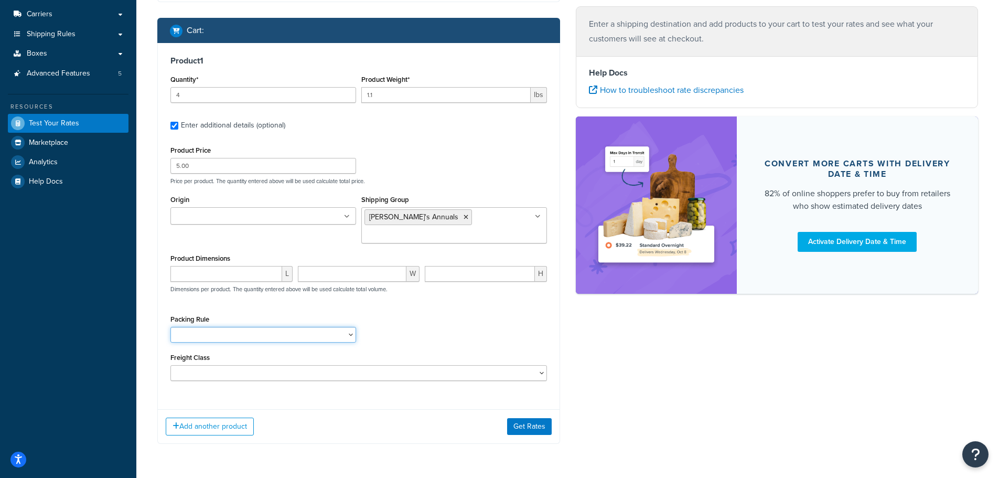
select select "84863"
click at [170, 327] on select "1 Gallon 10 Inch Plant Markers 20 Inch Plant Markers AHS 4 claw GO500 AHS 5 Gal…" at bounding box center [263, 335] width 186 height 16
click at [458, 312] on div "Packing Rule 1 Gallon 10 Inch Plant Markers 20 Inch Plant Markers AHS 4 claw GO…" at bounding box center [359, 331] width 382 height 38
click at [216, 218] on input "Origin" at bounding box center [220, 217] width 93 height 12
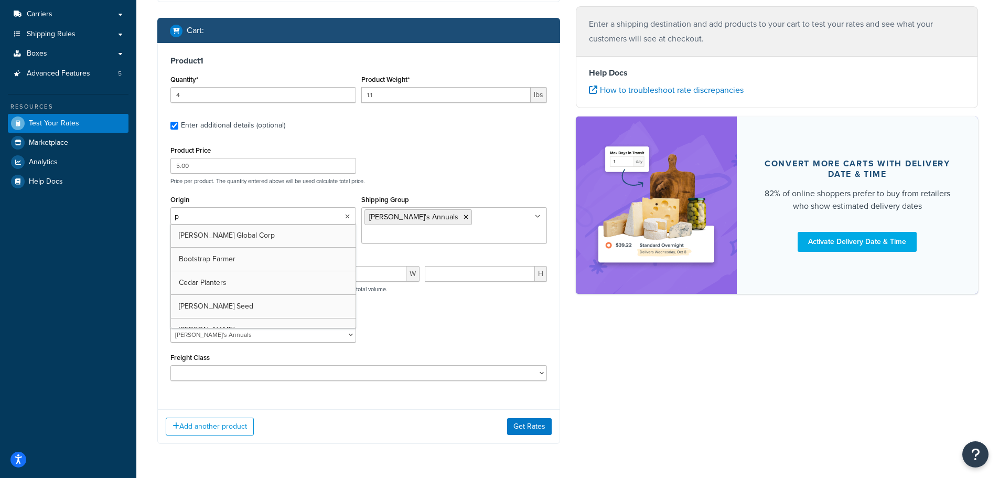
type input "pv"
click at [597, 346] on div "Shipping destination : Edit 123 Main St. Sacramento, California, 95814 , United…" at bounding box center [567, 185] width 836 height 548
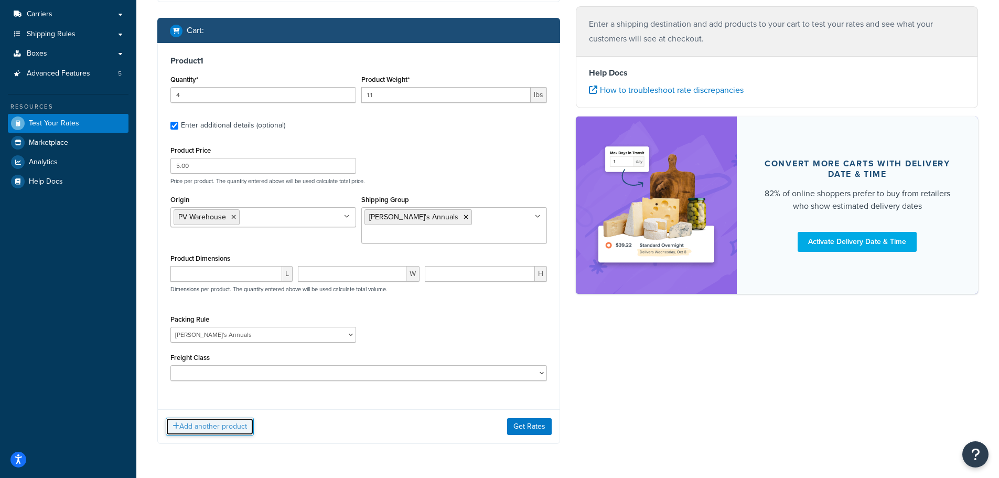
click at [201, 417] on button "Add another product" at bounding box center [210, 426] width 88 height 18
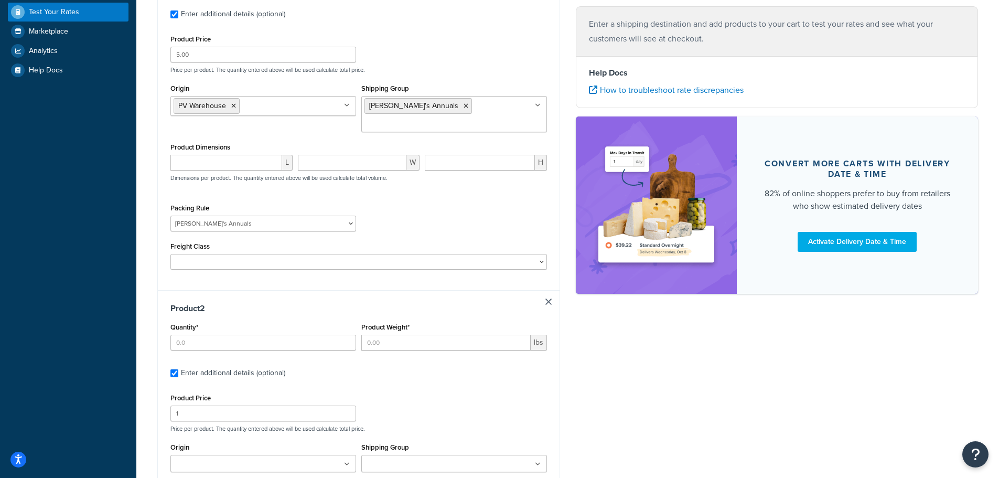
scroll to position [285, 0]
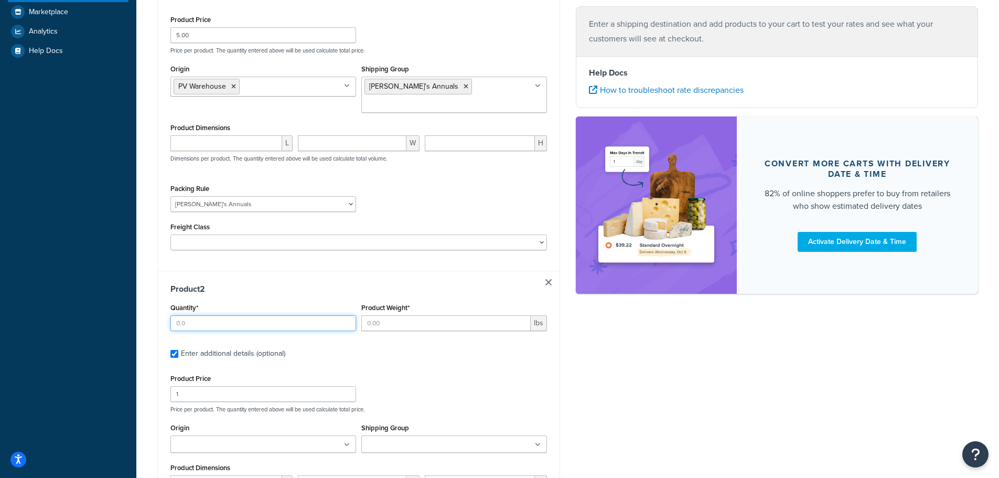
click at [208, 315] on input "Quantity*" at bounding box center [263, 323] width 186 height 16
type input "1"
click at [386, 315] on input "Product Weight*" at bounding box center [445, 323] width 169 height 16
type input "2000"
click at [457, 344] on label "Enter additional details (optional)" at bounding box center [364, 352] width 366 height 17
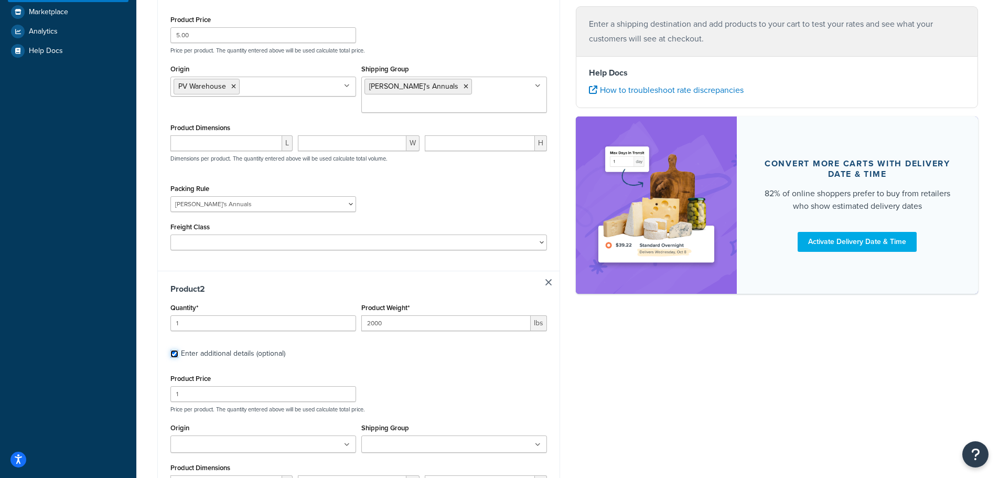
click at [178, 350] on input "Enter additional details (optional)" at bounding box center [174, 354] width 8 height 8
checkbox input "false"
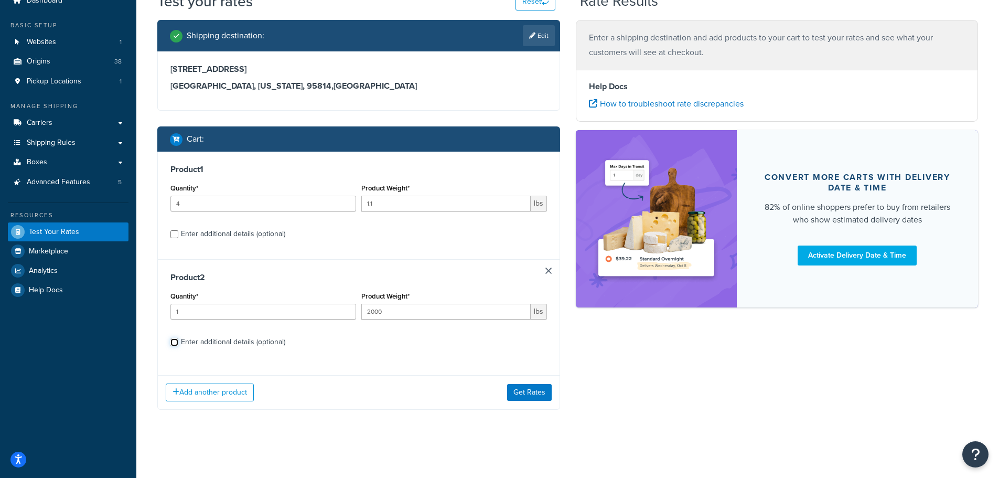
scroll to position [46, 0]
click at [181, 342] on label "Enter additional details (optional)" at bounding box center [364, 340] width 366 height 17
click at [178, 342] on input "Enter additional details (optional)" at bounding box center [174, 342] width 8 height 8
checkbox input "true"
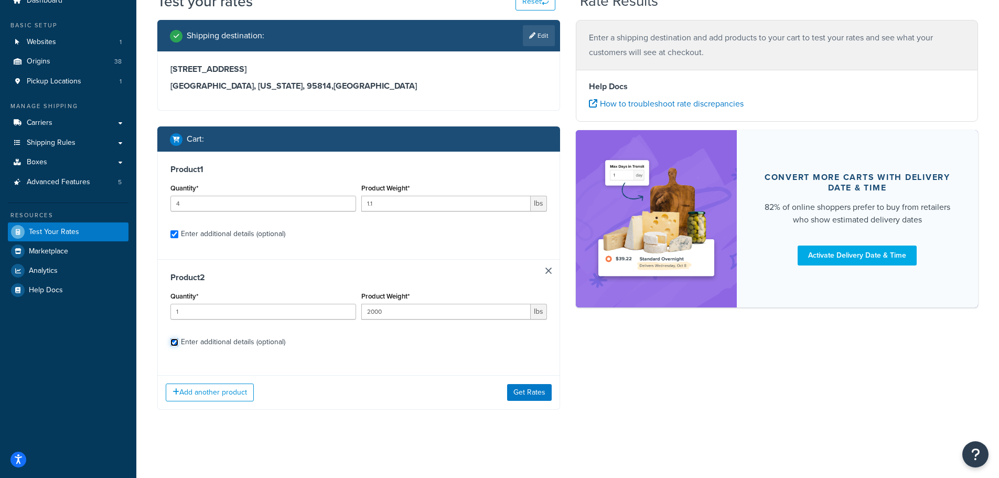
select select "84863"
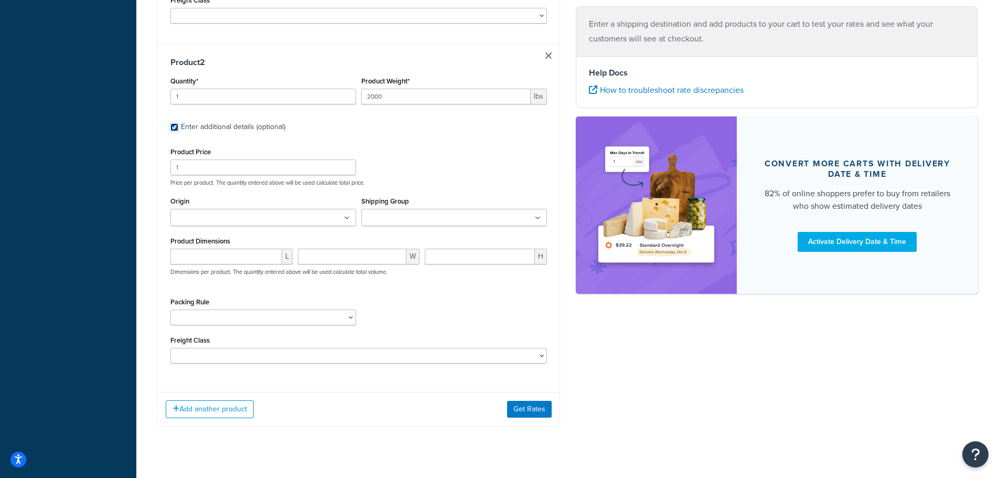
scroll to position [512, 0]
click at [383, 212] on input "Shipping Group" at bounding box center [410, 218] width 93 height 12
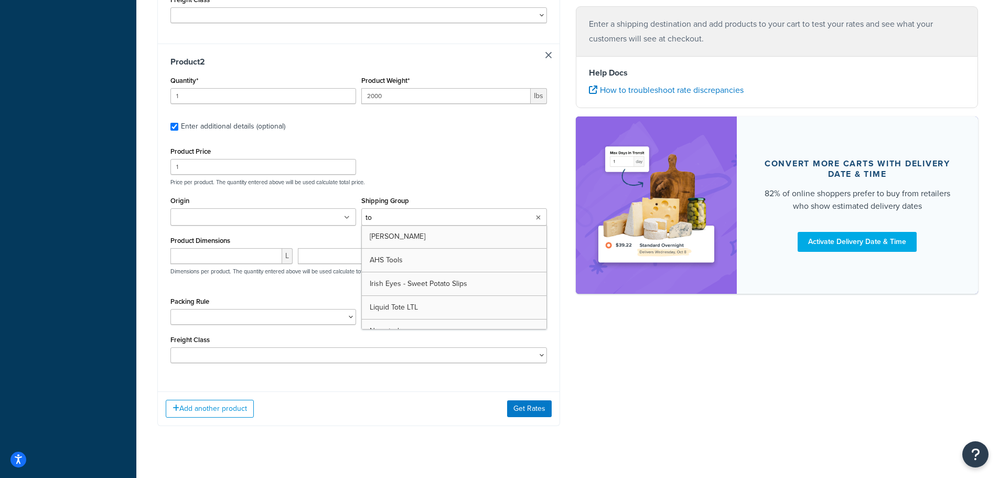
type input "tot"
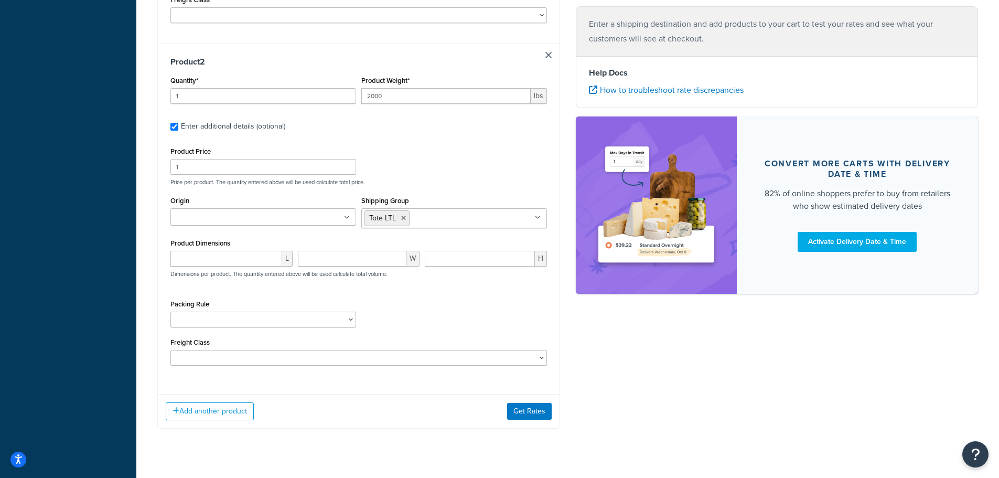
click at [366, 394] on div "Add another product Get Rates" at bounding box center [359, 411] width 402 height 34
click at [205, 311] on select "1 Gallon 10 Inch Plant Markers 20 Inch Plant Markers AHS 4 claw GO500 AHS 5 Gal…" at bounding box center [263, 319] width 186 height 16
click at [485, 297] on div "Packing Rule 1 Gallon 10 Inch Plant Markers 20 Inch Plant Markers AHS 4 claw GO…" at bounding box center [359, 316] width 382 height 38
click at [232, 350] on select "50 55 60 65 70 77.5 85 92.5 100 110 125 150 175 200 250 300 400 500" at bounding box center [358, 358] width 377 height 16
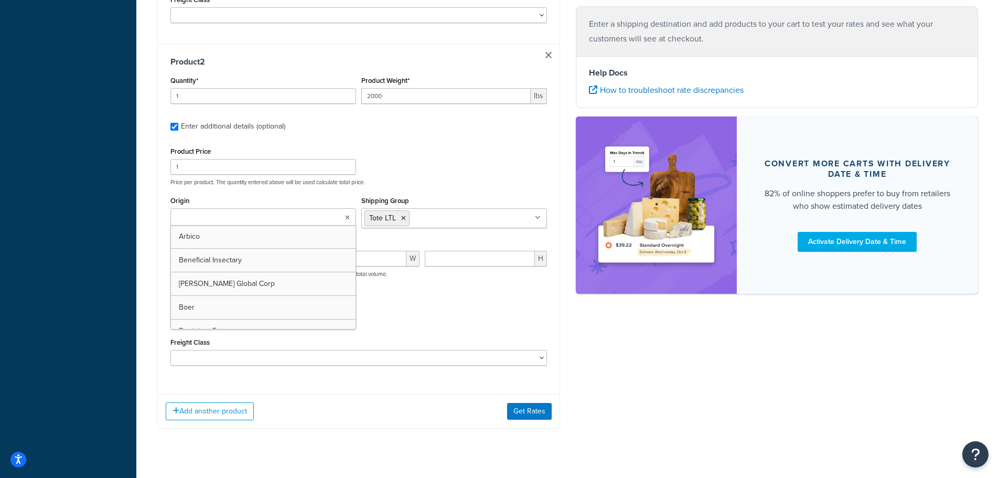
click at [194, 212] on input "Origin" at bounding box center [220, 218] width 93 height 12
type input "pv"
click at [484, 304] on div "Packing Rule 1 Gallon 10 Inch Plant Markers 20 Inch Plant Markers AHS 4 claw GO…" at bounding box center [359, 316] width 382 height 38
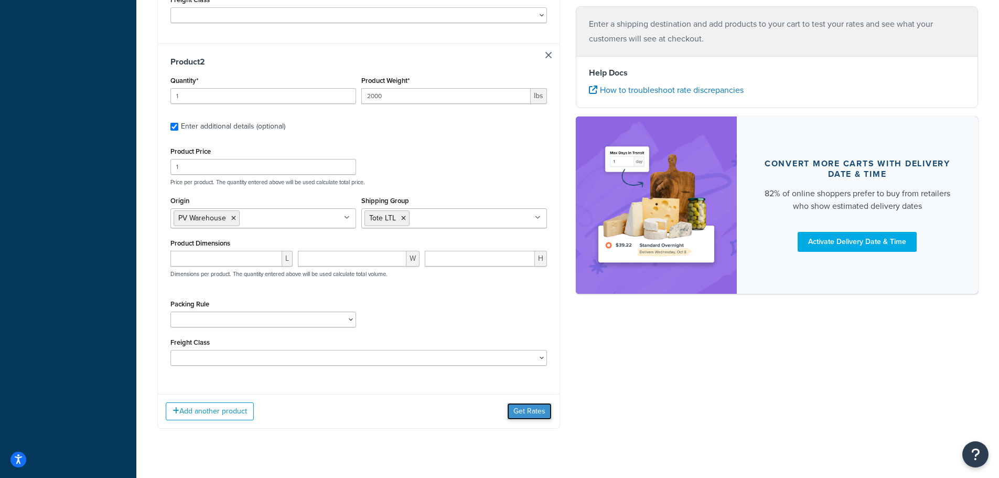
click at [529, 403] on button "Get Rates" at bounding box center [529, 411] width 45 height 17
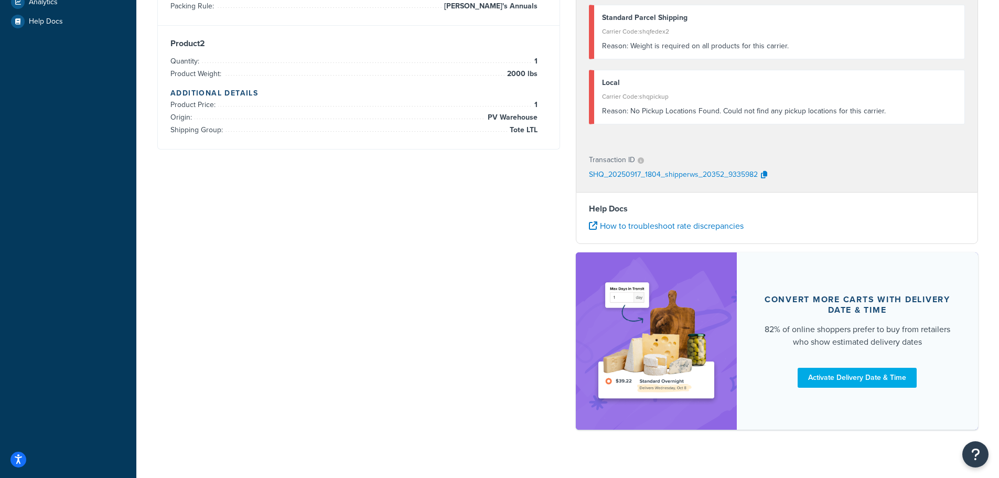
scroll to position [52, 0]
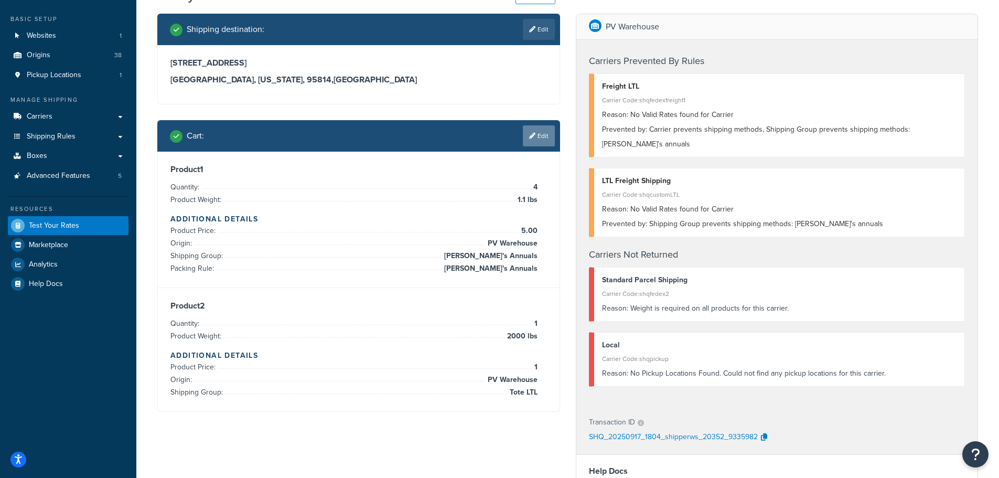
click at [535, 136] on link "Edit" at bounding box center [539, 135] width 32 height 21
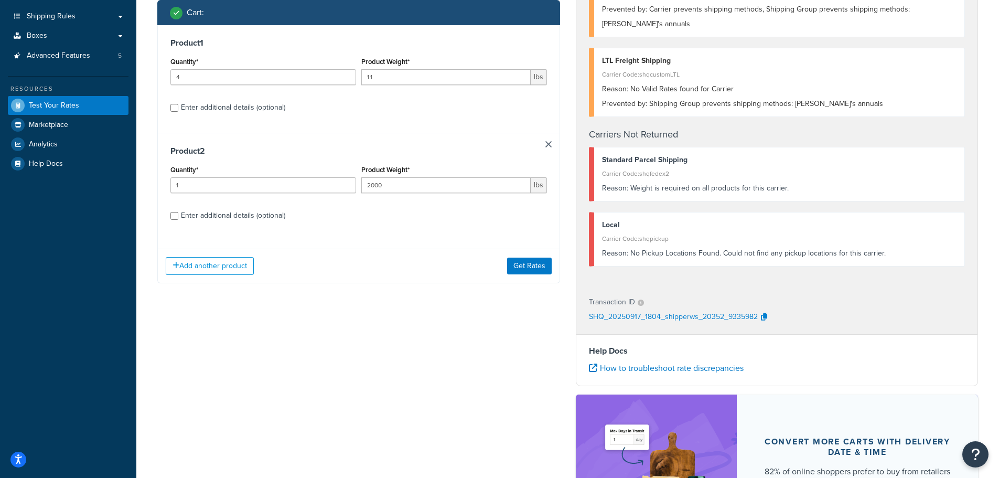
scroll to position [157, 0]
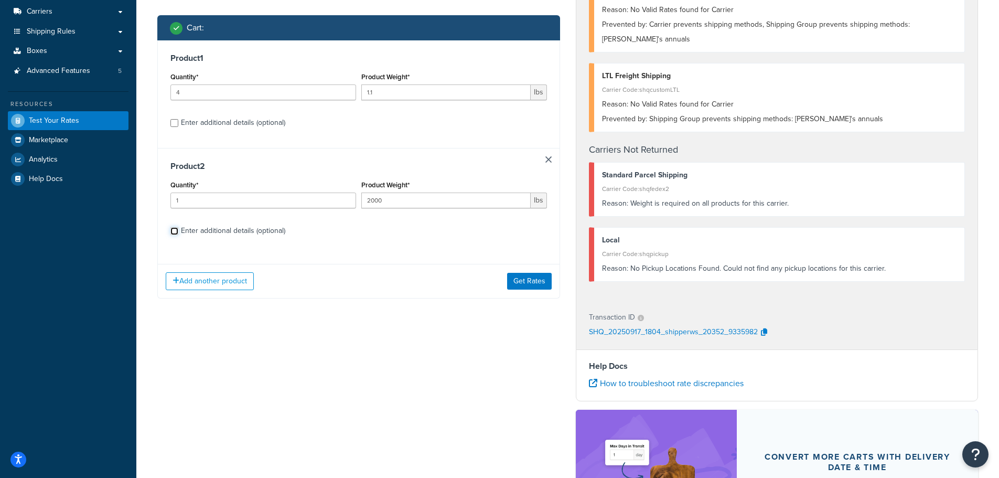
click at [174, 232] on input "Enter additional details (optional)" at bounding box center [174, 231] width 8 height 8
checkbox input "true"
select select "84863"
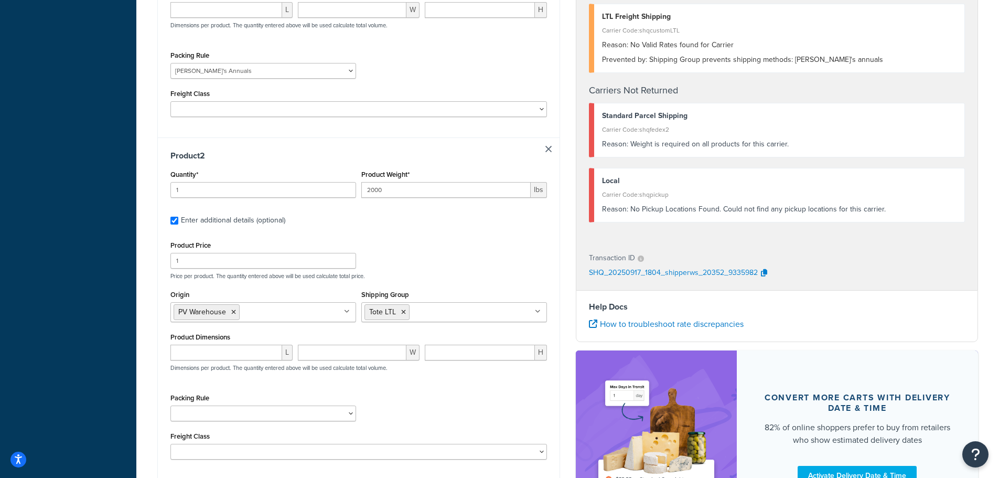
scroll to position [419, 0]
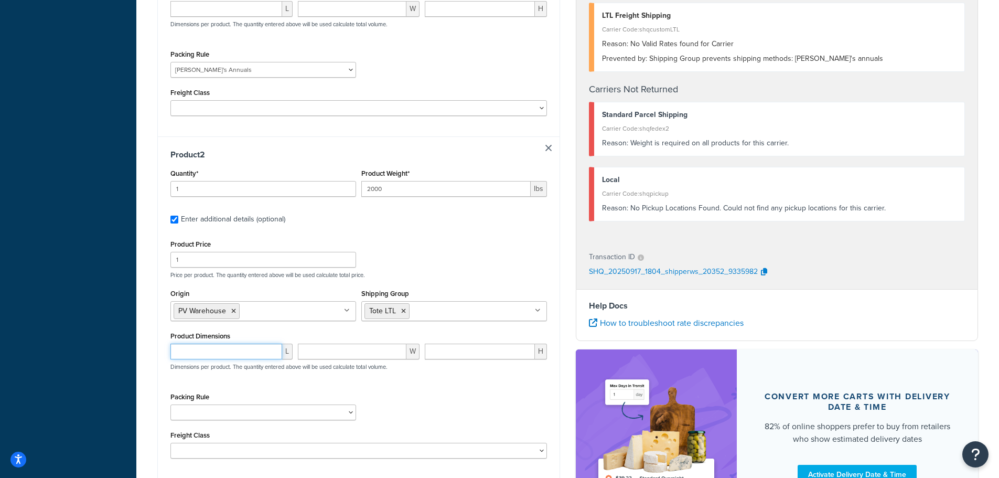
click at [194, 343] on input "number" at bounding box center [226, 351] width 112 height 16
type input "51"
click at [362, 343] on input "number" at bounding box center [352, 351] width 109 height 16
type input "48"
click at [446, 343] on input "number" at bounding box center [480, 351] width 110 height 16
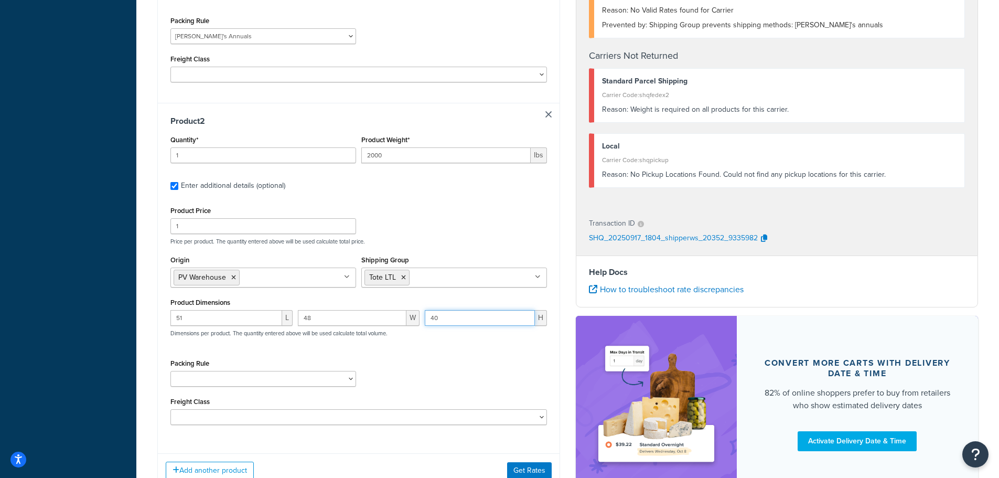
scroll to position [471, 0]
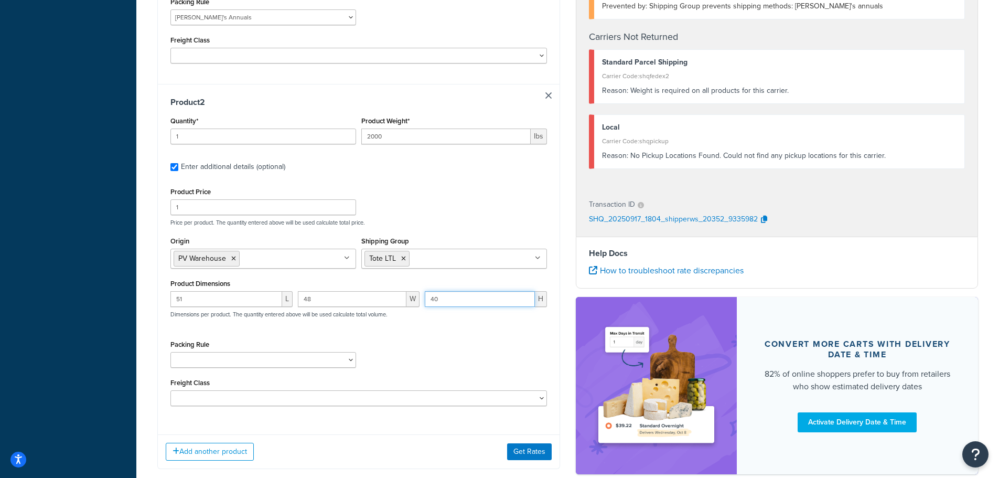
type input "40"
click at [419, 341] on div "Packing Rule 1 Gallon 10 Inch Plant Markers 20 Inch Plant Markers AHS 4 claw GO…" at bounding box center [359, 356] width 382 height 38
click at [521, 443] on button "Get Rates" at bounding box center [529, 451] width 45 height 17
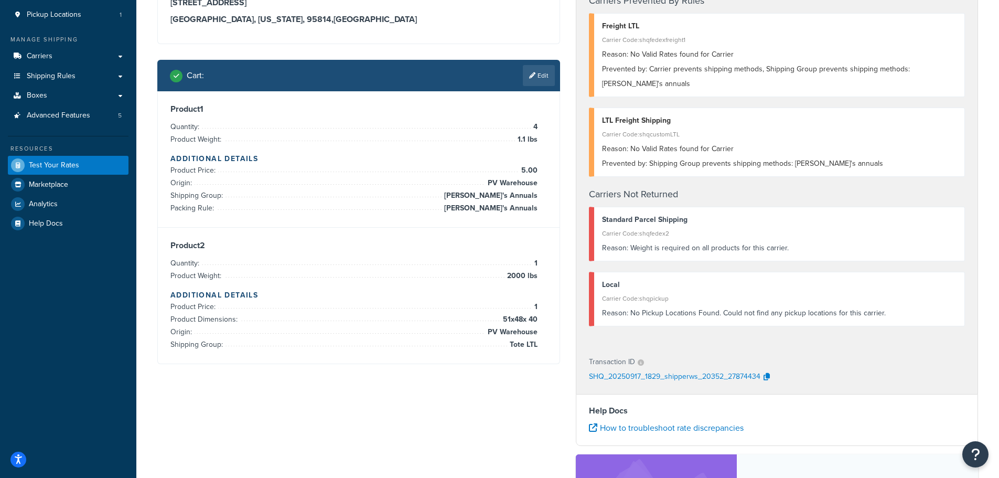
scroll to position [52, 0]
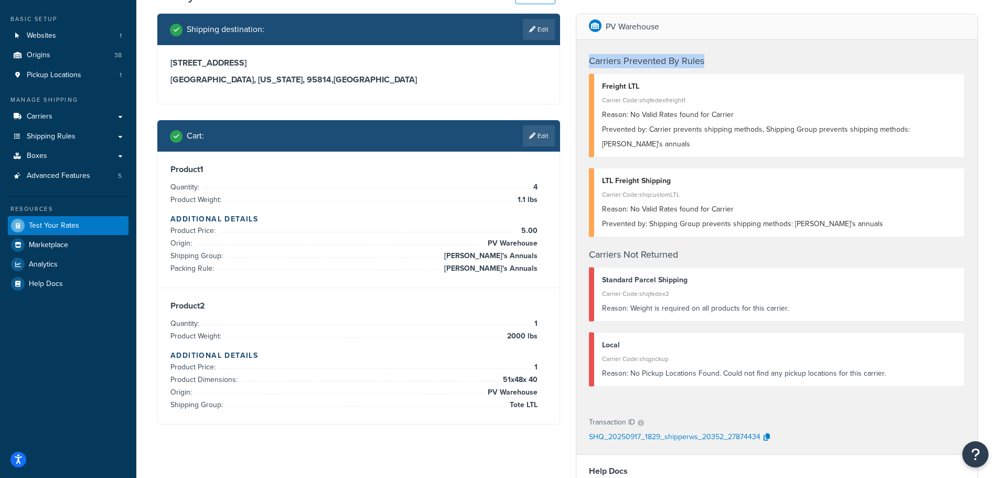
drag, startPoint x: 721, startPoint y: 60, endPoint x: 580, endPoint y: 58, distance: 140.6
click at [580, 58] on div "Carriers Prevented By Rules Freight LTL Carrier Code: shqfedexfreight1 Reason: …" at bounding box center [777, 223] width 402 height 366
copy h4 "Carriers Prevented By Rules"
click at [538, 143] on link "Edit" at bounding box center [539, 135] width 32 height 21
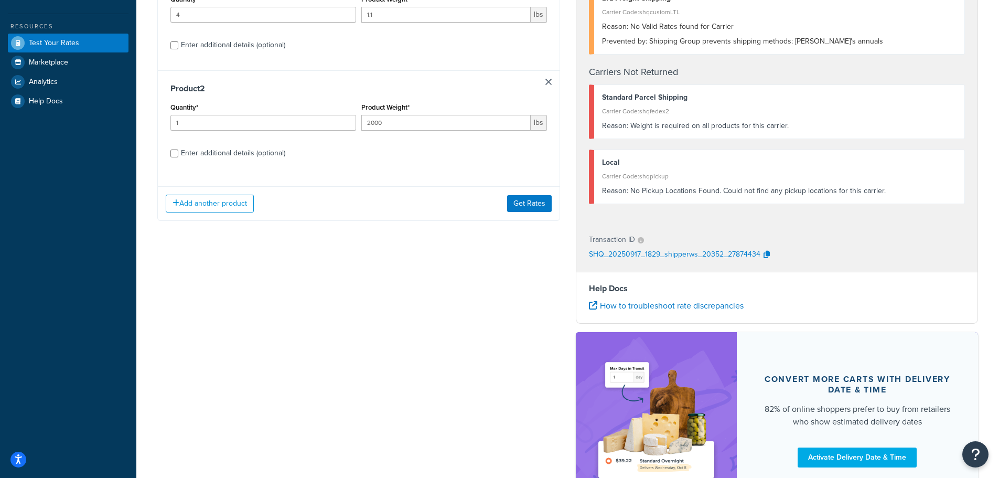
scroll to position [262, 0]
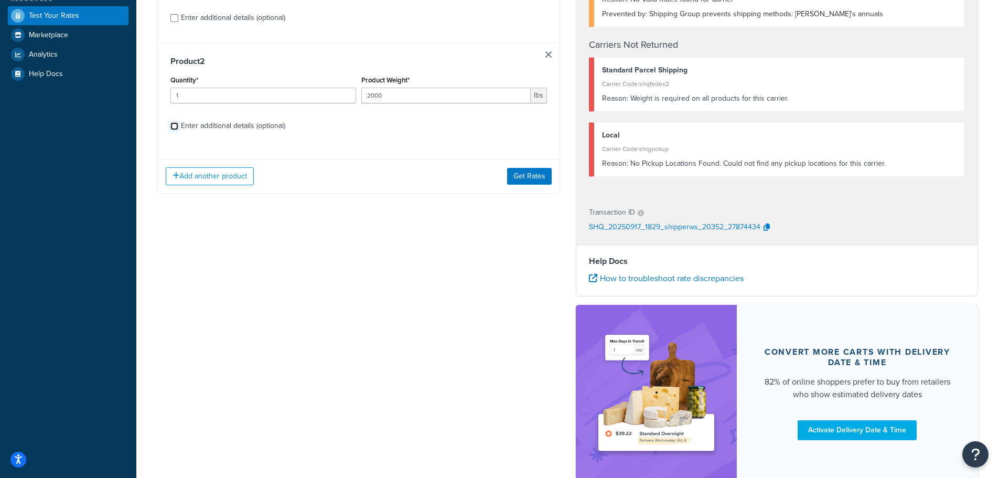
click at [172, 127] on input "Enter additional details (optional)" at bounding box center [174, 126] width 8 height 8
checkbox input "true"
select select "84863"
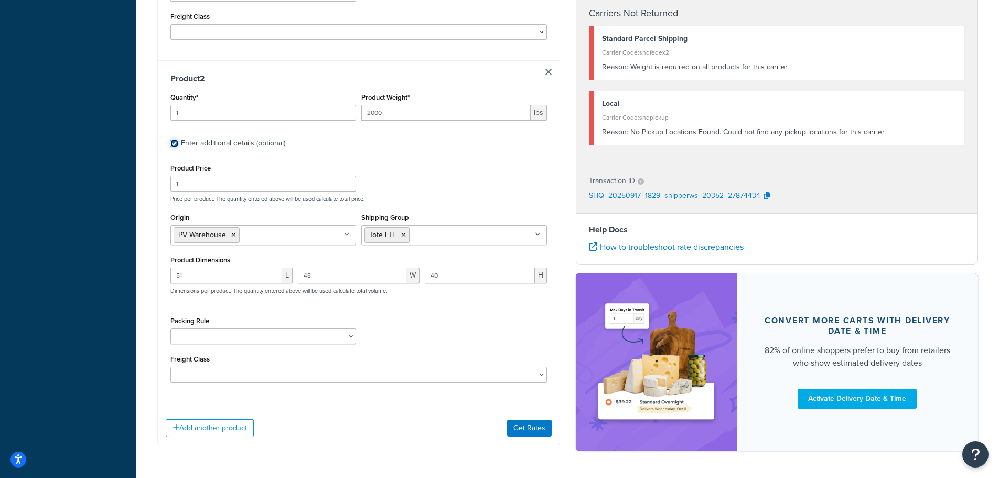
scroll to position [514, 0]
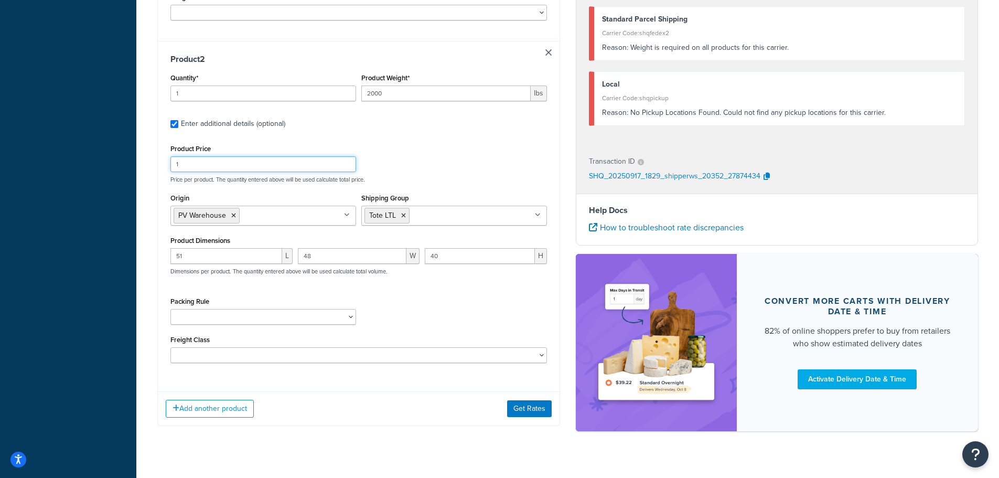
drag, startPoint x: 146, startPoint y: 145, endPoint x: 137, endPoint y: 144, distance: 8.9
click at [410, 142] on div "Product Price Price per product. The quantity entered above will be used calcul…" at bounding box center [359, 162] width 382 height 41
click at [231, 347] on select "50 55 60 65 70 77.5 85 92.5 100 110 125 150 175 200 250 300 400 500" at bounding box center [358, 355] width 377 height 16
click at [207, 347] on select "50 55 60 65 70 77.5 85 92.5 100 110 125 150 175 200 250 300 400 500" at bounding box center [358, 355] width 377 height 16
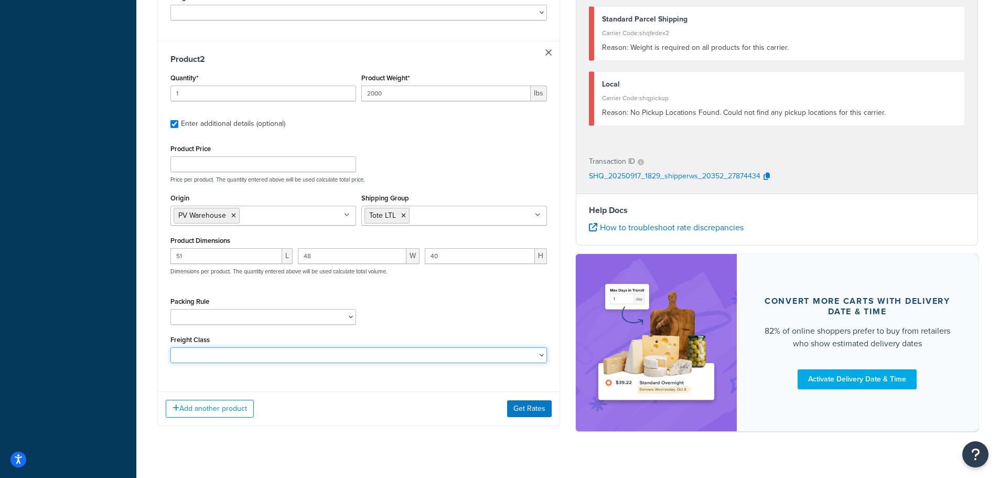
click at [226, 347] on select "50 55 60 65 70 77.5 85 92.5 100 110 125 150 175 200 250 300 400 500" at bounding box center [358, 355] width 377 height 16
click at [225, 347] on select "50 55 60 65 70 77.5 85 92.5 100 110 125 150 175 200 250 300 400 500" at bounding box center [358, 355] width 377 height 16
click at [192, 347] on select "50 55 60 65 70 77.5 85 92.5 100 110 125 150 175 200 250 300 400 500" at bounding box center [358, 355] width 377 height 16
select select "500"
click at [170, 347] on select "50 55 60 65 70 77.5 85 92.5 100 110 125 150 175 200 250 300 400 500" at bounding box center [358, 355] width 377 height 16
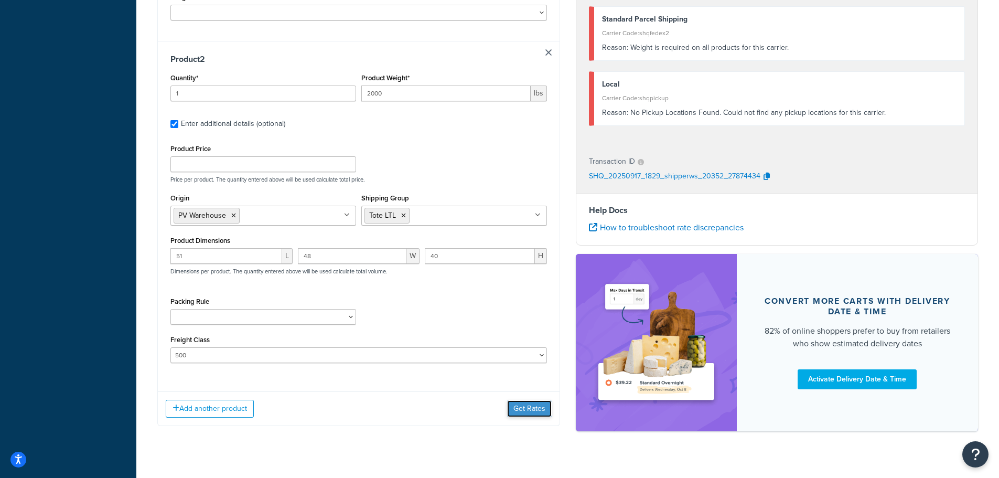
click at [536, 400] on button "Get Rates" at bounding box center [529, 408] width 45 height 17
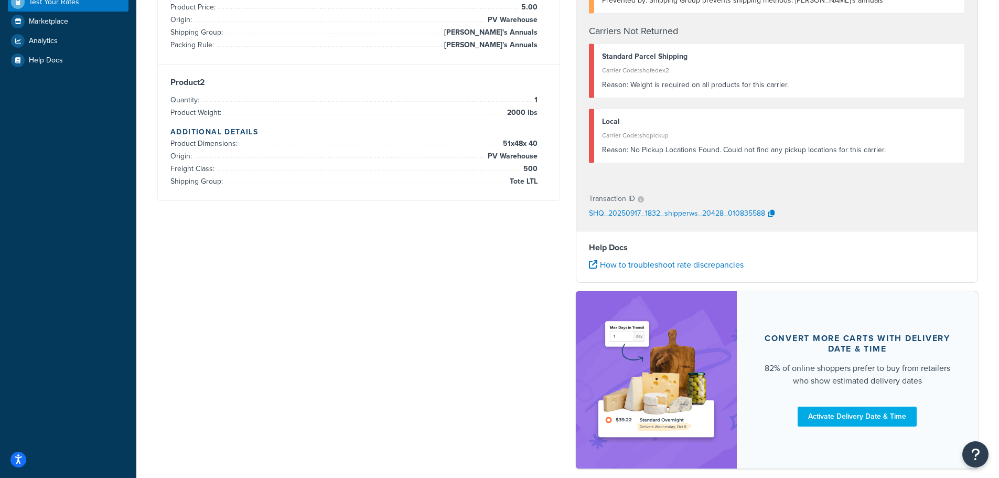
scroll to position [314, 0]
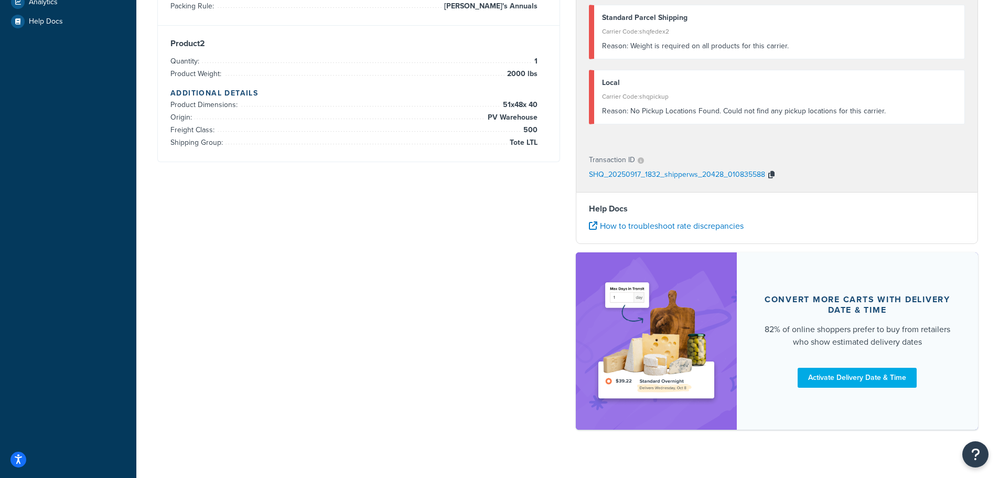
click at [772, 171] on icon "button" at bounding box center [771, 174] width 6 height 7
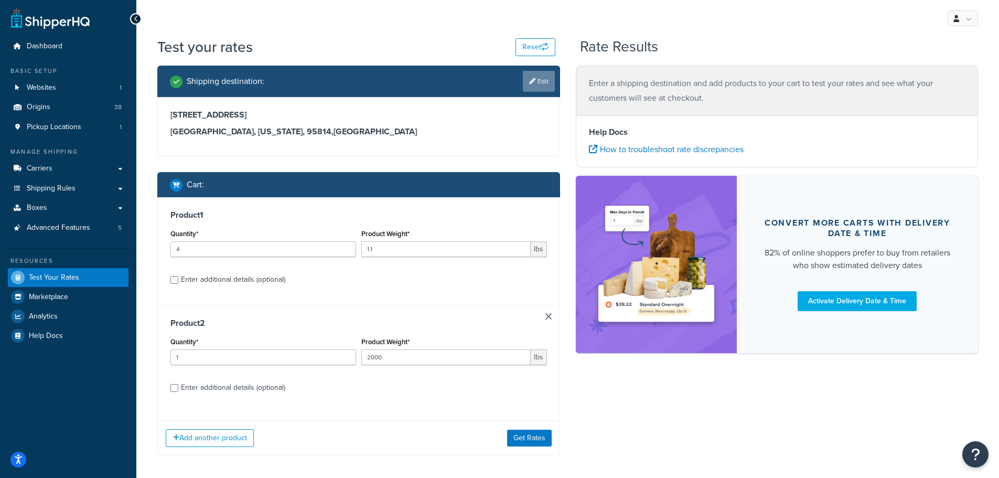
click at [535, 76] on link "Edit" at bounding box center [539, 81] width 32 height 21
select select "CA"
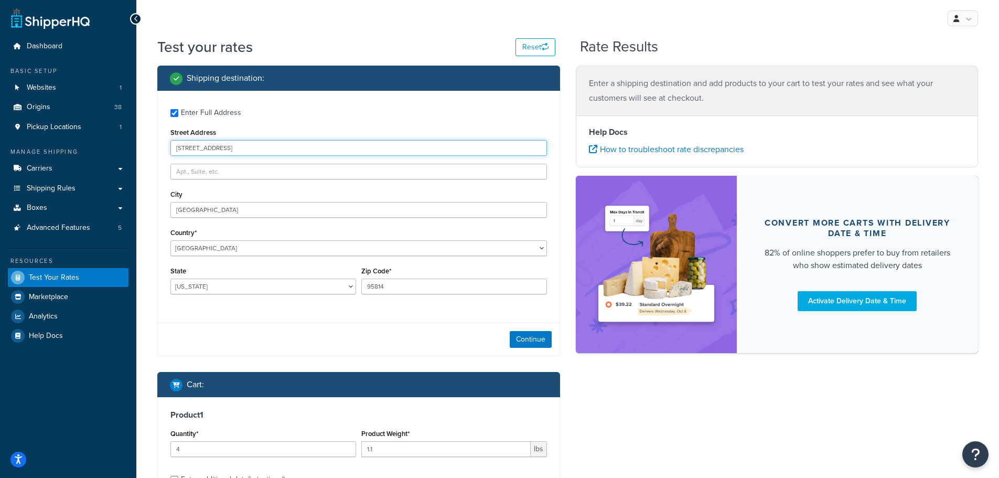
drag, startPoint x: 227, startPoint y: 148, endPoint x: 162, endPoint y: 145, distance: 65.1
click at [162, 145] on div "Enter Full Address Street Address 123 Main St. City Sacramento Country* United …" at bounding box center [359, 203] width 402 height 224
click at [175, 112] on input "Enter Full Address" at bounding box center [174, 113] width 8 height 8
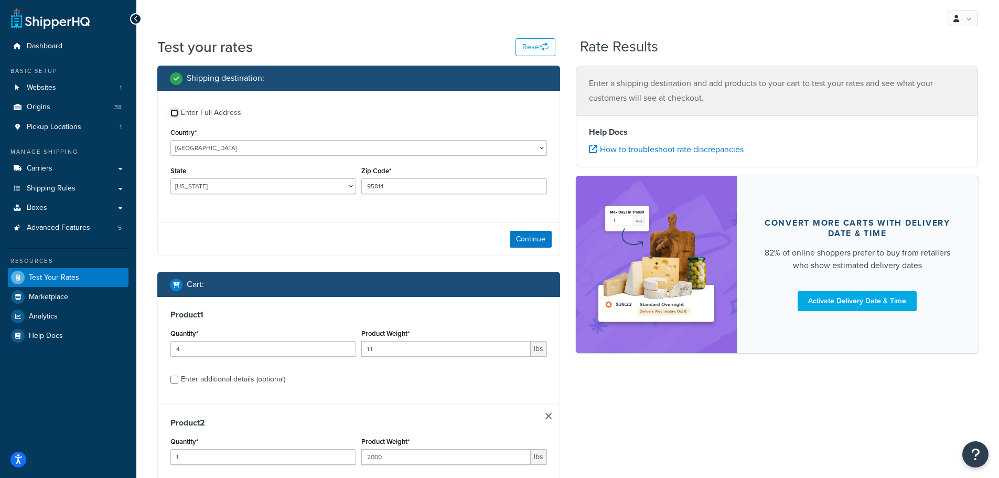
click at [174, 112] on input "Enter Full Address" at bounding box center [174, 113] width 8 height 8
checkbox input "true"
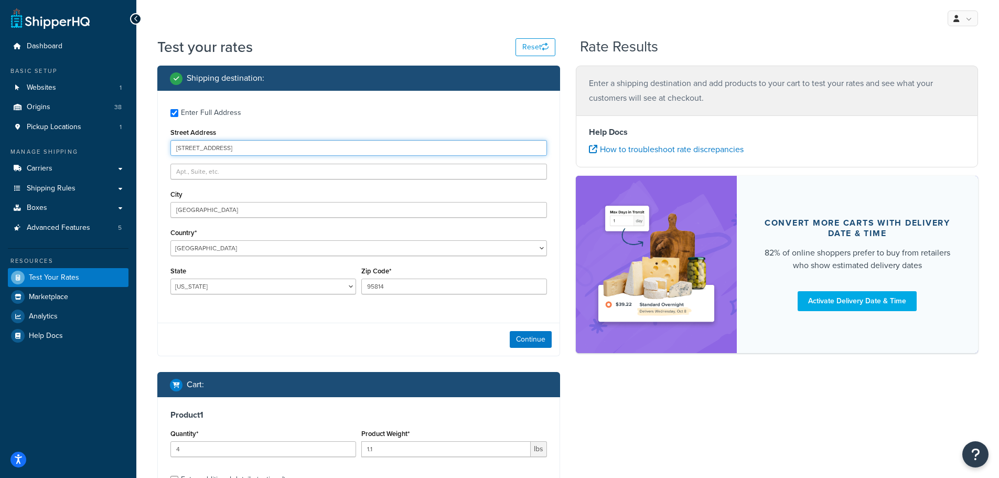
drag, startPoint x: 143, startPoint y: 145, endPoint x: 108, endPoint y: 139, distance: 36.2
click at [108, 139] on div "Dashboard Basic Setup Websites 1 Origins 38 Pickup Locations 1 Manage Shipping …" at bounding box center [499, 361] width 999 height 723
paste input "9 Doyers St., New York, NY, 10013"
drag, startPoint x: 213, startPoint y: 148, endPoint x: 326, endPoint y: 152, distance: 112.3
click at [326, 152] on input "19 Doyers St., New York, NY, 10013" at bounding box center [358, 148] width 377 height 16
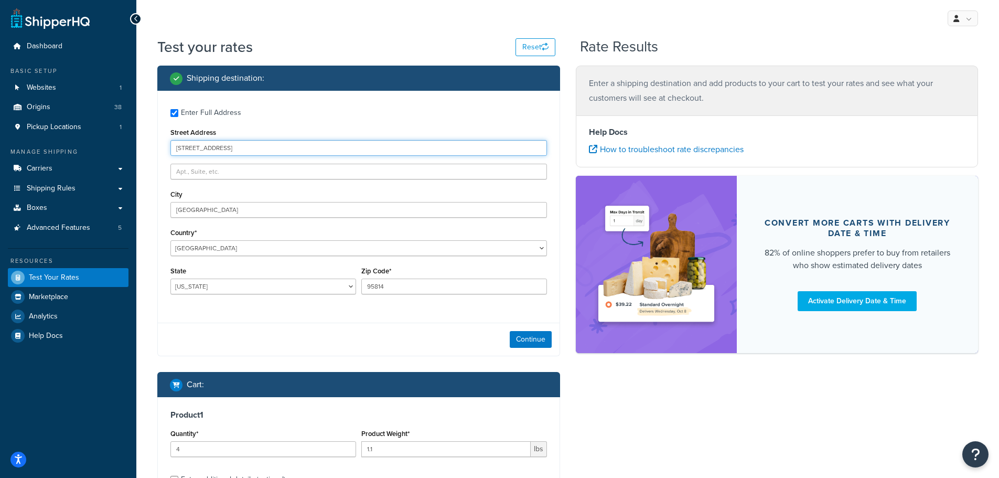
type input "19 Doyers St"
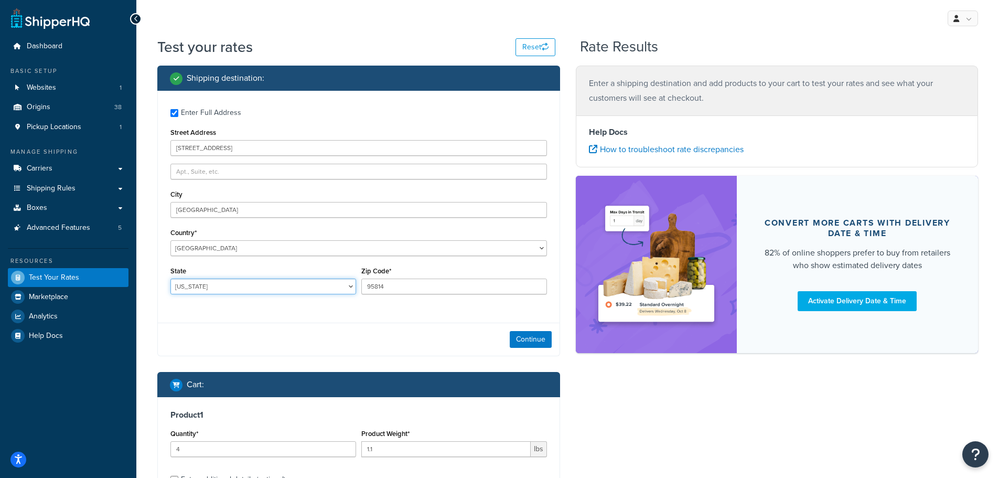
select select "NY"
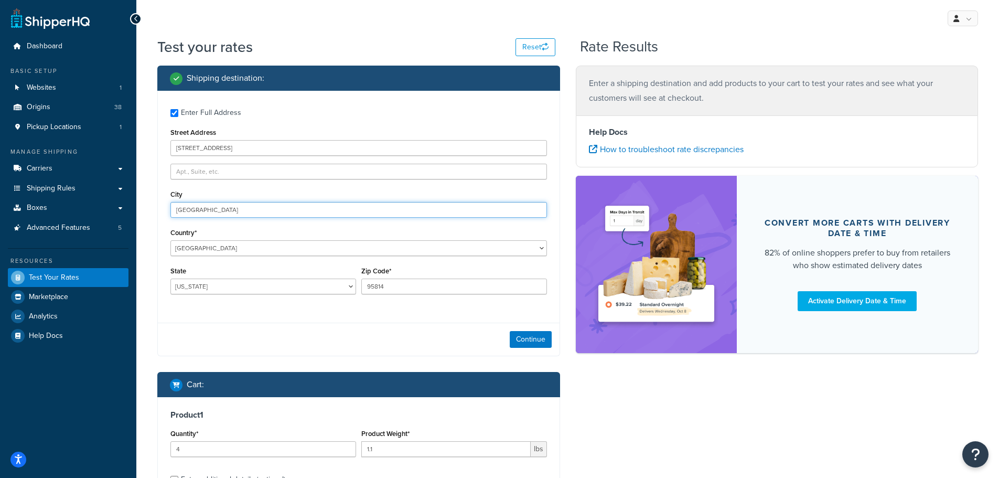
click at [223, 211] on input "Sacramento" at bounding box center [358, 210] width 377 height 16
drag, startPoint x: 223, startPoint y: 211, endPoint x: 151, endPoint y: 208, distance: 71.9
click at [153, 209] on div "Shipping destination : Enter Full Address Street Address 19 Doyers St City Sacr…" at bounding box center [358, 368] width 418 height 605
type input "New York"
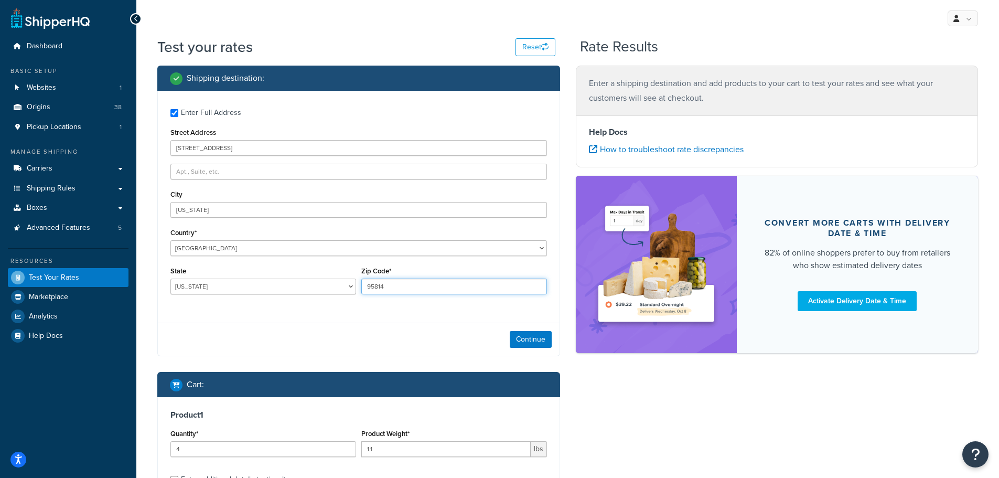
click at [423, 293] on input "95814" at bounding box center [454, 286] width 186 height 16
paste input "19 Doyers St., New York, NY, 10013"
drag, startPoint x: 461, startPoint y: 285, endPoint x: 304, endPoint y: 284, distance: 157.3
click at [305, 284] on div "State Alabama Alaska American Samoa Arizona Arkansas Armed Forces Americas Arme…" at bounding box center [359, 283] width 382 height 38
type input "10013"
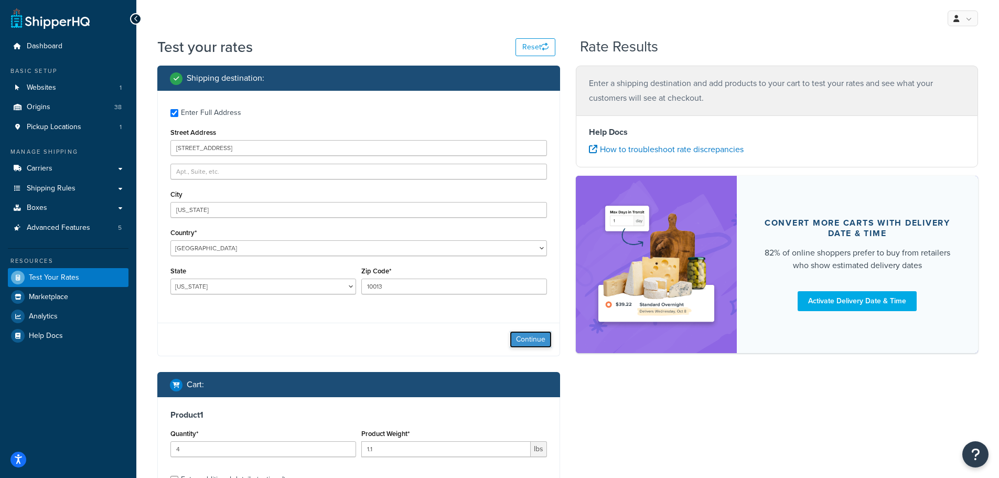
click at [525, 341] on button "Continue" at bounding box center [531, 339] width 42 height 17
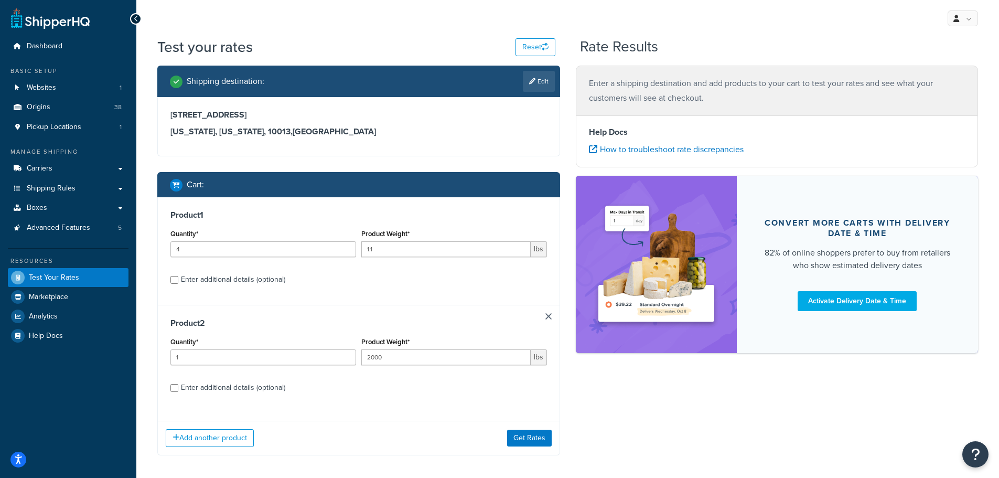
scroll to position [46, 0]
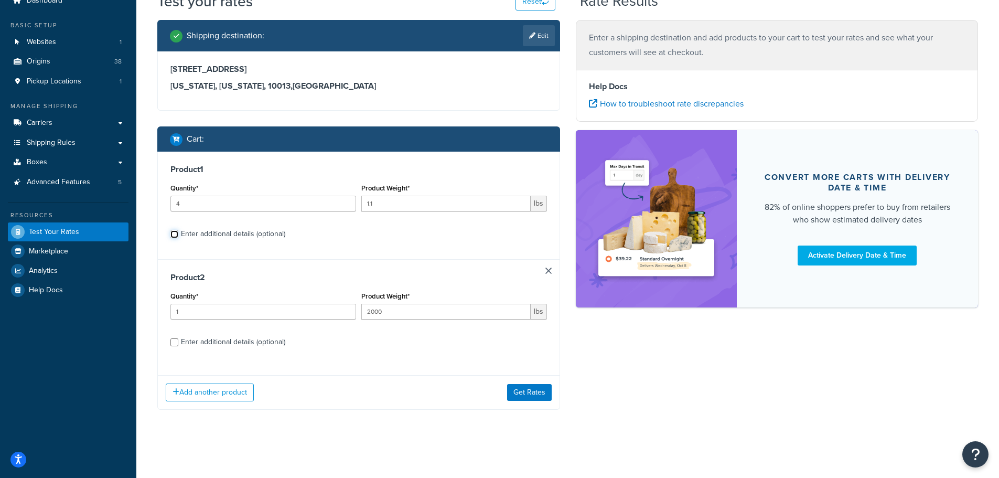
click at [175, 235] on input "Enter additional details (optional)" at bounding box center [174, 234] width 8 height 8
checkbox input "true"
select select "84863"
select select "500"
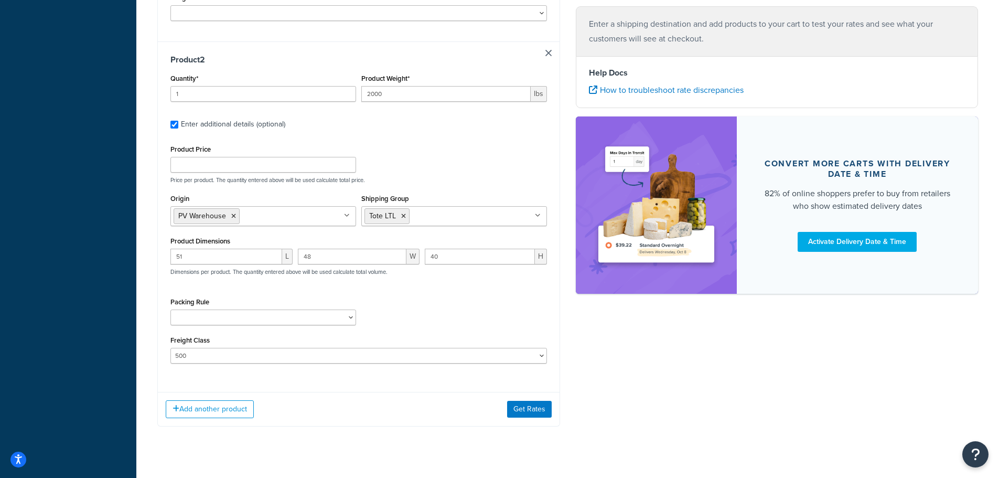
scroll to position [514, 0]
click at [519, 400] on button "Get Rates" at bounding box center [529, 408] width 45 height 17
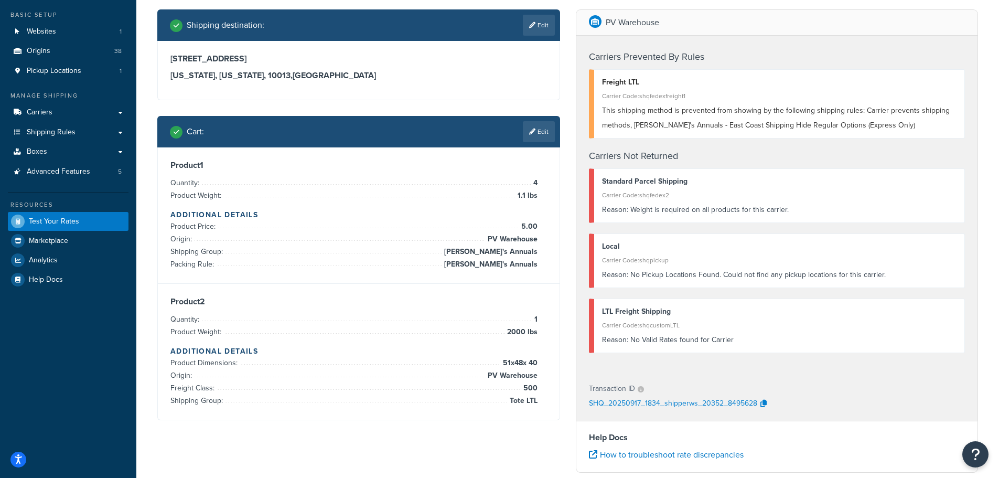
scroll to position [0, 0]
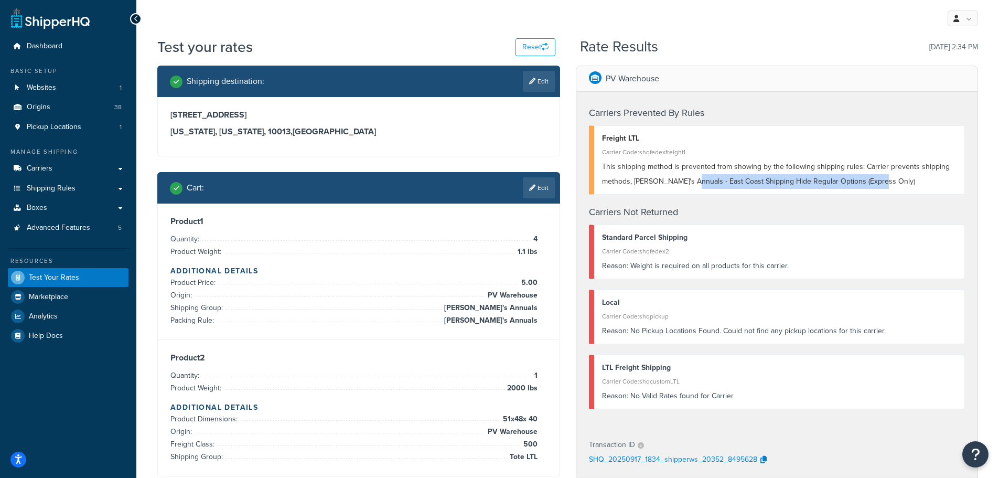
drag, startPoint x: 839, startPoint y: 180, endPoint x: 711, endPoint y: 177, distance: 128.5
click at [691, 177] on div "This shipping method is prevented from showing by the following shipping rules:…" at bounding box center [779, 173] width 355 height 29
copy span "East Coast Shipping Hide Regular Options (Express Only)"
click at [899, 180] on div "This shipping method is prevented from showing by the following shipping rules:…" at bounding box center [779, 173] width 355 height 29
drag, startPoint x: 886, startPoint y: 179, endPoint x: 862, endPoint y: 162, distance: 29.6
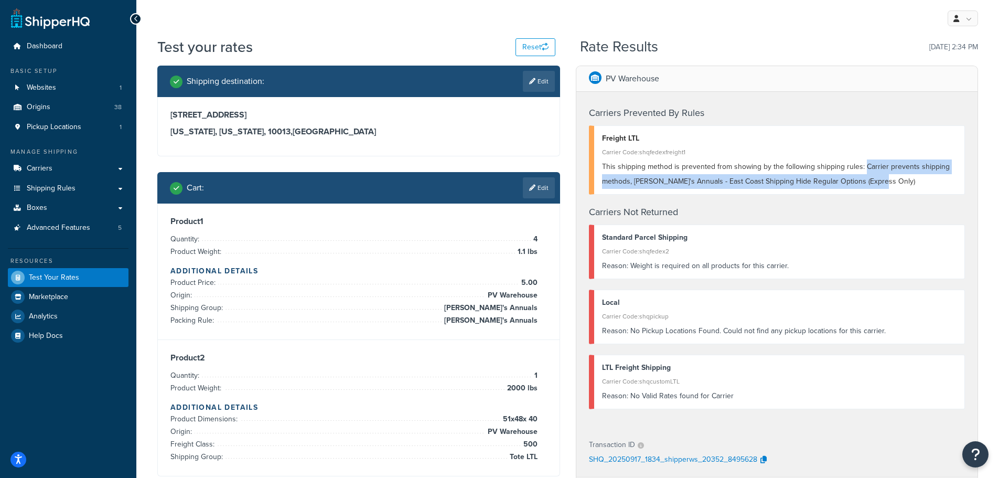
click at [862, 162] on div "This shipping method is prevented from showing by the following shipping rules:…" at bounding box center [779, 173] width 355 height 29
copy span "Carrier prevents shipping methods, Annie's Annuals - East Coast Shipping Hide R…"
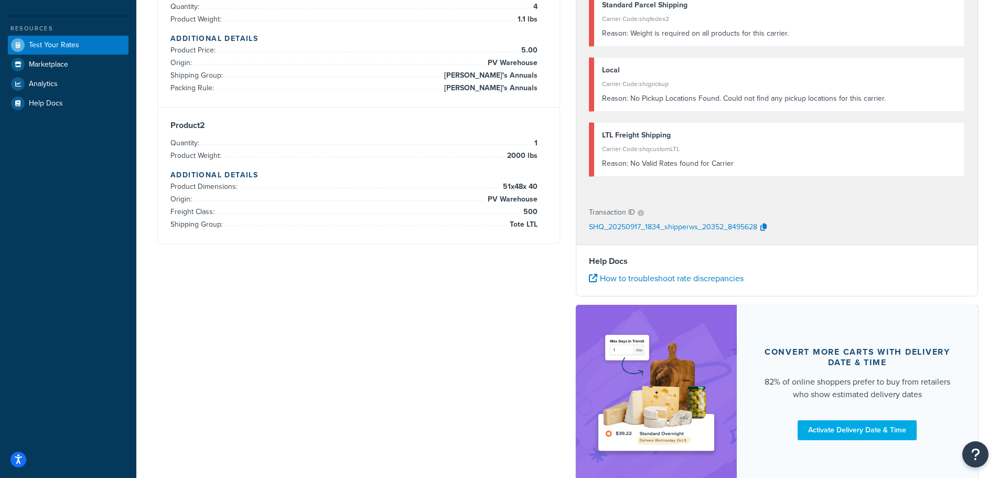
scroll to position [299, 0]
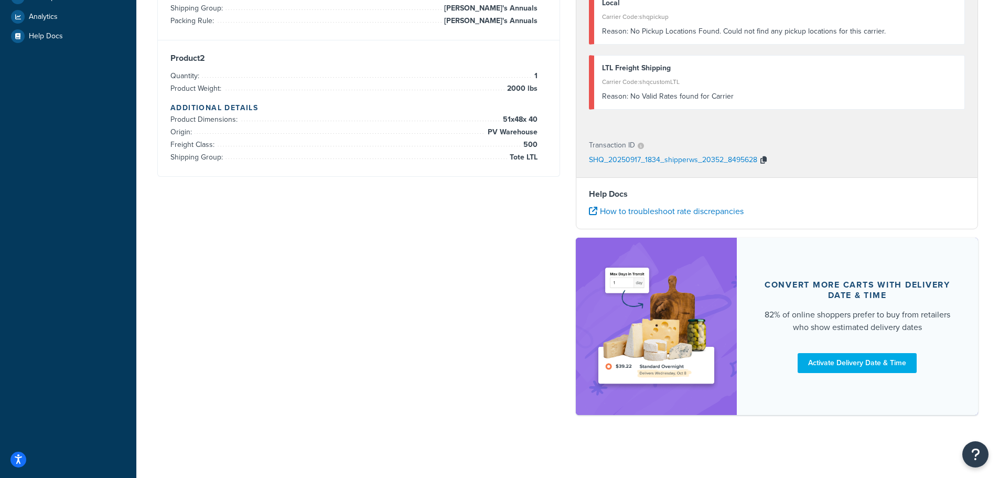
click at [764, 160] on icon "button" at bounding box center [763, 159] width 6 height 7
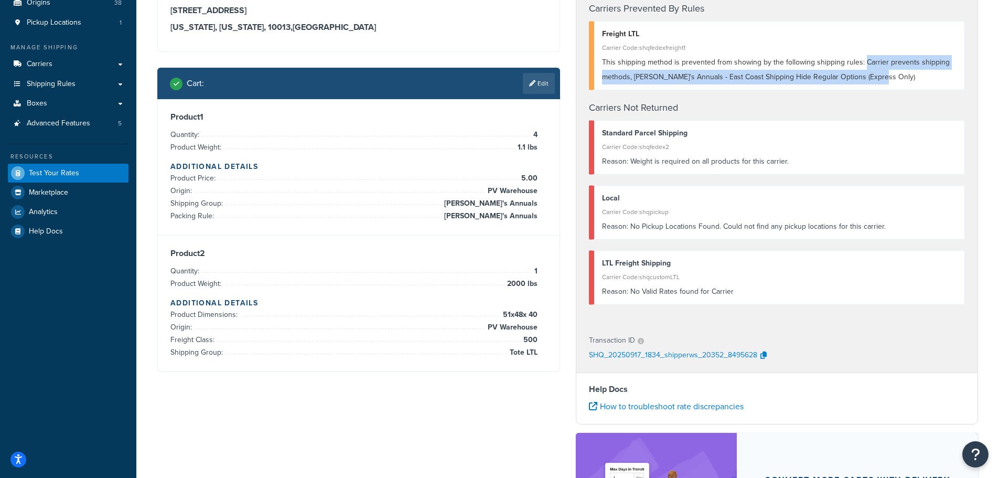
scroll to position [0, 0]
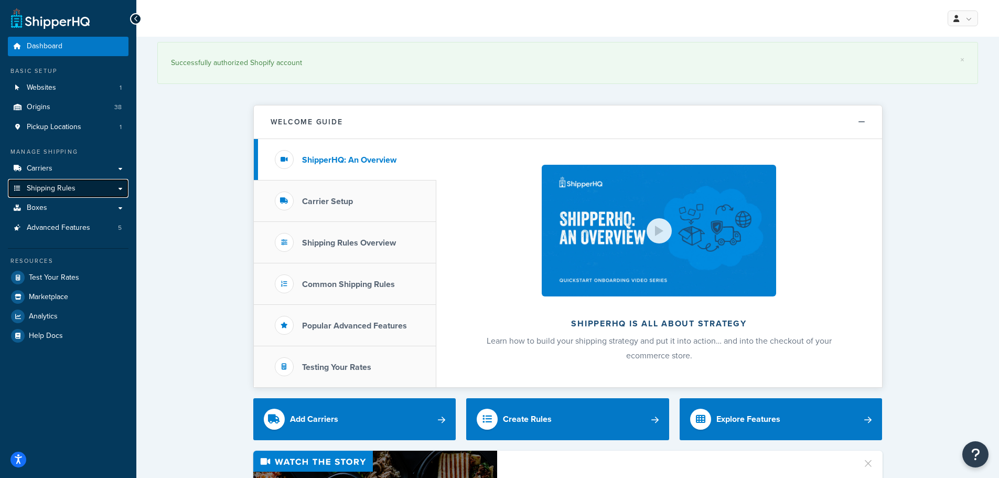
click at [52, 193] on span "Shipping Rules" at bounding box center [51, 188] width 49 height 9
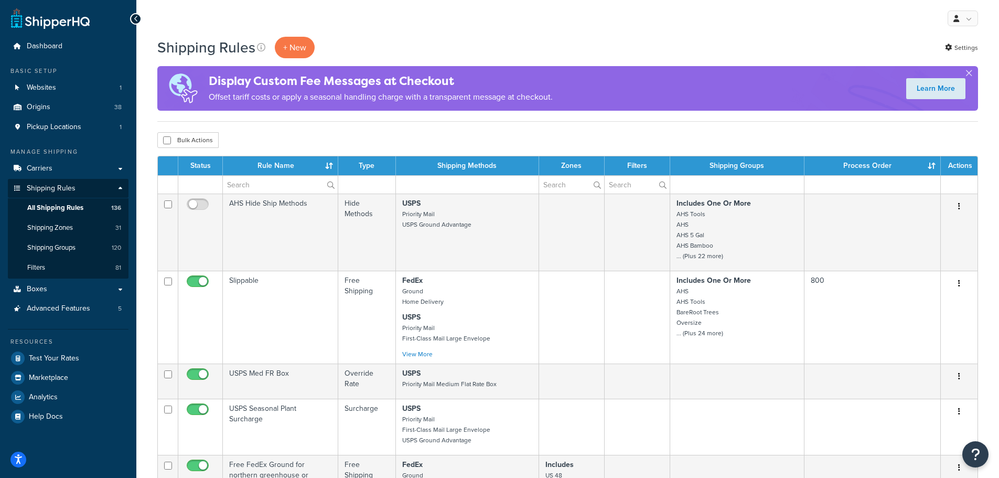
click at [414, 182] on td at bounding box center [467, 184] width 143 height 18
click at [329, 185] on label at bounding box center [280, 185] width 115 height 18
click at [329, 185] on input "text" at bounding box center [280, 185] width 115 height 18
paste input "East Coast Shipping Hide Regular Options (Express Only)"
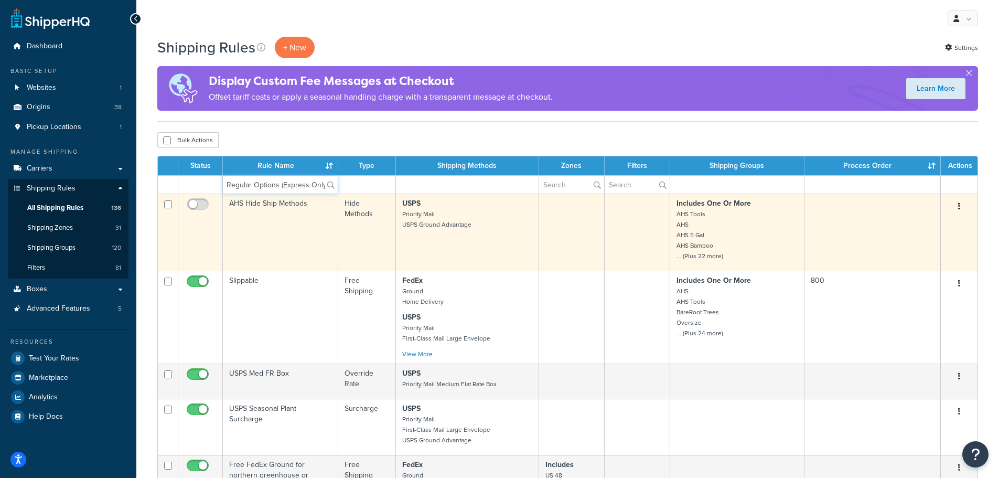
scroll to position [0, 85]
drag, startPoint x: 278, startPoint y: 187, endPoint x: 372, endPoint y: 194, distance: 94.1
click at [372, 194] on table "Status Rule Name Type Shipping Methods Zones Filters Shipping Groups Process Or…" at bounding box center [567, 469] width 821 height 626
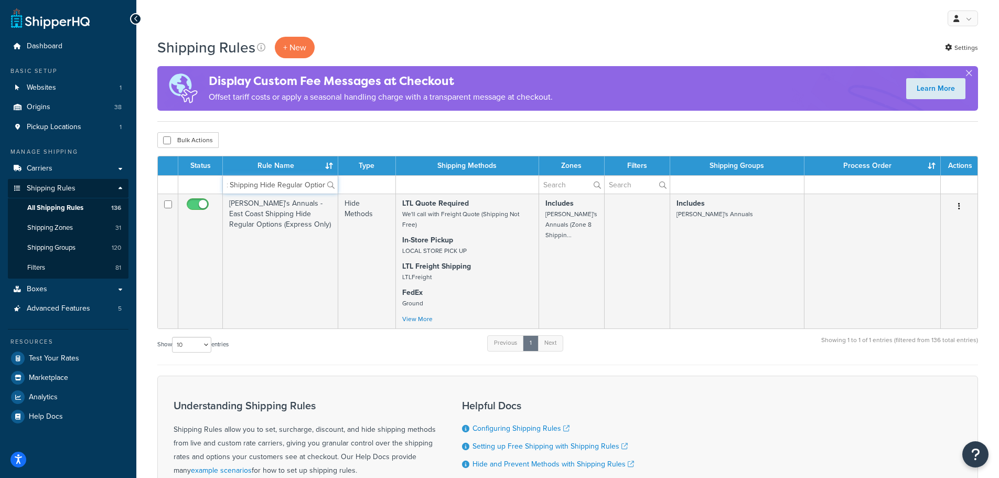
scroll to position [0, 33]
click at [309, 185] on input "East Coast Shipping Hide Regular Options" at bounding box center [280, 185] width 115 height 18
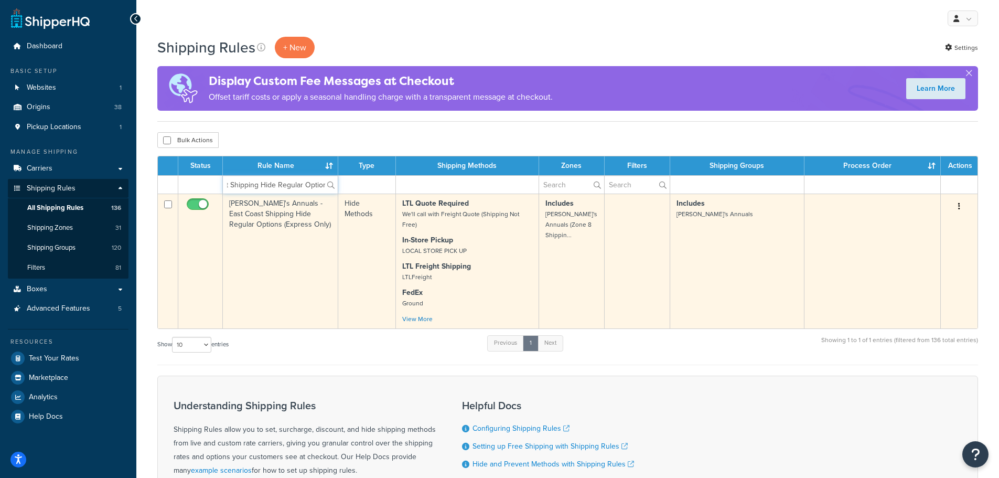
type input "East Coast Shipping Hide Regular Options"
click at [268, 212] on td "Annie's Annuals - East Coast Shipping Hide Regular Options (Express Only)" at bounding box center [280, 261] width 115 height 135
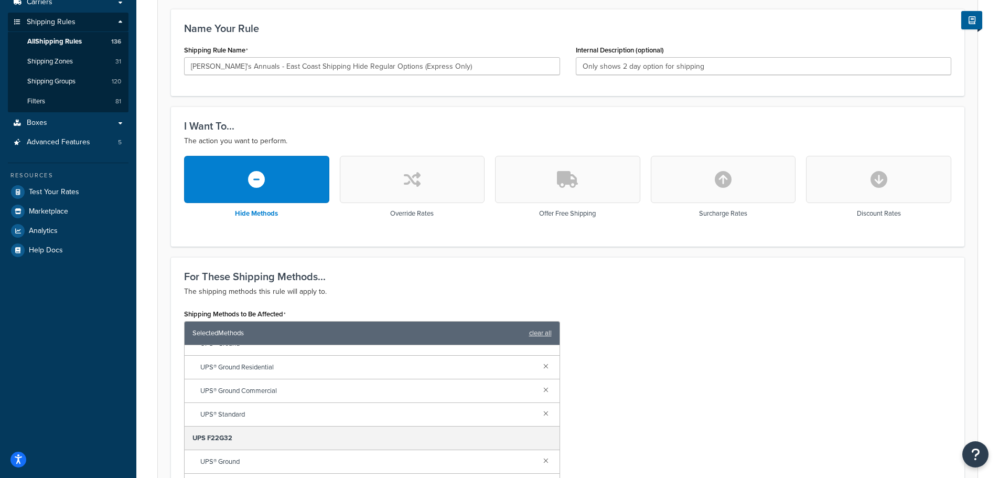
scroll to position [315, 0]
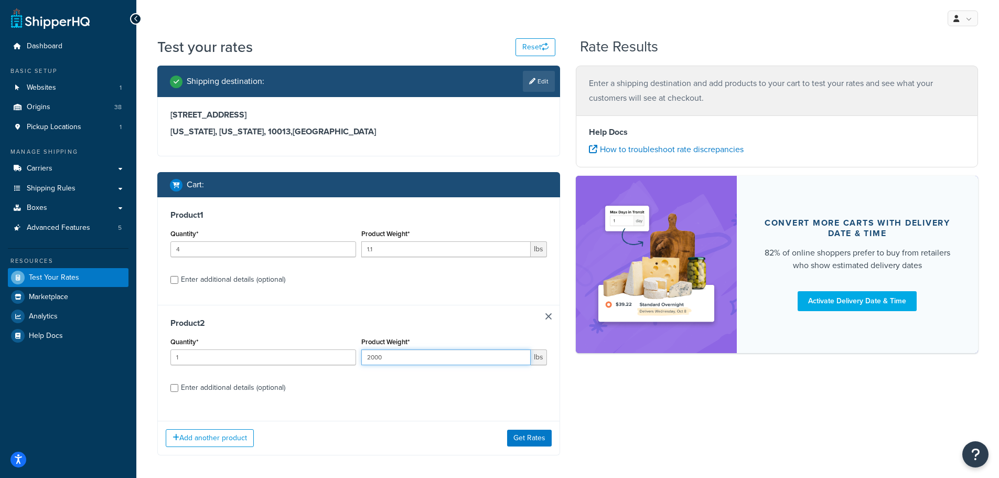
drag, startPoint x: 393, startPoint y: 358, endPoint x: 326, endPoint y: 350, distance: 67.5
click at [325, 351] on div "Quantity* 1 Product Weight* 2000 lbs" at bounding box center [359, 354] width 382 height 38
type input ".2"
drag, startPoint x: 174, startPoint y: 385, endPoint x: 383, endPoint y: 358, distance: 211.0
click at [174, 385] on input "Enter additional details (optional)" at bounding box center [174, 388] width 8 height 8
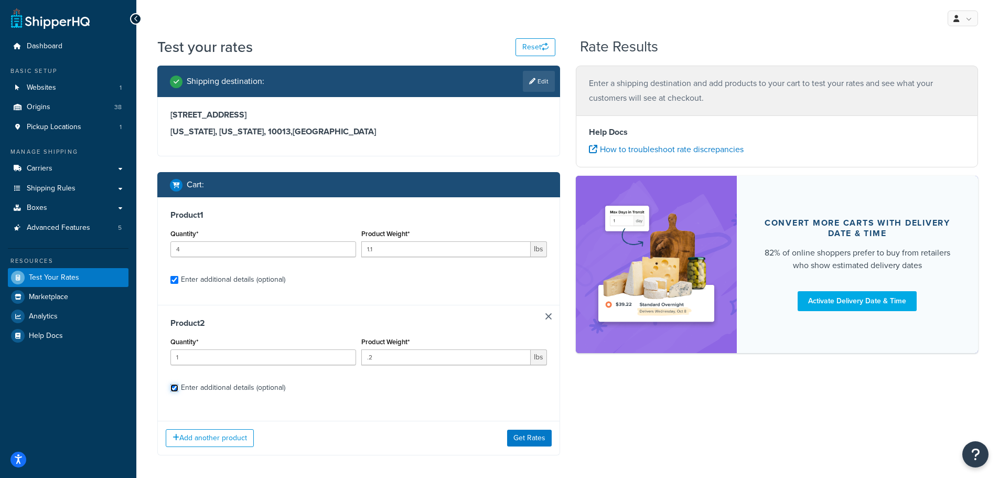
checkbox input "true"
select select "84863"
select select "500"
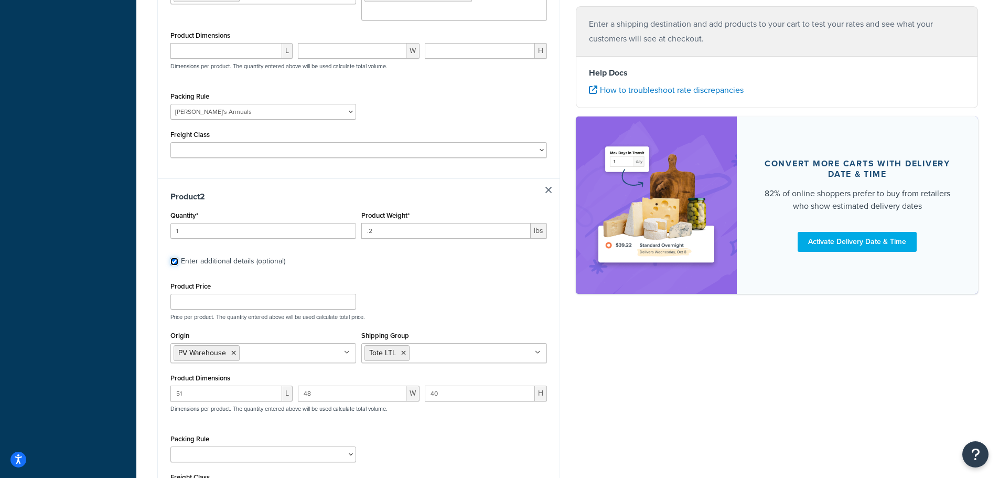
scroll to position [472, 0]
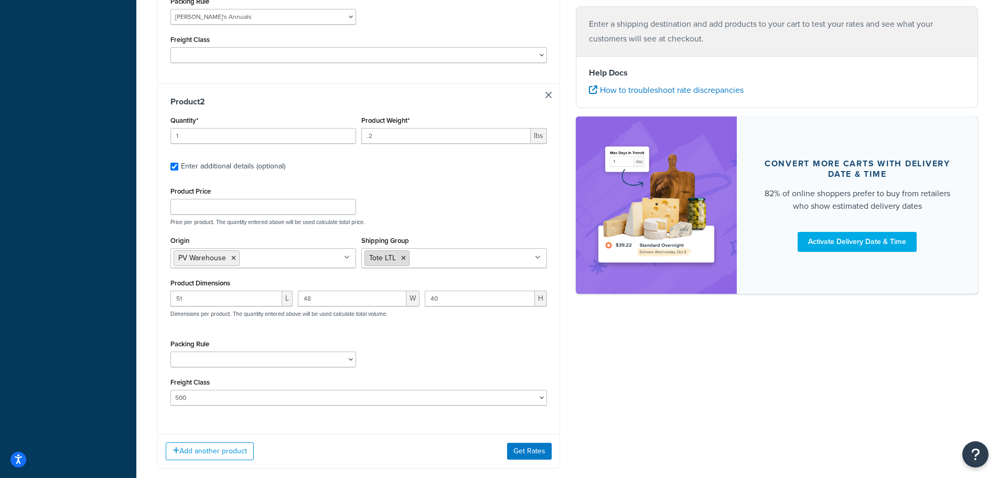
click at [405, 255] on icon at bounding box center [403, 258] width 5 height 6
click at [476, 190] on div "Product Price Price per product. The quantity entered above will be used calcul…" at bounding box center [359, 204] width 382 height 41
drag, startPoint x: 145, startPoint y: 292, endPoint x: 110, endPoint y: 289, distance: 35.7
click at [110, 292] on div "Dashboard Basic Setup Websites 1 Origins 38 Pickup Locations 1 Manage Shipping …" at bounding box center [499, 32] width 999 height 1008
drag, startPoint x: 289, startPoint y: 274, endPoint x: 211, endPoint y: 274, distance: 78.7
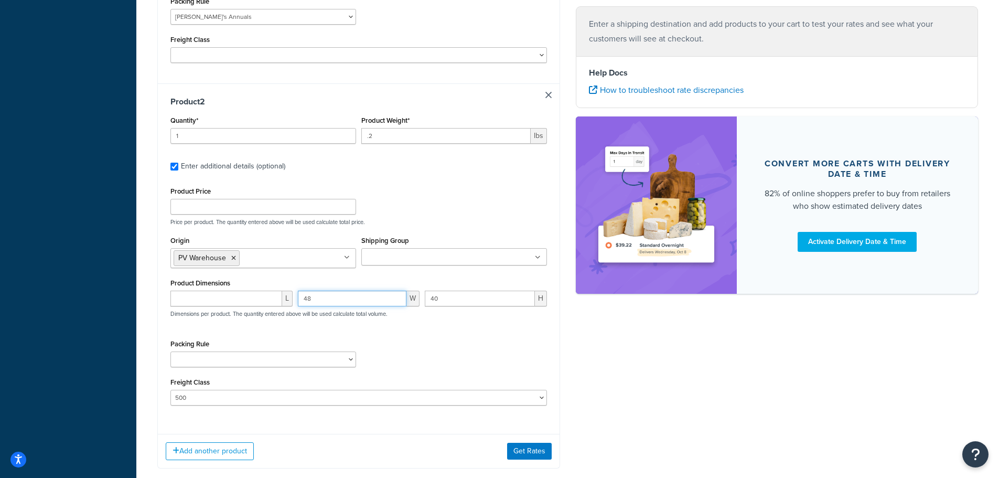
click at [210, 291] on div "L 48 W 40 H Dimensions per product. The quantity entered above will be used cal…" at bounding box center [359, 310] width 382 height 38
drag, startPoint x: 445, startPoint y: 282, endPoint x: 391, endPoint y: 282, distance: 54.0
click at [391, 291] on div "L W 40 H Dimensions per product. The quantity entered above will be used calcul…" at bounding box center [359, 310] width 382 height 38
click at [402, 337] on div "Packing Rule 1 Gallon 10 Inch Plant Markers 20 Inch Plant Markers AHS 4 claw GO…" at bounding box center [359, 356] width 382 height 38
drag, startPoint x: 200, startPoint y: 383, endPoint x: 65, endPoint y: 365, distance: 137.1
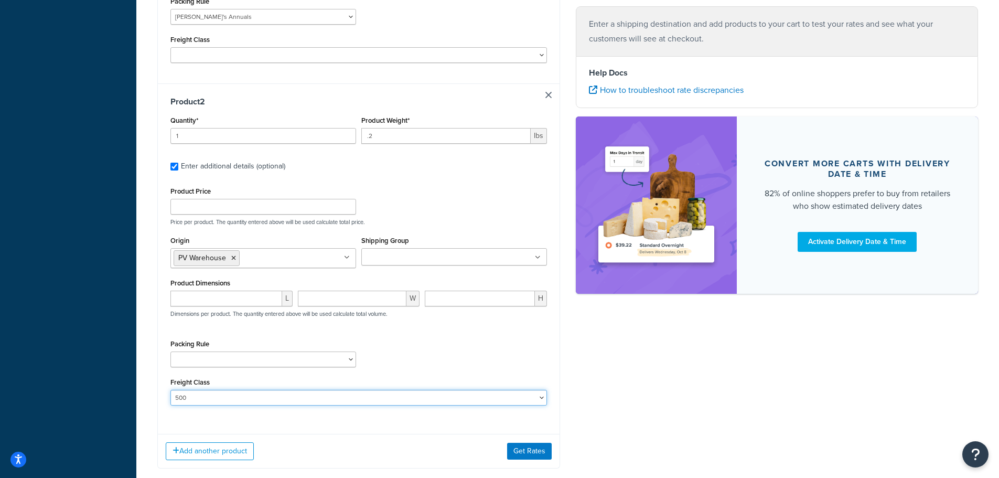
click at [57, 365] on div "Dashboard Basic Setup Websites 1 Origins 38 Pickup Locations 1 Manage Shipping …" at bounding box center [499, 32] width 999 height 1008
select select
click at [170, 390] on select "50 55 60 65 70 77.5 85 92.5 100 110 125 150 175 200 250 300 400 500" at bounding box center [358, 398] width 377 height 16
click at [721, 345] on div "Shipping destination : Edit 19 Doyers St New York, New York, 10013 , United Sta…" at bounding box center [567, 39] width 836 height 890
click at [197, 291] on input "number" at bounding box center [226, 299] width 112 height 16
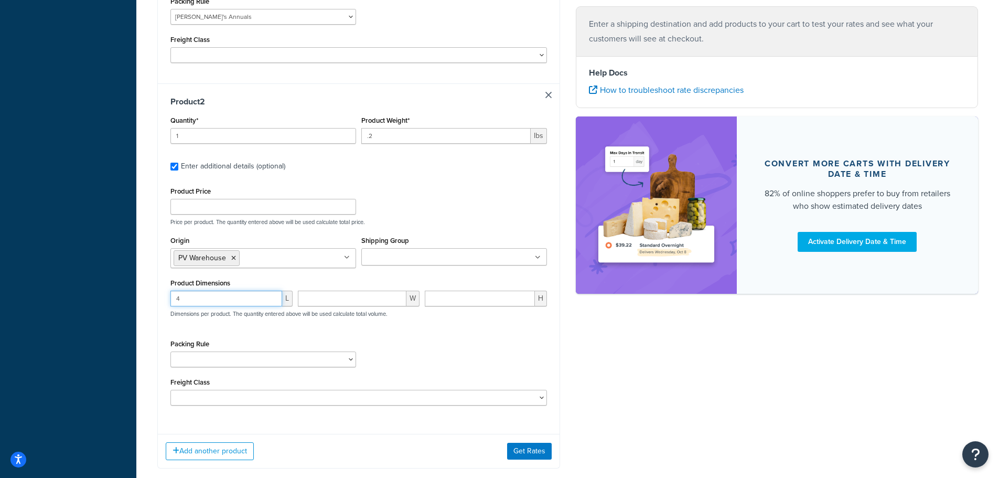
type input "4"
click at [342, 291] on input "number" at bounding box center [352, 299] width 109 height 16
type input "4"
click at [448, 291] on input "number" at bounding box center [480, 299] width 110 height 16
type input "4"
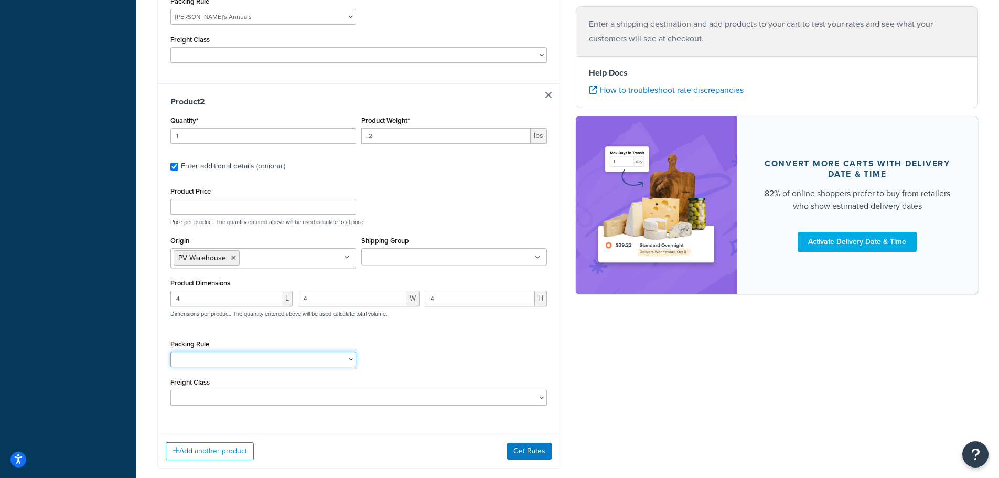
click at [235, 351] on select "1 Gallon 10 Inch Plant Markers 20 Inch Plant Markers AHS 4 claw GO500 AHS 5 Gal…" at bounding box center [263, 359] width 186 height 16
select select "23049"
click at [395, 337] on div "Packing Rule 1 Gallon 10 Inch Plant Markers 20 Inch Plant Markers AHS 4 claw GO…" at bounding box center [359, 356] width 382 height 38
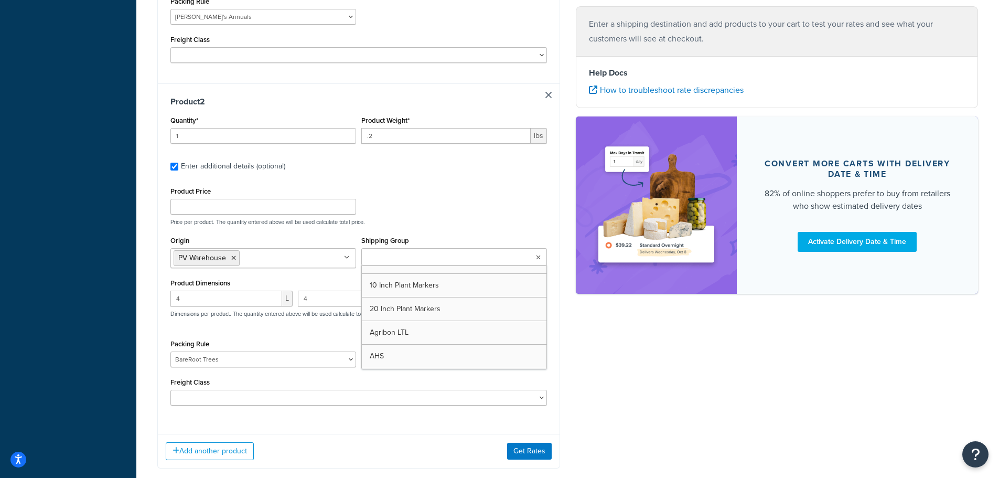
click at [388, 252] on input "Shipping Group" at bounding box center [410, 258] width 93 height 12
type input "bee"
click at [452, 195] on div "Product Price Price per product. The quantity entered above will be used calcul…" at bounding box center [359, 204] width 382 height 41
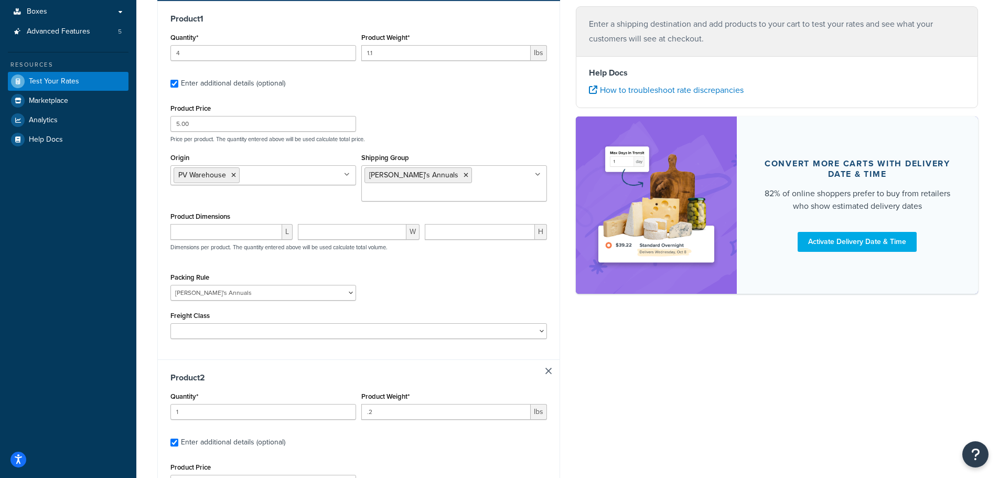
scroll to position [420, 0]
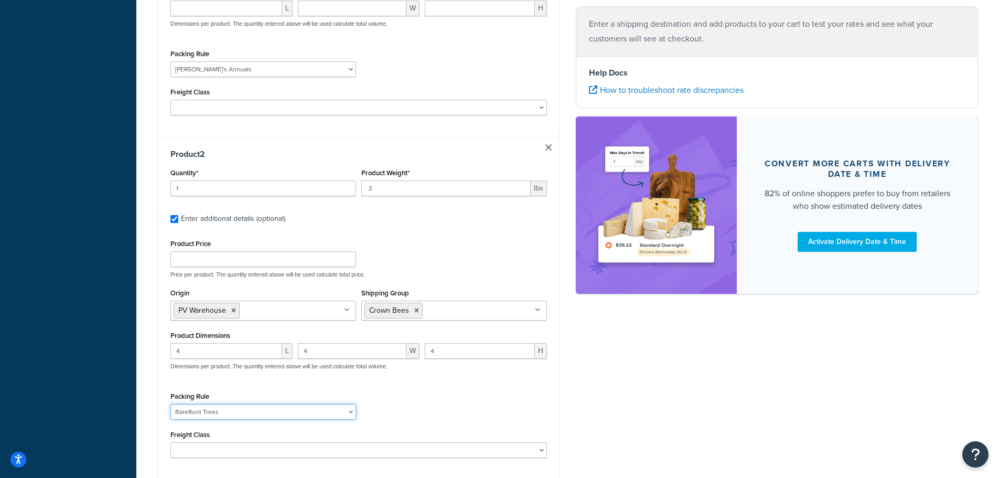
click at [227, 404] on select "1 Gallon 10 Inch Plant Markers 20 Inch Plant Markers AHS 4 claw GO500 AHS 5 Gal…" at bounding box center [263, 412] width 186 height 16
click at [643, 394] on div "Shipping destination : Edit 19 Doyers St New York, New York, 10013 , United Sta…" at bounding box center [567, 91] width 836 height 890
click at [278, 404] on select "1 Gallon 10 Inch Plant Markers 20 Inch Plant Markers AHS 4 claw GO500 AHS 5 Gal…" at bounding box center [263, 412] width 186 height 16
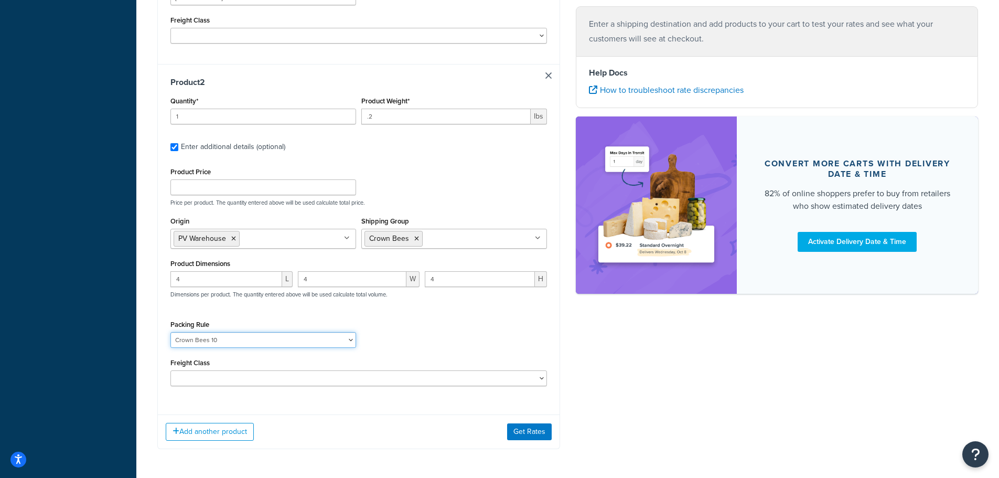
scroll to position [514, 0]
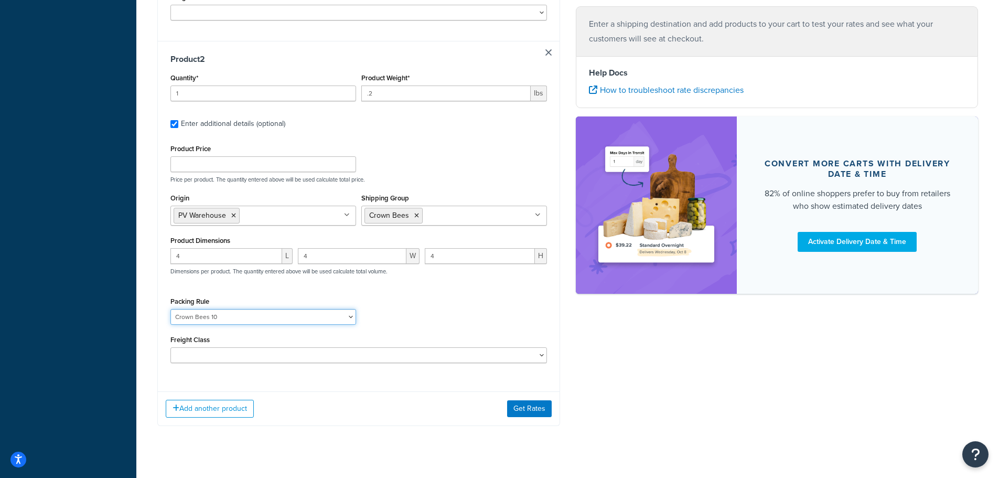
click at [234, 309] on select "1 Gallon 10 Inch Plant Markers 20 Inch Plant Markers AHS 4 claw GO500 AHS 5 Gal…" at bounding box center [263, 317] width 186 height 16
select select "65575"
click at [170, 309] on select "1 Gallon 10 Inch Plant Markers 20 Inch Plant Markers AHS 4 claw GO500 AHS 5 Gal…" at bounding box center [263, 317] width 186 height 16
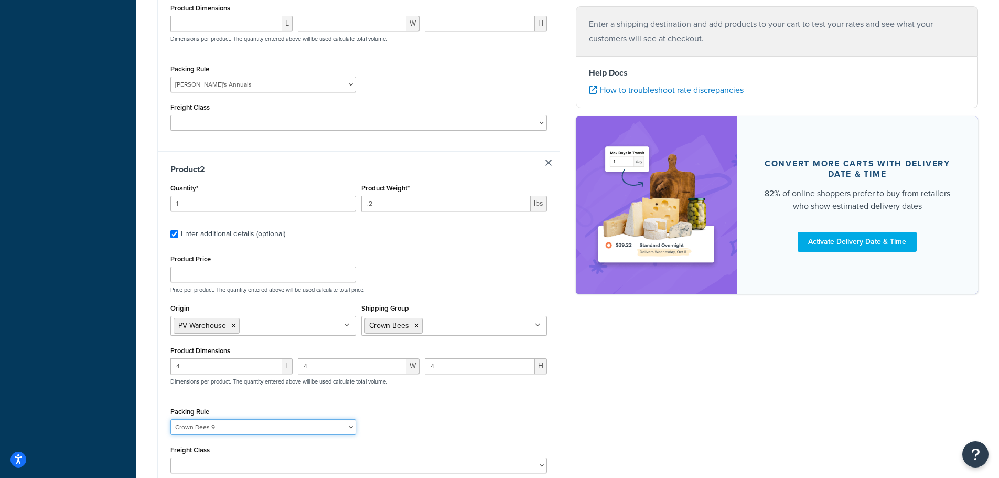
scroll to position [410, 0]
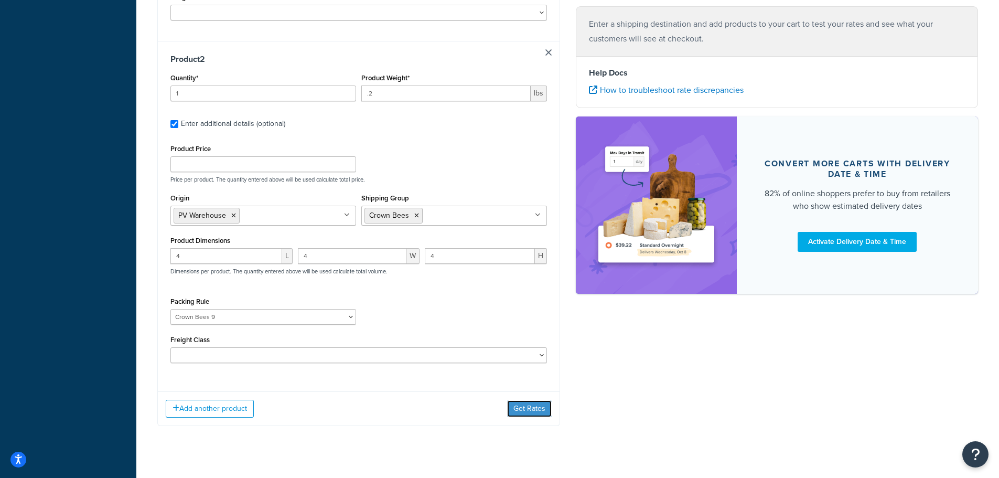
click at [529, 400] on button "Get Rates" at bounding box center [529, 408] width 45 height 17
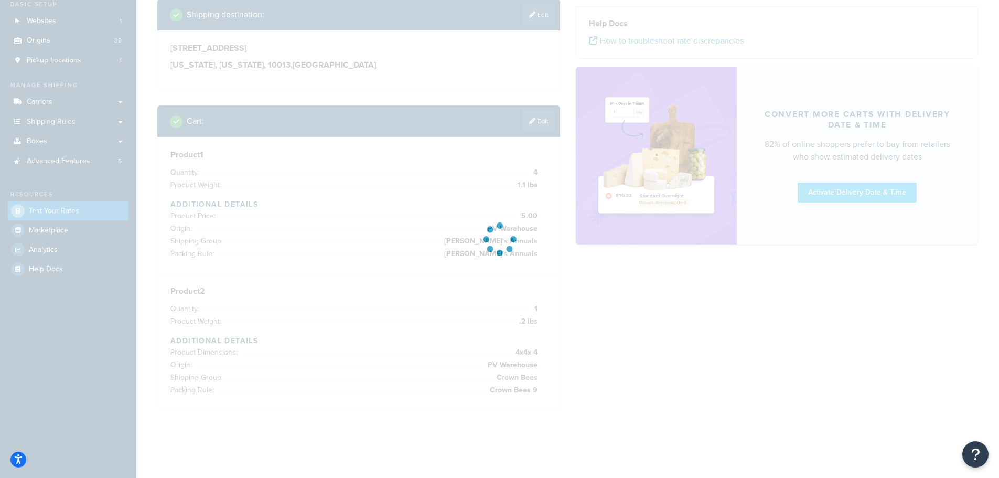
scroll to position [67, 0]
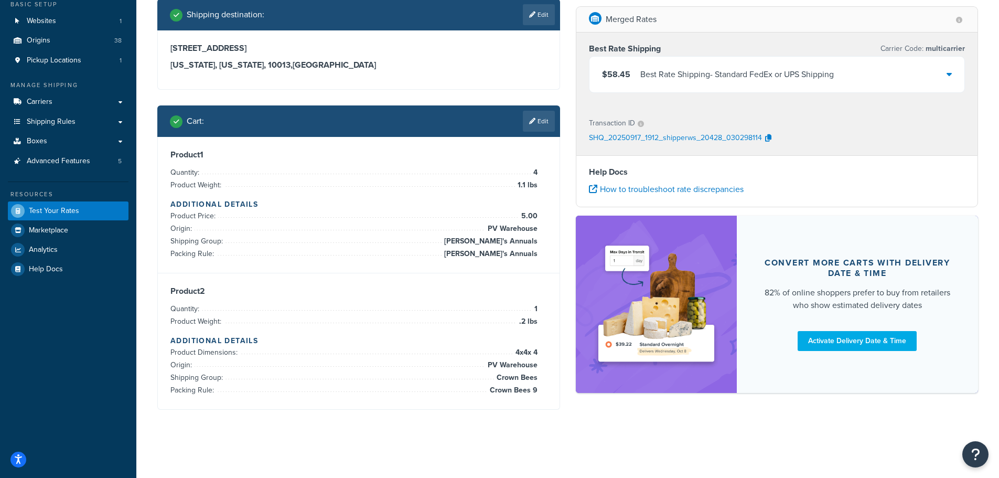
click at [947, 65] on div "$58.45 Best Rate Shipping - Standard FedEx or UPS Shipping" at bounding box center [776, 75] width 375 height 36
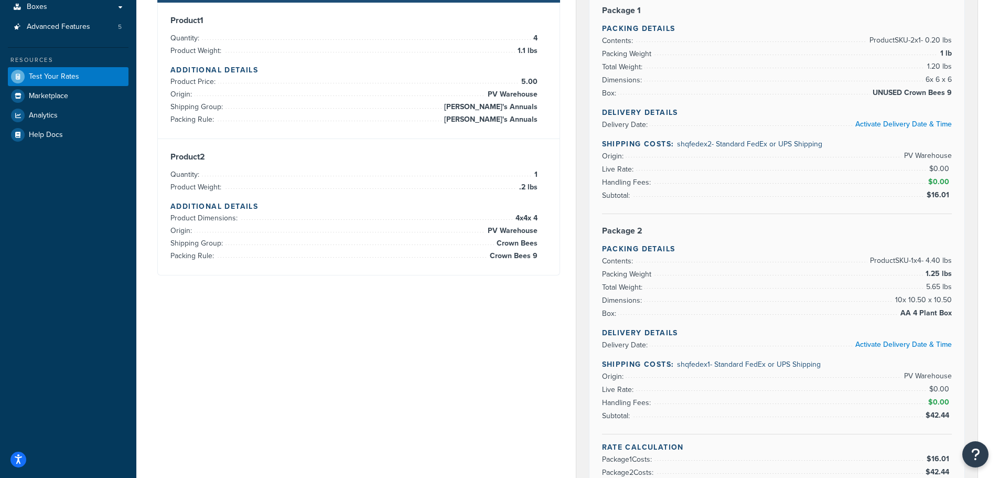
scroll to position [200, 0]
